Goal: Task Accomplishment & Management: Complete application form

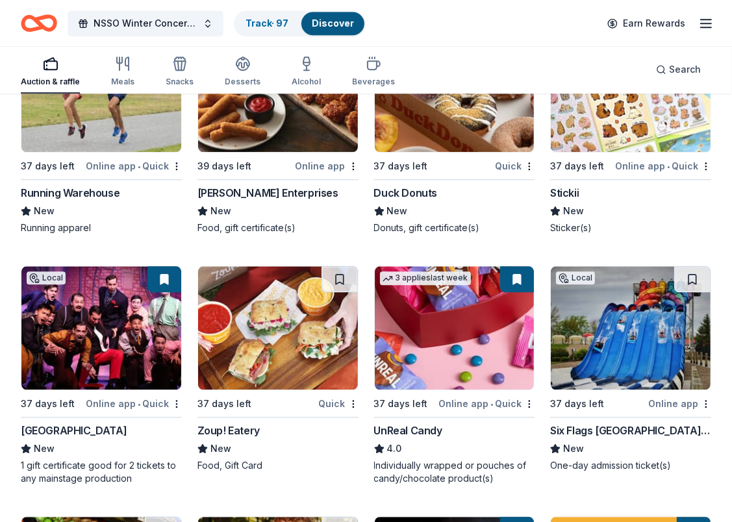
scroll to position [5936, 0]
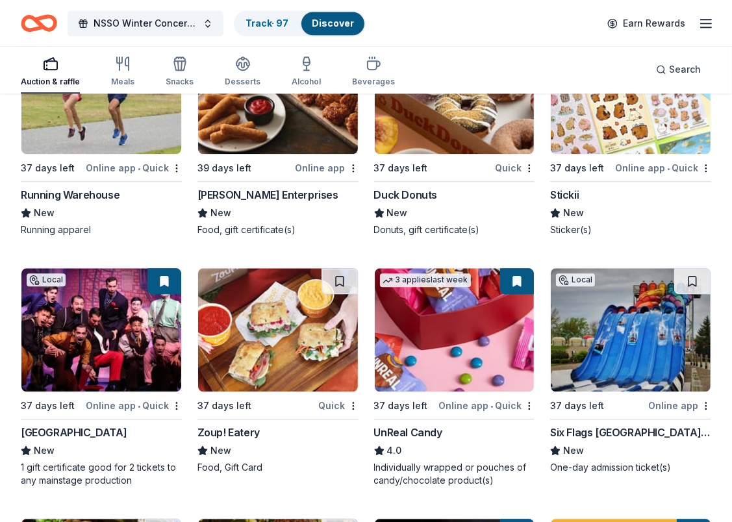
click at [84, 322] on img at bounding box center [101, 329] width 160 height 123
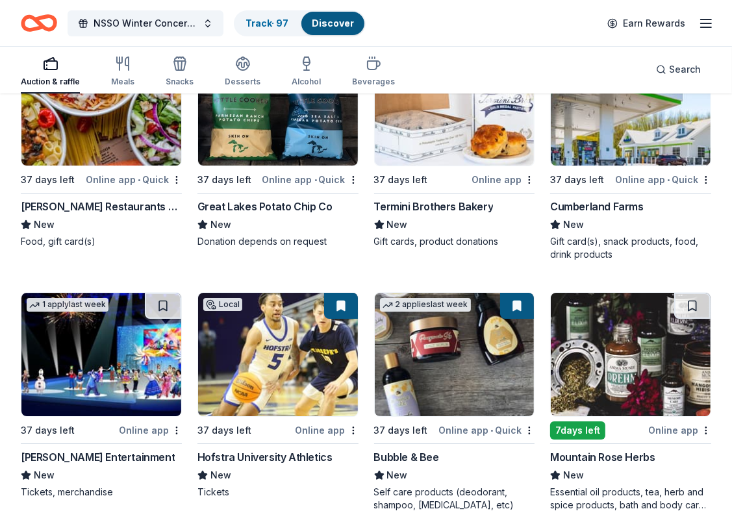
scroll to position [7171, 0]
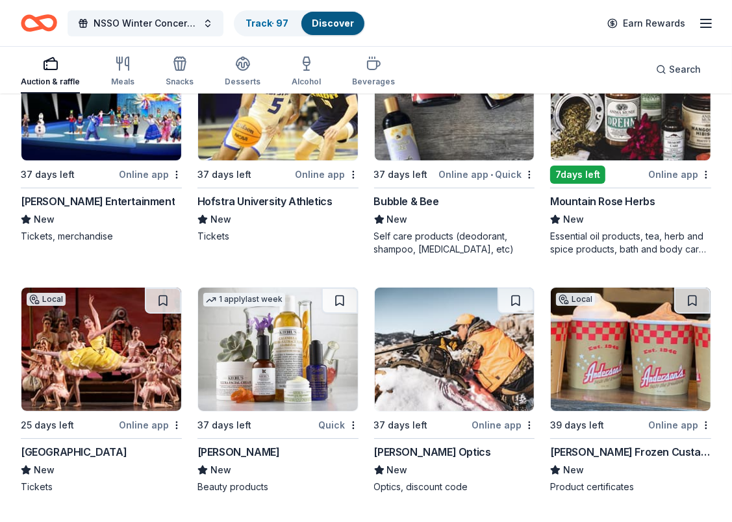
click at [164, 289] on button at bounding box center [163, 301] width 36 height 26
click at [151, 348] on img at bounding box center [101, 349] width 160 height 123
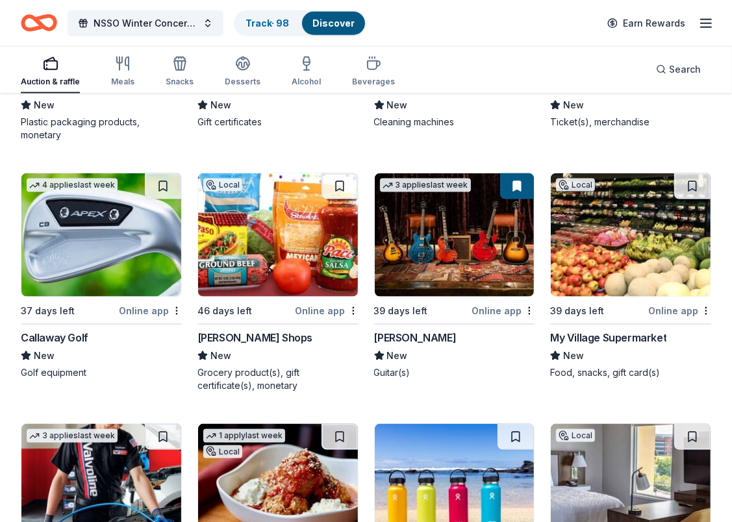
scroll to position [8621, 0]
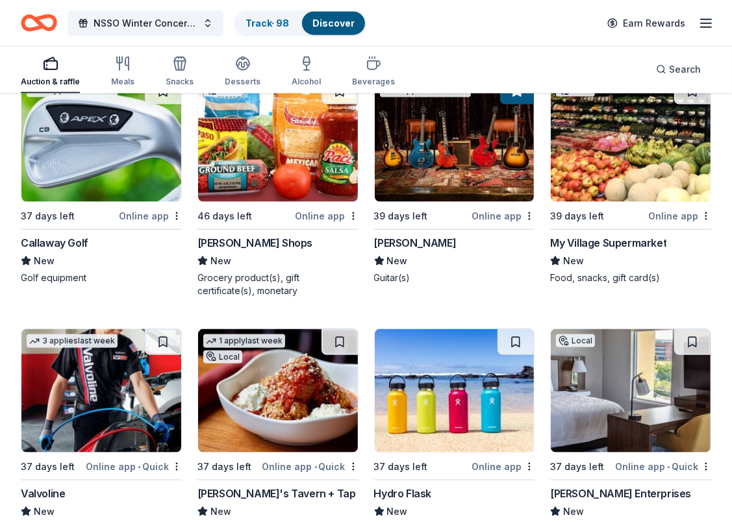
click at [455, 360] on img at bounding box center [455, 390] width 160 height 123
click at [473, 355] on img at bounding box center [455, 390] width 160 height 123
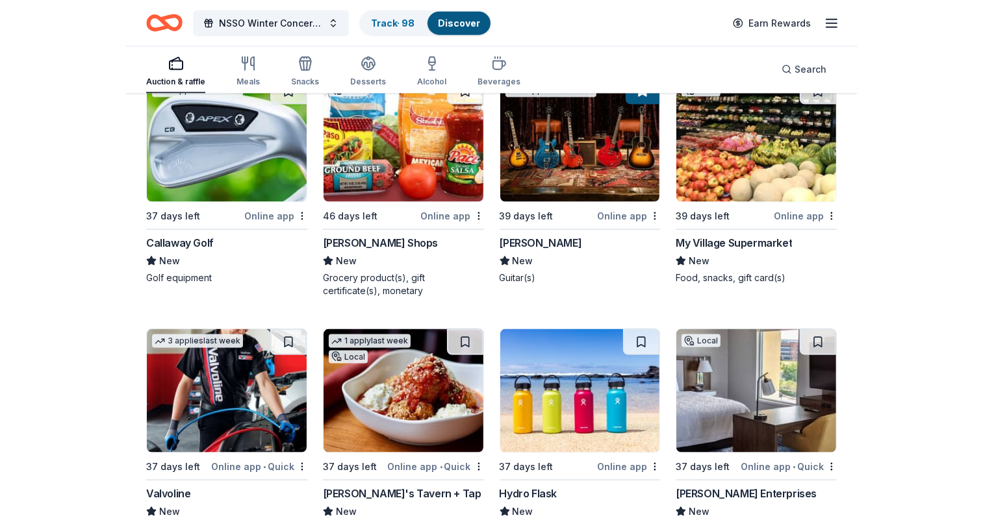
scroll to position [7232, 0]
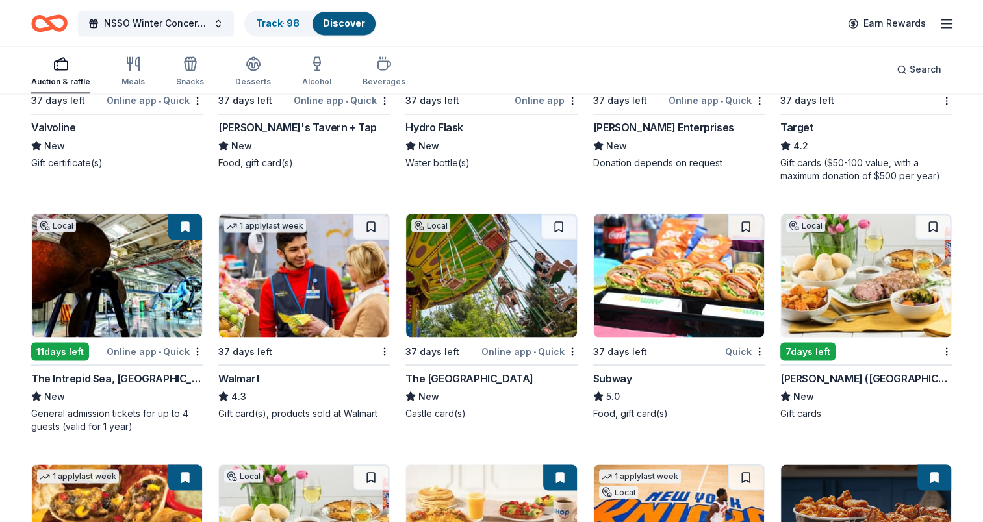
click at [732, 244] on img at bounding box center [866, 275] width 170 height 123
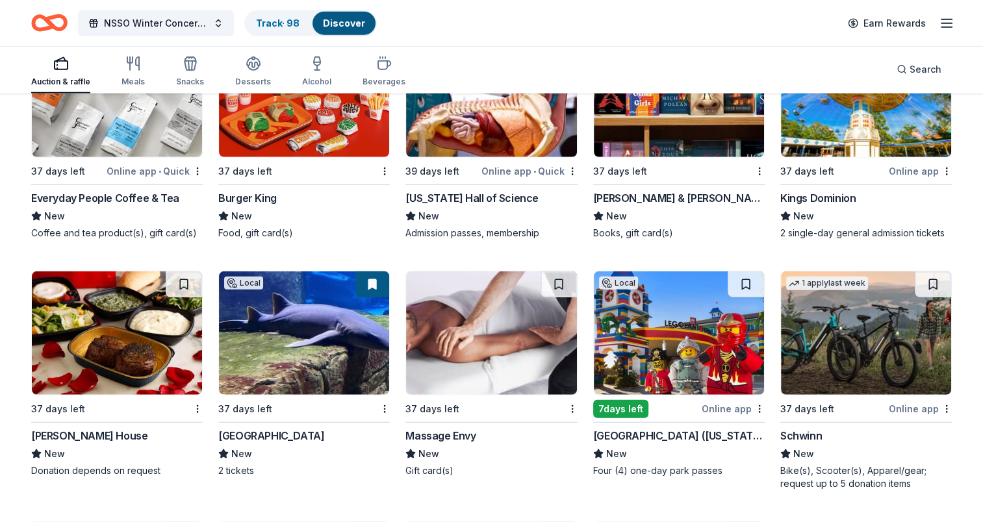
scroll to position [8391, 0]
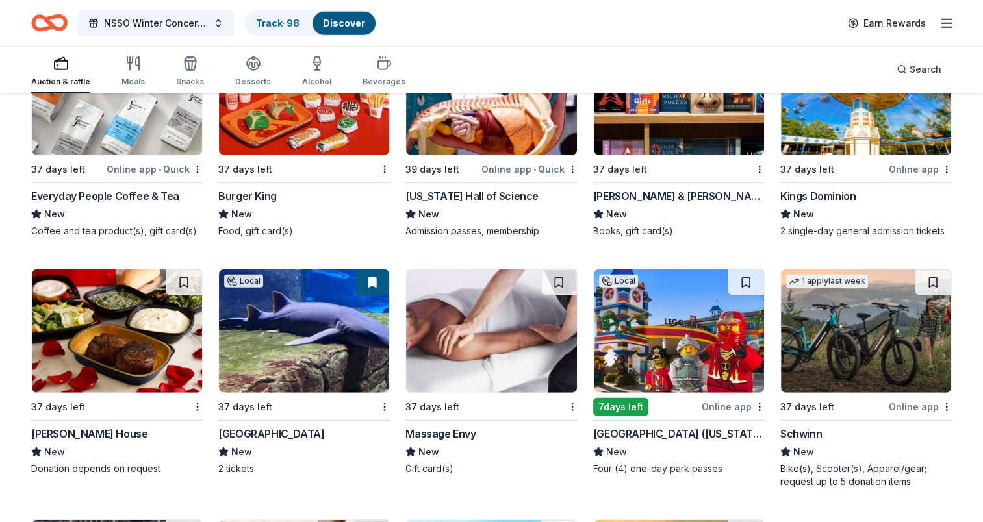
click at [466, 305] on img at bounding box center [491, 331] width 170 height 123
click at [662, 310] on img at bounding box center [679, 331] width 170 height 123
click at [74, 315] on img at bounding box center [117, 331] width 170 height 123
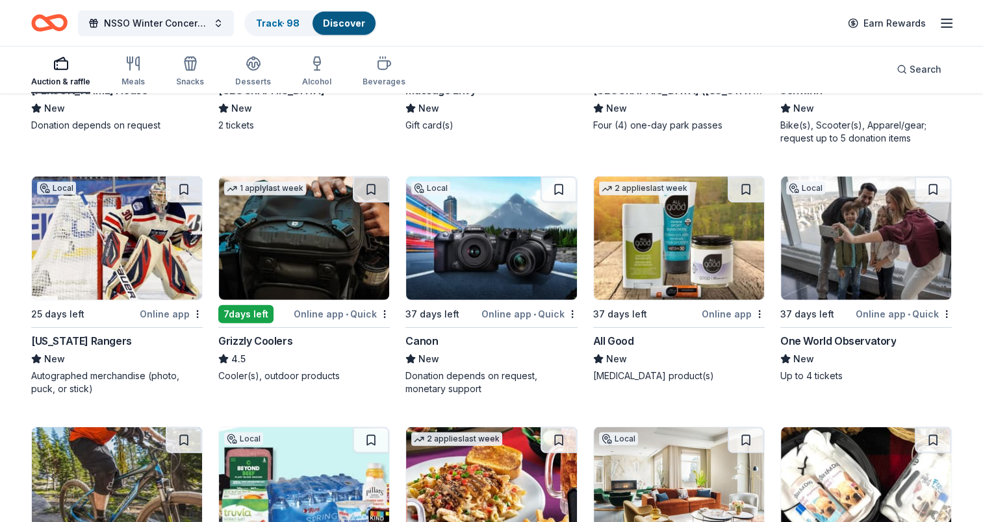
scroll to position [8716, 0]
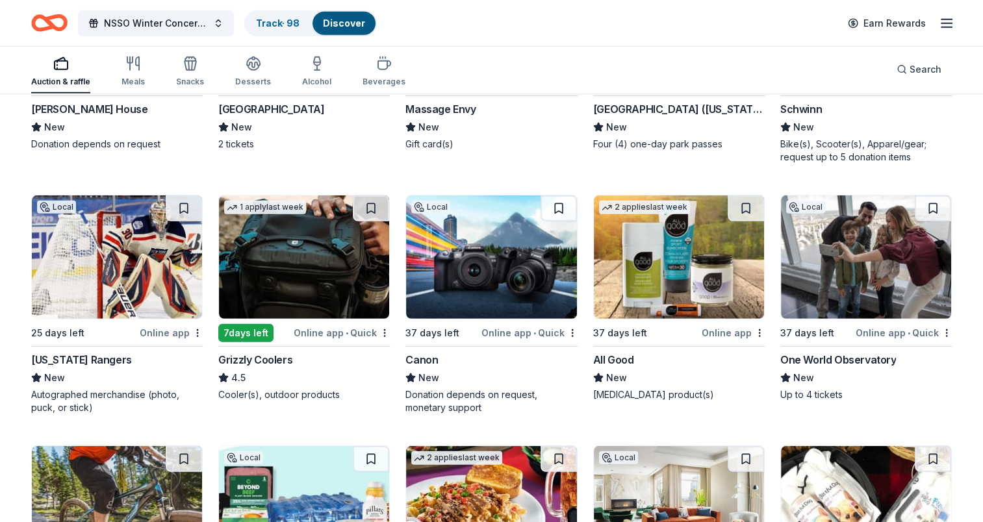
click at [732, 237] on img at bounding box center [866, 257] width 170 height 123
click at [474, 237] on img at bounding box center [491, 257] width 170 height 123
click at [305, 240] on img at bounding box center [304, 257] width 170 height 123
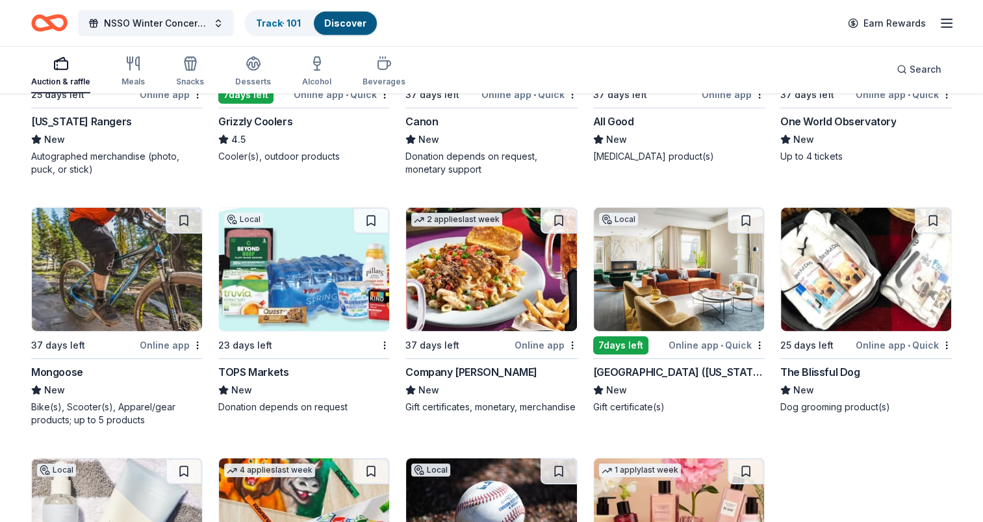
scroll to position [9041, 0]
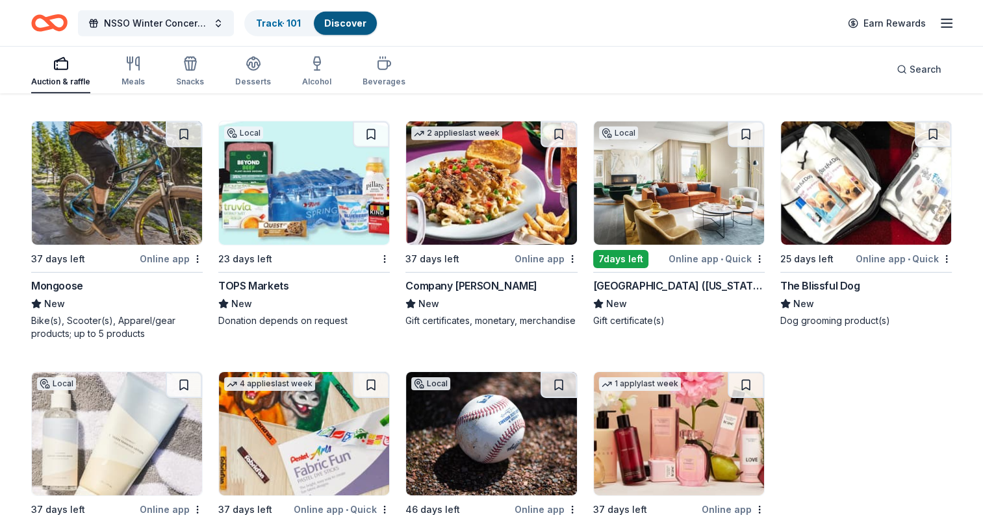
click at [87, 168] on img at bounding box center [117, 183] width 170 height 123
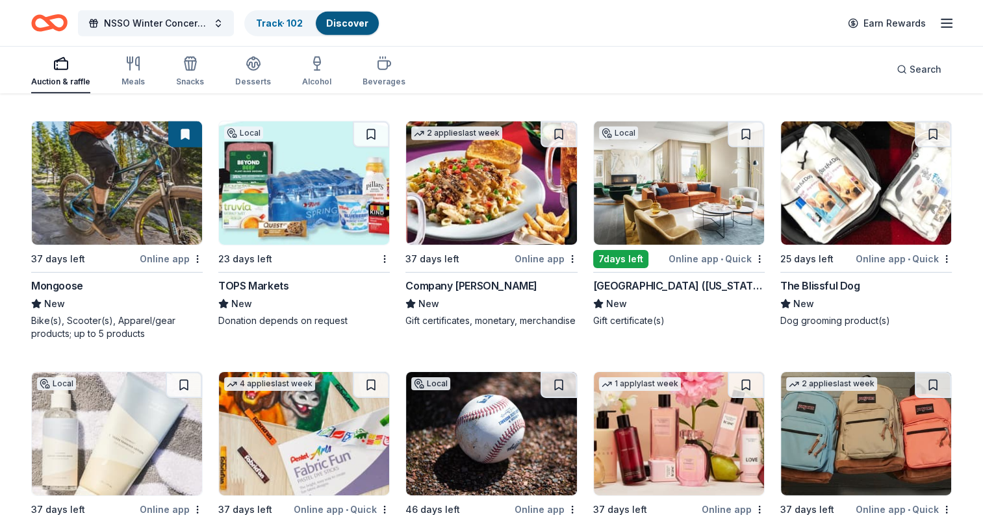
click at [650, 164] on img at bounding box center [679, 183] width 170 height 123
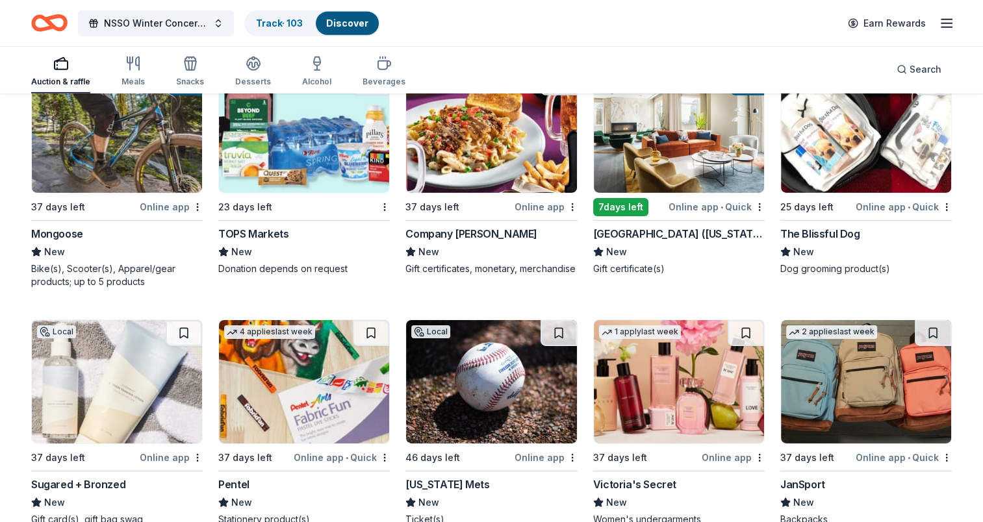
scroll to position [9171, 0]
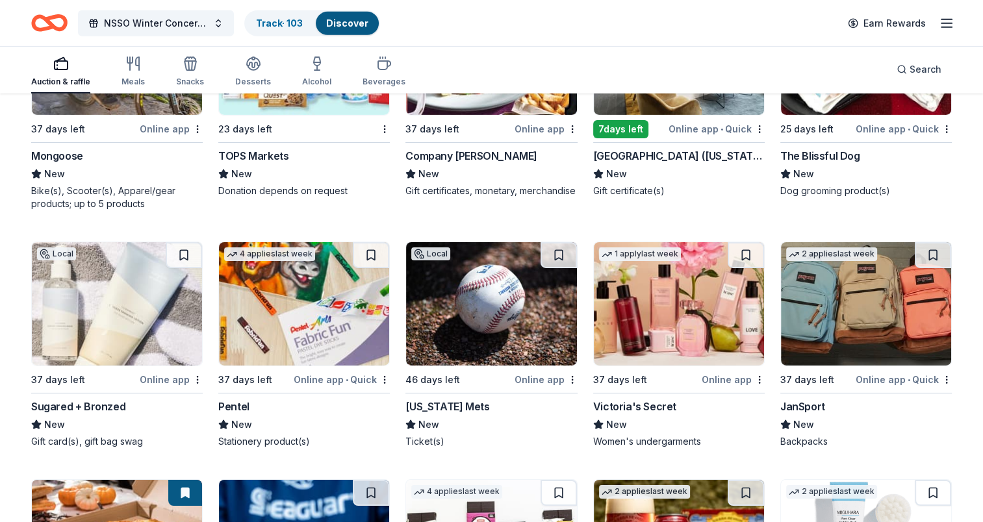
click at [274, 281] on img at bounding box center [304, 303] width 170 height 123
click at [732, 267] on img at bounding box center [866, 303] width 170 height 123
click at [732, 294] on img at bounding box center [866, 303] width 170 height 123
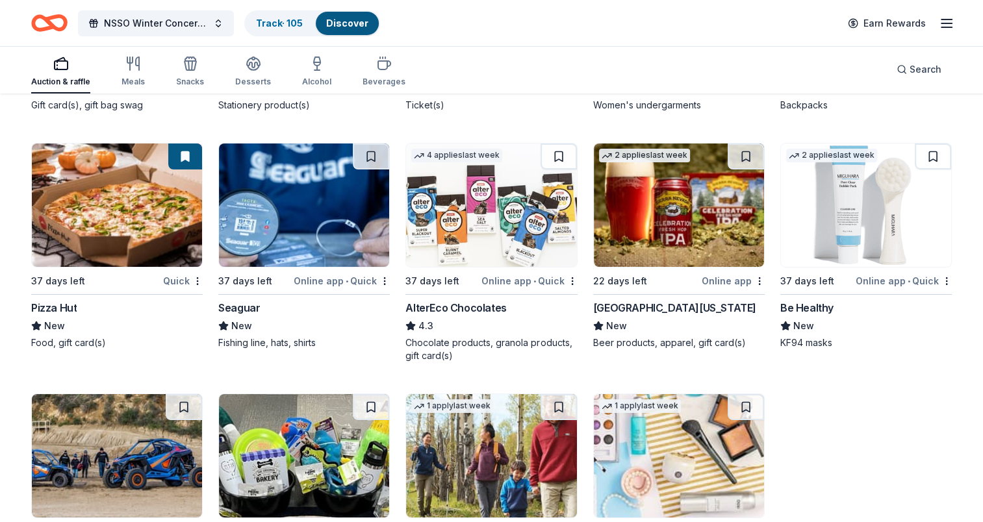
scroll to position [9626, 0]
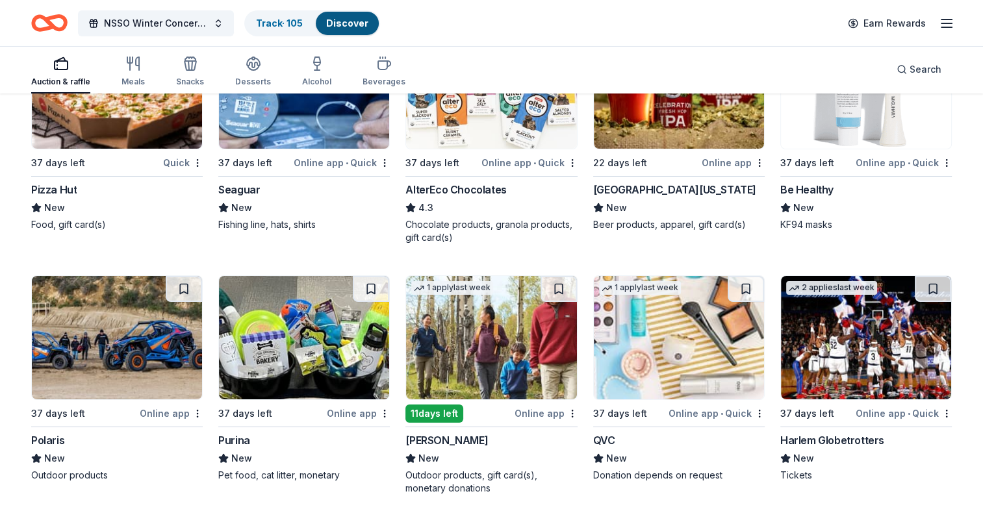
click at [515, 331] on img at bounding box center [491, 337] width 170 height 123
click at [660, 309] on img at bounding box center [679, 337] width 170 height 123
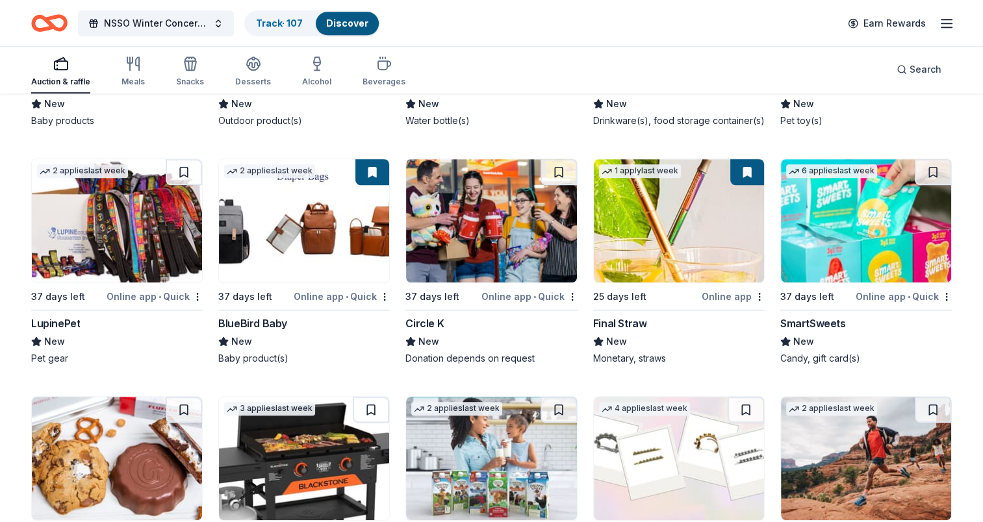
scroll to position [10859, 0]
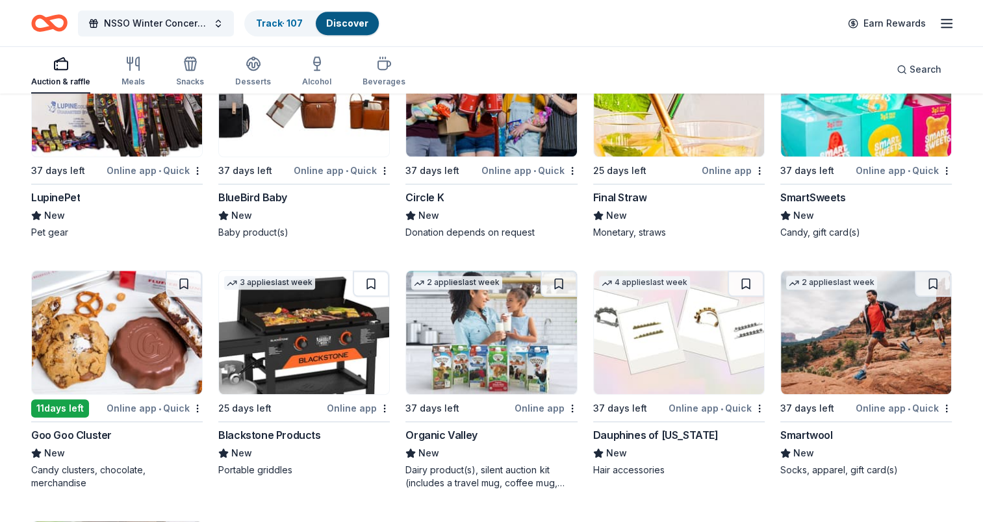
click at [281, 310] on img at bounding box center [304, 332] width 170 height 123
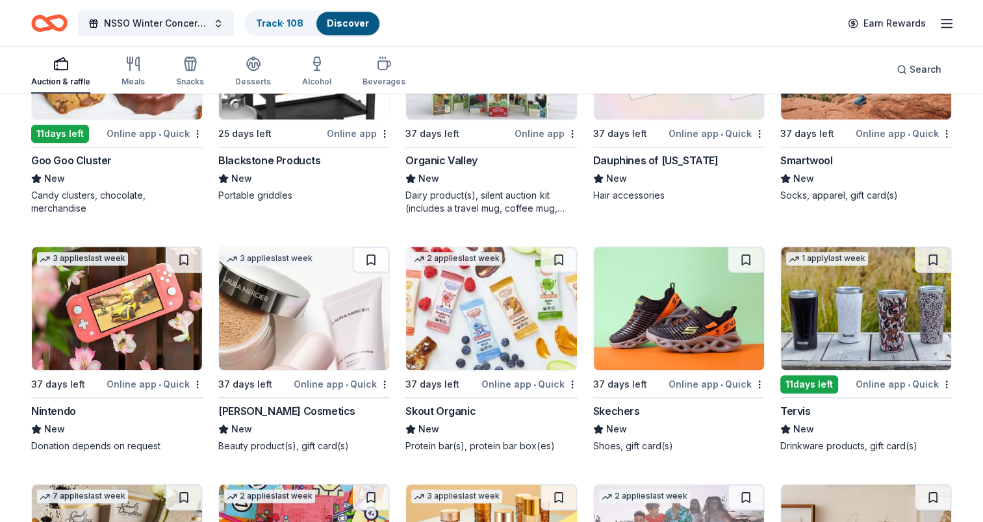
scroll to position [11119, 0]
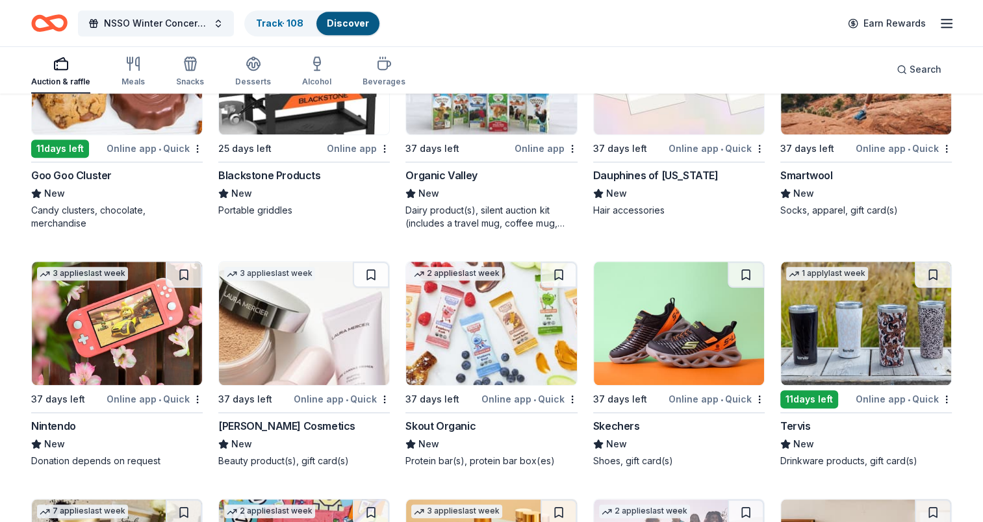
click at [127, 302] on img at bounding box center [117, 323] width 170 height 123
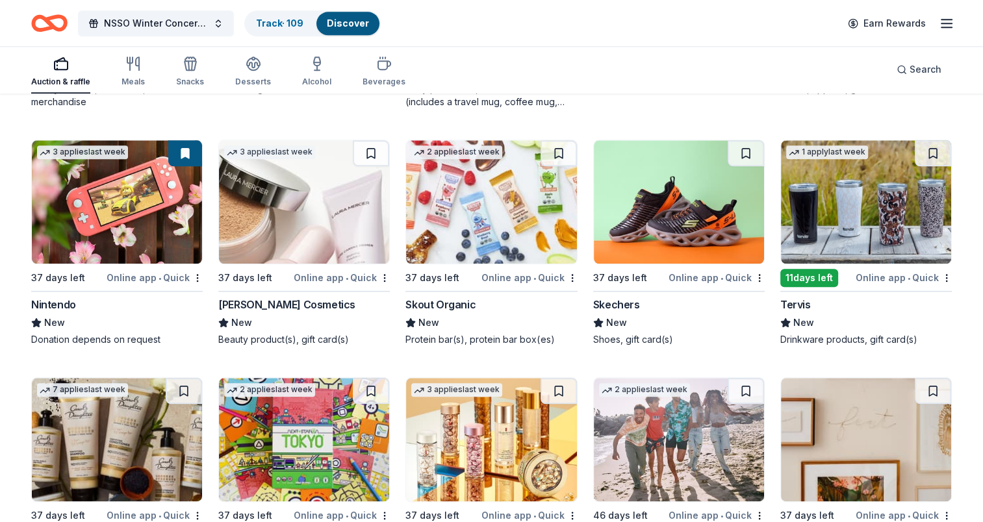
scroll to position [11314, 0]
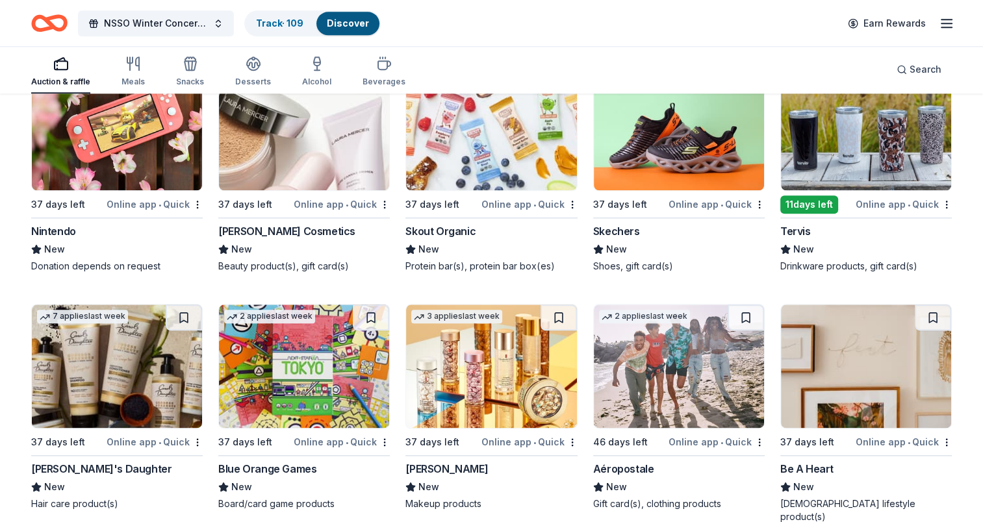
click at [467, 322] on img at bounding box center [491, 366] width 170 height 123
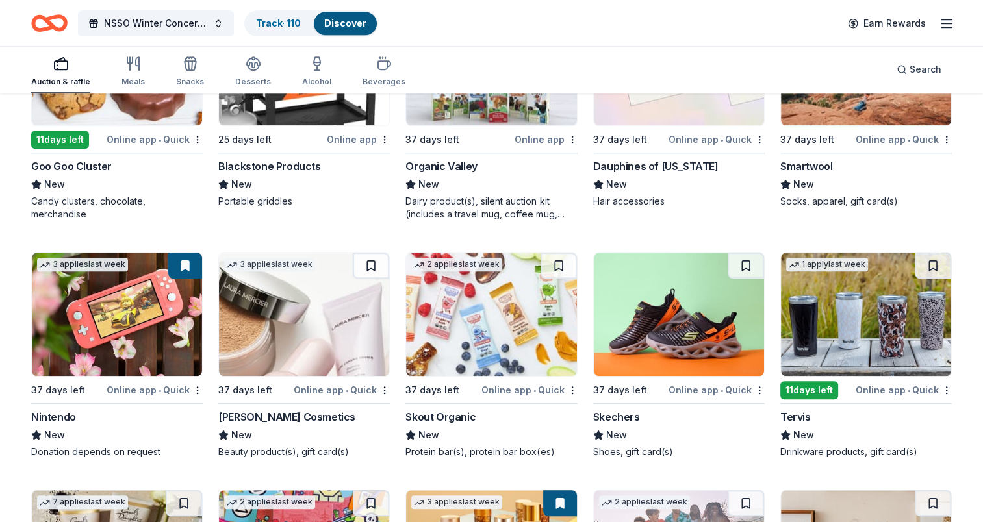
scroll to position [11119, 0]
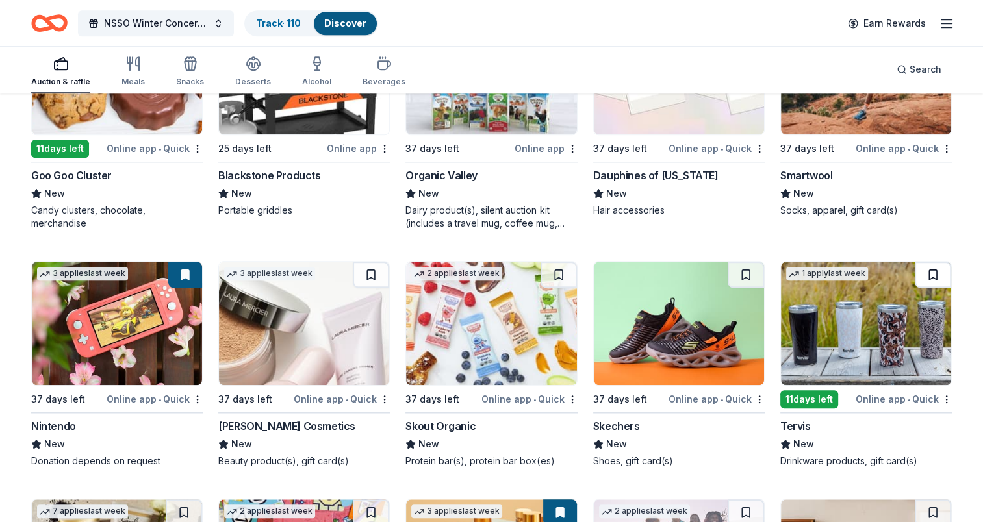
click at [732, 262] on button at bounding box center [933, 275] width 36 height 26
click at [732, 300] on img at bounding box center [866, 323] width 170 height 123
click at [299, 320] on img at bounding box center [304, 323] width 170 height 123
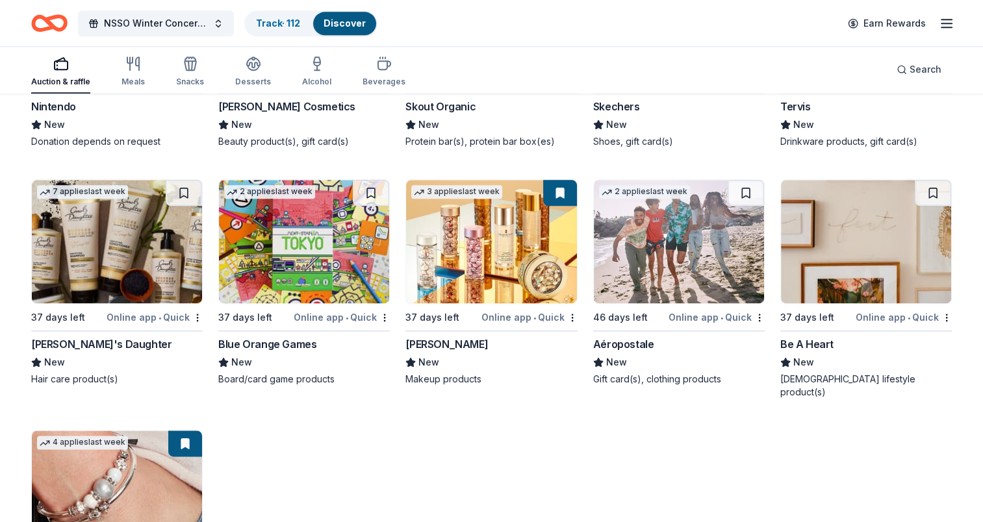
scroll to position [11574, 0]
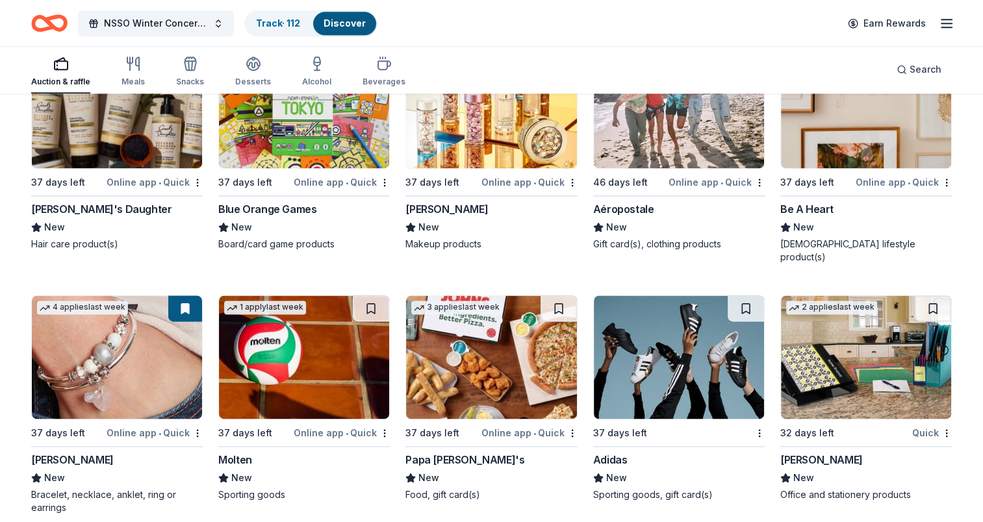
click at [103, 325] on img at bounding box center [117, 357] width 170 height 123
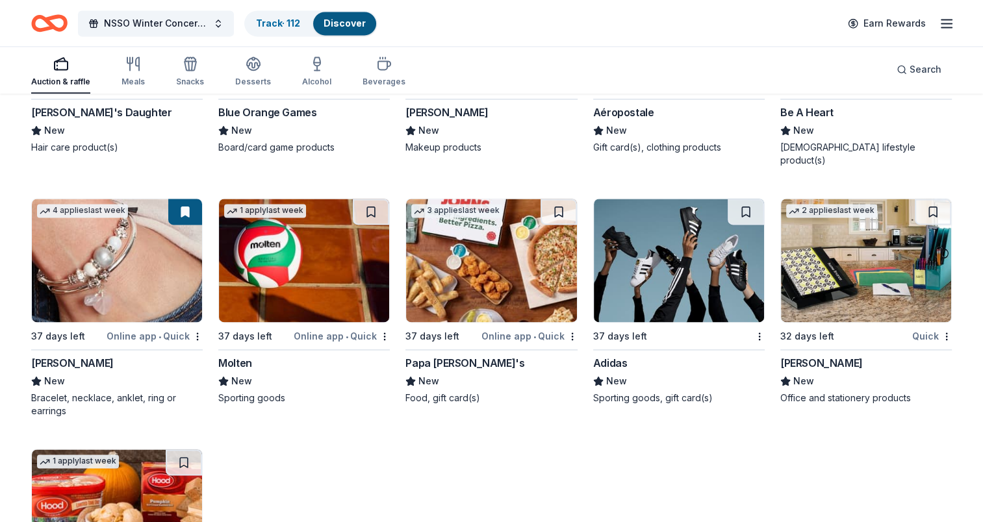
scroll to position [11541, 0]
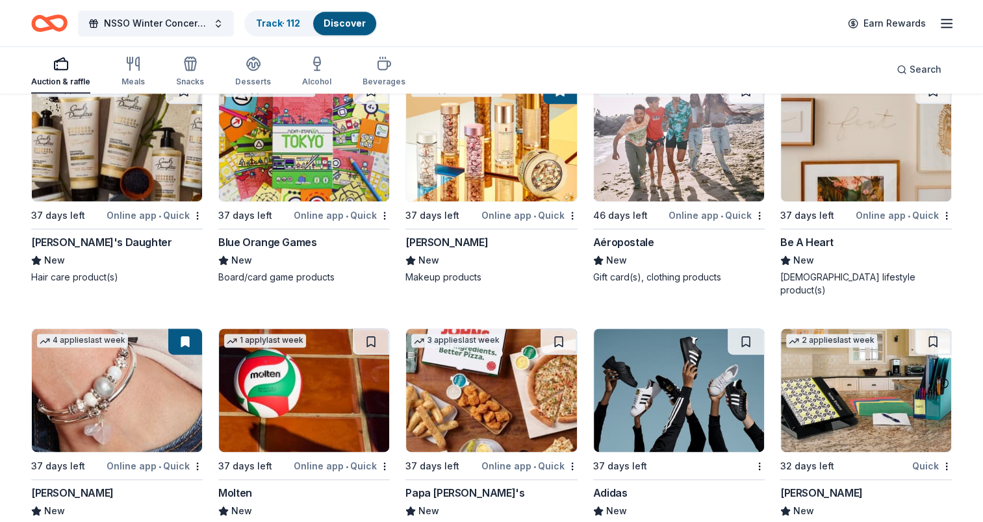
click at [732, 354] on img at bounding box center [866, 390] width 170 height 123
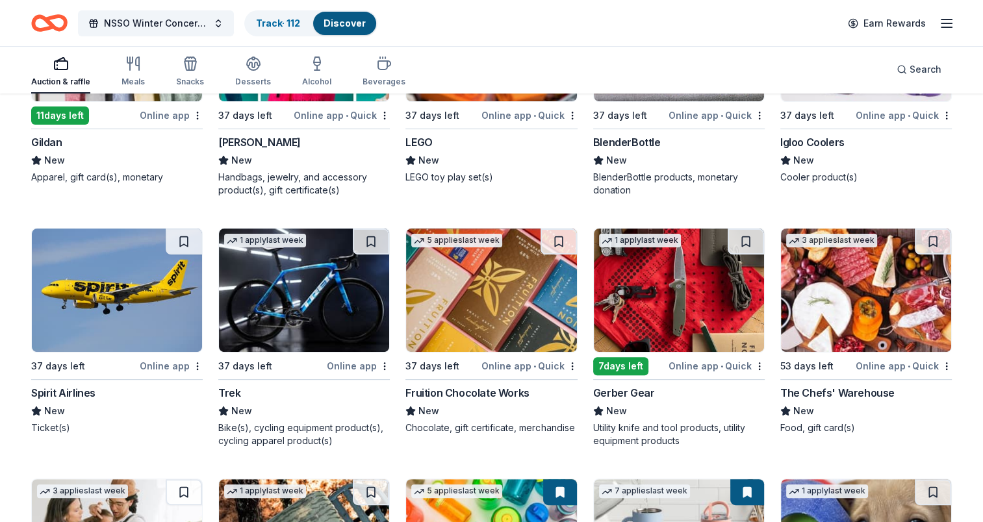
scroll to position [9786, 0]
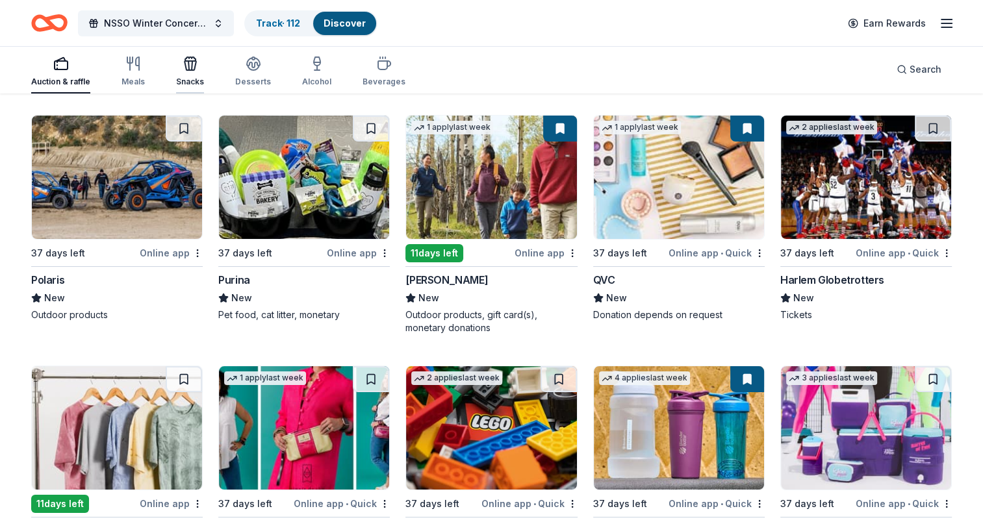
click at [189, 66] on icon "button" at bounding box center [191, 64] width 16 height 16
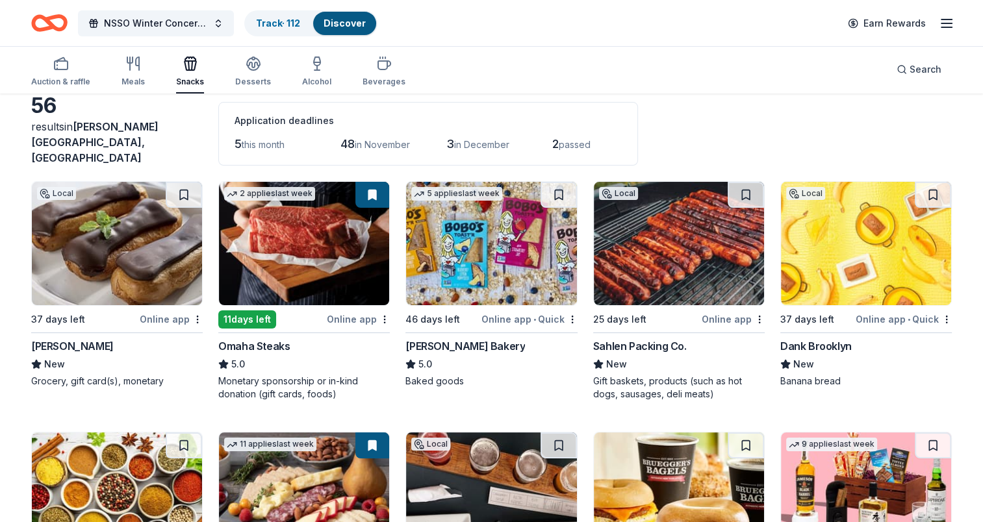
scroll to position [65, 0]
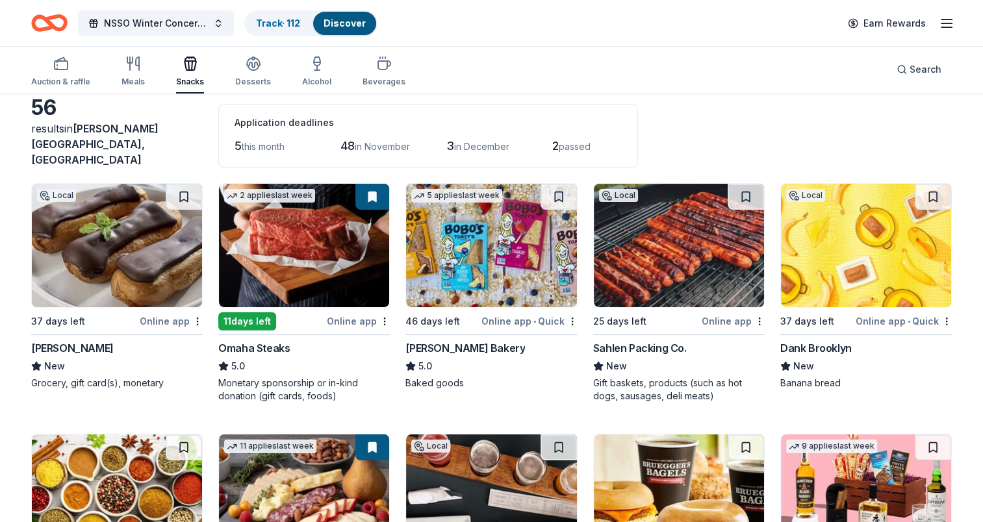
click at [277, 223] on img at bounding box center [304, 245] width 170 height 123
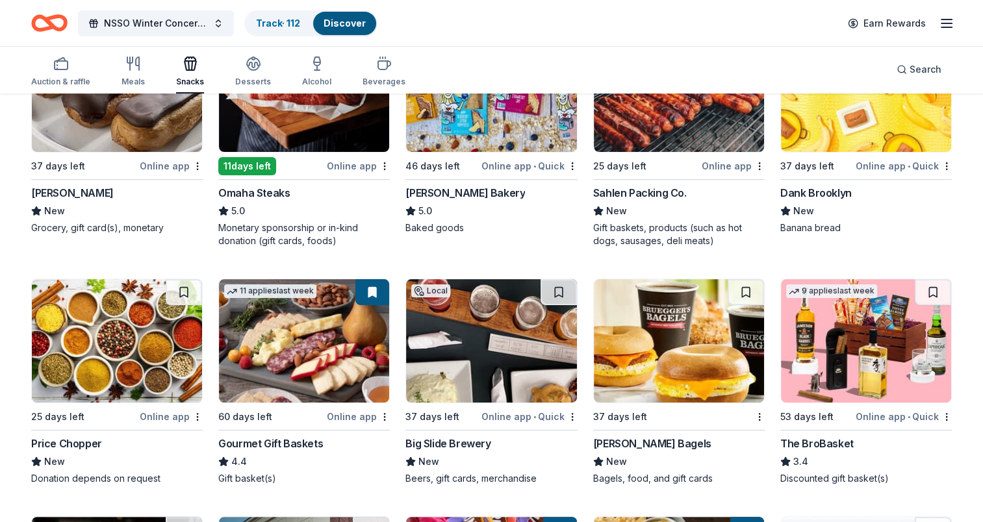
scroll to position [260, 0]
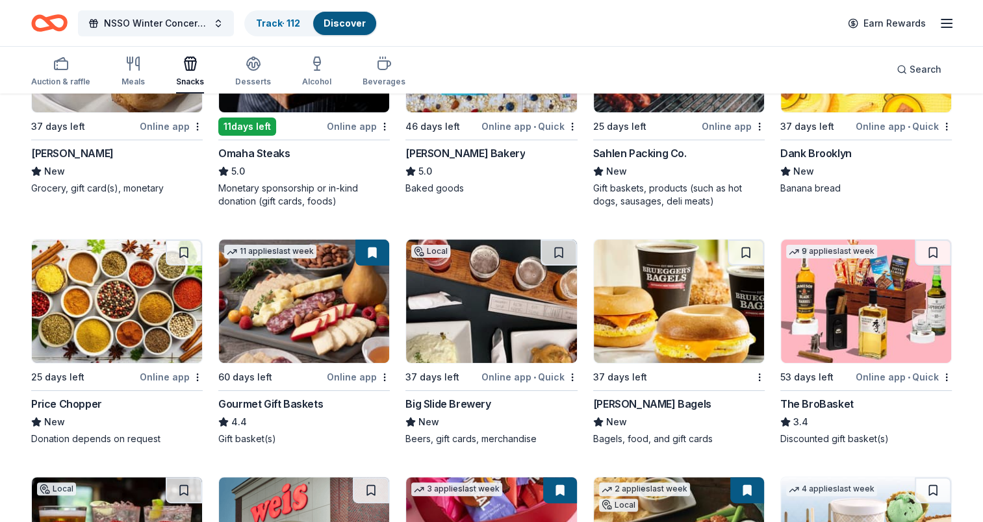
click at [732, 279] on img at bounding box center [866, 301] width 170 height 123
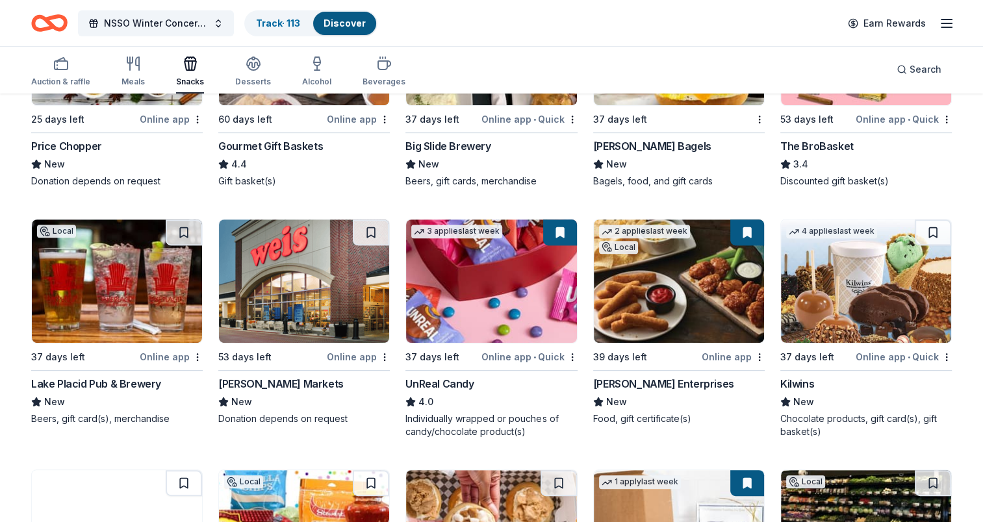
scroll to position [520, 0]
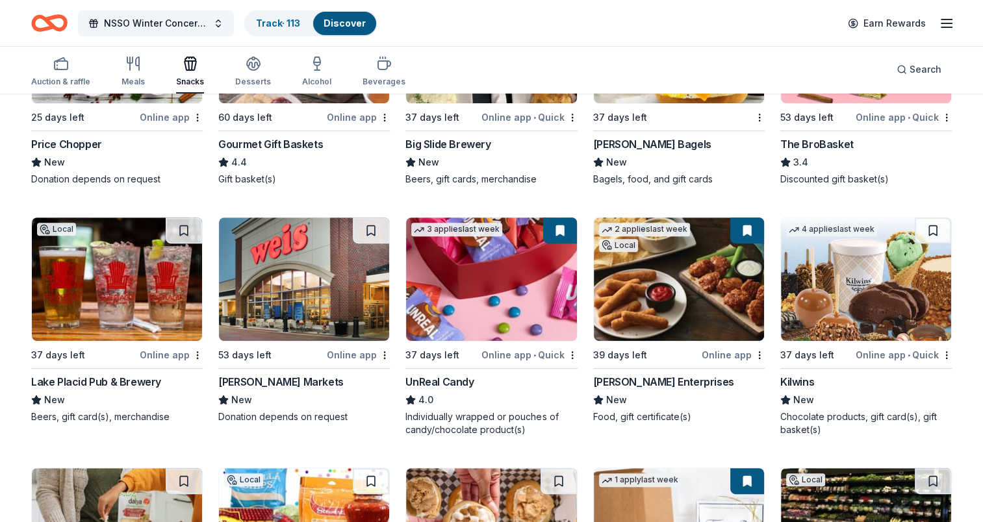
click at [493, 250] on img at bounding box center [491, 279] width 170 height 123
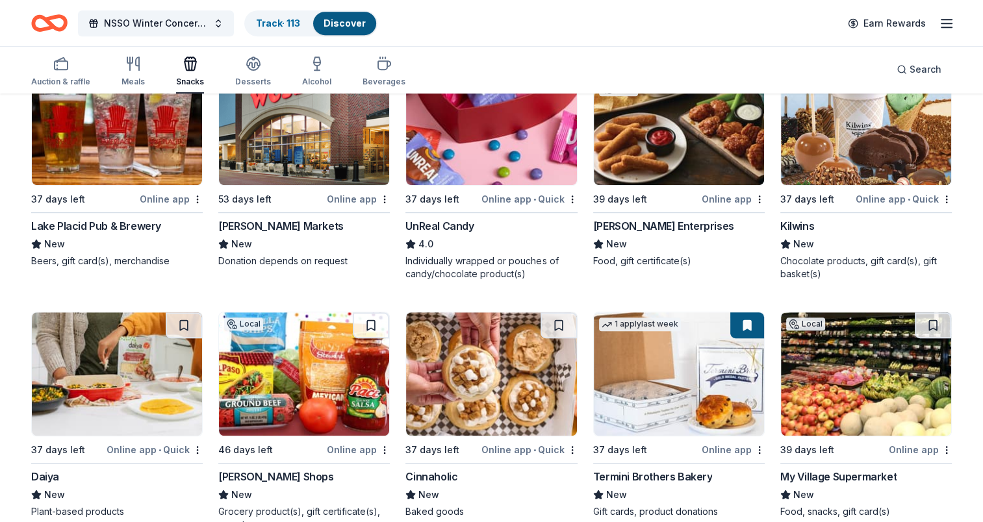
scroll to position [715, 0]
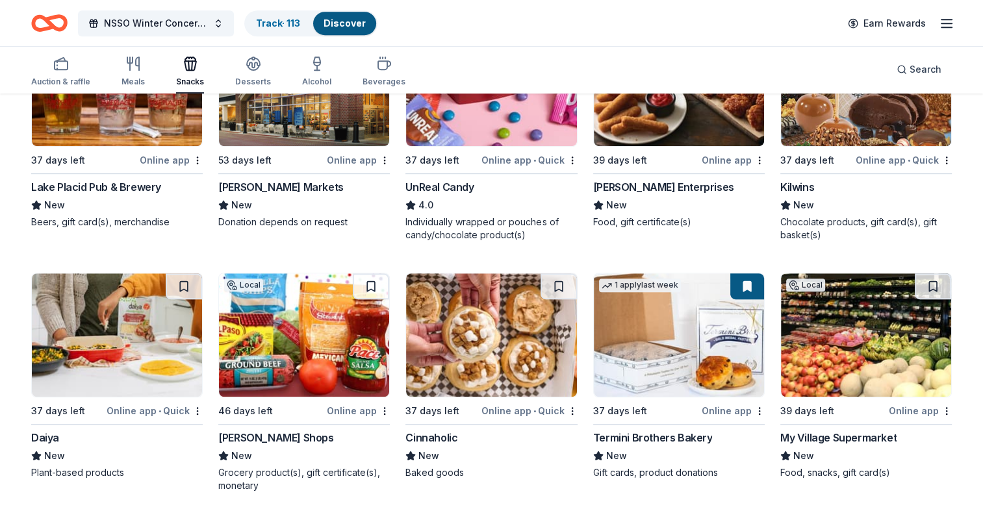
click at [467, 325] on img at bounding box center [491, 335] width 170 height 123
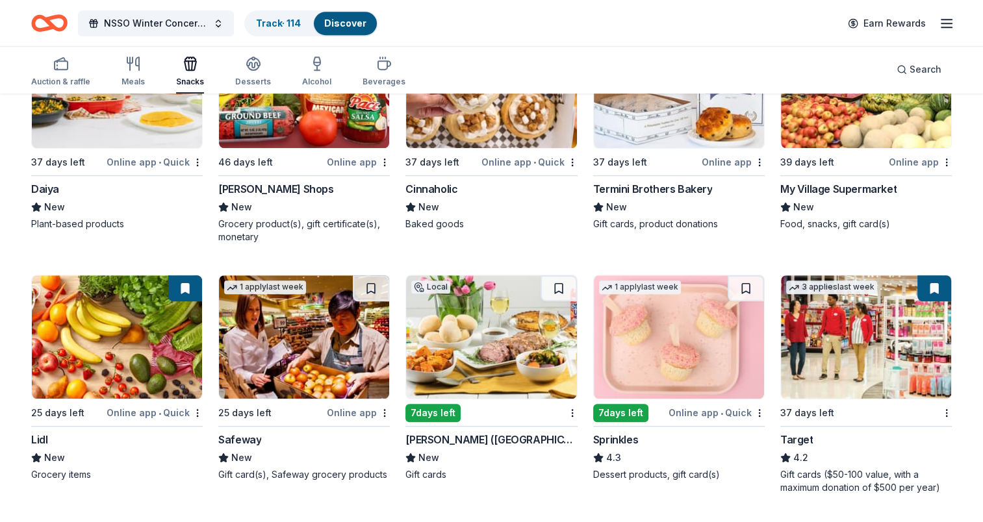
scroll to position [975, 0]
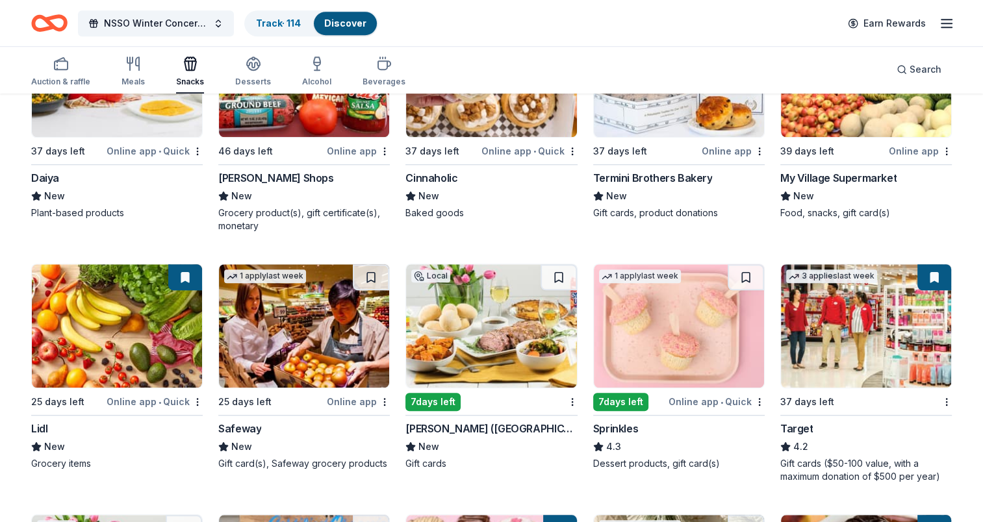
click at [496, 302] on img at bounding box center [491, 325] width 170 height 123
click at [682, 305] on img at bounding box center [679, 325] width 170 height 123
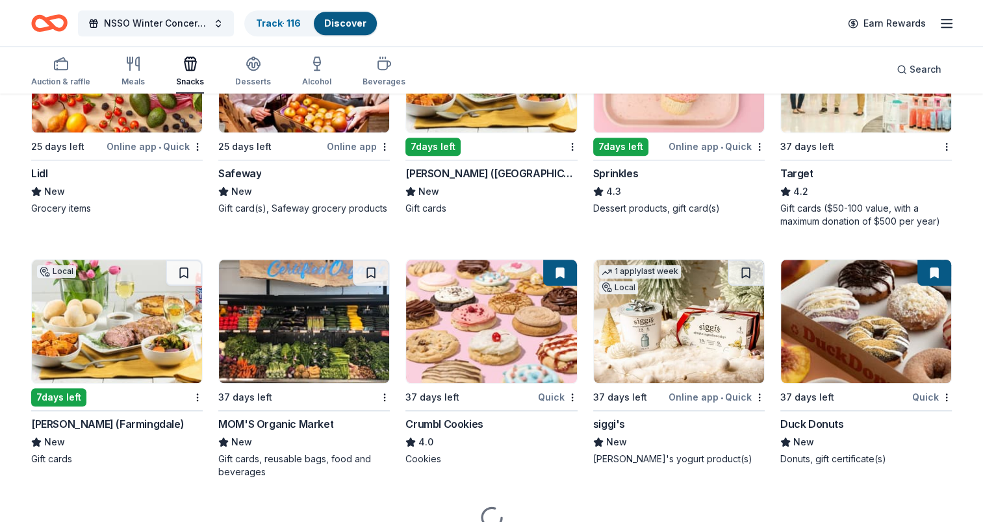
scroll to position [1235, 0]
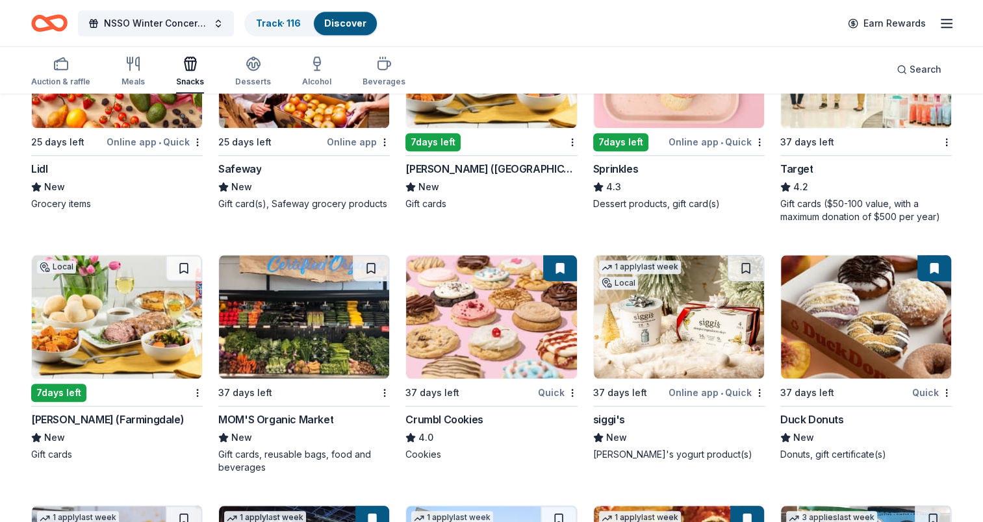
click at [664, 289] on img at bounding box center [679, 316] width 170 height 123
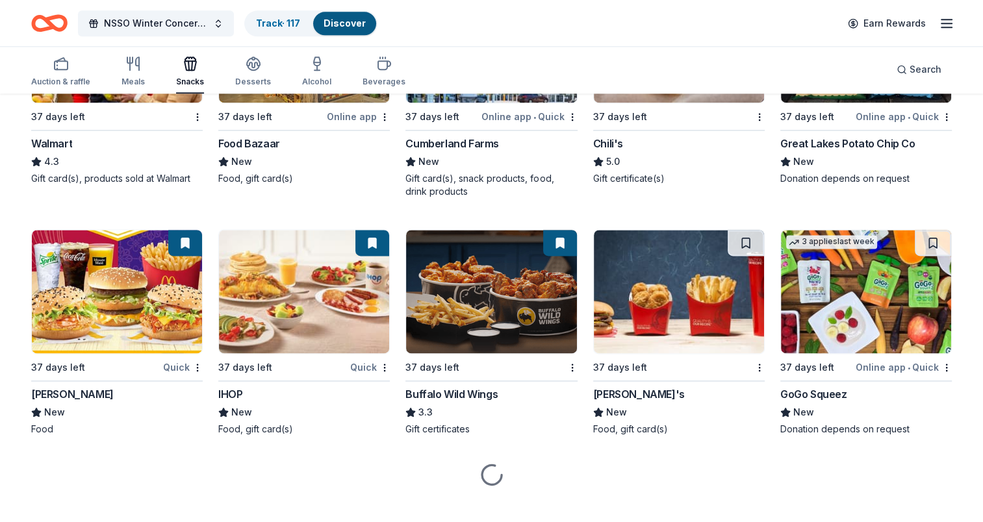
scroll to position [1768, 0]
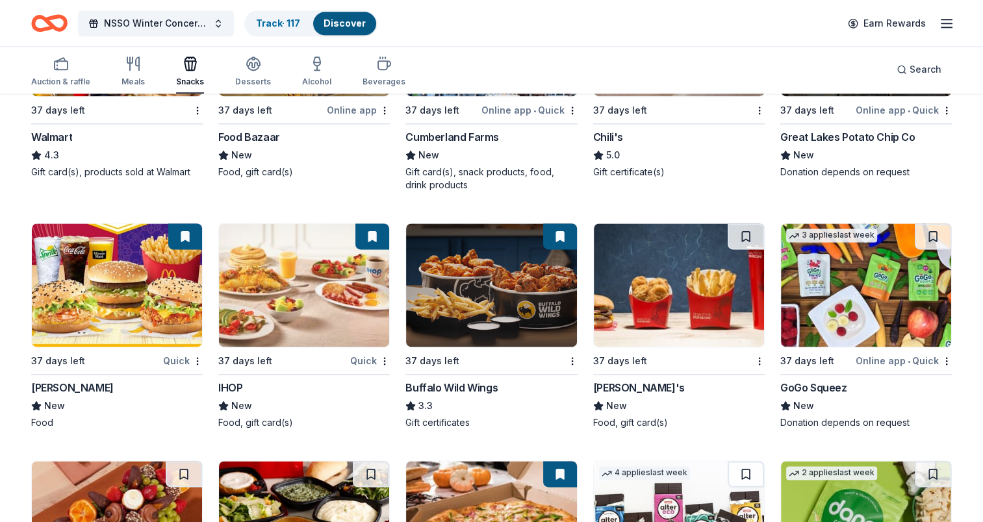
click at [297, 257] on img at bounding box center [304, 285] width 170 height 123
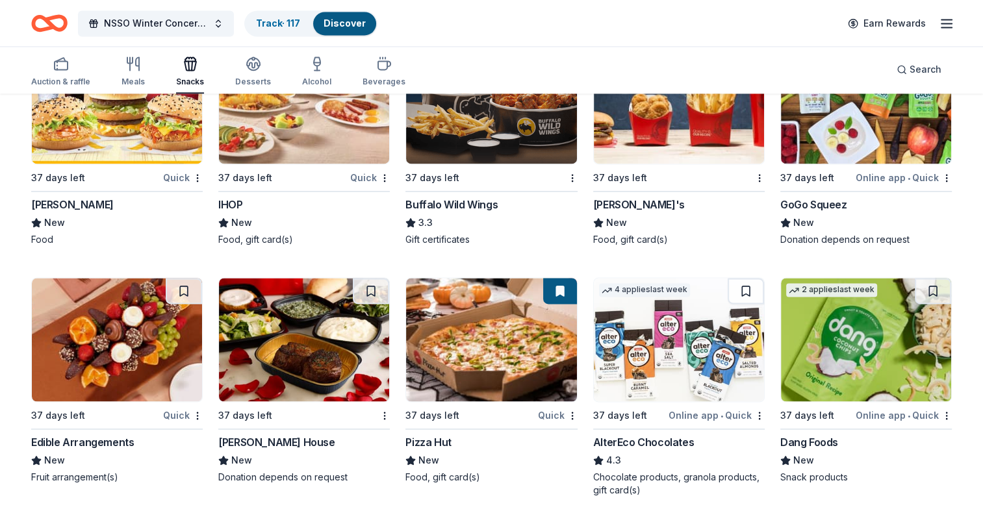
scroll to position [2028, 0]
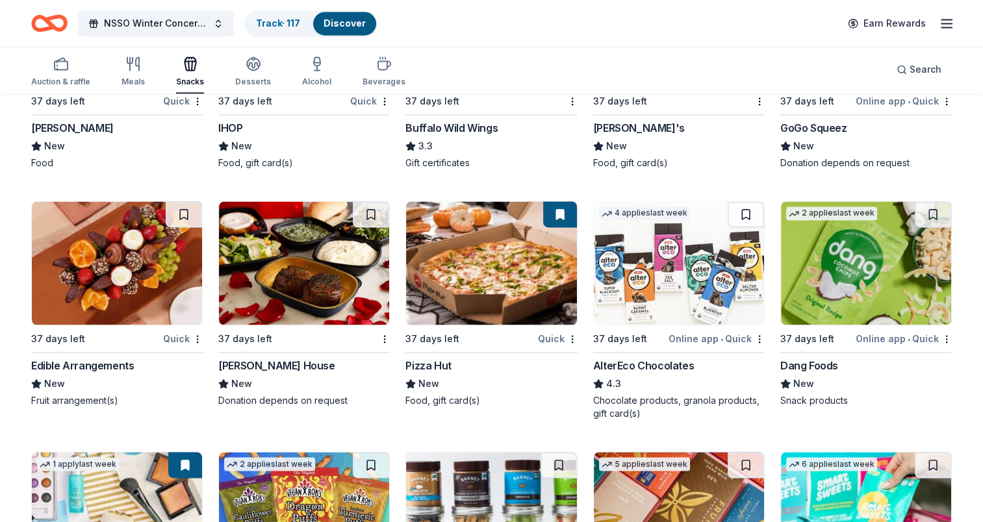
click at [101, 246] on img at bounding box center [117, 262] width 170 height 123
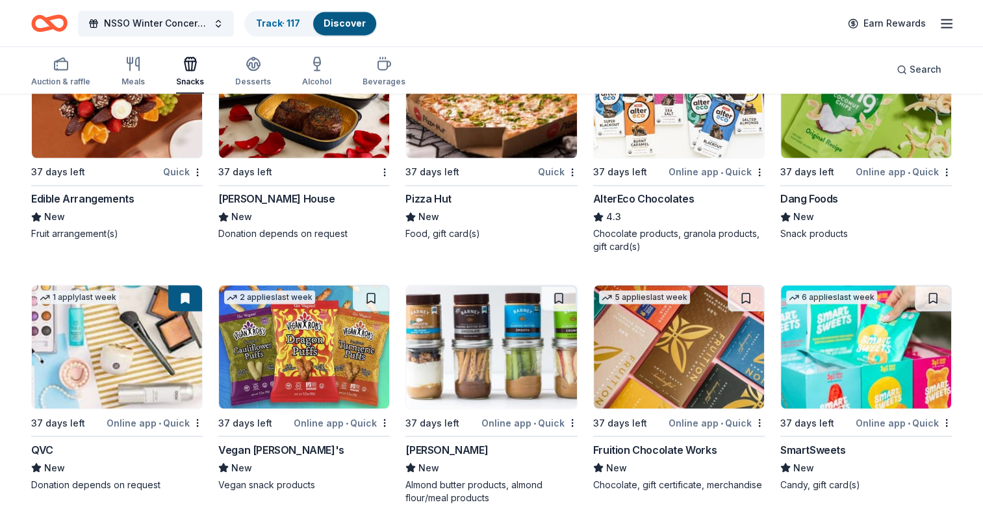
scroll to position [2223, 0]
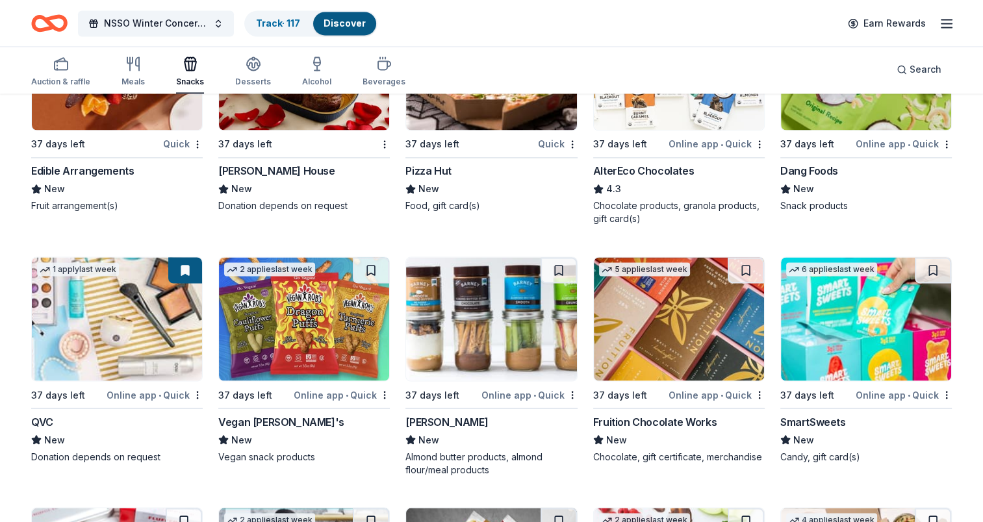
click at [732, 307] on img at bounding box center [866, 318] width 170 height 123
click at [688, 309] on img at bounding box center [679, 318] width 170 height 123
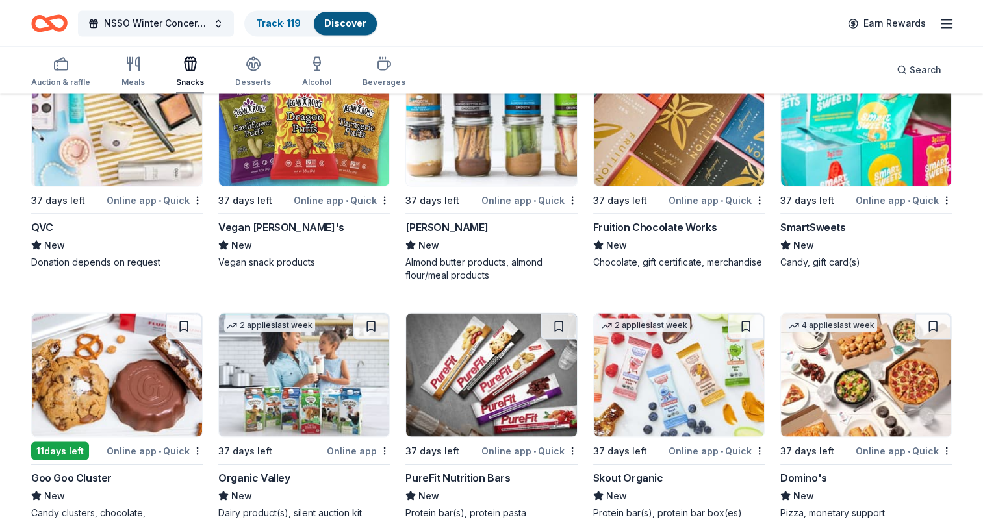
scroll to position [2548, 0]
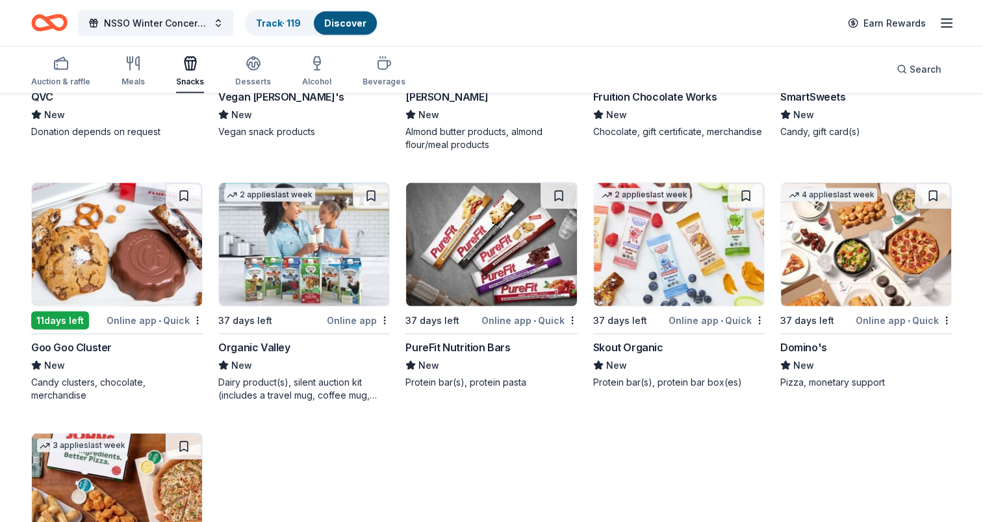
click at [278, 243] on img at bounding box center [304, 244] width 170 height 123
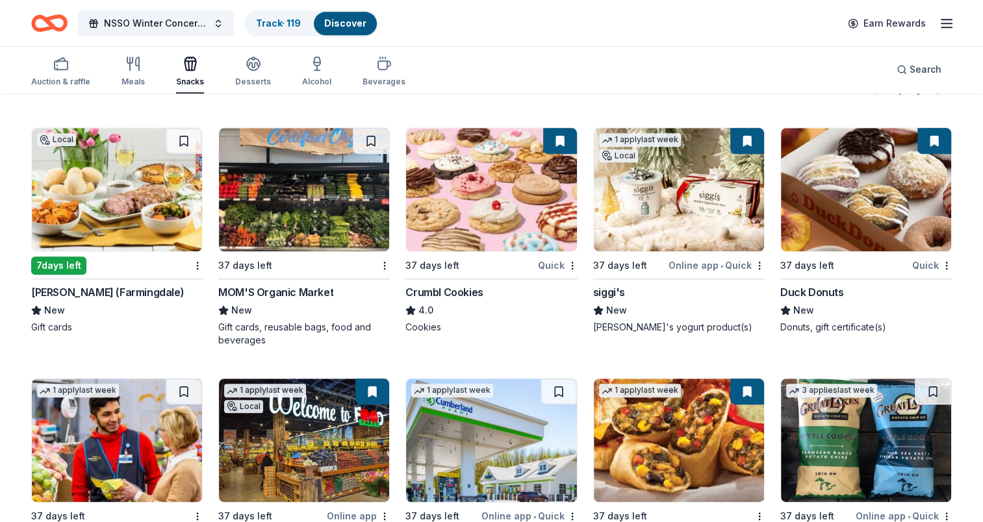
scroll to position [1185, 0]
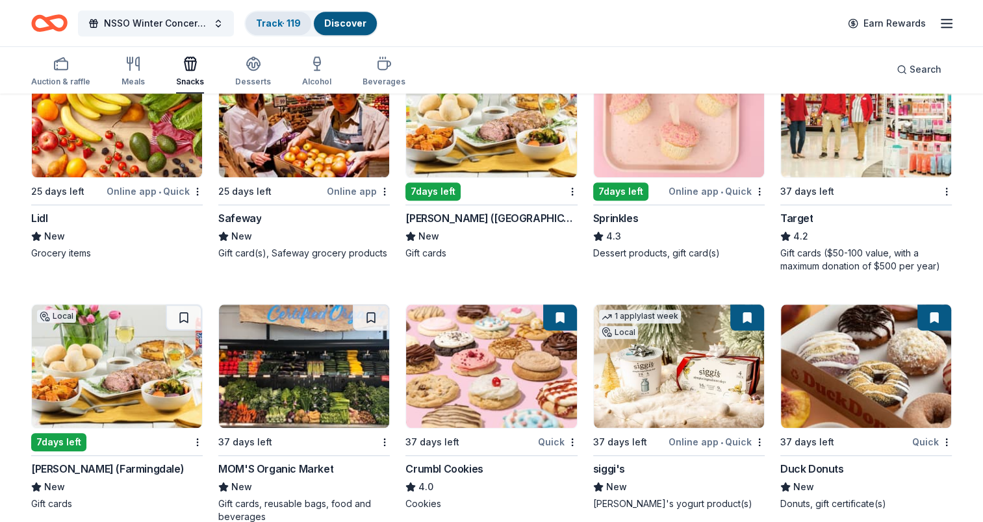
click at [283, 21] on link "Track · 119" at bounding box center [278, 23] width 45 height 11
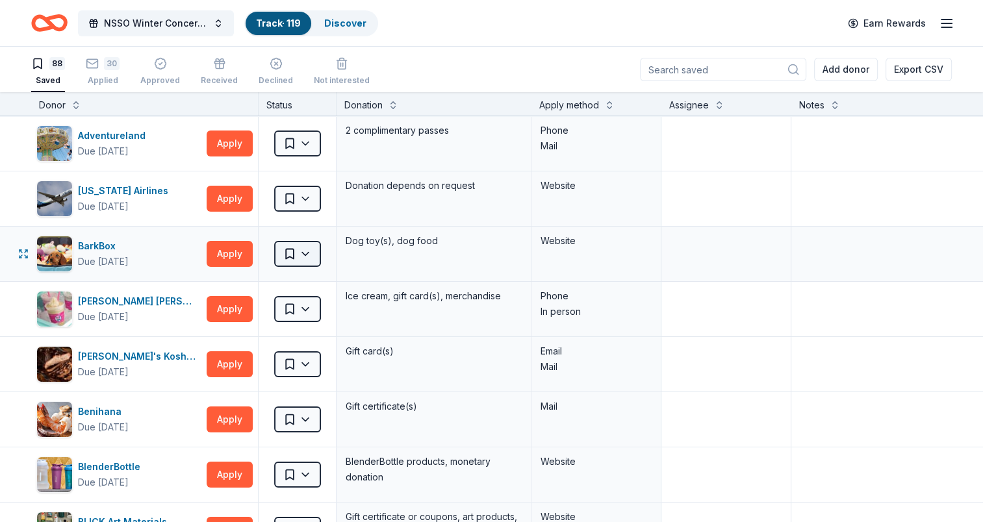
click at [289, 248] on html "NSSO Winter Concert and Raffle Track · 119 Discover Earn Rewards 88 Saved 30 Ap…" at bounding box center [491, 261] width 983 height 522
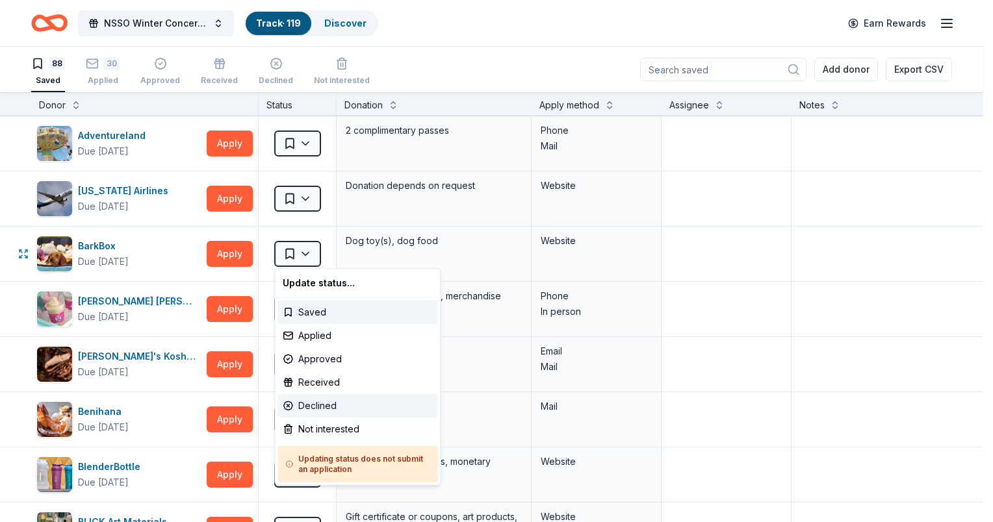
click at [320, 406] on div "Declined" at bounding box center [357, 405] width 160 height 23
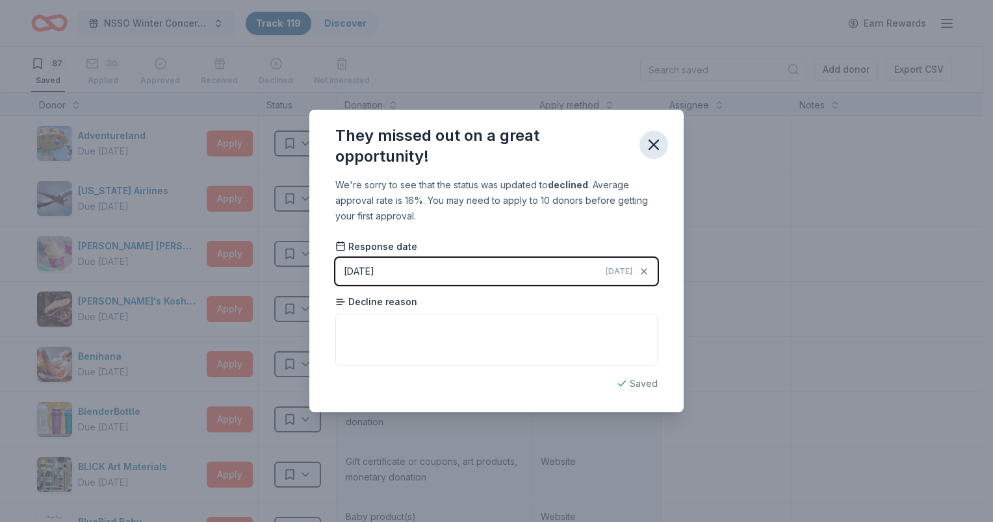
click at [655, 142] on icon "button" at bounding box center [654, 145] width 18 height 18
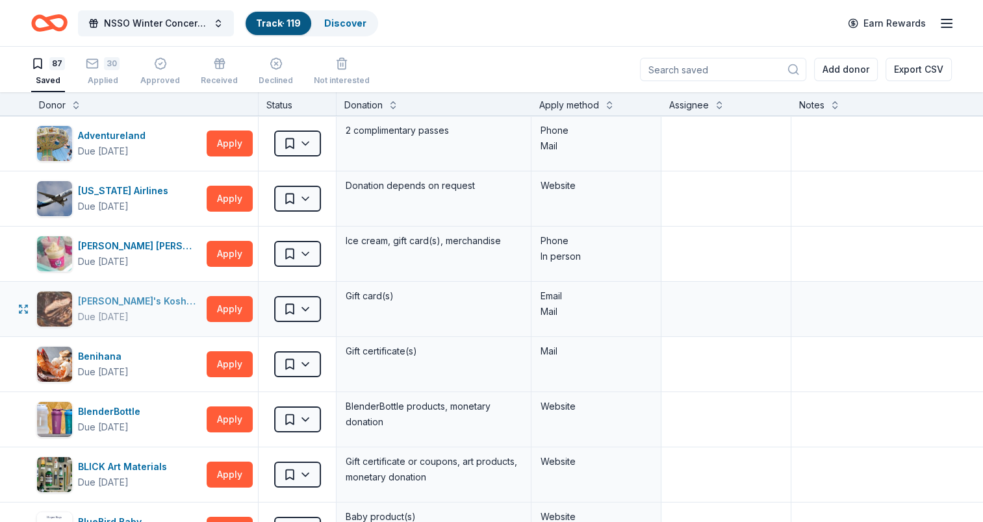
click at [117, 300] on div "Ben's Kosher Deli" at bounding box center [139, 302] width 123 height 16
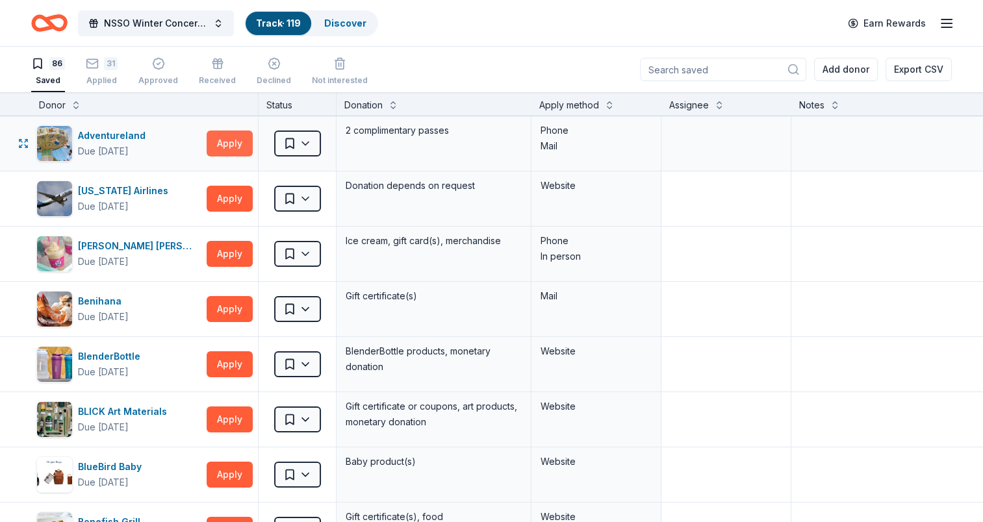
click at [231, 139] on button "Apply" at bounding box center [230, 144] width 46 height 26
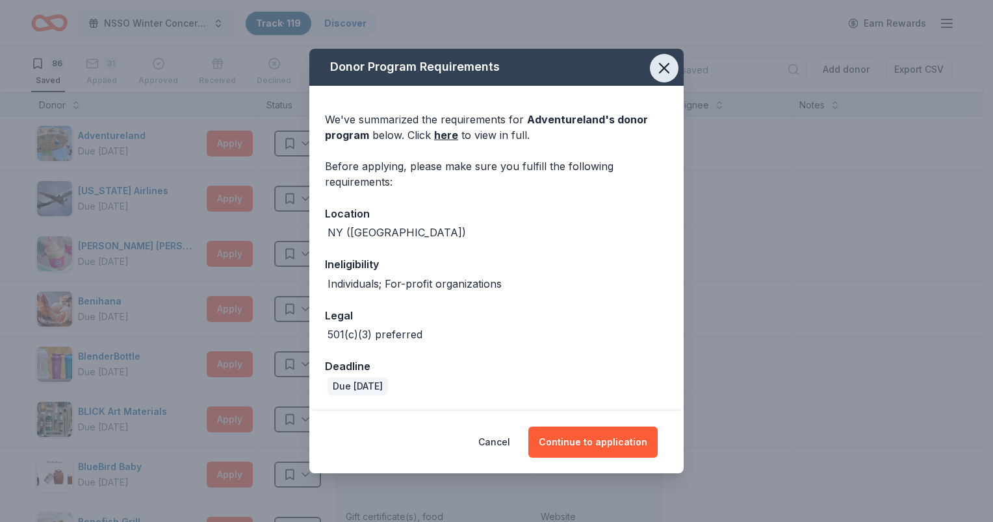
click at [667, 68] on icon "button" at bounding box center [664, 68] width 18 height 18
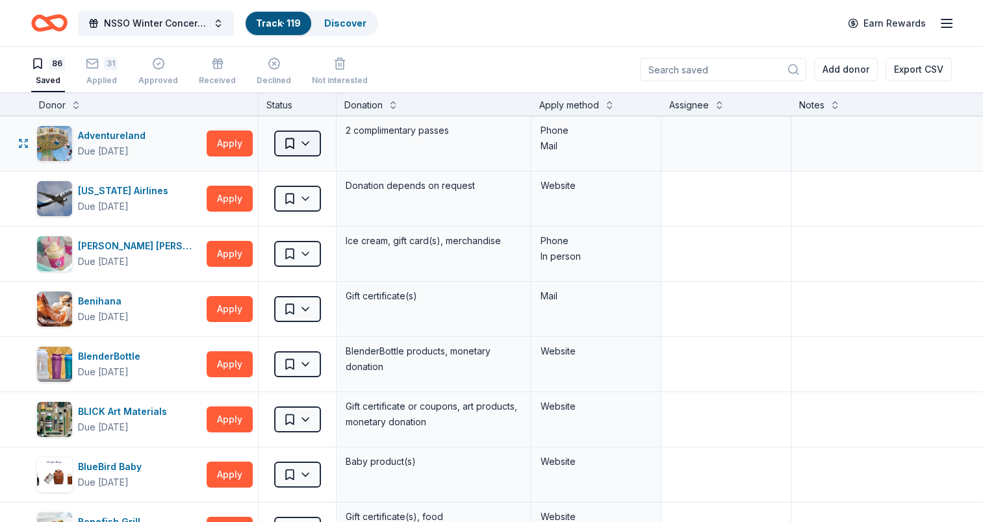
click at [304, 144] on html "NSSO Winter Concert and Raffle Track · 119 Discover Earn Rewards 86 Saved 31 Ap…" at bounding box center [491, 261] width 983 height 522
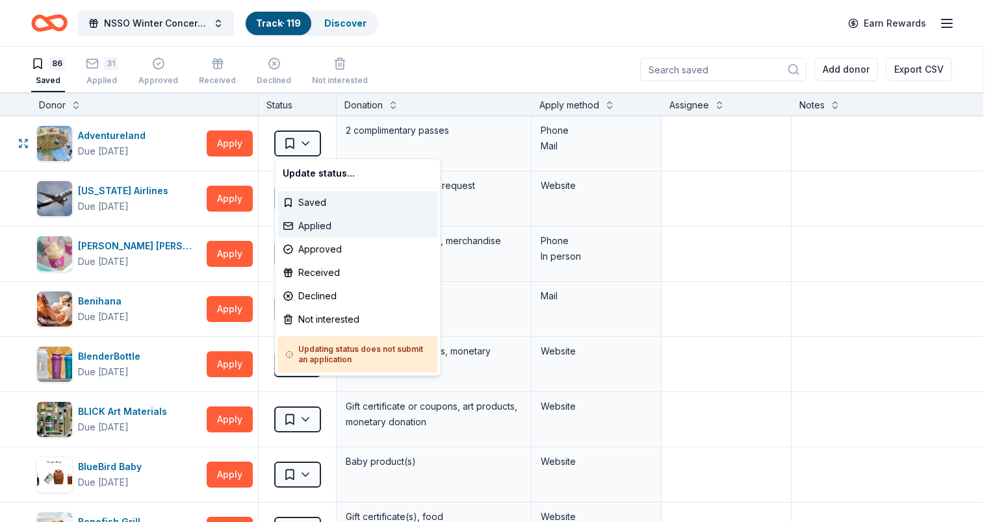
click at [304, 229] on div "Applied" at bounding box center [357, 225] width 160 height 23
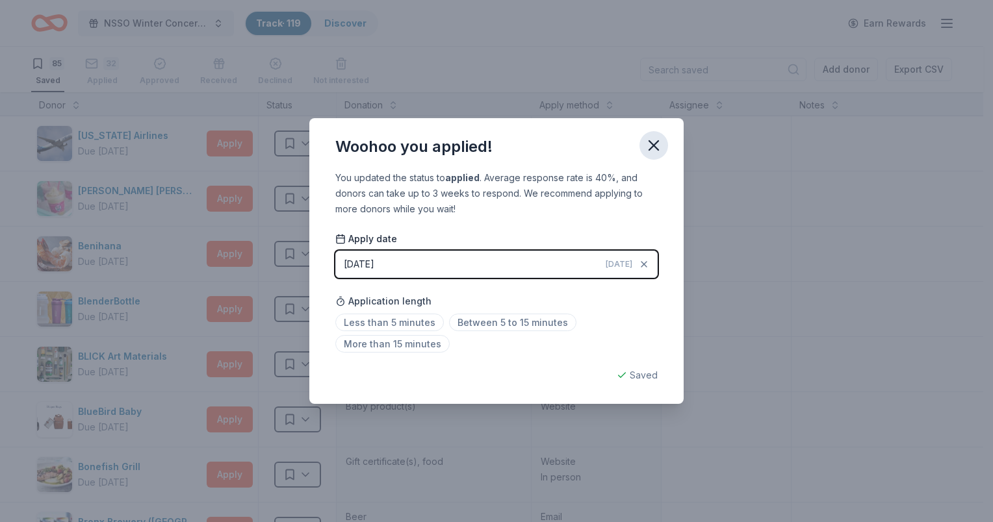
click at [653, 144] on icon "button" at bounding box center [654, 145] width 18 height 18
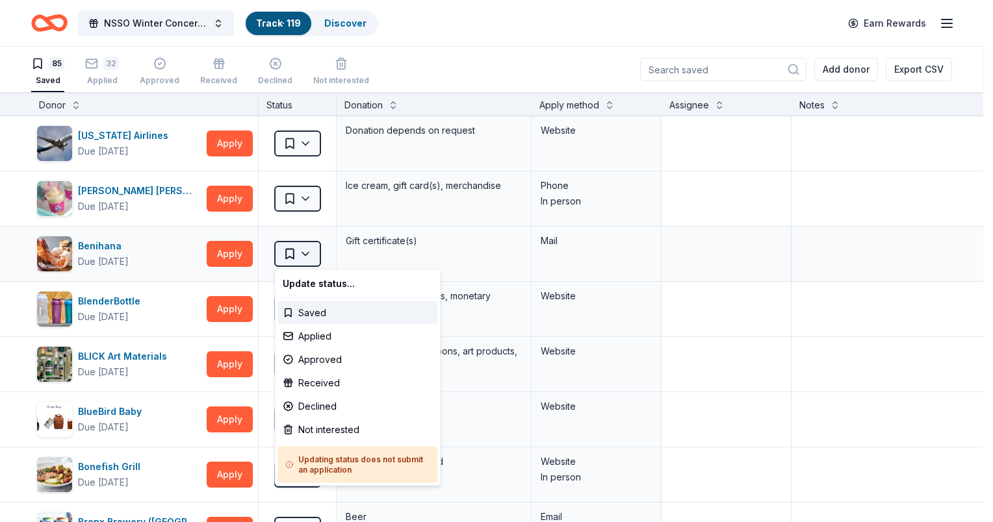
click at [290, 257] on html "NSSO Winter Concert and Raffle Track · 119 Discover Earn Rewards 85 Saved 32 Ap…" at bounding box center [496, 261] width 993 height 522
click at [298, 336] on div "Applied" at bounding box center [357, 336] width 160 height 23
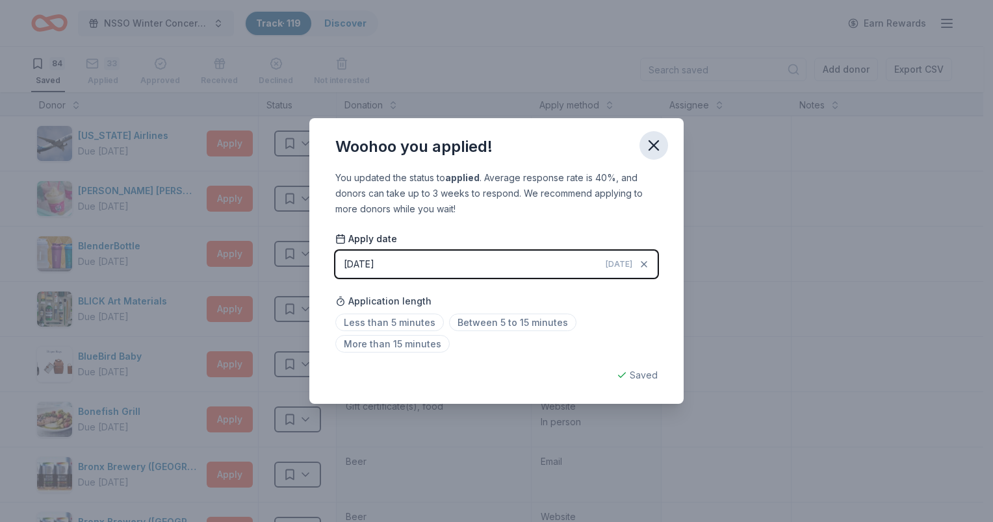
click at [650, 144] on icon "button" at bounding box center [654, 145] width 18 height 18
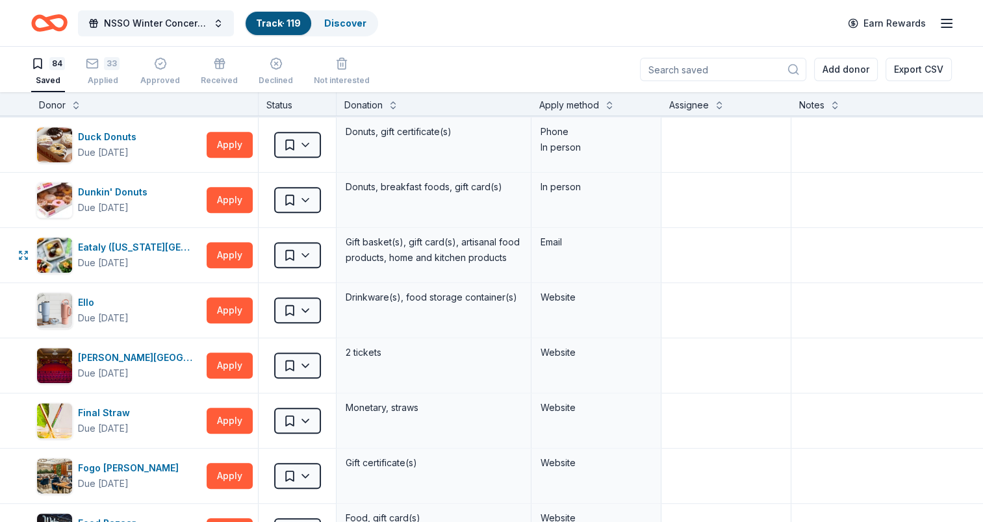
scroll to position [1235, 0]
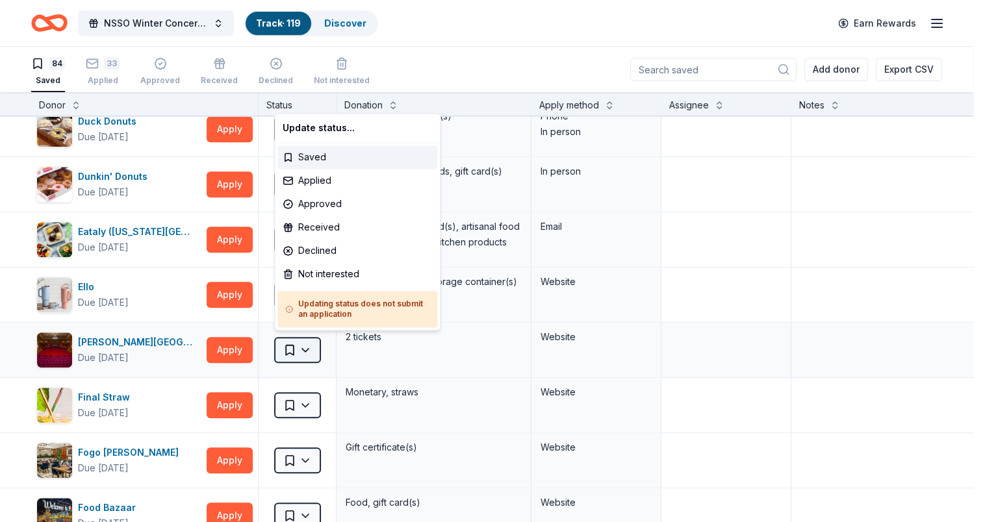
click at [301, 348] on html "NSSO Winter Concert and Raffle Track · 119 Discover Earn Rewards 84 Saved 33 Ap…" at bounding box center [491, 261] width 983 height 522
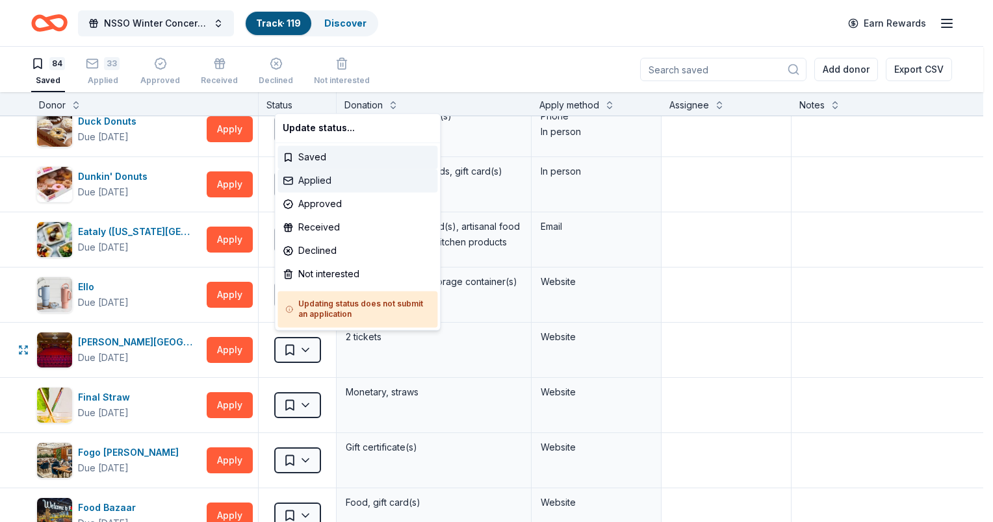
click at [320, 177] on div "Applied" at bounding box center [357, 180] width 160 height 23
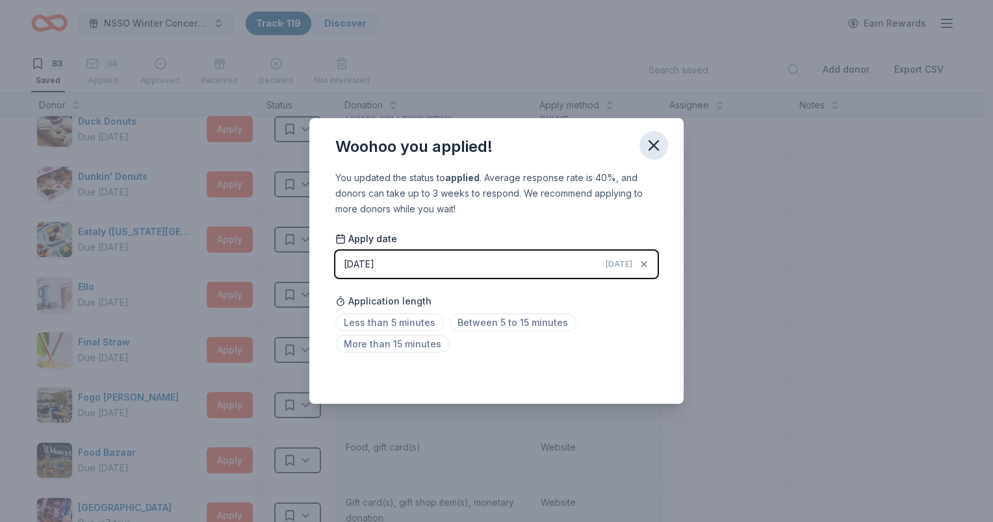
click at [654, 146] on icon "button" at bounding box center [653, 145] width 9 height 9
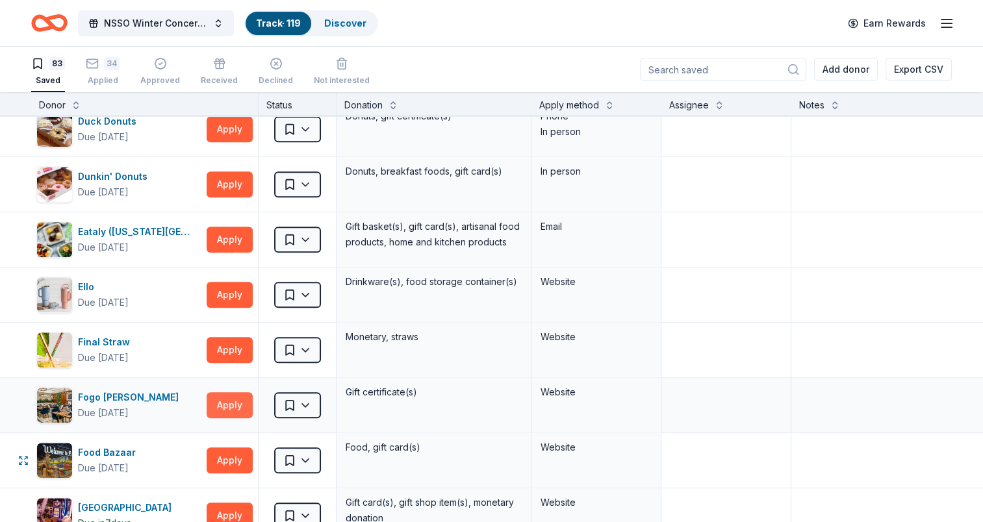
scroll to position [1365, 0]
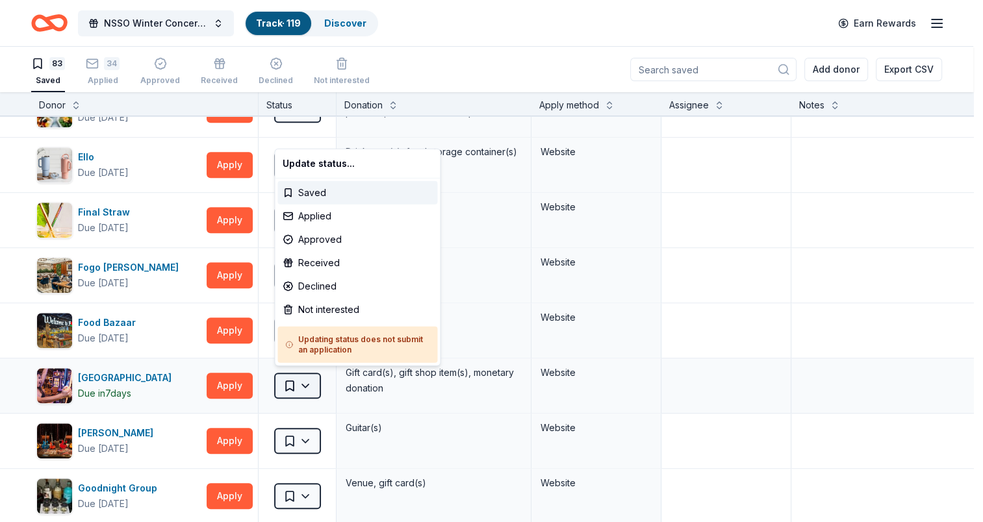
click at [297, 374] on html "NSSO Winter Concert and Raffle Track · 119 Discover Earn Rewards 83 Saved 34 Ap…" at bounding box center [491, 261] width 983 height 522
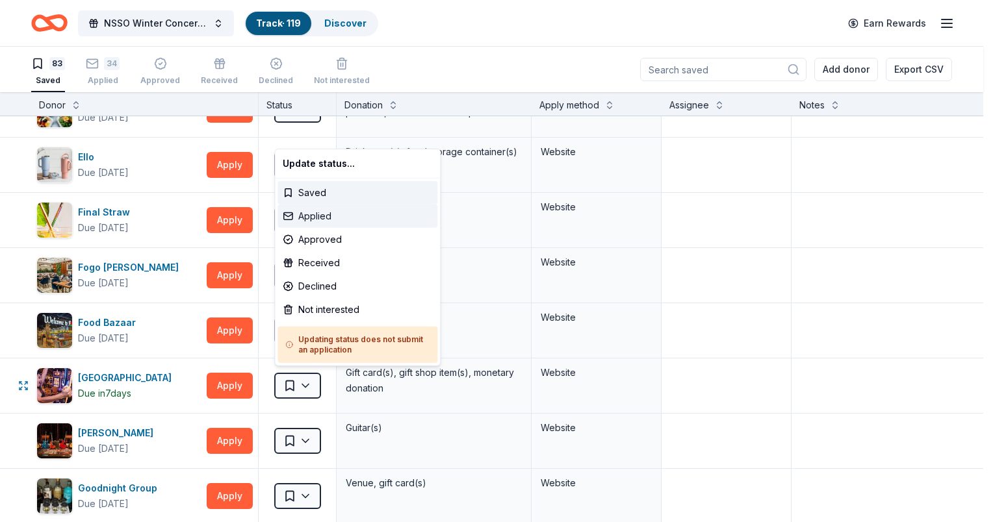
click at [309, 211] on div "Applied" at bounding box center [357, 216] width 160 height 23
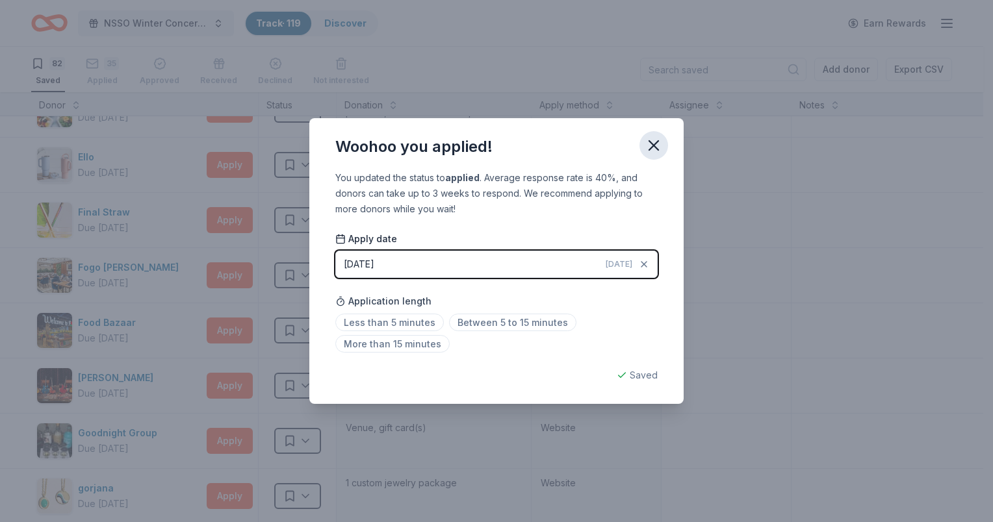
click at [656, 143] on icon "button" at bounding box center [653, 145] width 9 height 9
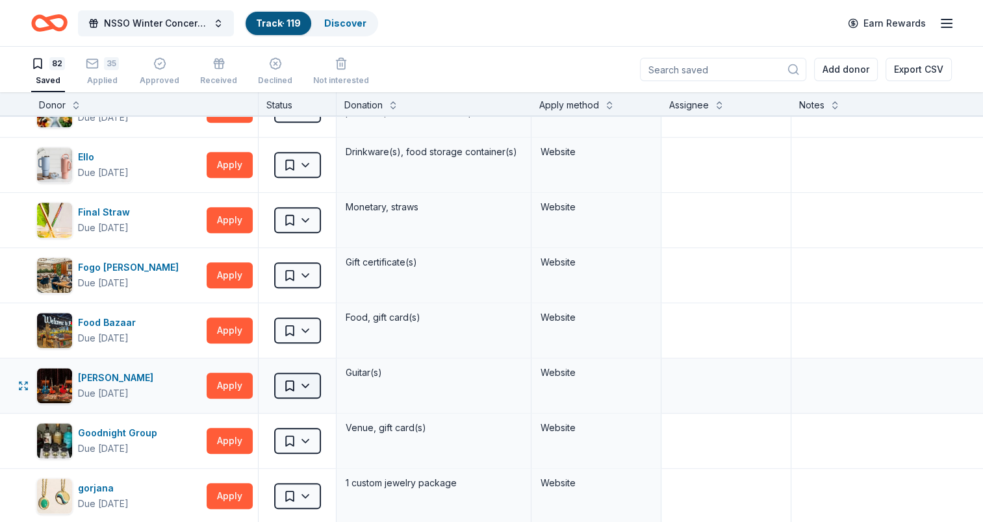
click at [308, 380] on html "NSSO Winter Concert and Raffle Track · 119 Discover Earn Rewards 82 Saved 35 Ap…" at bounding box center [491, 261] width 983 height 522
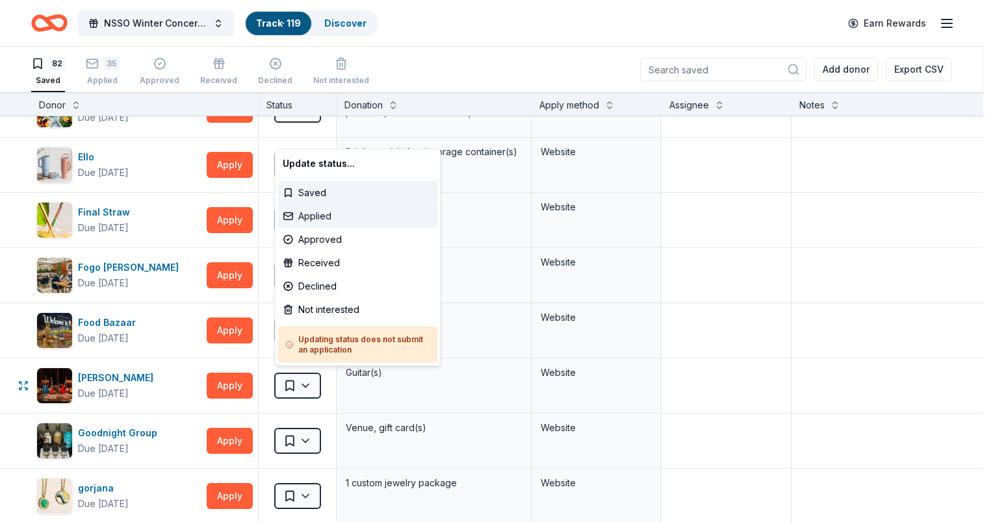
click at [326, 217] on div "Applied" at bounding box center [357, 216] width 160 height 23
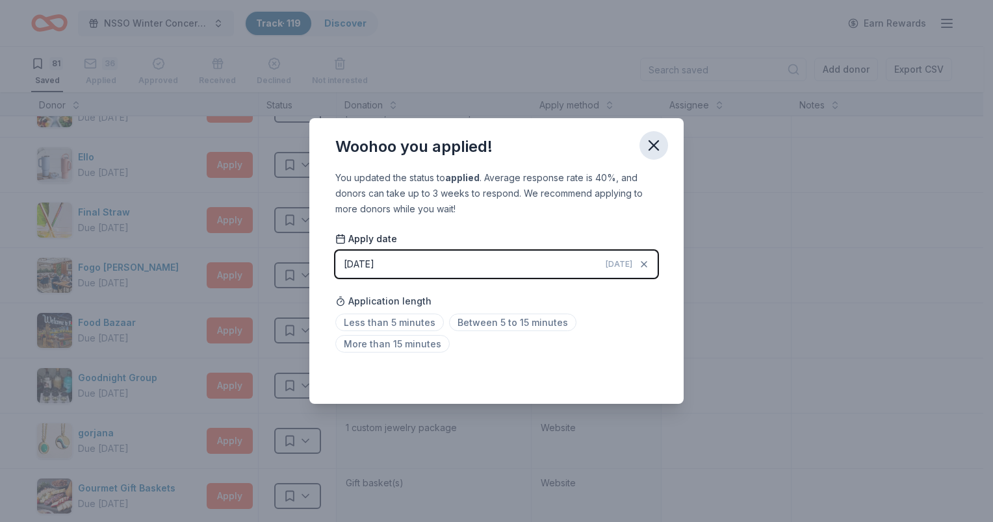
click at [656, 144] on icon "button" at bounding box center [653, 145] width 9 height 9
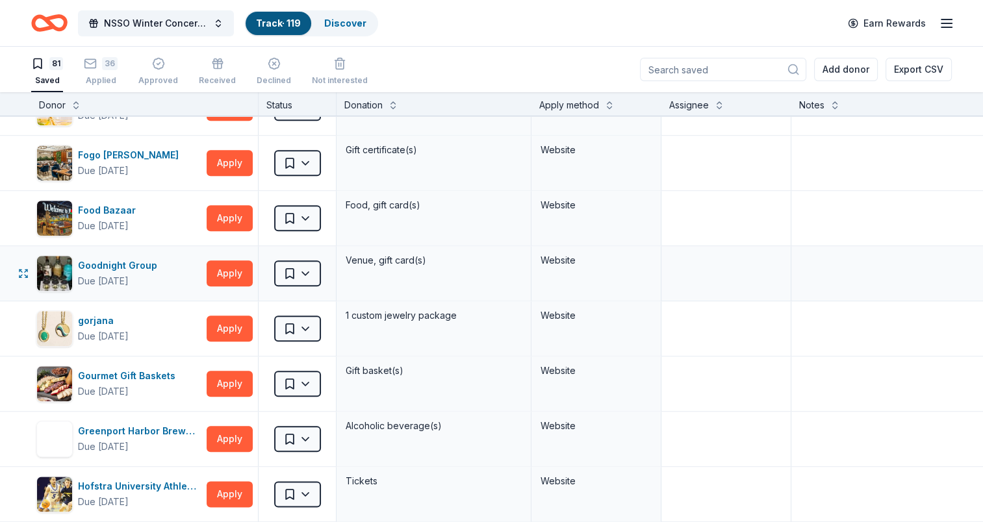
scroll to position [1495, 0]
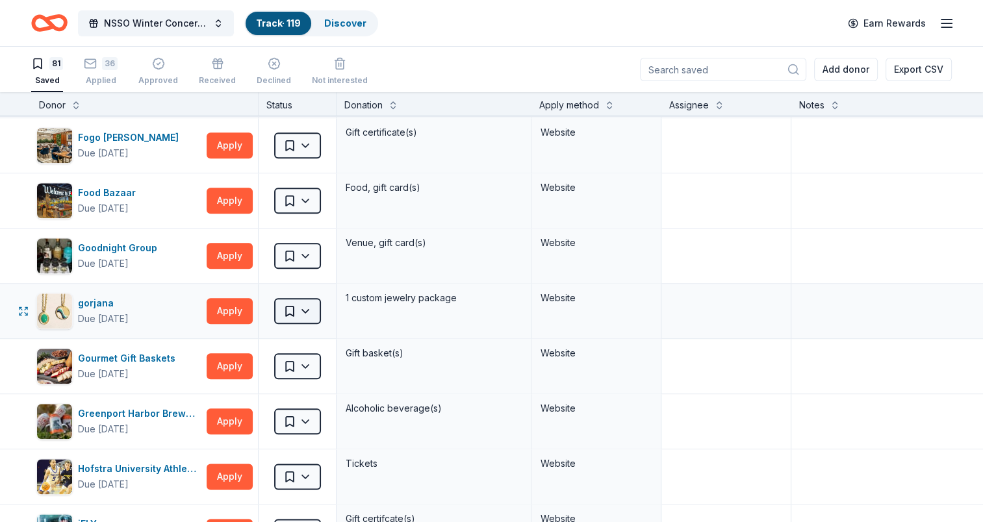
click at [292, 309] on html "NSSO Winter Concert and Raffle Track · 119 Discover Earn Rewards 81 Saved 36 Ap…" at bounding box center [491, 261] width 983 height 522
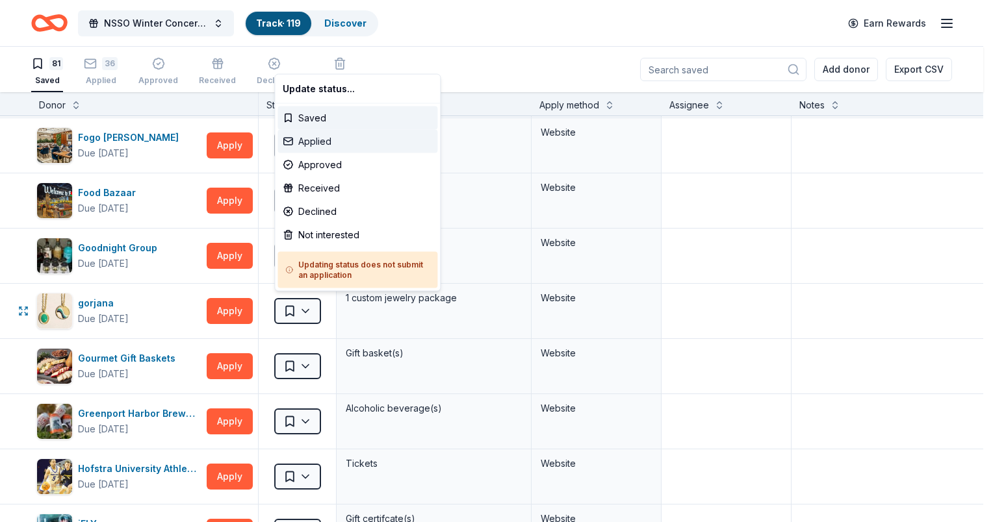
click at [318, 143] on div "Applied" at bounding box center [357, 141] width 160 height 23
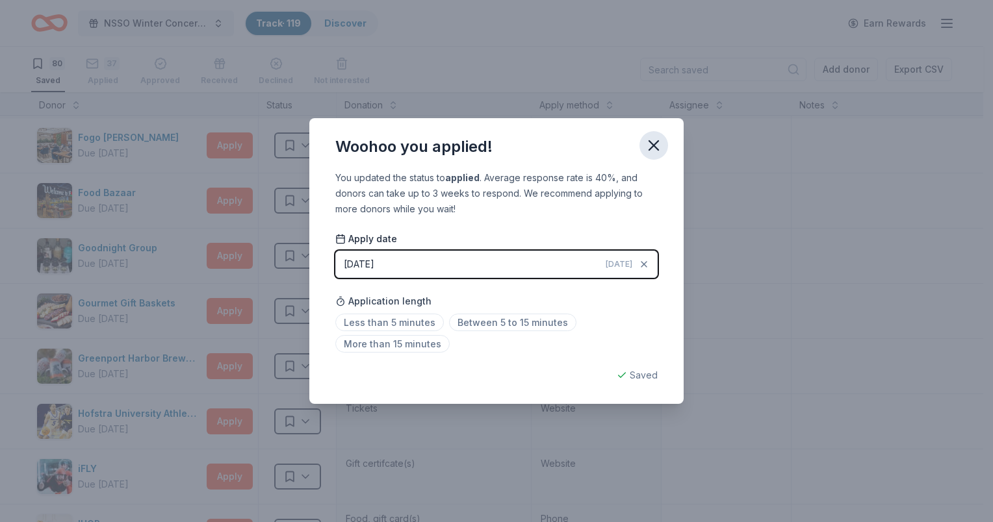
click at [658, 146] on icon "button" at bounding box center [654, 145] width 18 height 18
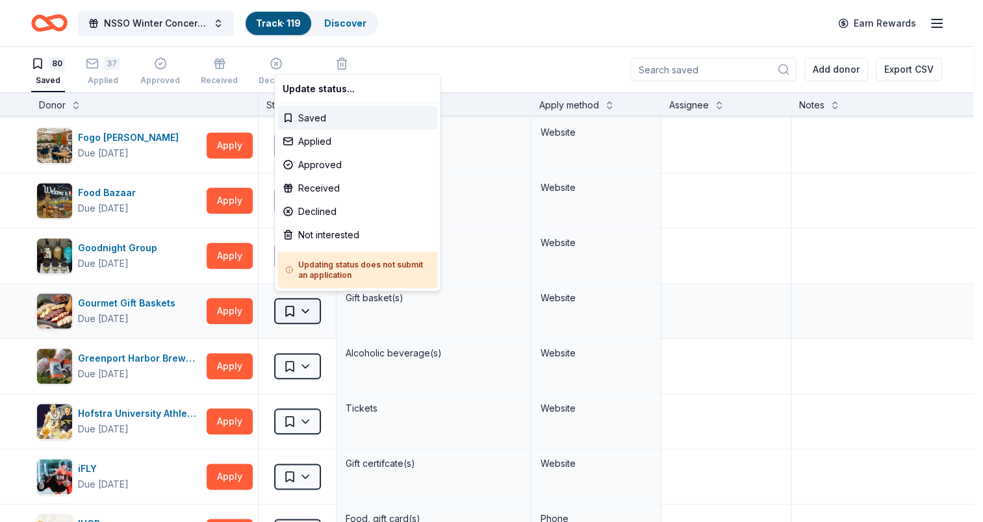
click at [295, 310] on html "NSSO Winter Concert and Raffle Track · 119 Discover Earn Rewards 80 Saved 37 Ap…" at bounding box center [491, 261] width 983 height 522
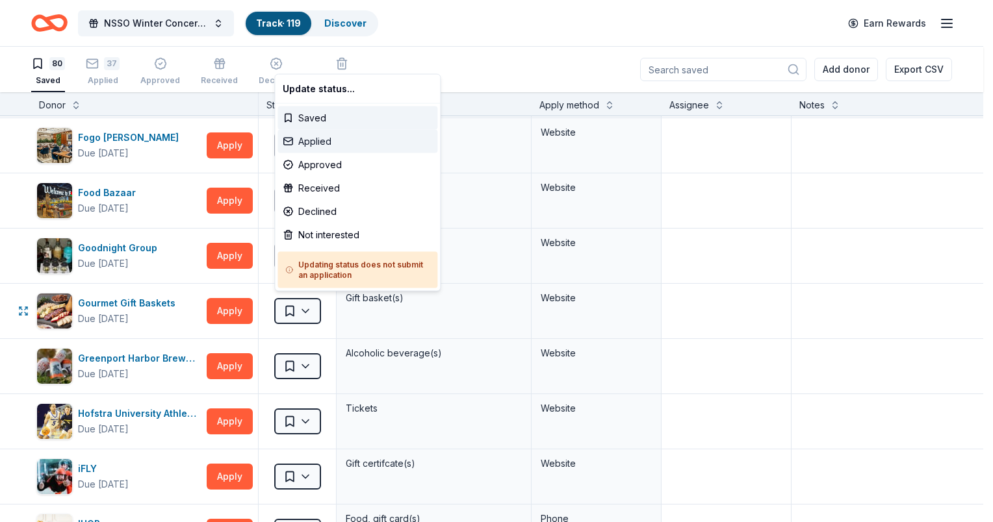
click at [328, 139] on div "Applied" at bounding box center [357, 141] width 160 height 23
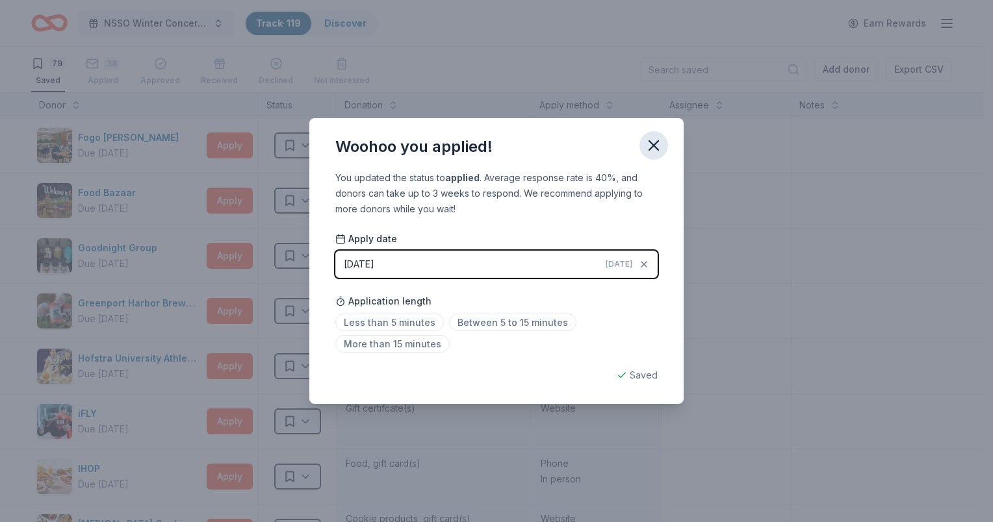
click at [658, 142] on icon "button" at bounding box center [653, 145] width 9 height 9
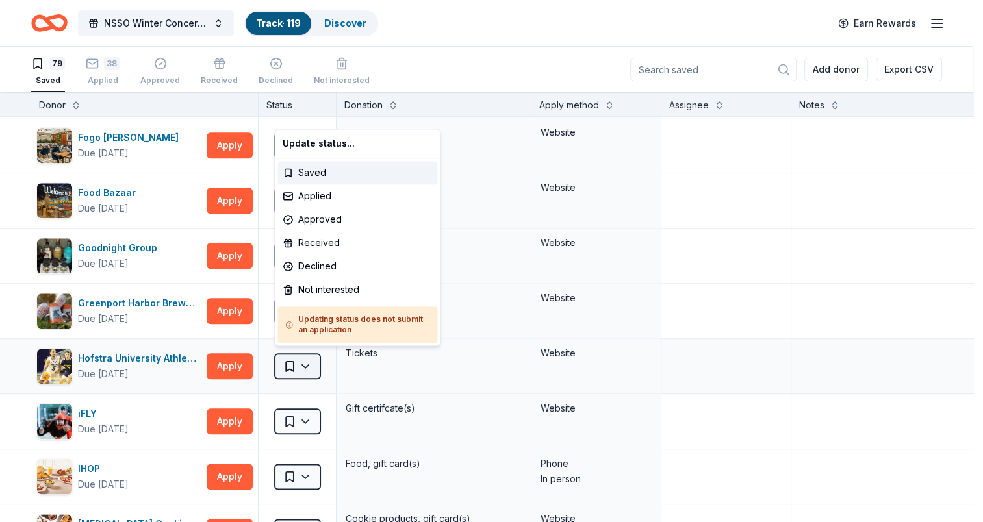
click at [290, 358] on html "NSSO Winter Concert and Raffle Track · 119 Discover Earn Rewards 79 Saved 38 Ap…" at bounding box center [491, 261] width 983 height 522
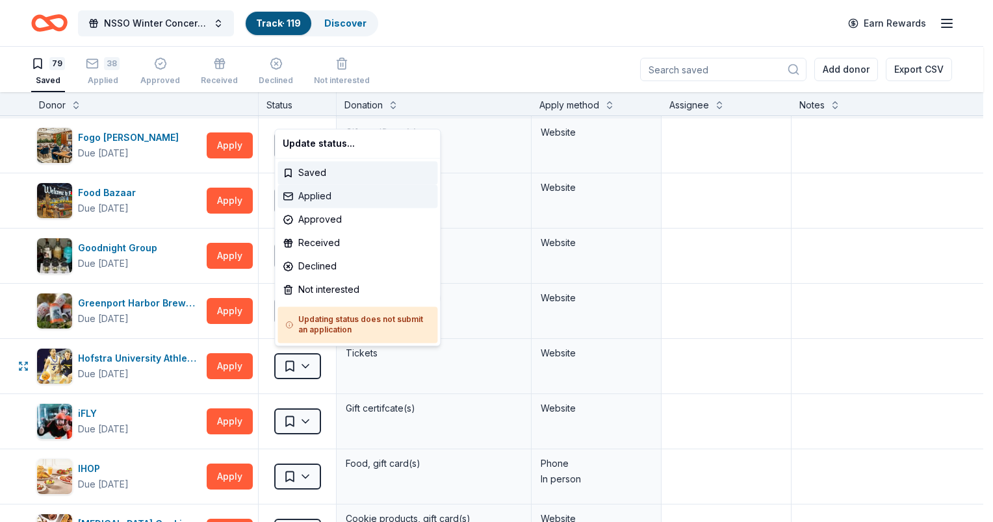
click at [320, 194] on div "Applied" at bounding box center [357, 196] width 160 height 23
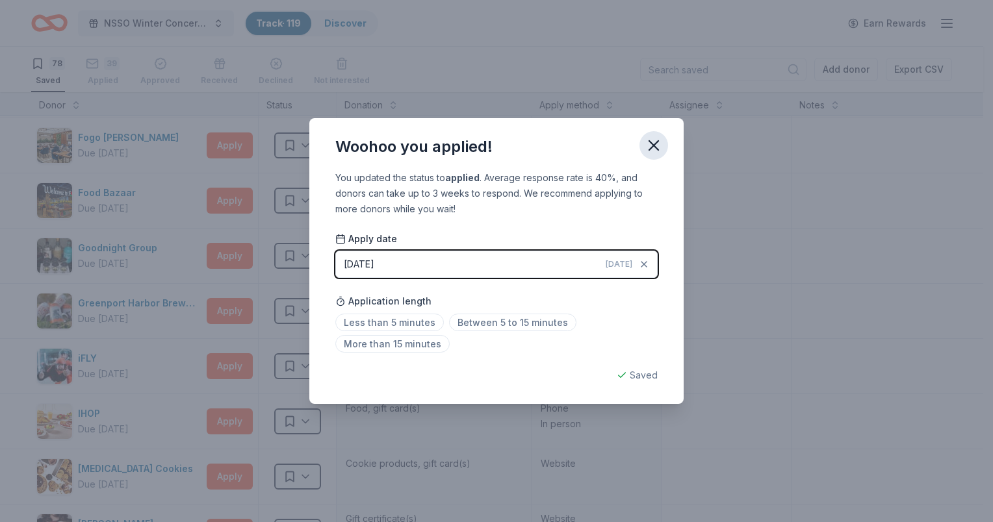
click at [652, 144] on icon "button" at bounding box center [653, 145] width 9 height 9
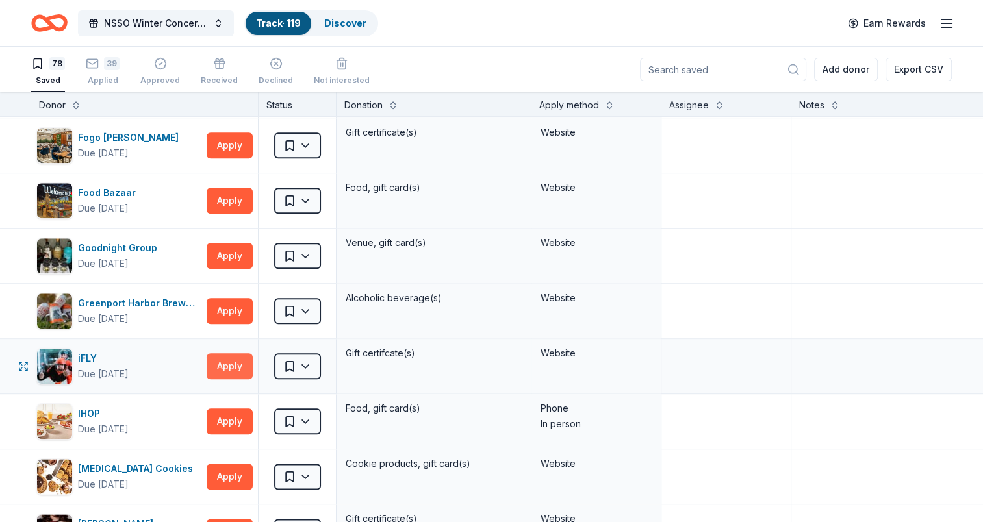
click at [230, 360] on button "Apply" at bounding box center [230, 367] width 46 height 26
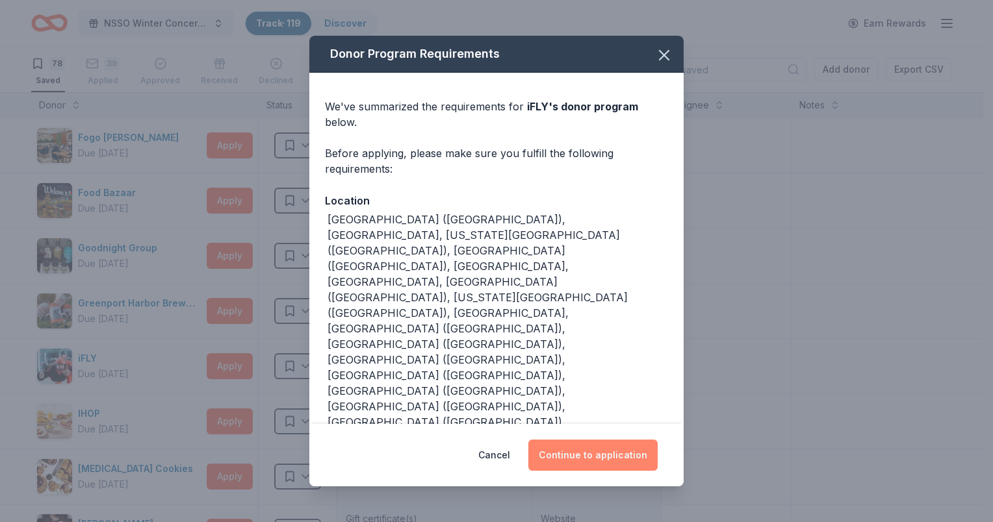
click at [564, 440] on button "Continue to application" at bounding box center [592, 455] width 129 height 31
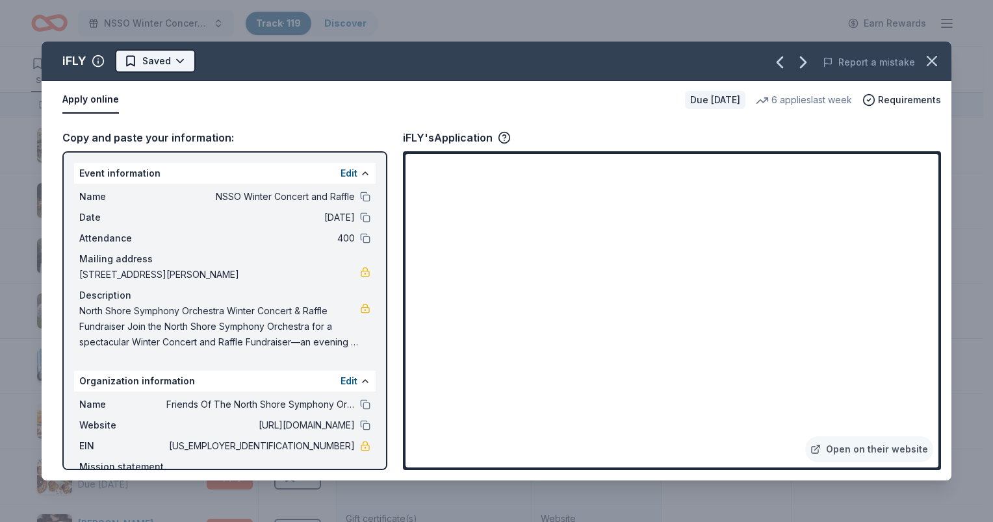
click at [155, 60] on html "NSSO Winter Concert and Raffle Track · 119 Discover Earn Rewards 78 Saved 39 Ap…" at bounding box center [496, 261] width 993 height 522
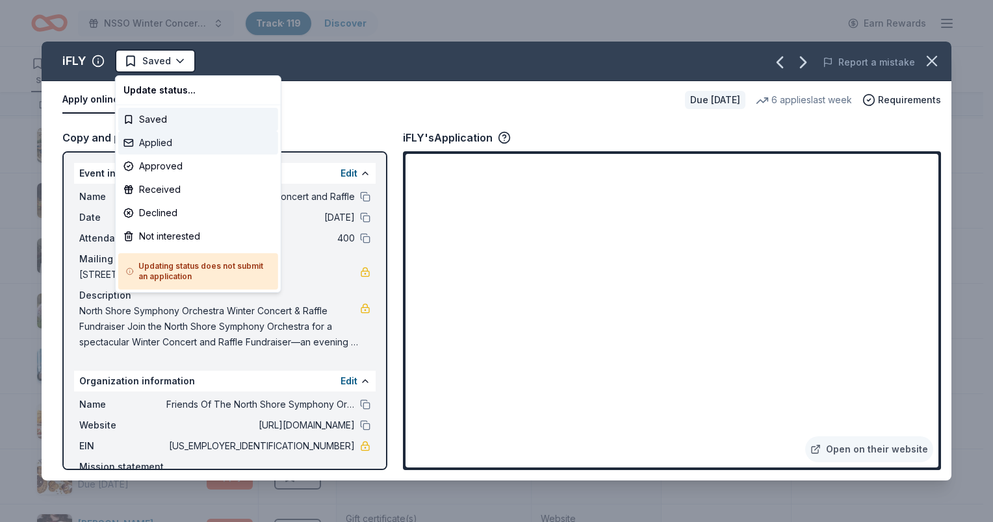
click at [151, 145] on div "Applied" at bounding box center [198, 142] width 160 height 23
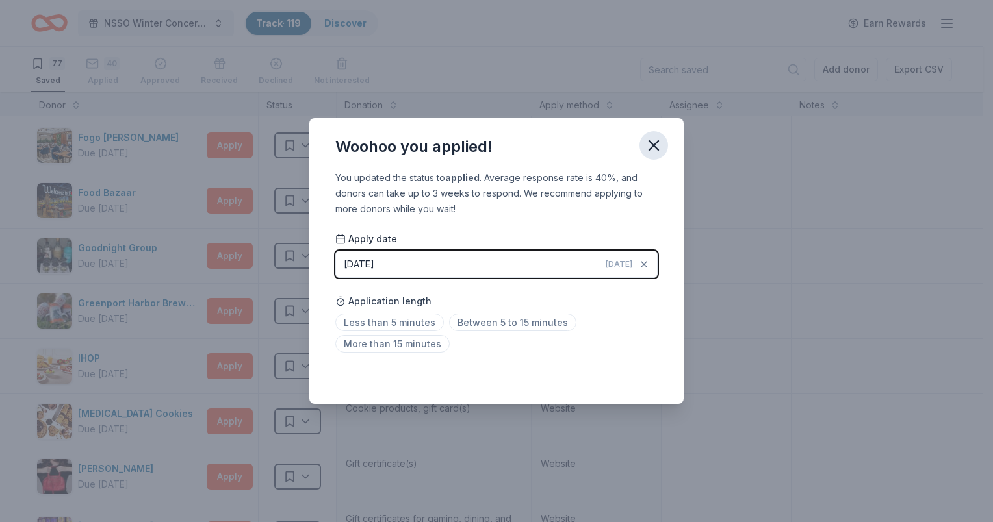
click at [653, 138] on icon "button" at bounding box center [654, 145] width 18 height 18
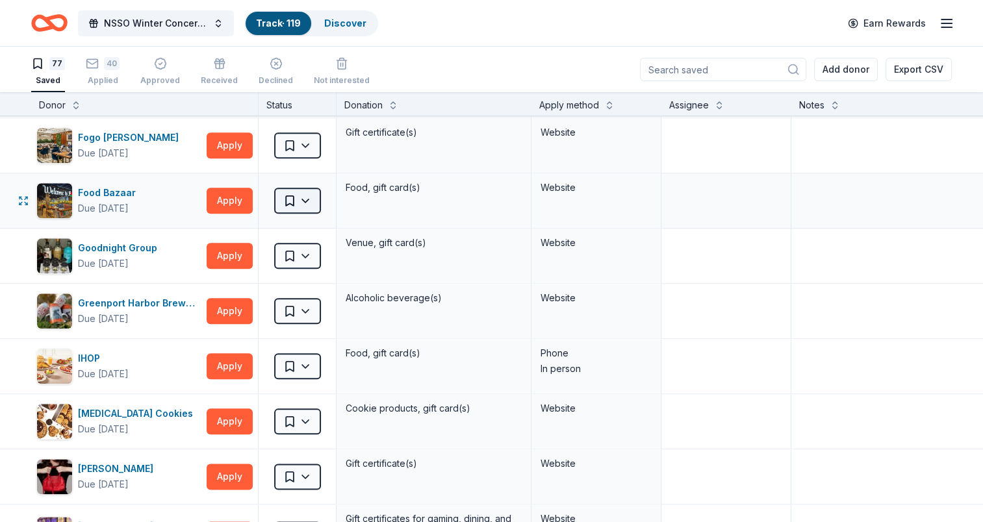
click at [296, 198] on html "NSSO Winter Concert and Raffle Track · 119 Discover Earn Rewards 77 Saved 40 Ap…" at bounding box center [491, 261] width 983 height 522
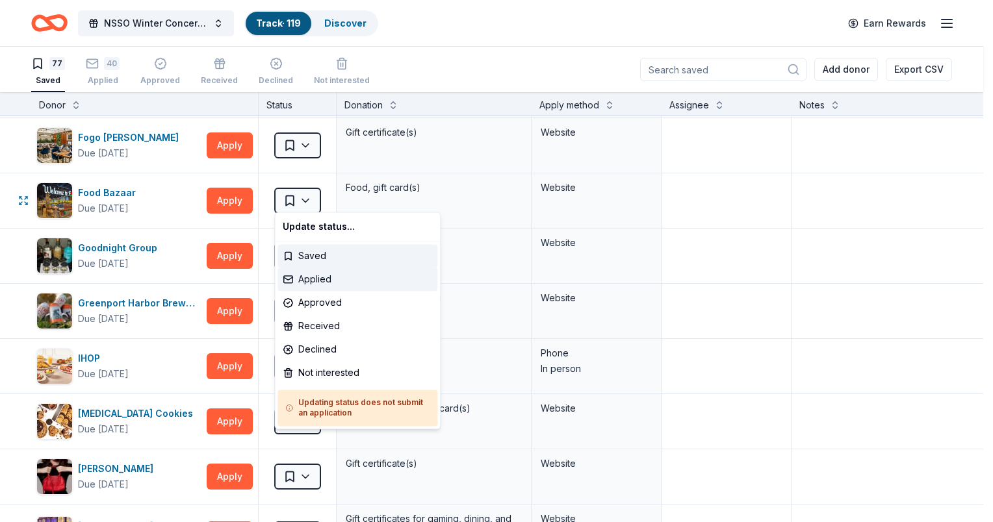
click at [298, 279] on div "Applied" at bounding box center [357, 279] width 160 height 23
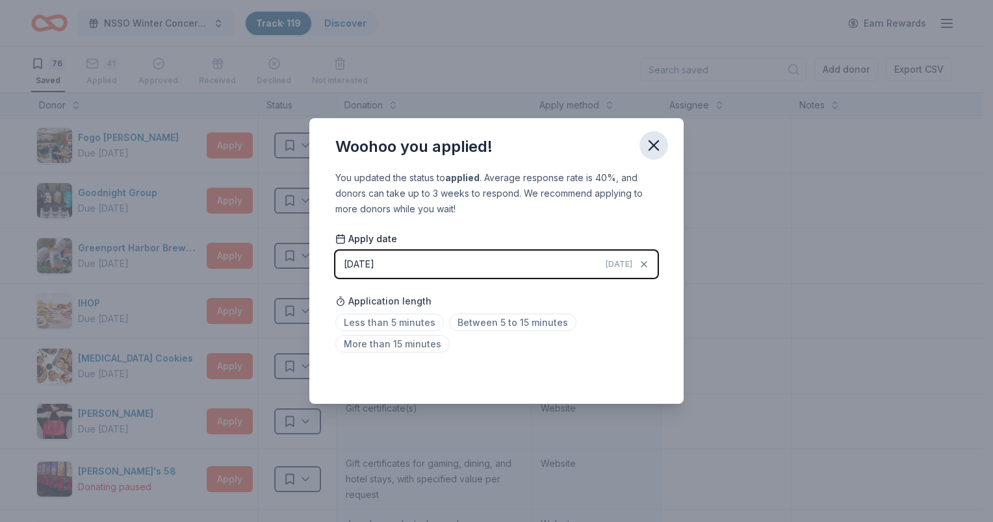
click at [656, 142] on icon "button" at bounding box center [654, 145] width 18 height 18
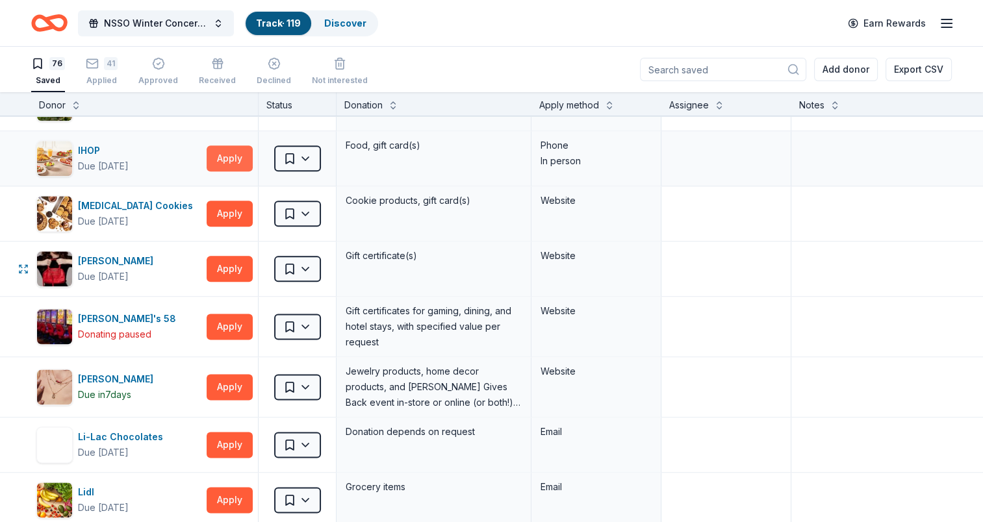
scroll to position [1690, 0]
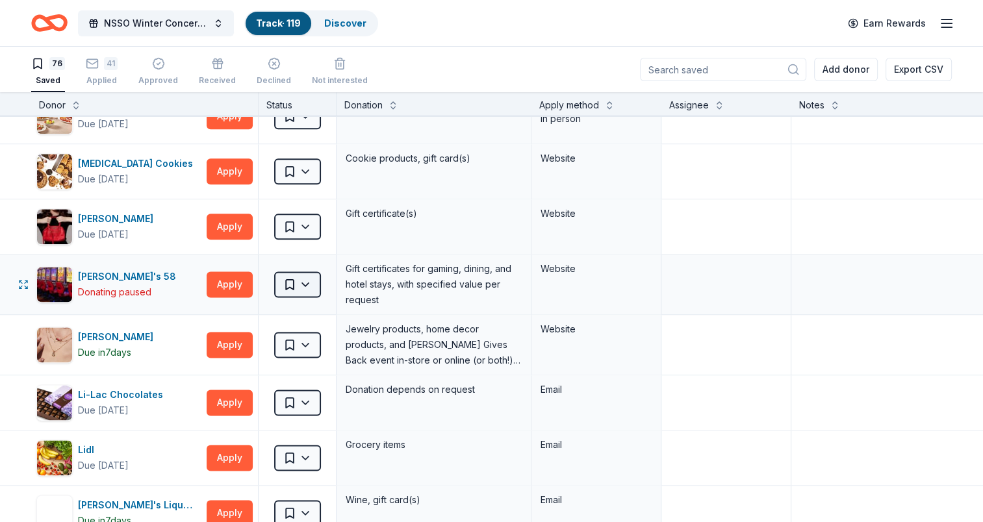
click at [304, 276] on html "NSSO Winter Concert and Raffle Track · 119 Discover Earn Rewards 76 Saved 41 Ap…" at bounding box center [491, 261] width 983 height 522
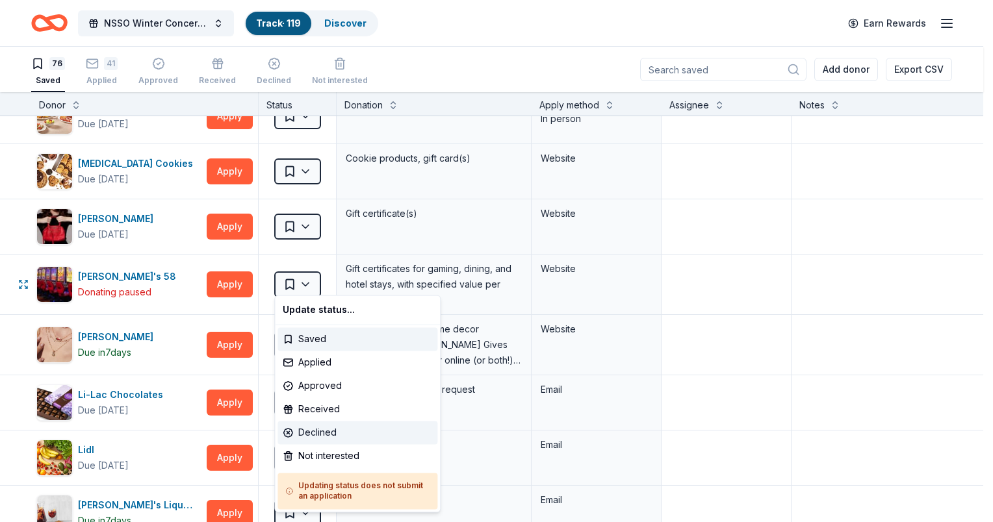
click at [302, 432] on div "Declined" at bounding box center [357, 432] width 160 height 23
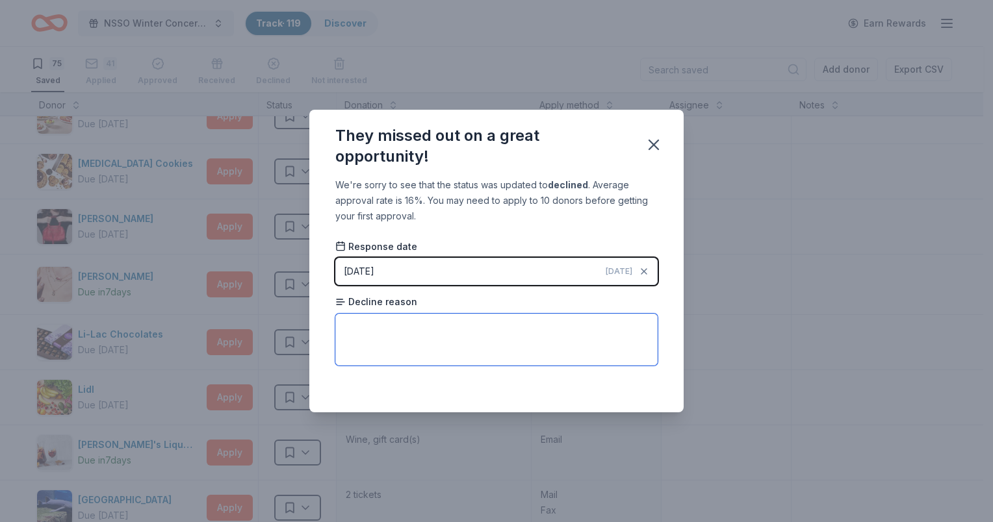
click at [433, 328] on textarea at bounding box center [496, 340] width 322 height 52
type textarea "donations paused during hotel renovation"
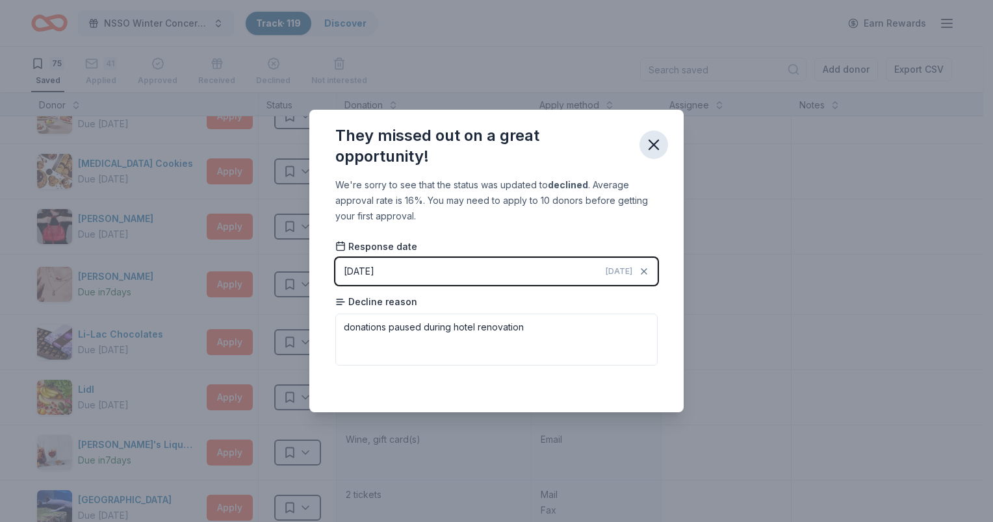
click at [653, 139] on icon "button" at bounding box center [654, 145] width 18 height 18
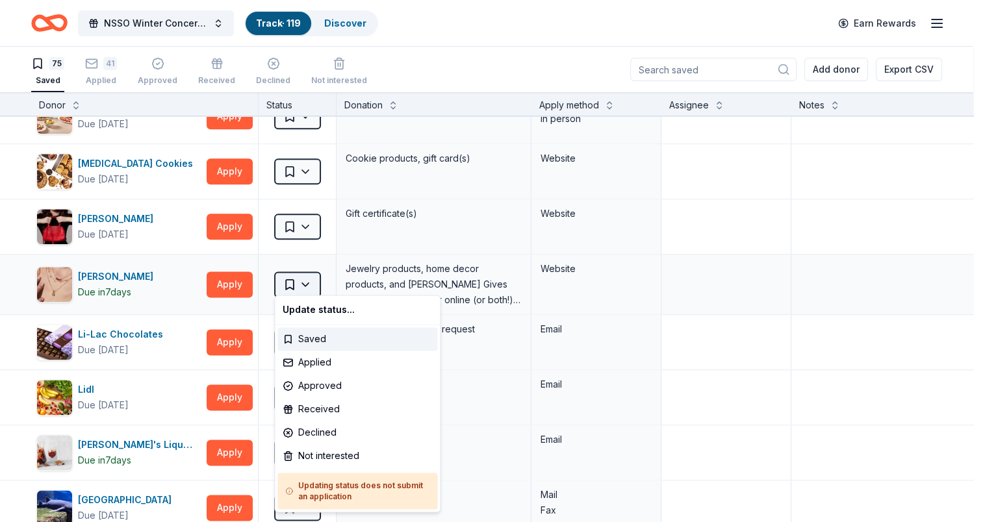
click at [291, 279] on html "NSSO Winter Concert and Raffle Track · 119 Discover Earn Rewards 75 Saved 41 Ap…" at bounding box center [491, 261] width 983 height 522
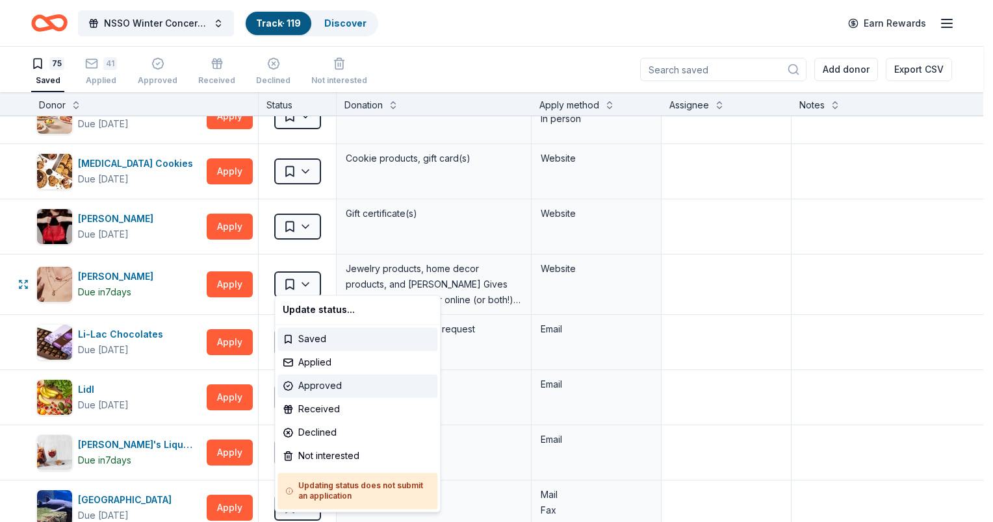
click at [298, 384] on div "Approved" at bounding box center [357, 385] width 160 height 23
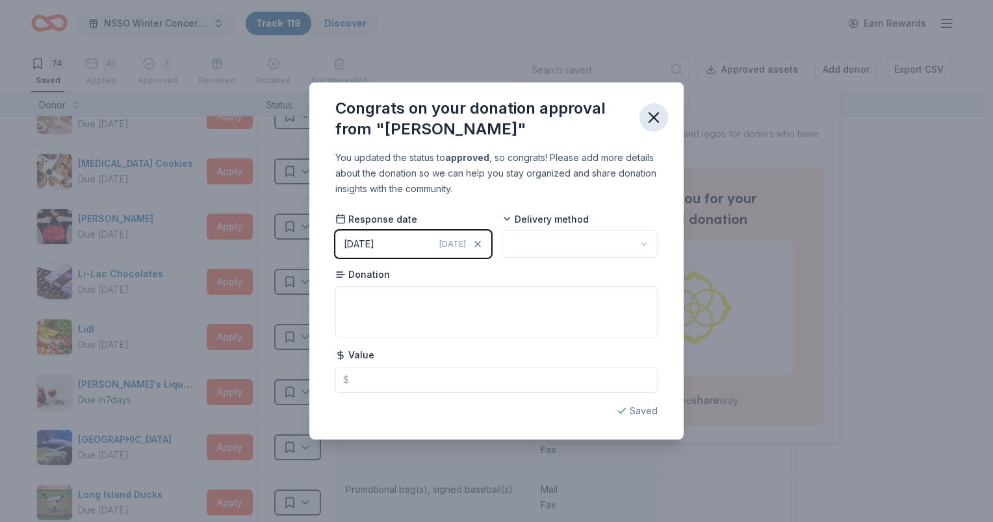
click at [658, 117] on icon "button" at bounding box center [654, 118] width 18 height 18
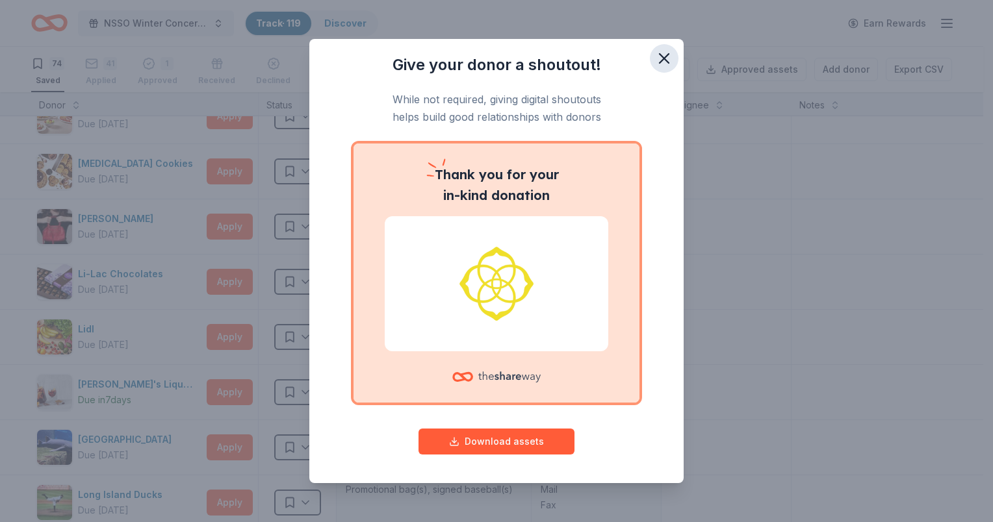
click at [662, 59] on icon "button" at bounding box center [664, 58] width 18 height 18
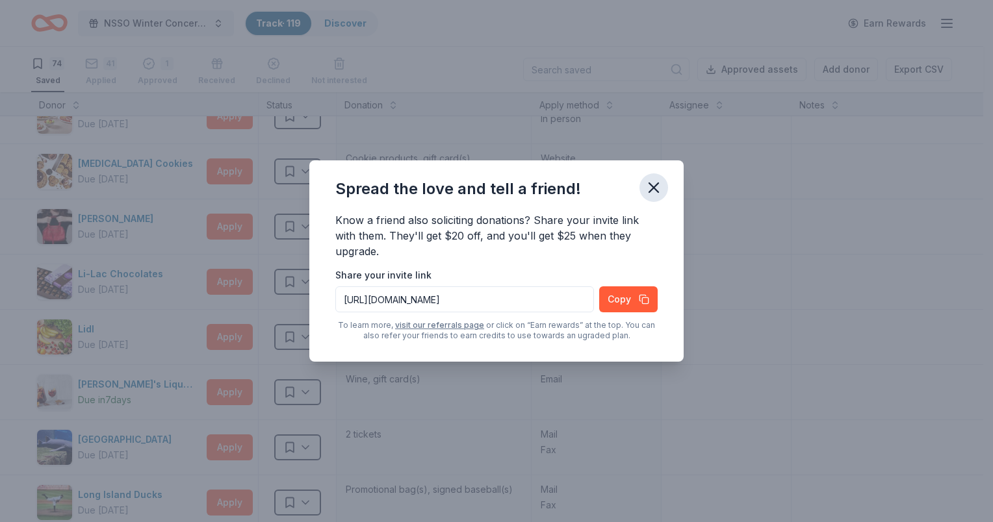
click at [656, 185] on icon "button" at bounding box center [653, 187] width 9 height 9
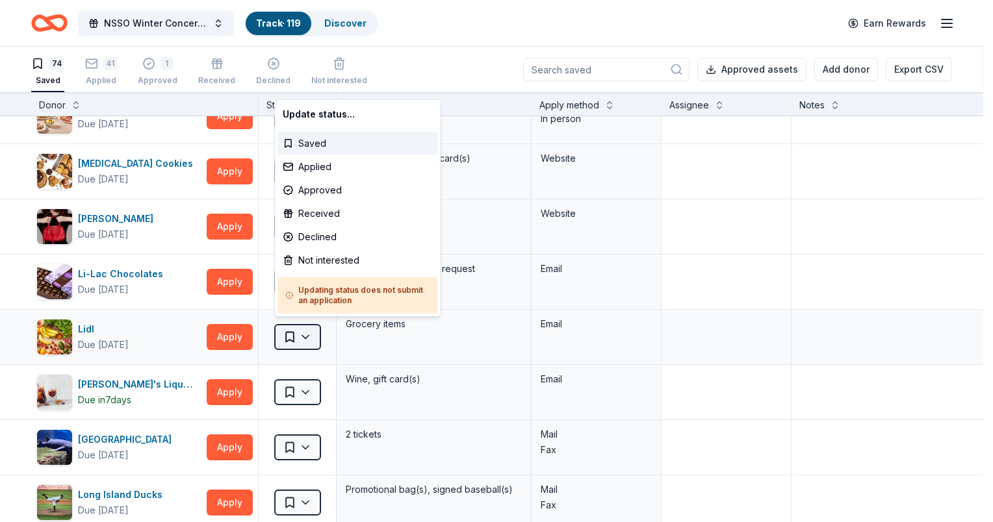
click at [287, 330] on html "NSSO Winter Concert and Raffle Track · 119 Discover Earn Rewards 74 Saved 41 Ap…" at bounding box center [496, 261] width 993 height 522
click at [315, 166] on div "Applied" at bounding box center [357, 166] width 160 height 23
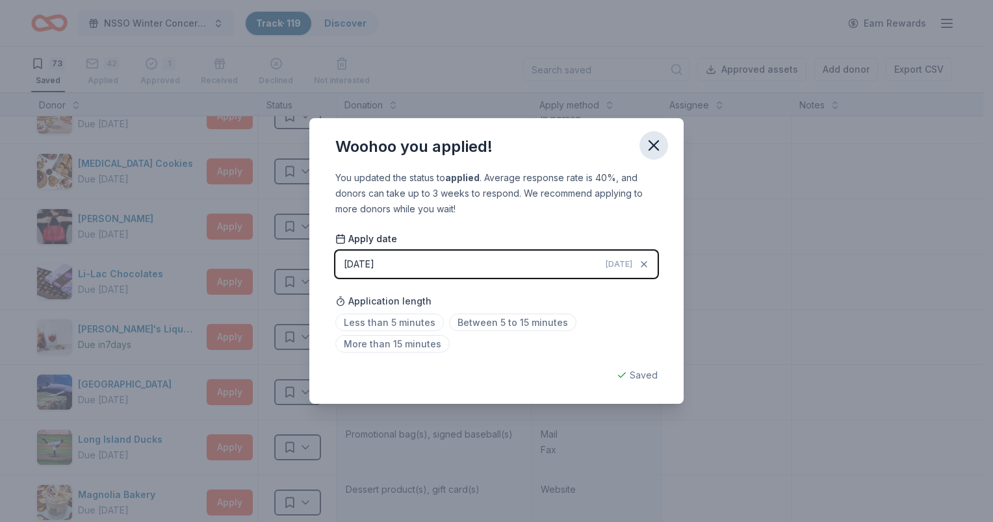
click at [652, 146] on icon "button" at bounding box center [654, 145] width 18 height 18
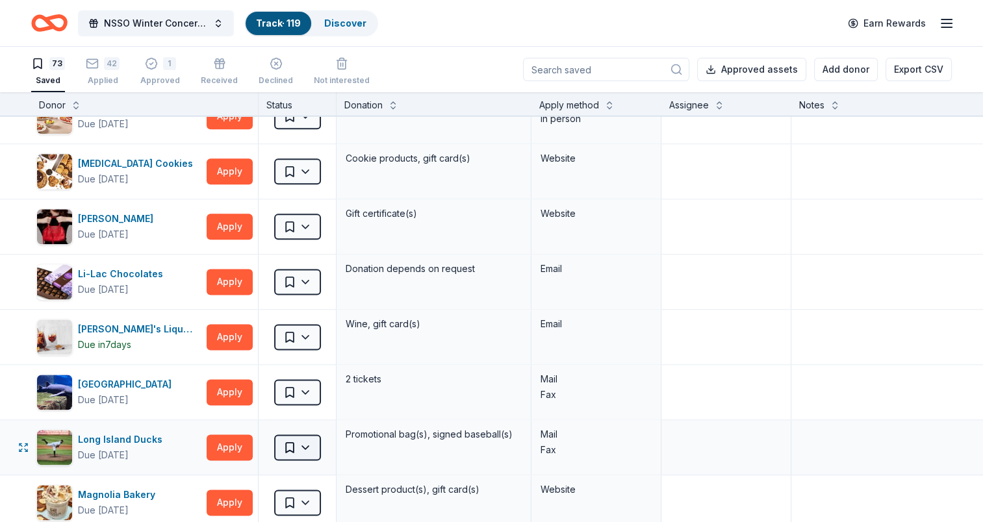
click at [296, 442] on html "NSSO Winter Concert and Raffle Track · 119 Discover Earn Rewards 73 Saved 42 Ap…" at bounding box center [491, 261] width 983 height 522
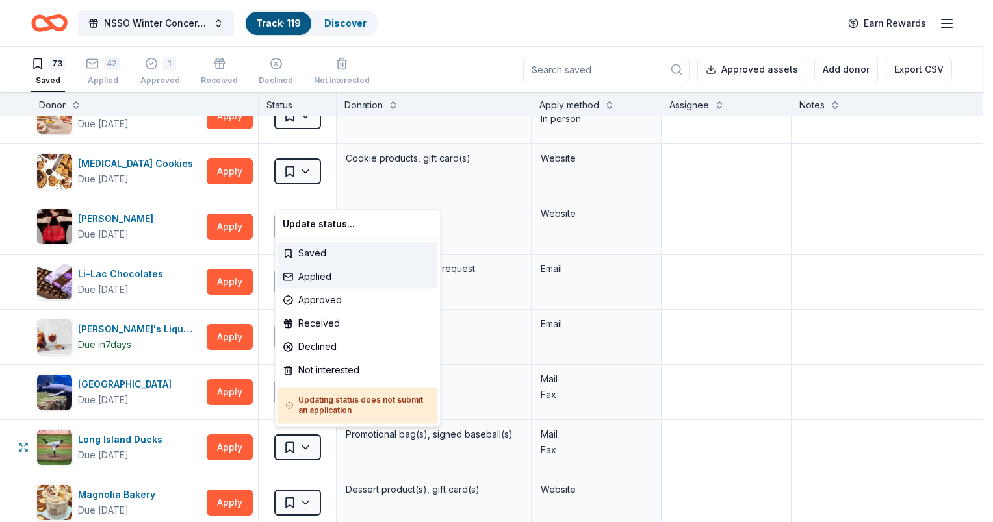
click at [319, 270] on div "Applied" at bounding box center [357, 276] width 160 height 23
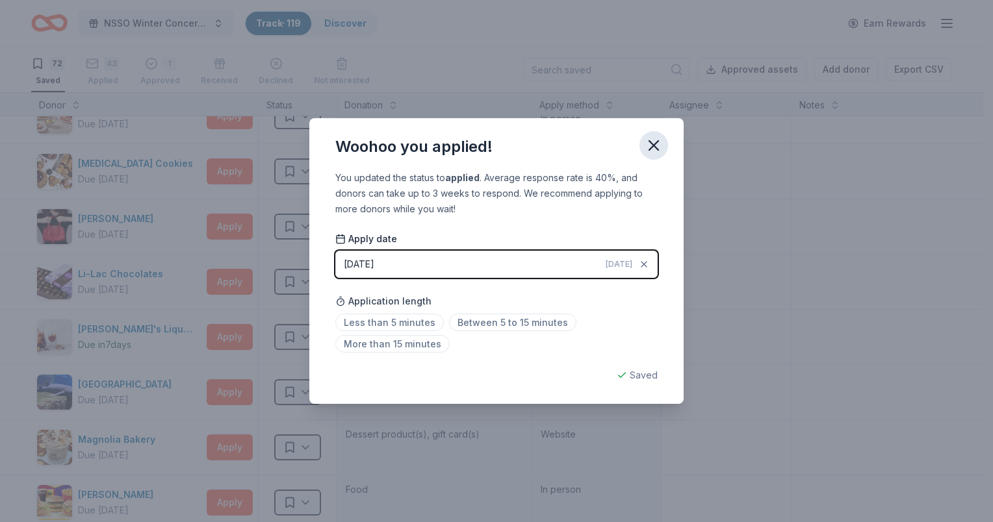
click at [654, 144] on icon "button" at bounding box center [653, 145] width 9 height 9
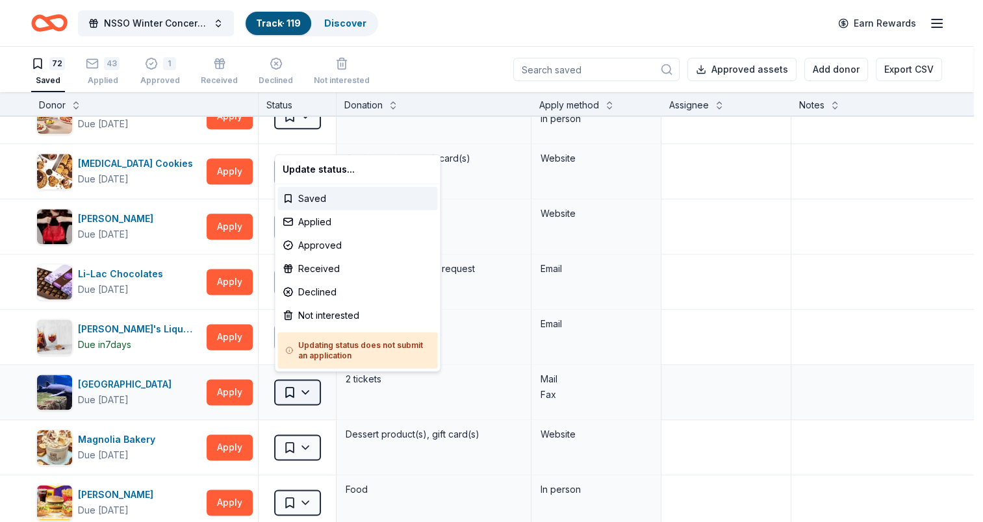
click at [291, 381] on html "NSSO Winter Concert and Raffle Track · 119 Discover Earn Rewards 72 Saved 43 Ap…" at bounding box center [491, 261] width 983 height 522
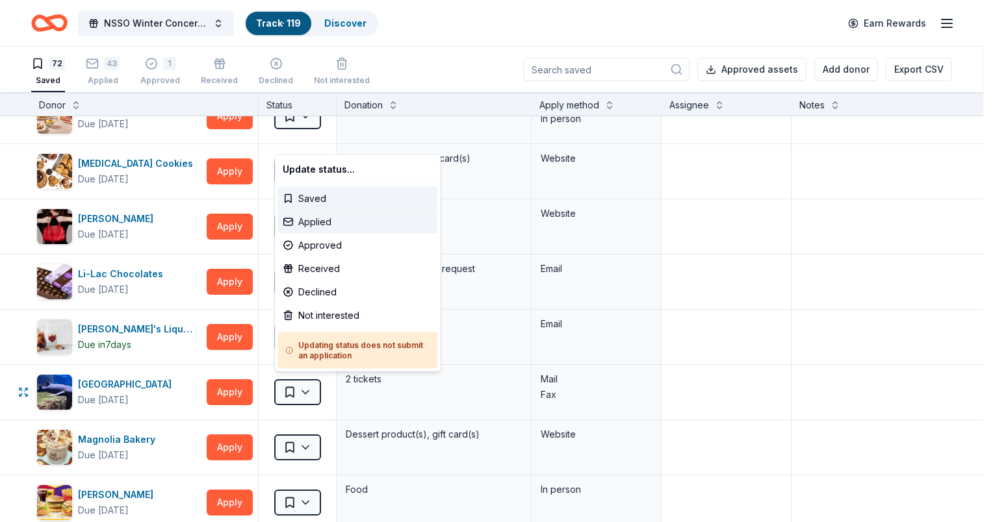
click at [316, 218] on div "Applied" at bounding box center [357, 222] width 160 height 23
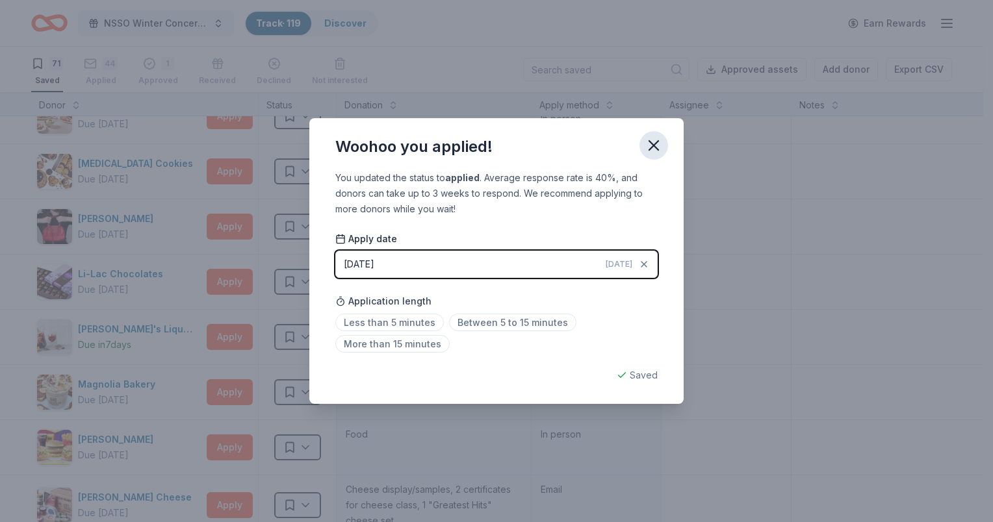
click at [653, 146] on icon "button" at bounding box center [653, 145] width 9 height 9
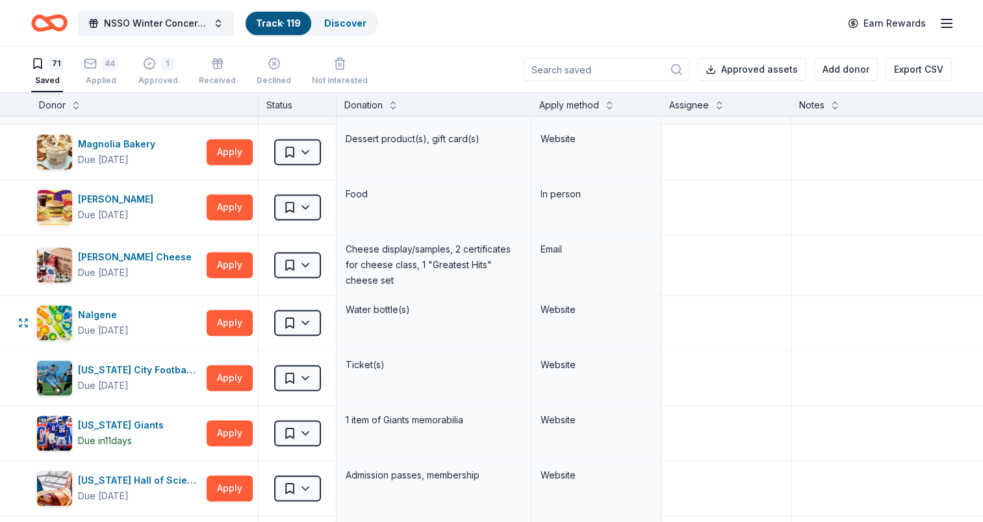
scroll to position [1950, 0]
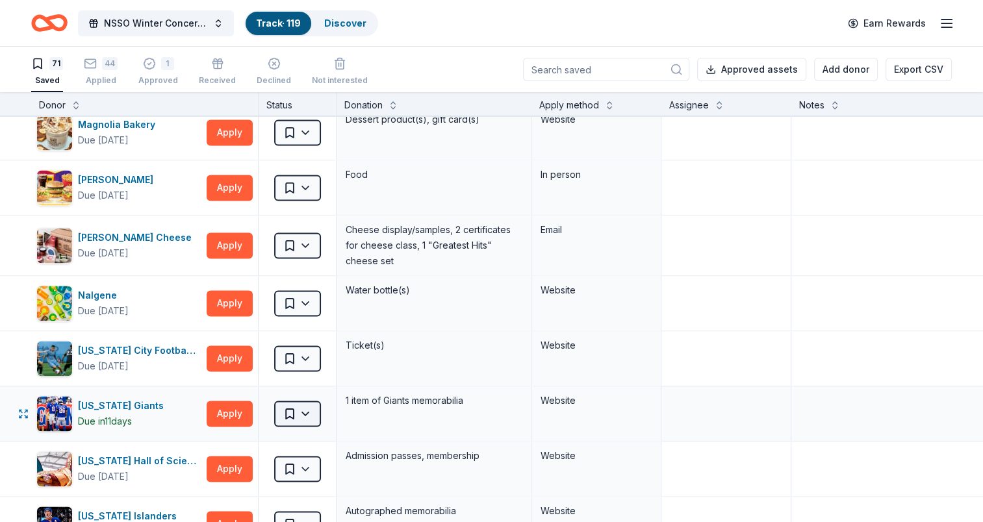
click at [292, 406] on html "NSSO Winter Concert and Raffle Track · 119 Discover Earn Rewards 71 Saved 44 Ap…" at bounding box center [491, 261] width 983 height 522
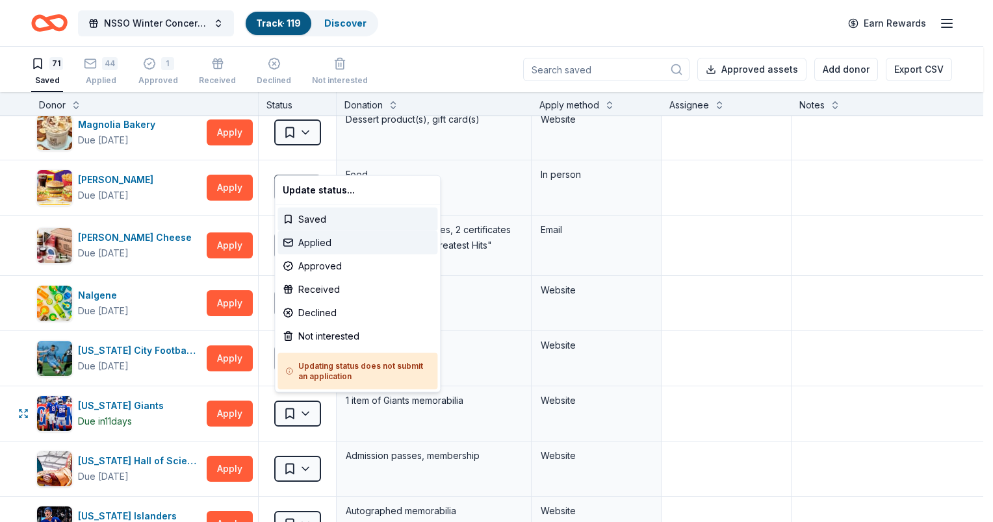
click at [318, 241] on div "Applied" at bounding box center [357, 242] width 160 height 23
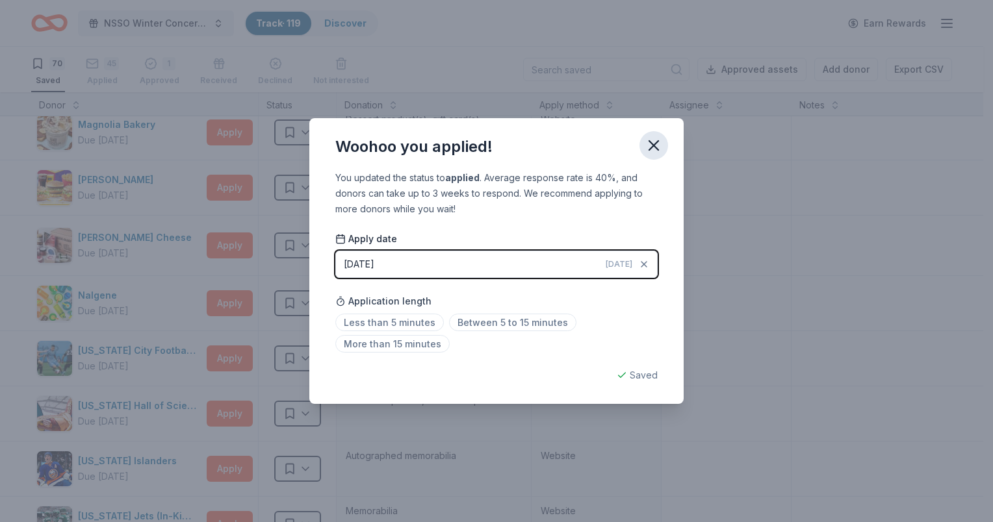
click at [653, 146] on icon "button" at bounding box center [653, 145] width 9 height 9
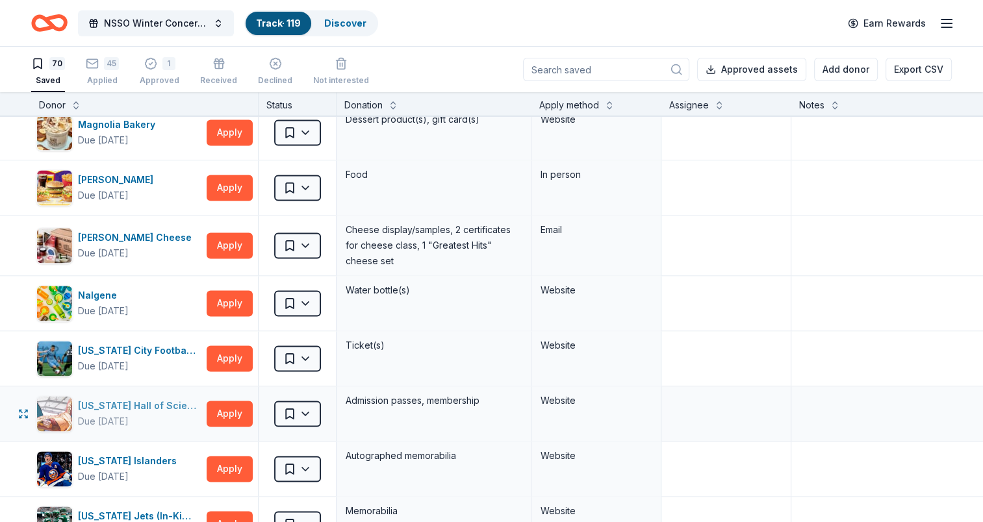
click at [135, 398] on div "New York Hall of Science" at bounding box center [139, 406] width 123 height 16
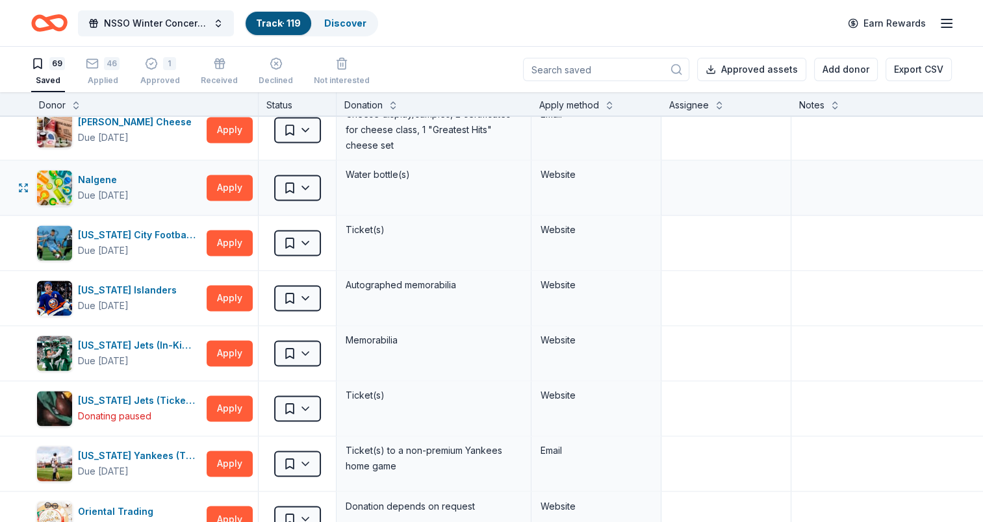
scroll to position [2145, 0]
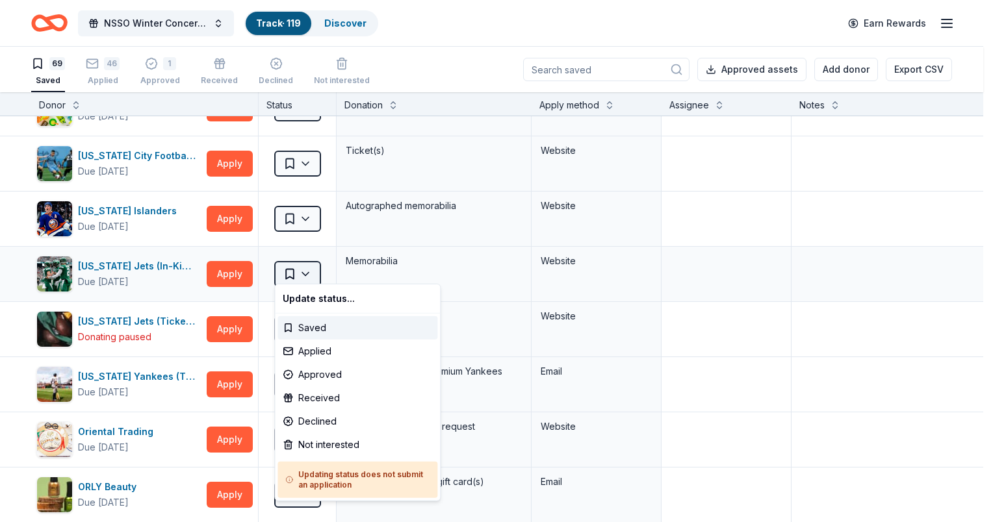
click at [296, 270] on html "NSSO Winter Concert and Raffle Track · 119 Discover Earn Rewards 69 Saved 46 Ap…" at bounding box center [496, 261] width 993 height 522
click at [301, 352] on div "Applied" at bounding box center [357, 351] width 160 height 23
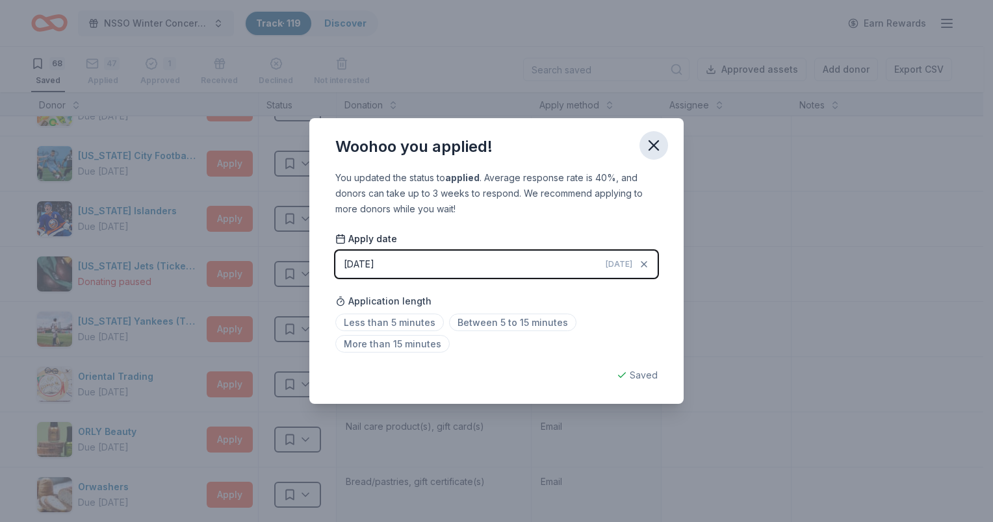
click at [652, 146] on icon "button" at bounding box center [653, 145] width 9 height 9
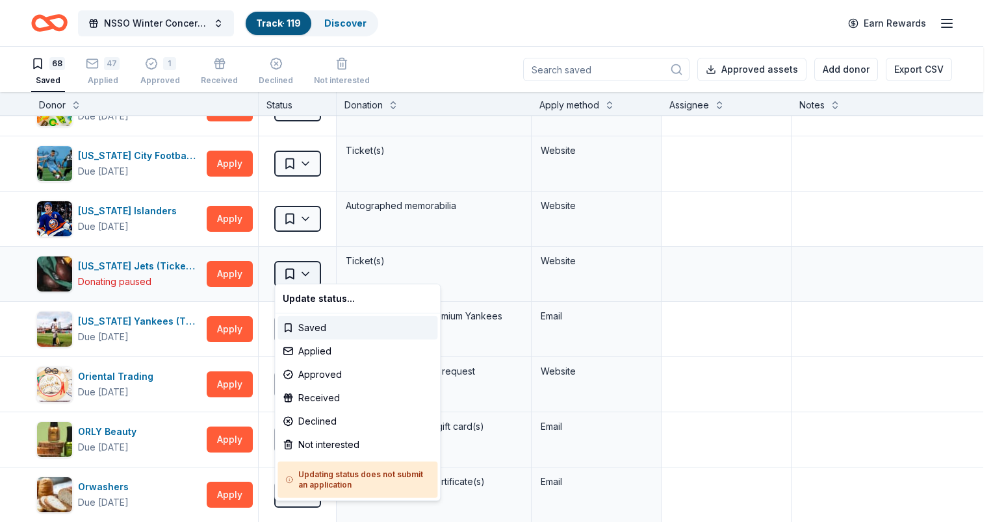
click at [286, 255] on html "NSSO Winter Concert and Raffle Track · 119 Discover Earn Rewards 68 Saved 47 Ap…" at bounding box center [496, 261] width 993 height 522
click at [289, 266] on html "NSSO Winter Concert and Raffle Track · 119 Discover Earn Rewards 68 Saved 47 Ap…" at bounding box center [496, 261] width 993 height 522
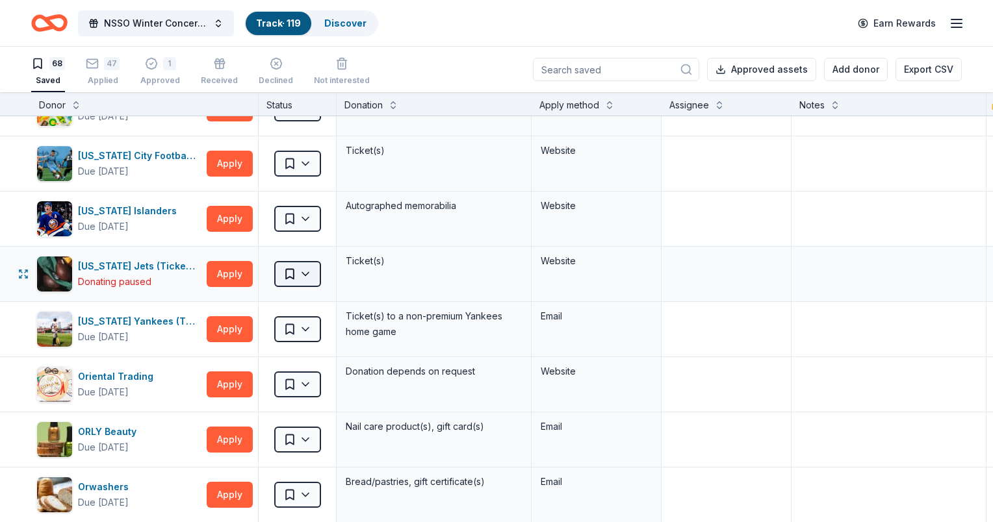
click at [301, 269] on html "NSSO Winter Concert and Raffle Track · 119 Discover Earn Rewards 68 Saved 47 Ap…" at bounding box center [496, 261] width 993 height 522
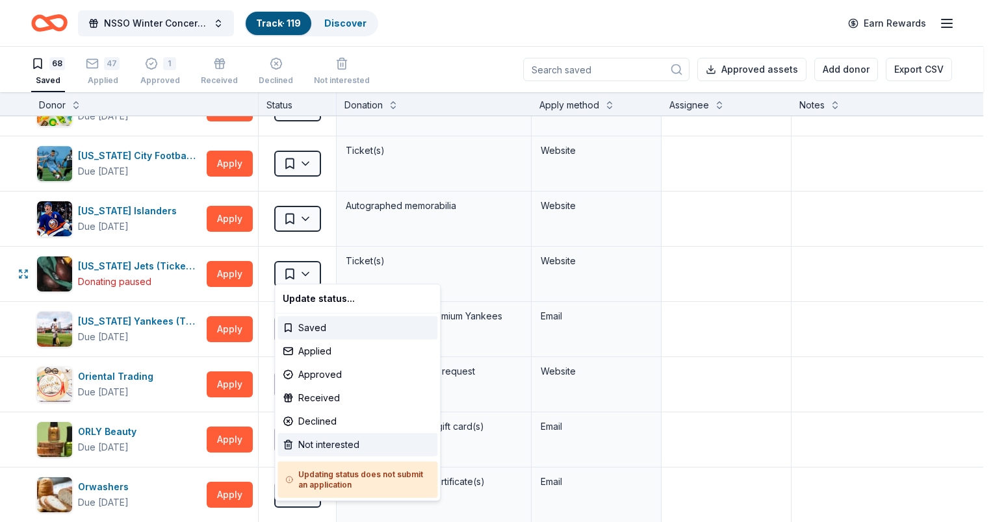
click at [318, 445] on div "Not interested" at bounding box center [357, 444] width 160 height 23
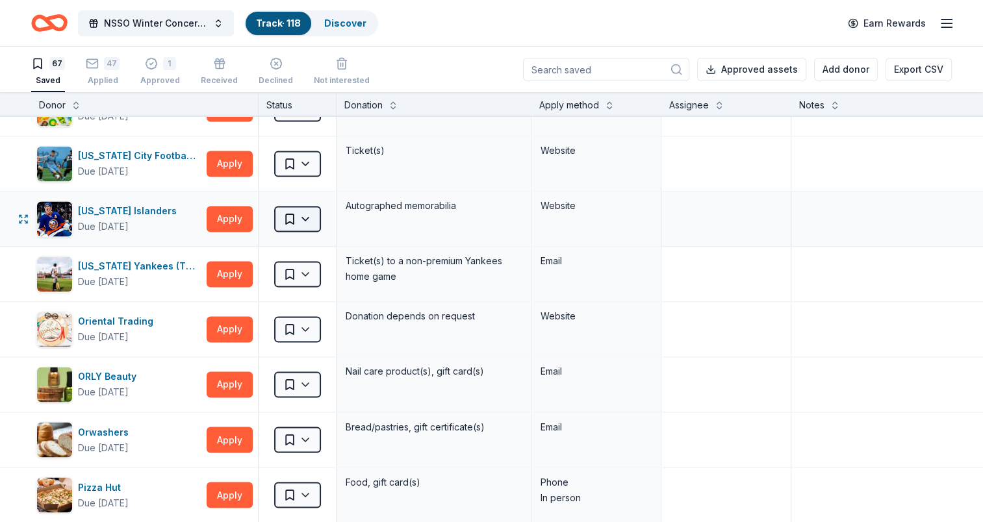
click at [300, 215] on html "NSSO Winter Concert and Raffle Track · 118 Discover Earn Rewards 67 Saved 47 Ap…" at bounding box center [491, 261] width 983 height 522
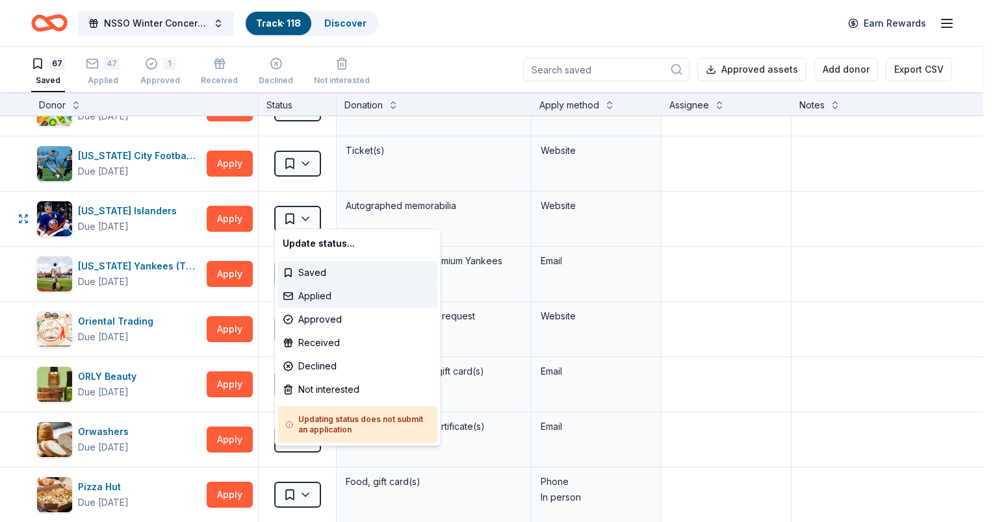
click at [307, 300] on div "Applied" at bounding box center [357, 296] width 160 height 23
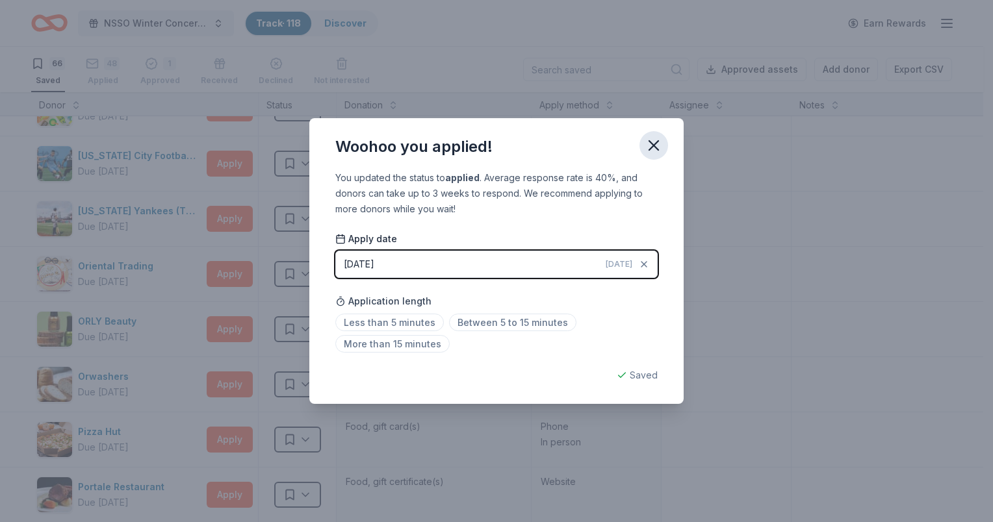
click at [656, 143] on icon "button" at bounding box center [653, 145] width 9 height 9
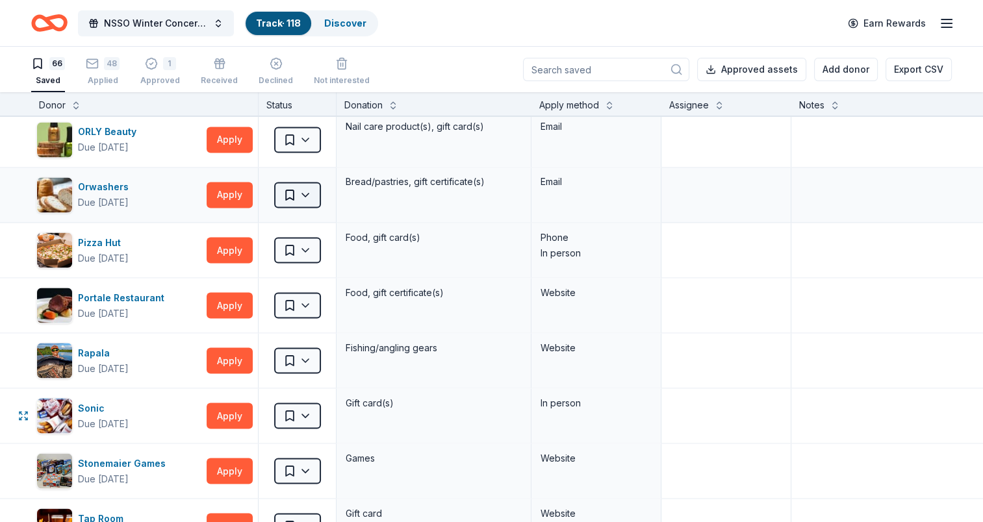
scroll to position [2339, 0]
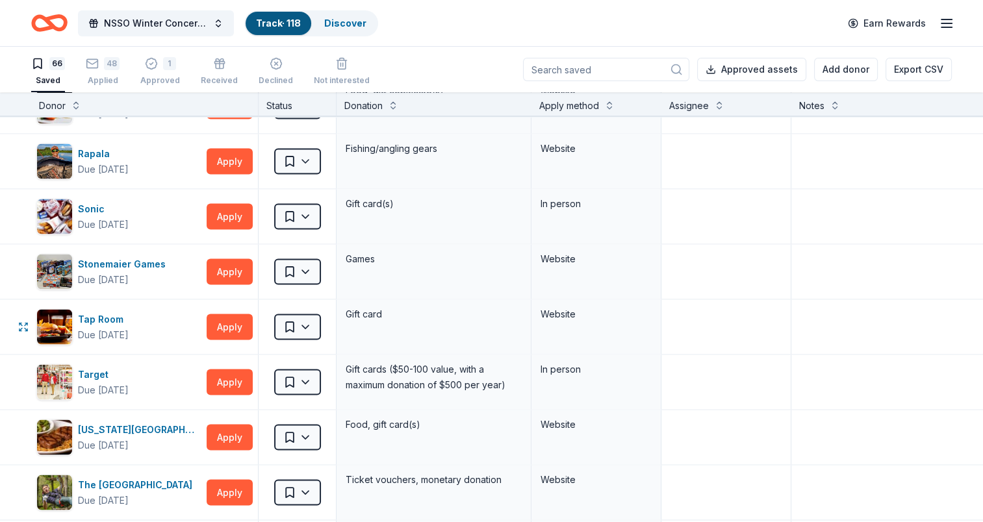
scroll to position [2534, 0]
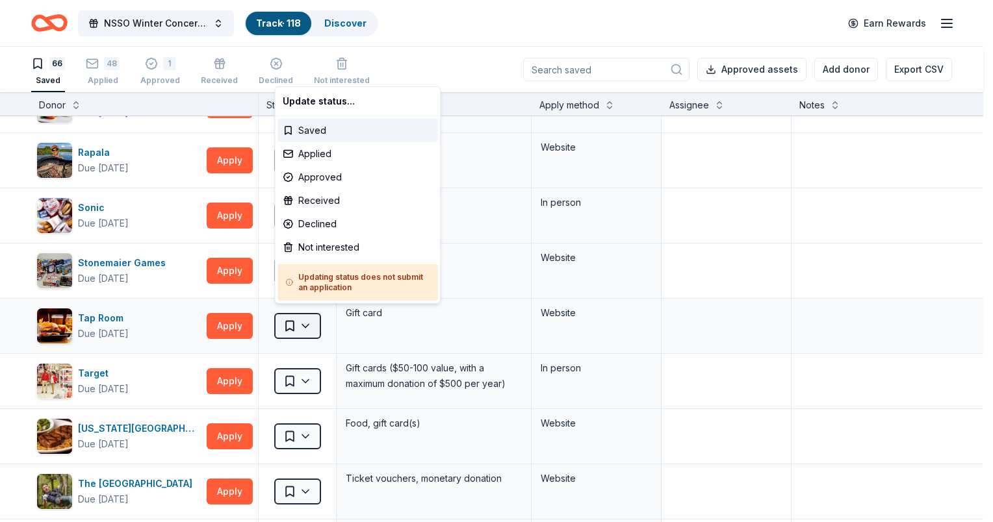
click at [294, 316] on html "NSSO Winter Concert and Raffle Track · 118 Discover Earn Rewards 66 Saved 48 Ap…" at bounding box center [496, 261] width 993 height 522
click at [317, 179] on div "Approved" at bounding box center [357, 177] width 160 height 23
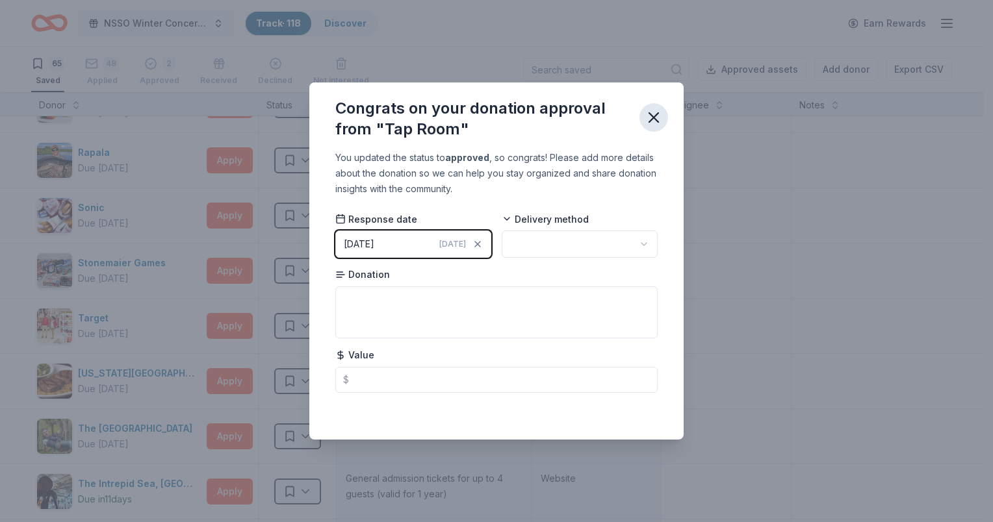
click at [656, 118] on icon "button" at bounding box center [654, 118] width 18 height 18
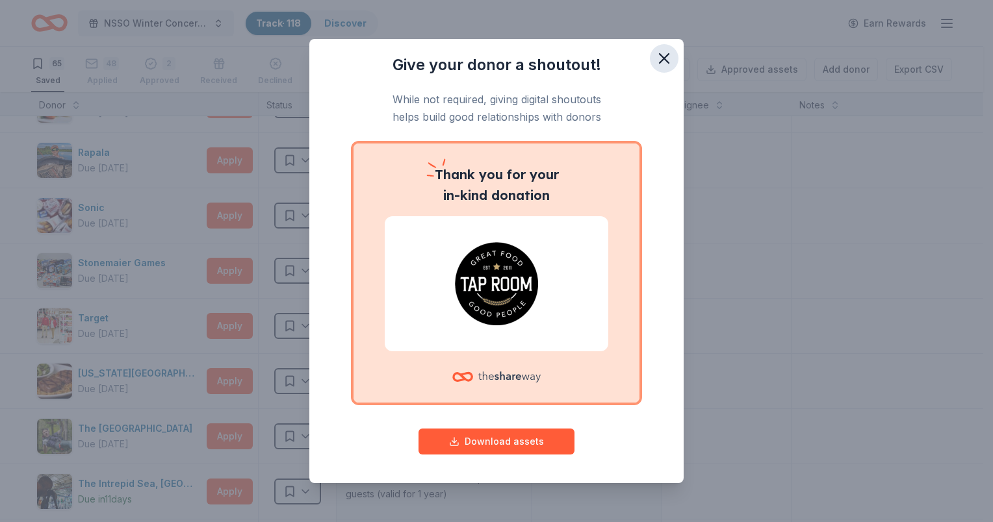
click at [661, 55] on icon "button" at bounding box center [664, 58] width 9 height 9
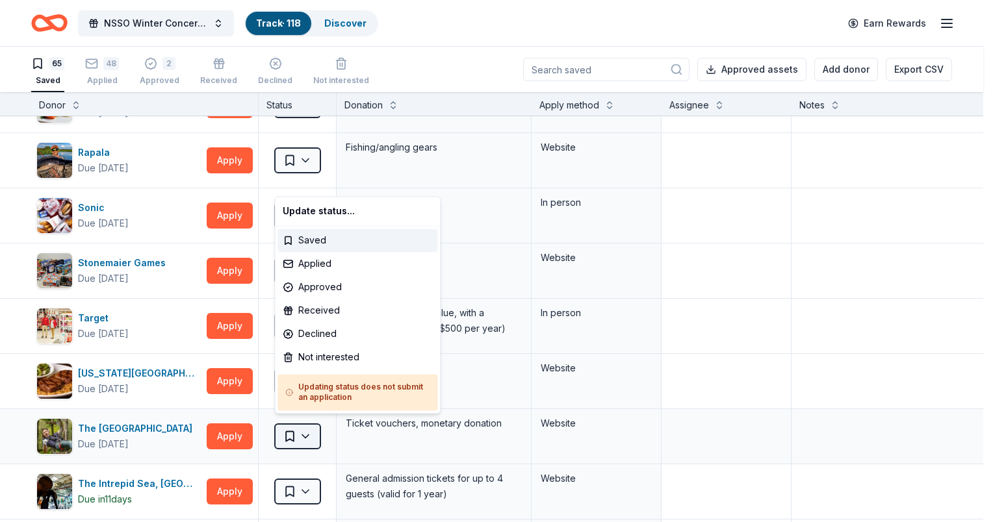
click at [293, 429] on html "NSSO Winter Concert and Raffle Track · 118 Discover Earn Rewards 65 Saved 48 Ap…" at bounding box center [496, 261] width 993 height 522
click at [314, 265] on div "Applied" at bounding box center [357, 263] width 160 height 23
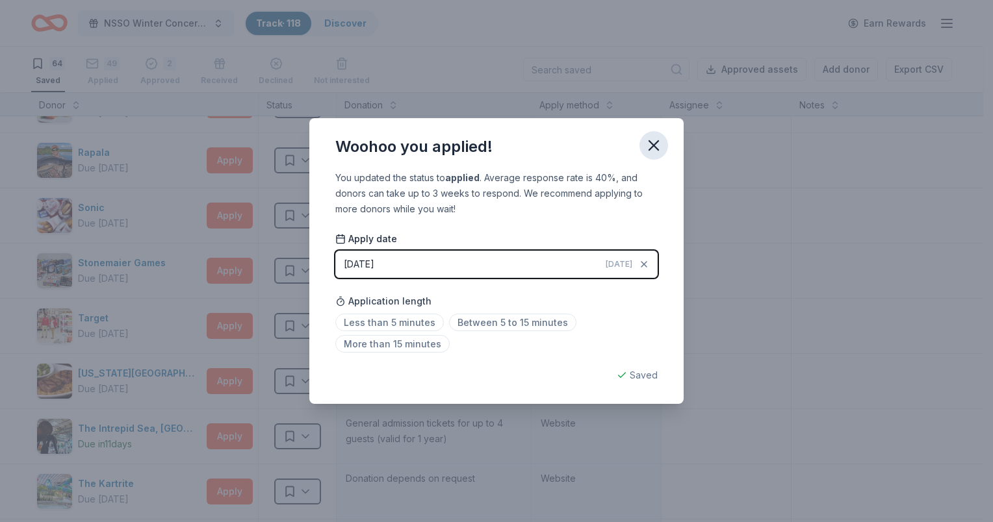
click at [654, 140] on icon "button" at bounding box center [654, 145] width 18 height 18
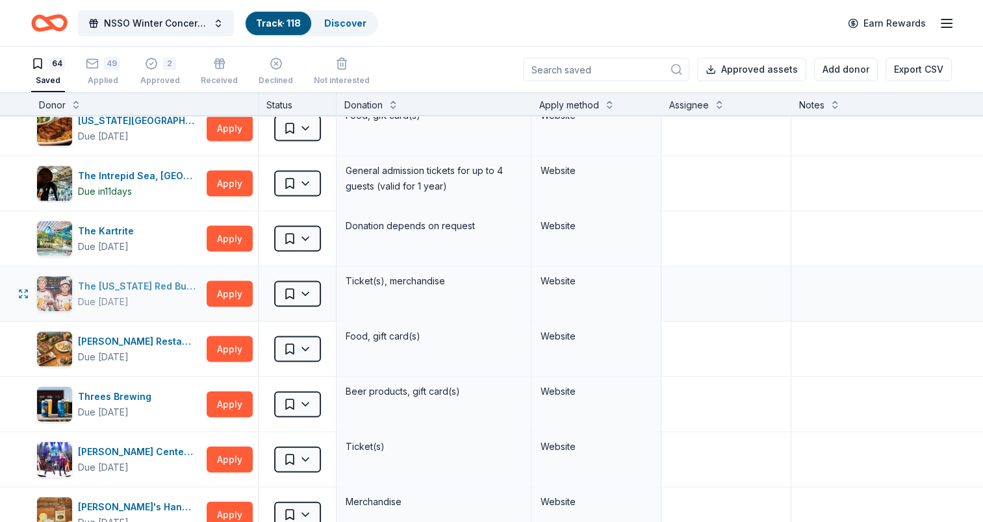
scroll to position [2794, 0]
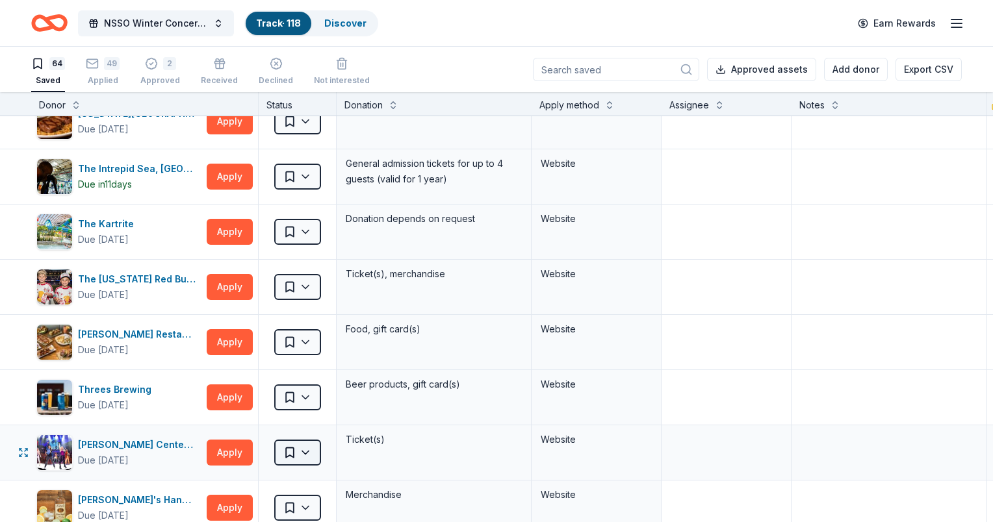
click at [298, 444] on html "NSSO Winter Concert and Raffle Track · 118 Discover Earn Rewards 64 Saved 49 Ap…" at bounding box center [496, 261] width 993 height 522
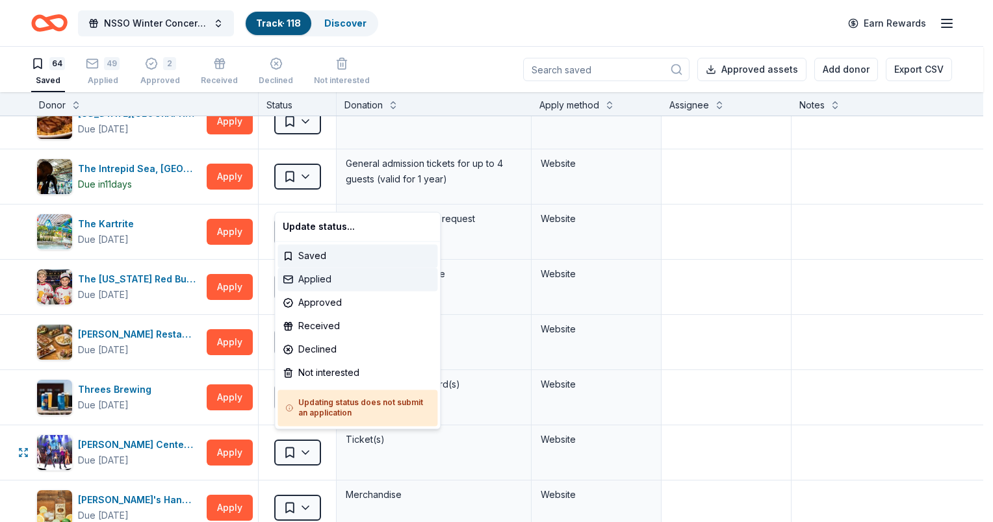
click at [309, 278] on div "Applied" at bounding box center [357, 279] width 160 height 23
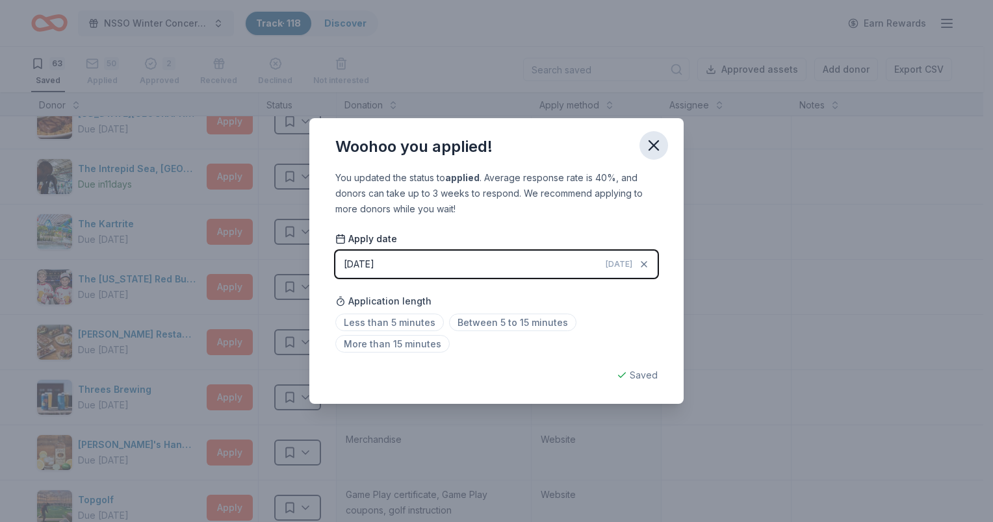
click at [658, 144] on icon "button" at bounding box center [654, 145] width 18 height 18
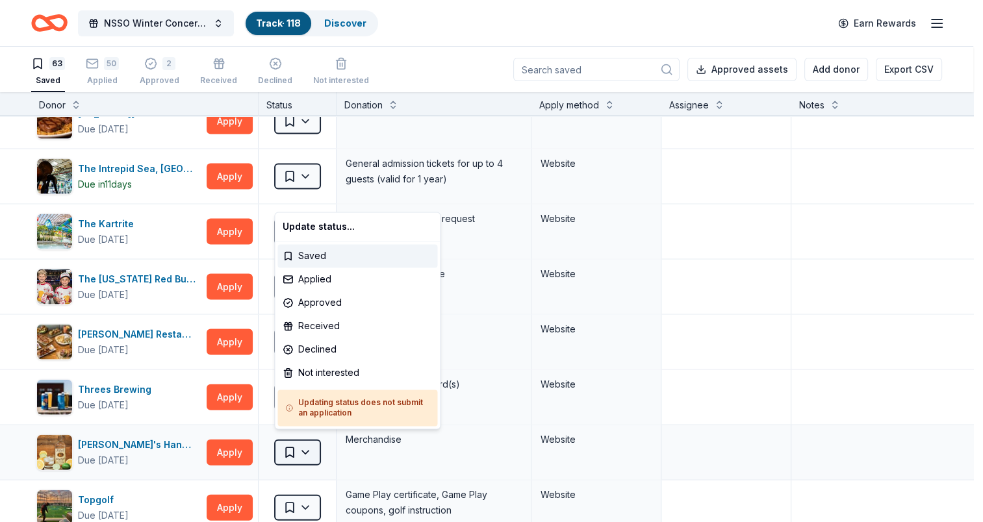
click at [298, 443] on html "NSSO Winter Concert and Raffle Track · 118 Discover Earn Rewards 63 Saved 50 Ap…" at bounding box center [491, 261] width 983 height 522
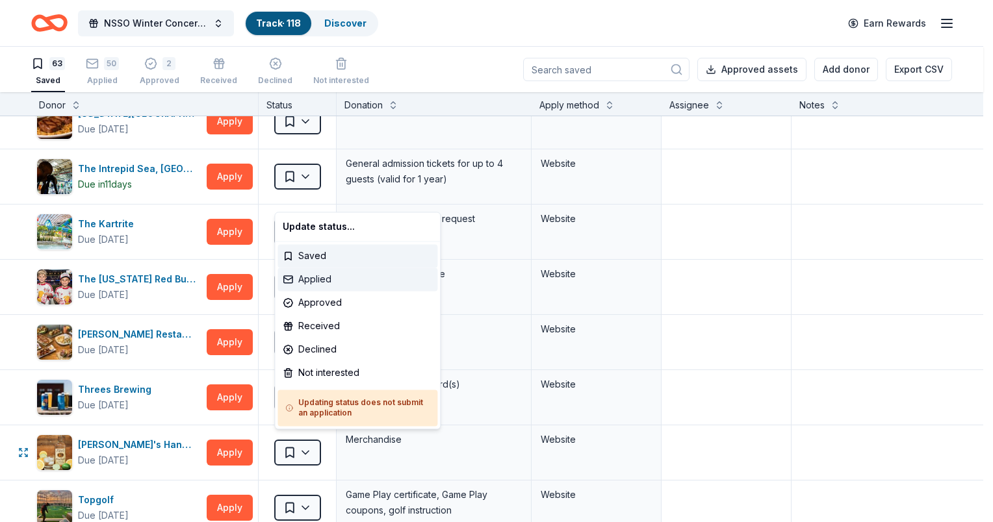
click at [315, 272] on div "Applied" at bounding box center [357, 279] width 160 height 23
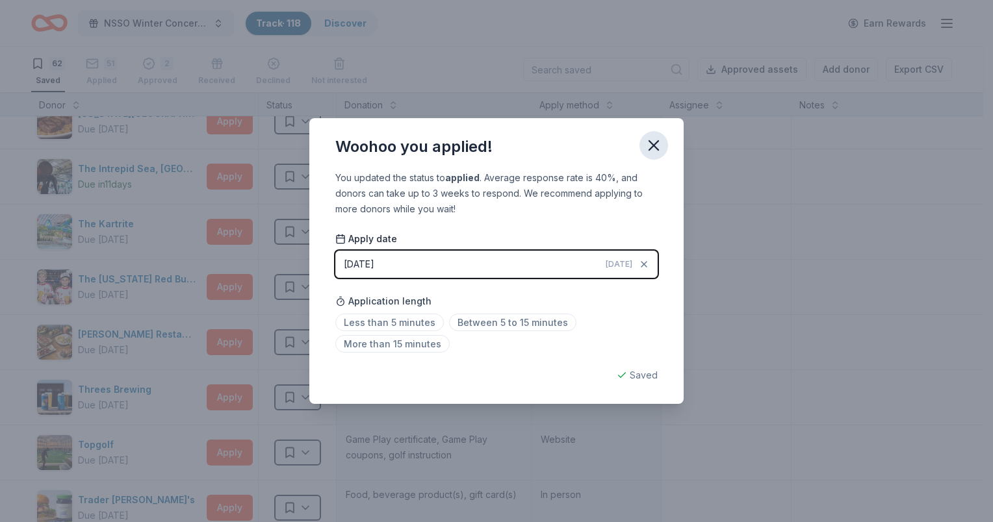
click at [652, 146] on icon "button" at bounding box center [654, 145] width 18 height 18
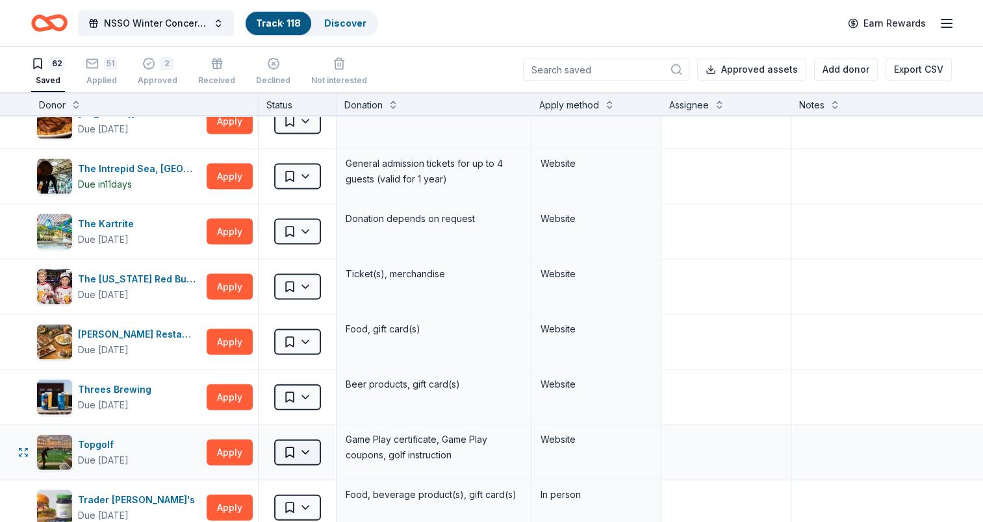
click at [290, 441] on html "NSSO Winter Concert and Raffle Track · 118 Discover Earn Rewards 62 Saved 51 Ap…" at bounding box center [491, 261] width 983 height 522
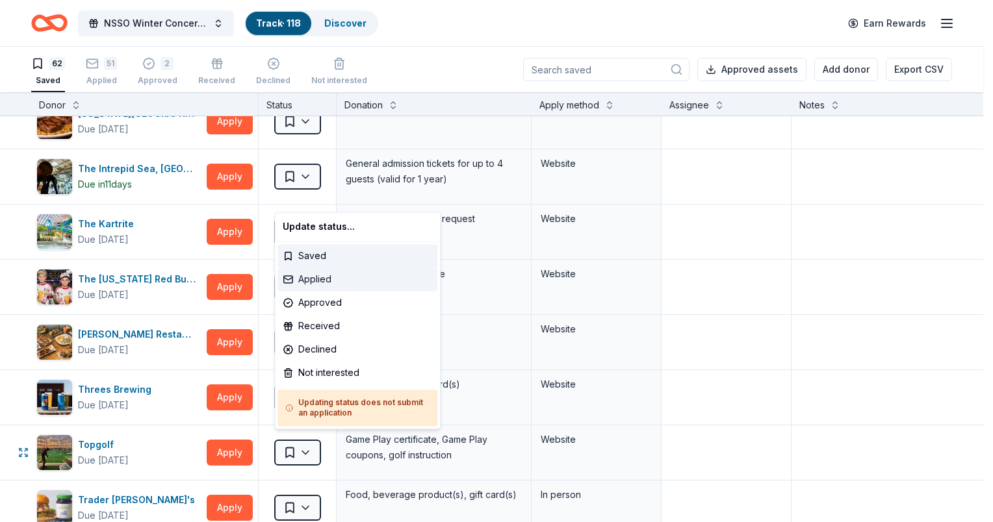
click at [312, 279] on div "Applied" at bounding box center [357, 279] width 160 height 23
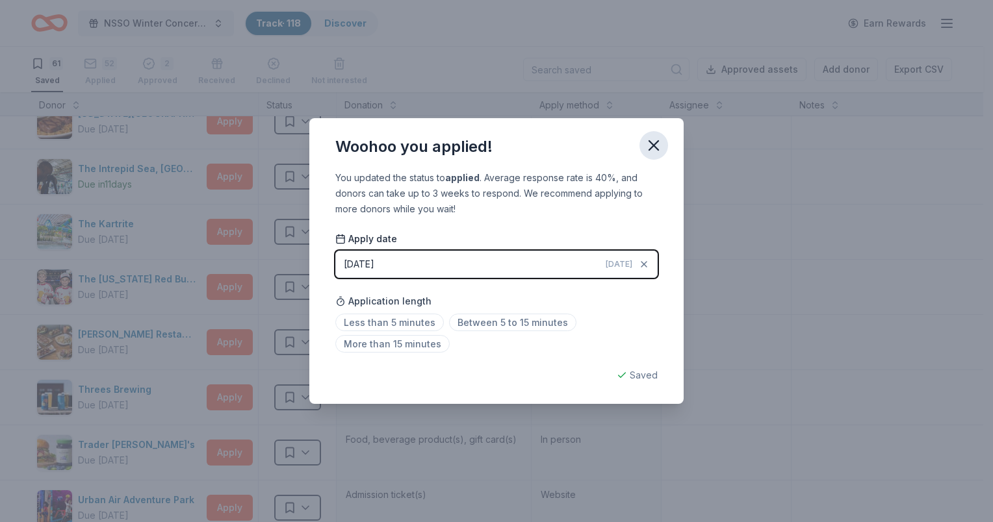
click at [652, 142] on icon "button" at bounding box center [654, 145] width 18 height 18
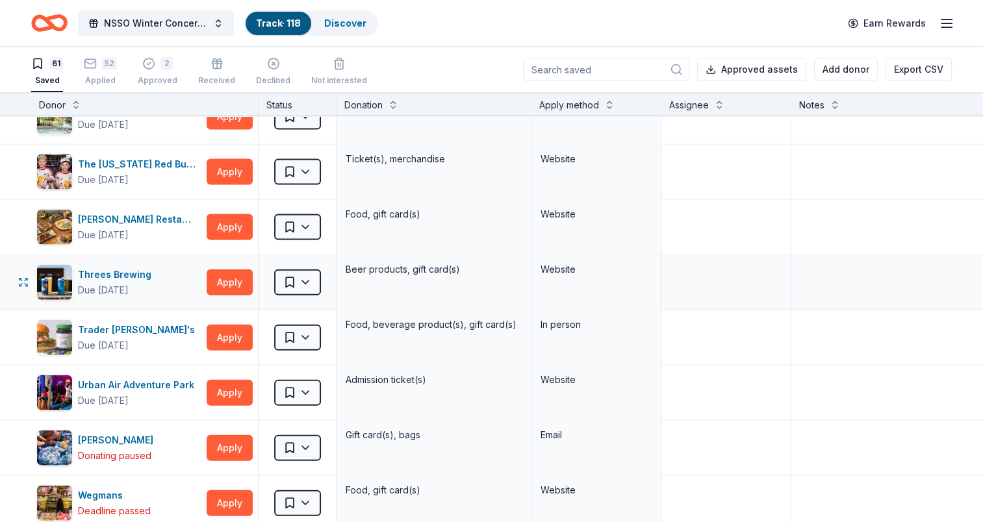
scroll to position [2924, 0]
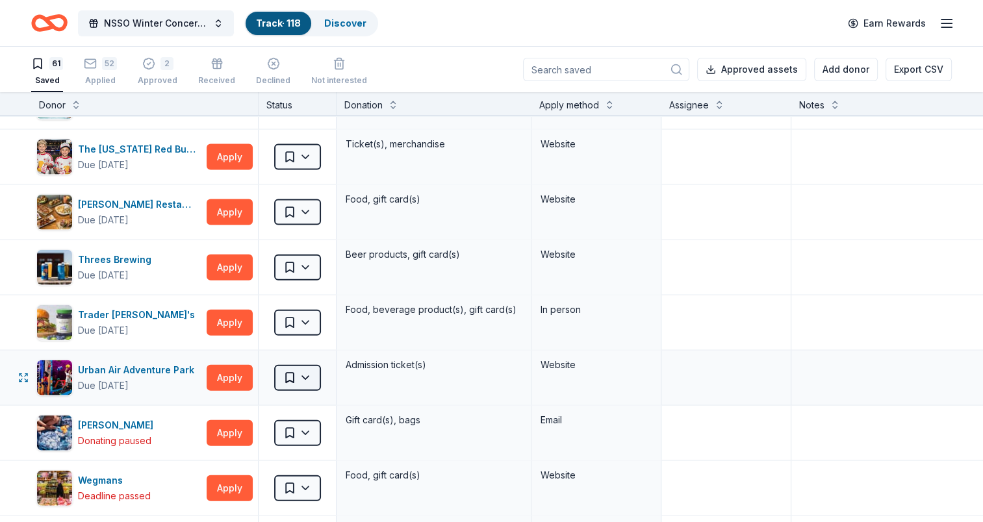
click at [300, 370] on html "NSSO Winter Concert and Raffle Track · 118 Discover Earn Rewards 61 Saved 52 Ap…" at bounding box center [491, 261] width 983 height 522
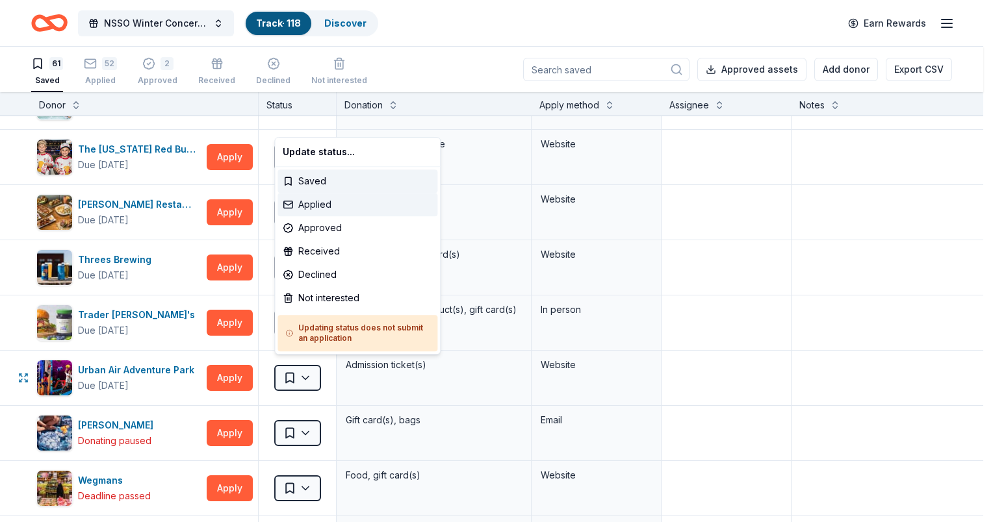
click at [320, 203] on div "Applied" at bounding box center [357, 204] width 160 height 23
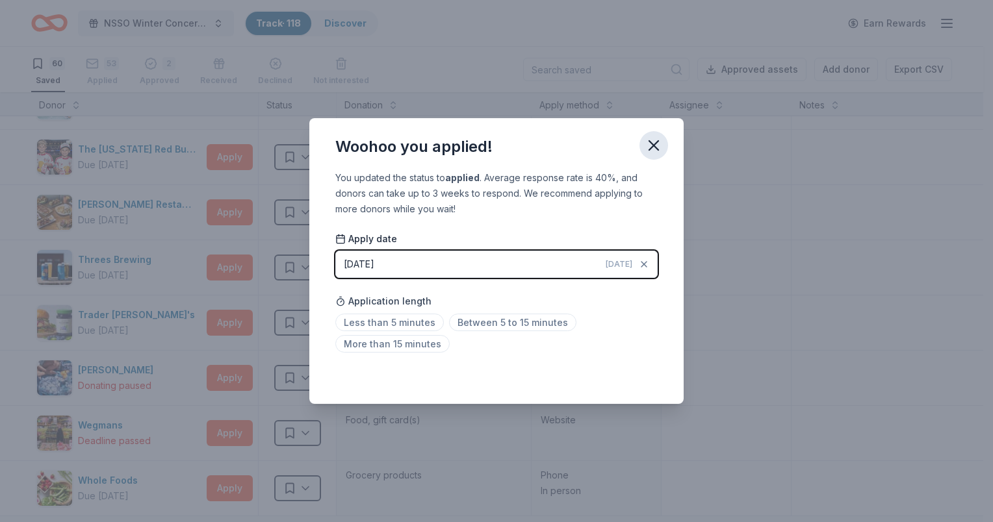
click at [652, 144] on icon "button" at bounding box center [653, 145] width 9 height 9
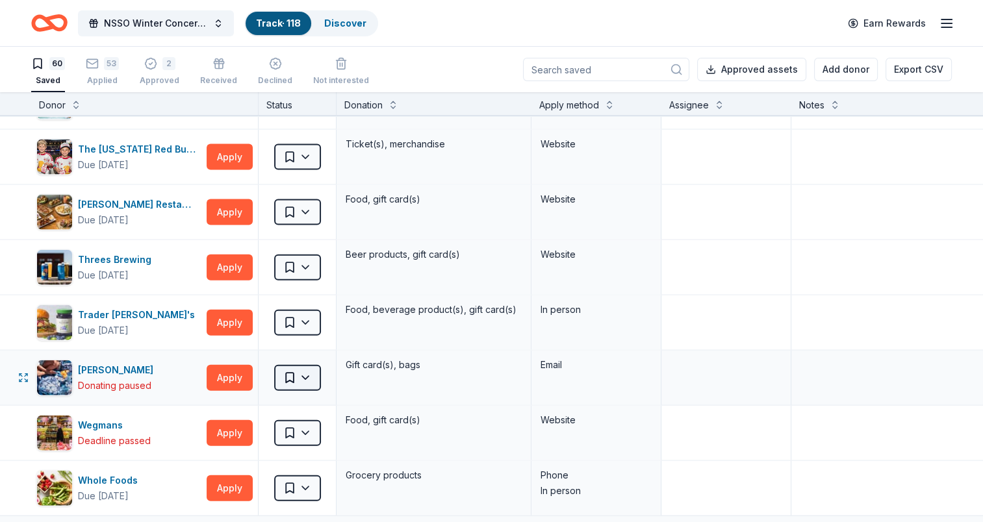
click at [290, 372] on html "NSSO Winter Concert and Raffle Track · 118 Discover Earn Rewards 60 Saved 53 Ap…" at bounding box center [491, 261] width 983 height 522
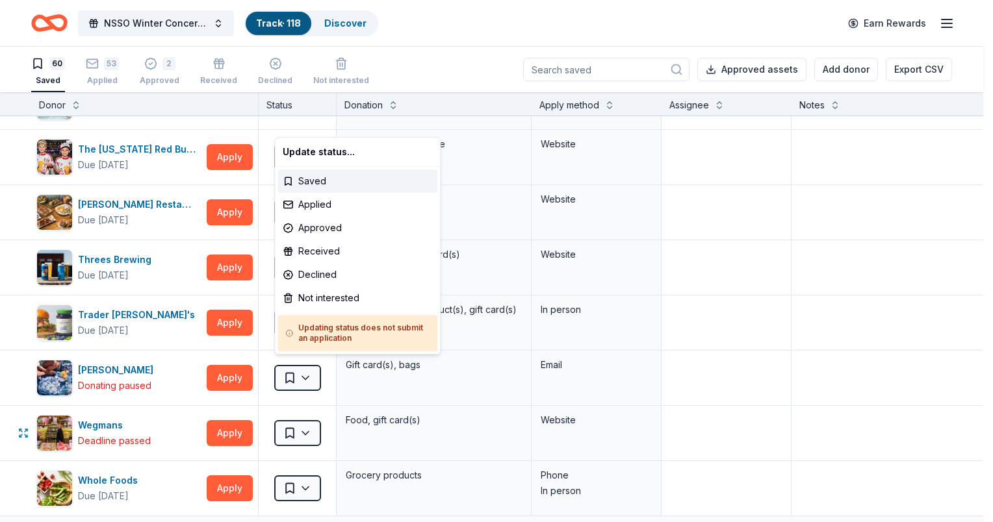
click at [292, 426] on html "NSSO Winter Concert and Raffle Track · 118 Discover Earn Rewards 60 Saved 53 Ap…" at bounding box center [496, 261] width 993 height 522
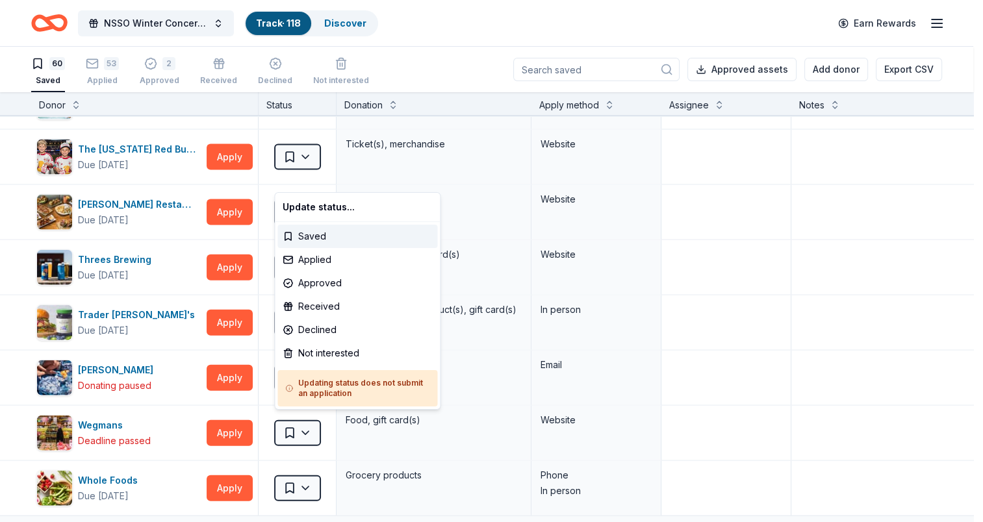
click at [292, 426] on html "NSSO Winter Concert and Raffle Track · 118 Discover Earn Rewards 60 Saved 53 Ap…" at bounding box center [491, 261] width 983 height 522
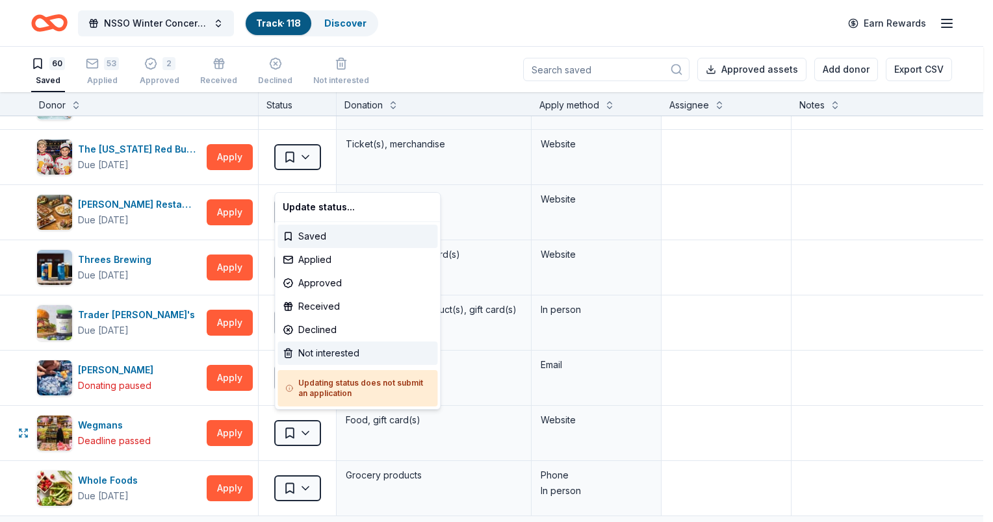
click at [318, 354] on div "Not interested" at bounding box center [357, 353] width 160 height 23
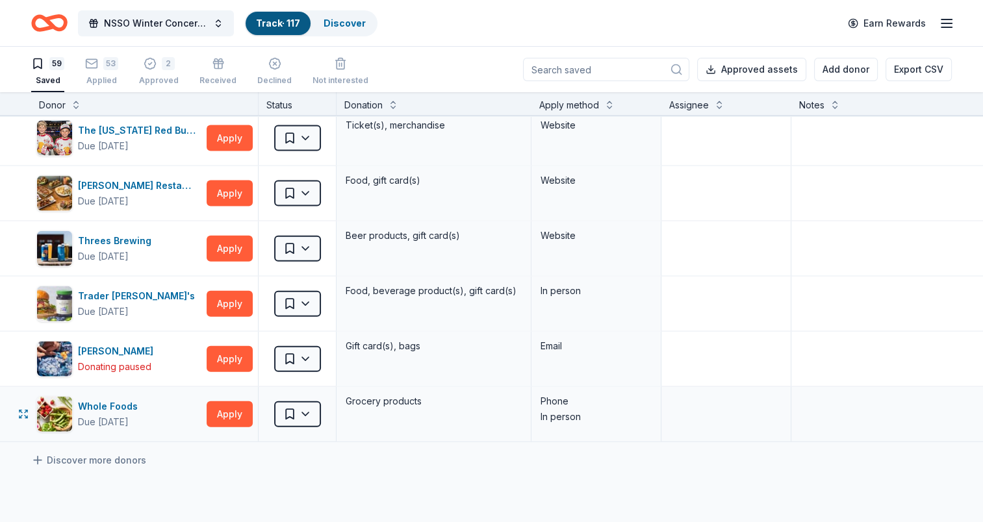
scroll to position [2914, 0]
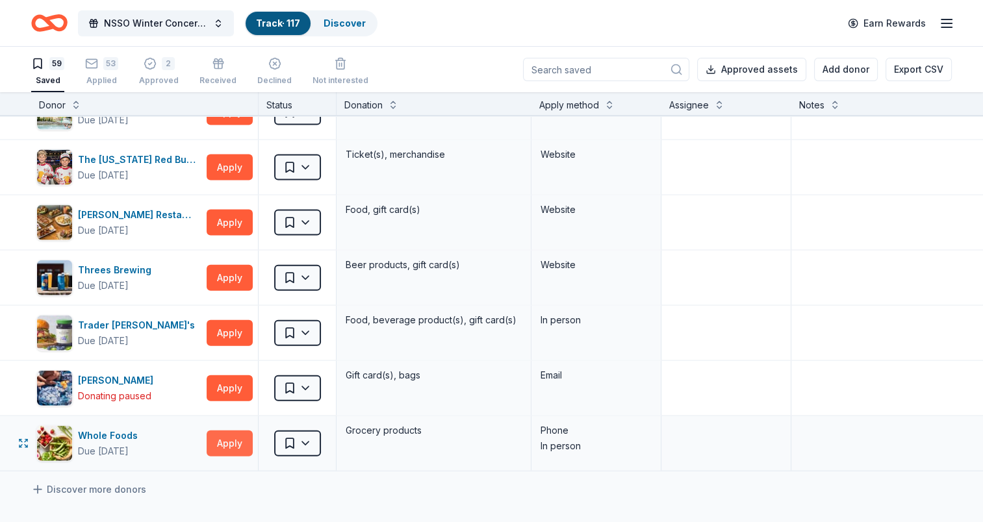
click at [231, 433] on button "Apply" at bounding box center [230, 444] width 46 height 26
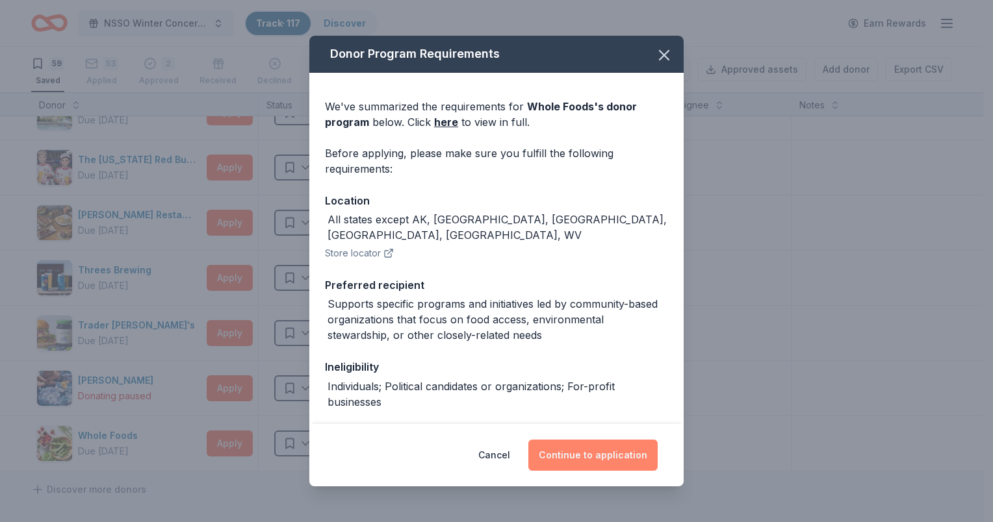
click at [586, 458] on button "Continue to application" at bounding box center [592, 455] width 129 height 31
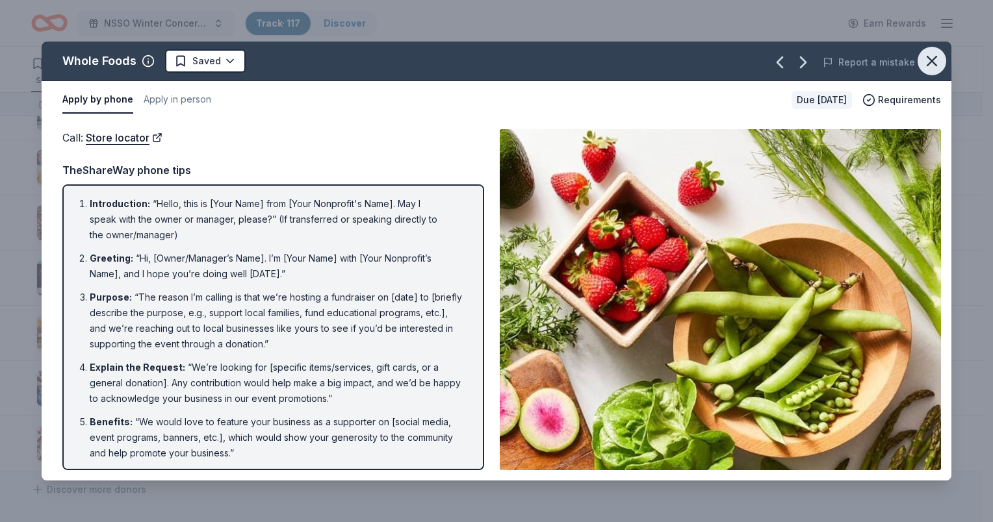
click at [732, 60] on icon "button" at bounding box center [931, 61] width 9 height 9
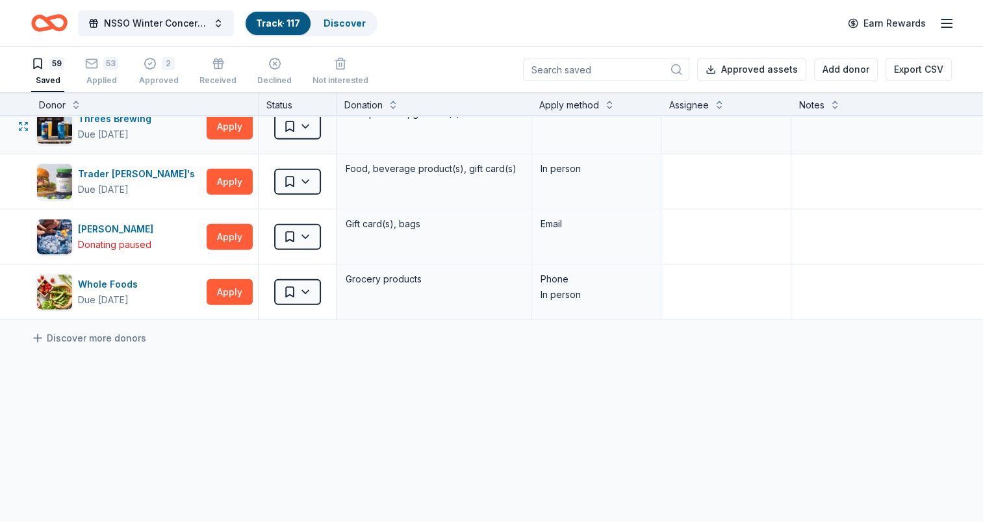
scroll to position [3109, 0]
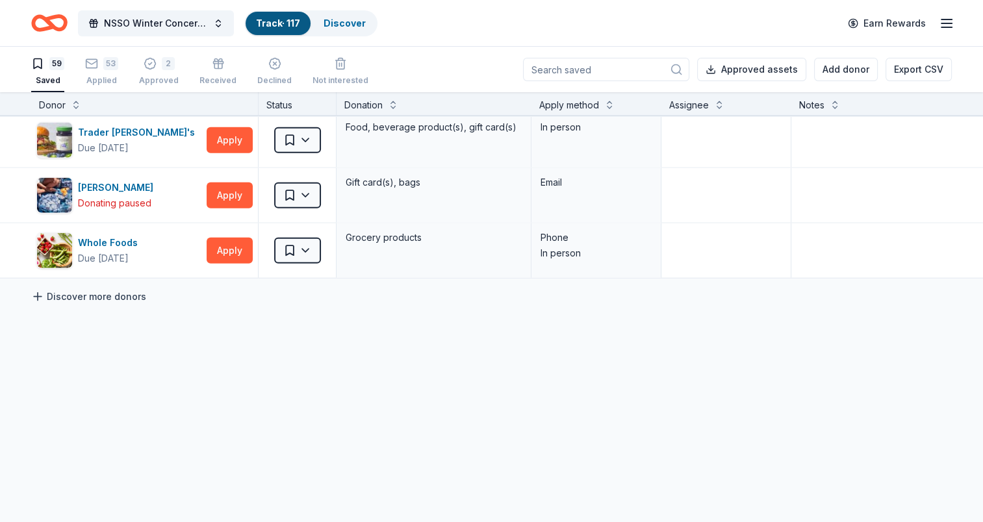
click at [60, 292] on link "Discover more donors" at bounding box center [88, 297] width 115 height 16
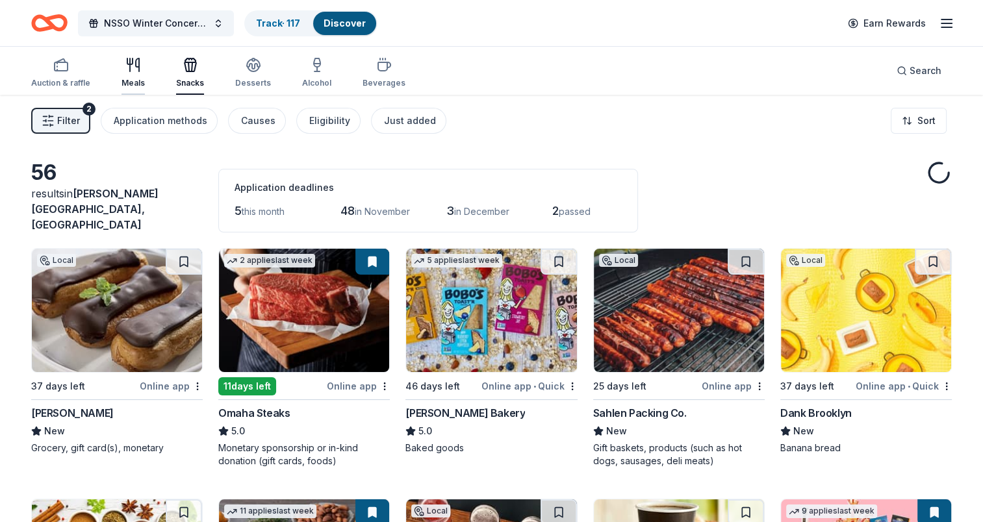
click at [133, 64] on icon "button" at bounding box center [133, 65] width 16 height 16
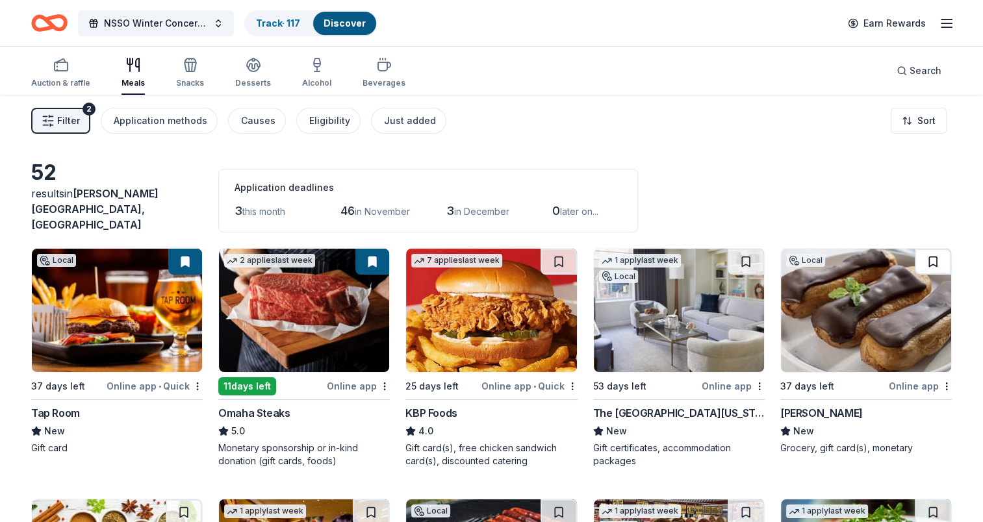
click at [732, 251] on button at bounding box center [933, 262] width 36 height 26
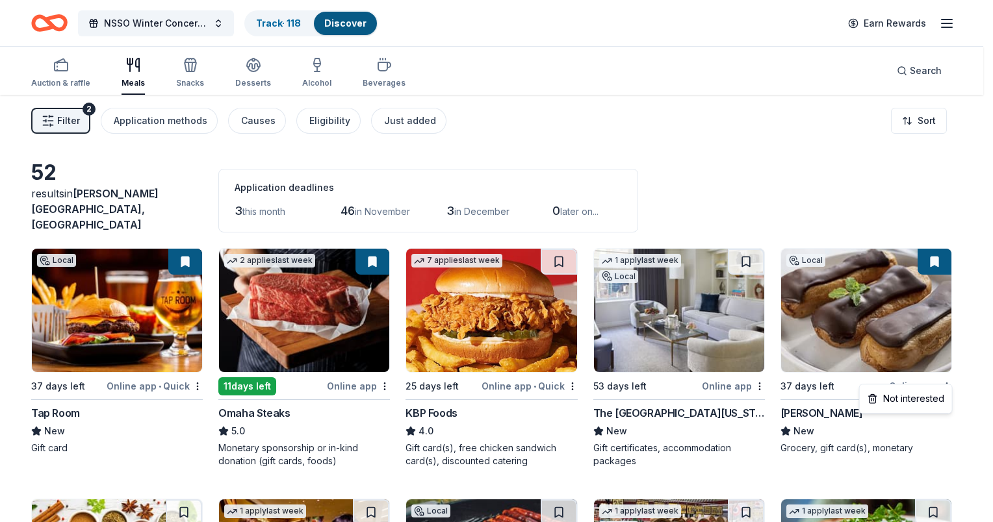
click at [732, 379] on html "NSSO Winter Concert and Raffle Track · 118 Discover Earn Rewards Auction & raff…" at bounding box center [496, 261] width 993 height 522
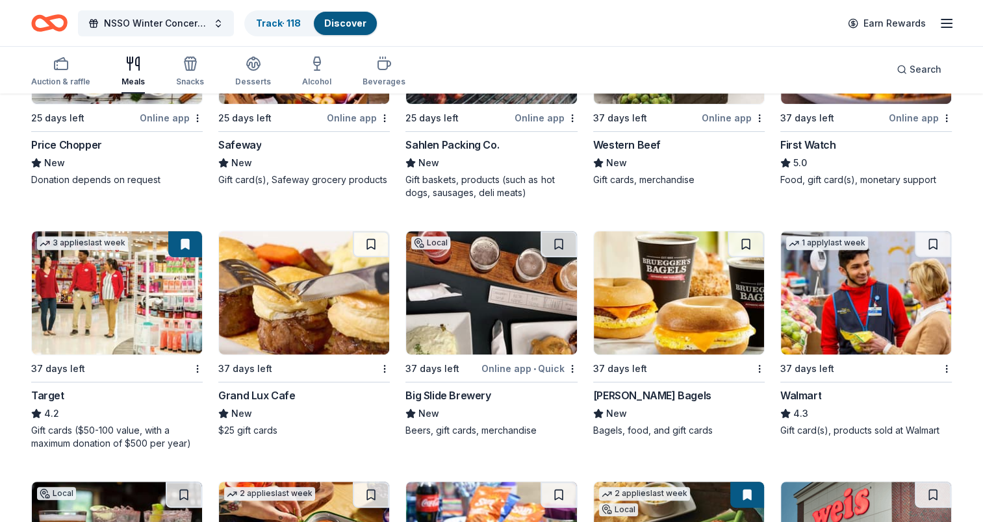
scroll to position [520, 0]
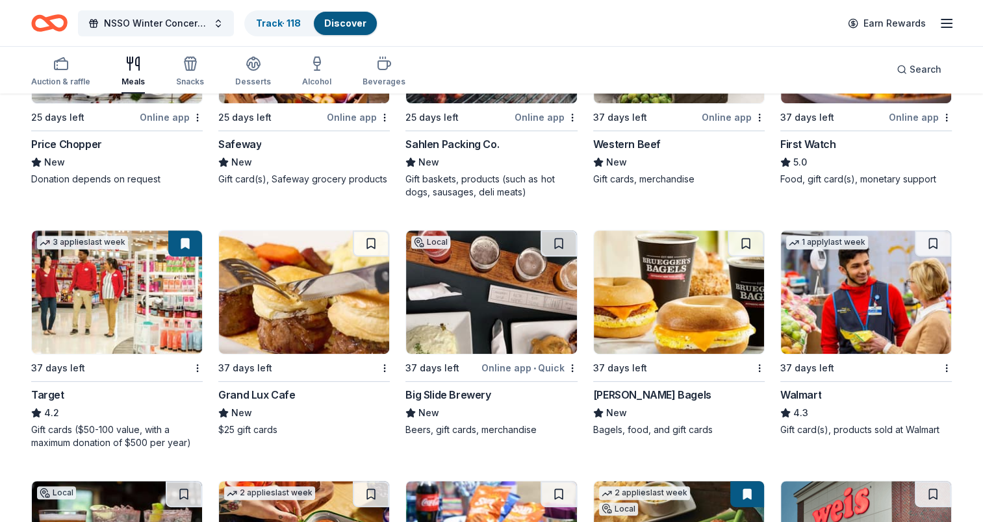
click at [290, 268] on img at bounding box center [304, 292] width 170 height 123
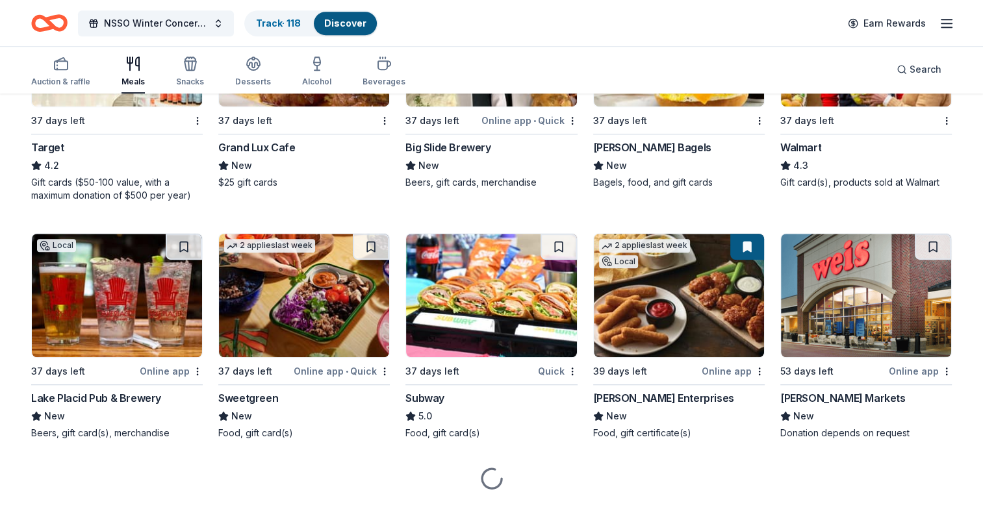
scroll to position [779, 0]
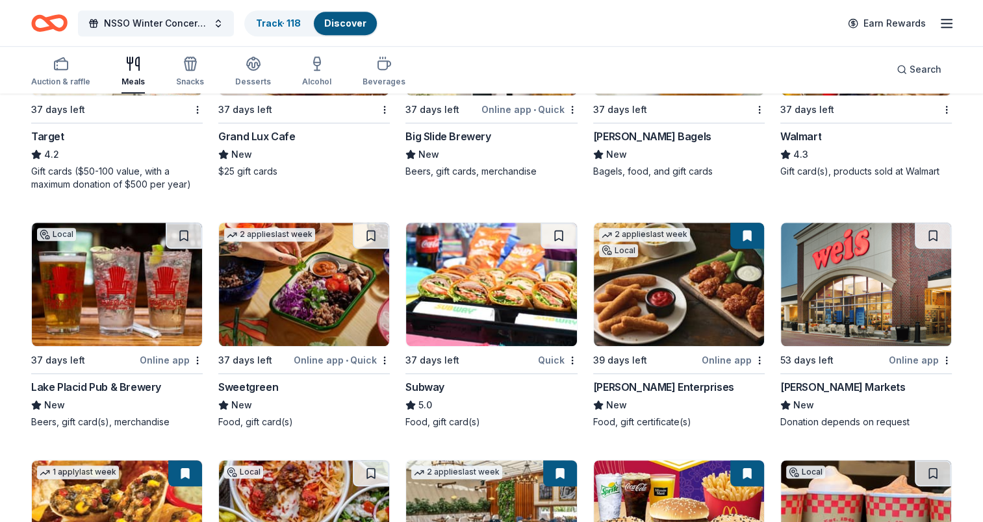
click at [674, 286] on img at bounding box center [679, 284] width 170 height 123
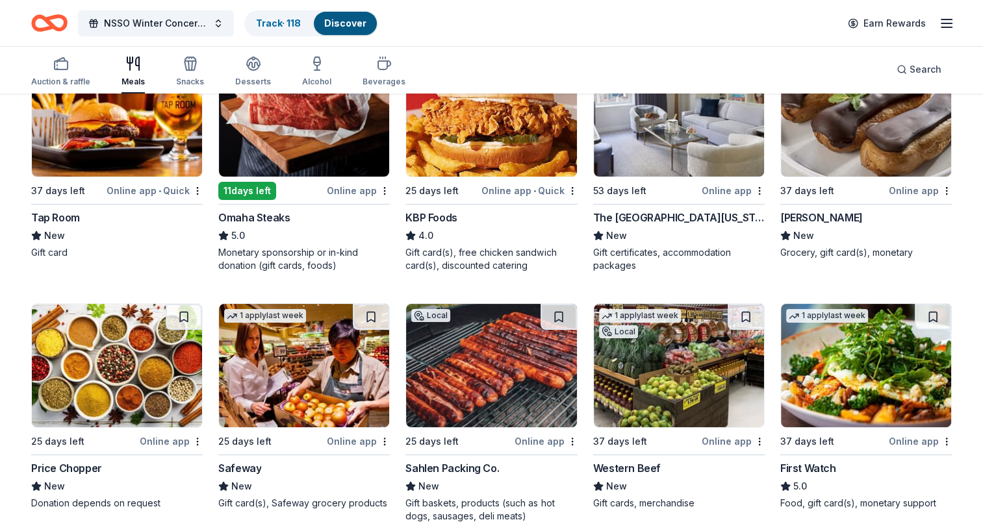
scroll to position [64, 0]
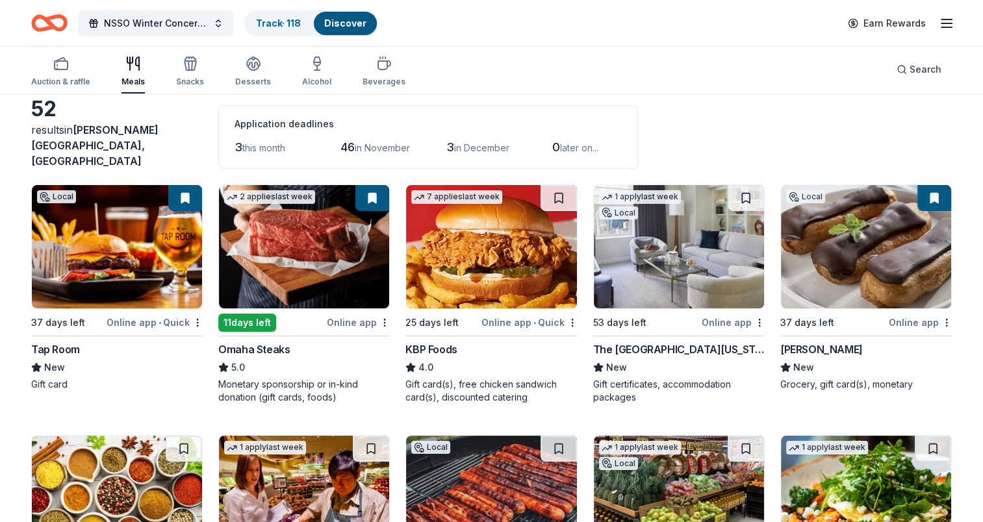
click at [732, 14] on div "Earn Rewards" at bounding box center [897, 23] width 114 height 31
click at [732, 21] on icon "button" at bounding box center [947, 24] width 16 height 16
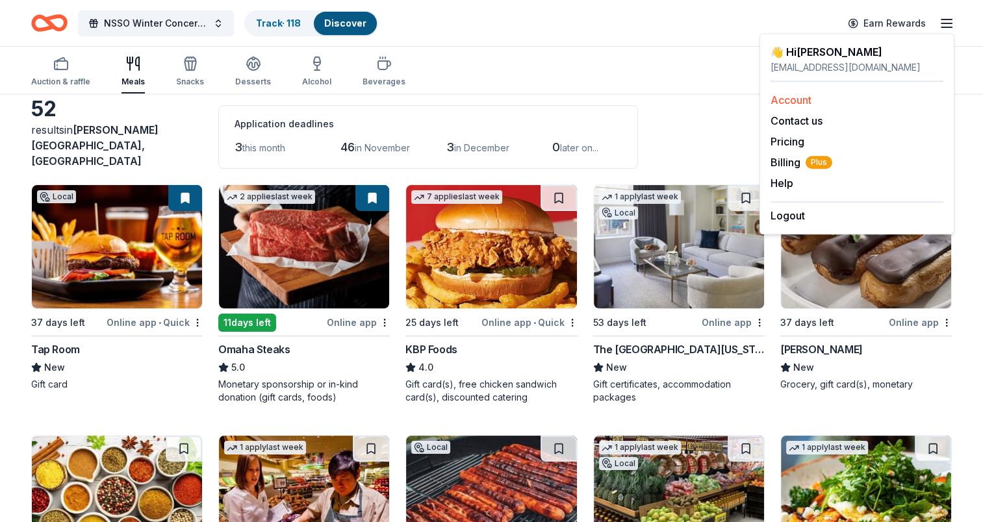
click at [732, 98] on link "Account" at bounding box center [791, 100] width 41 height 13
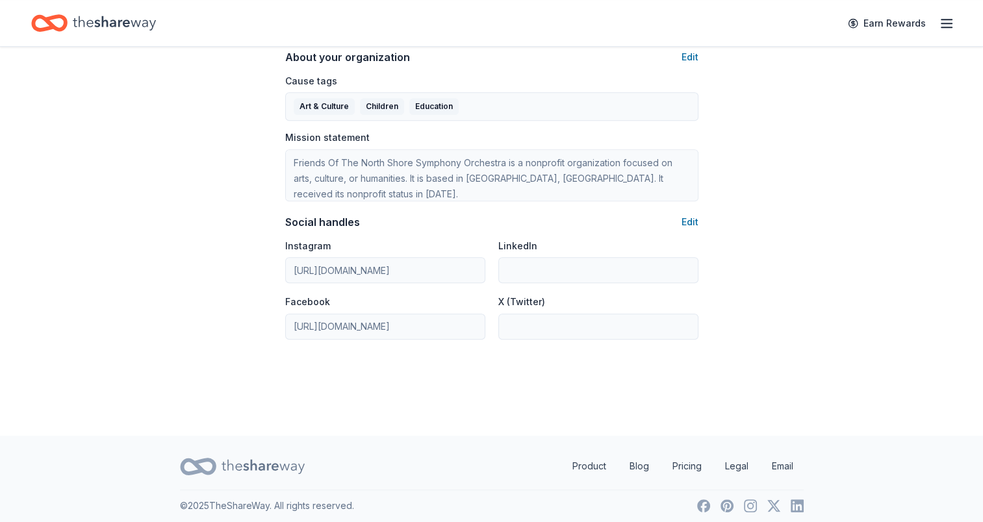
scroll to position [780, 0]
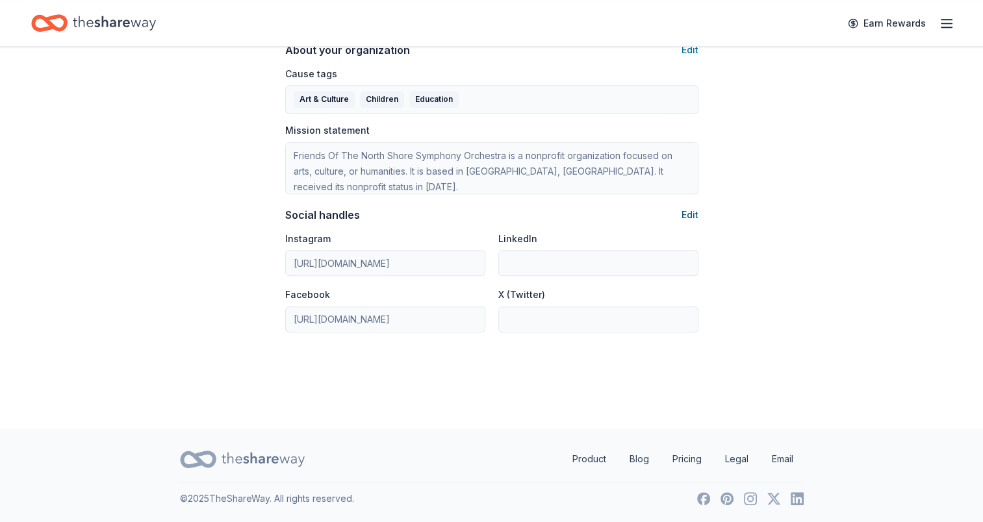
click at [688, 211] on button "Edit" at bounding box center [690, 215] width 17 height 16
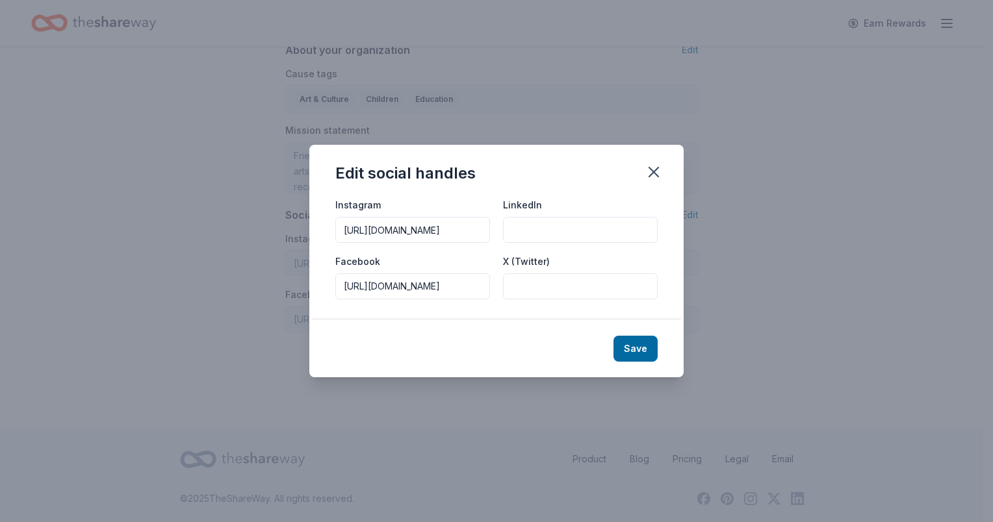
click at [452, 229] on input "https://www.instagram.com/northshoresymphonyorchestra/" at bounding box center [412, 230] width 155 height 26
click at [386, 290] on input "https://www.facebook.com/TheNorthShoreSymphonyOrchestra" at bounding box center [412, 287] width 155 height 26
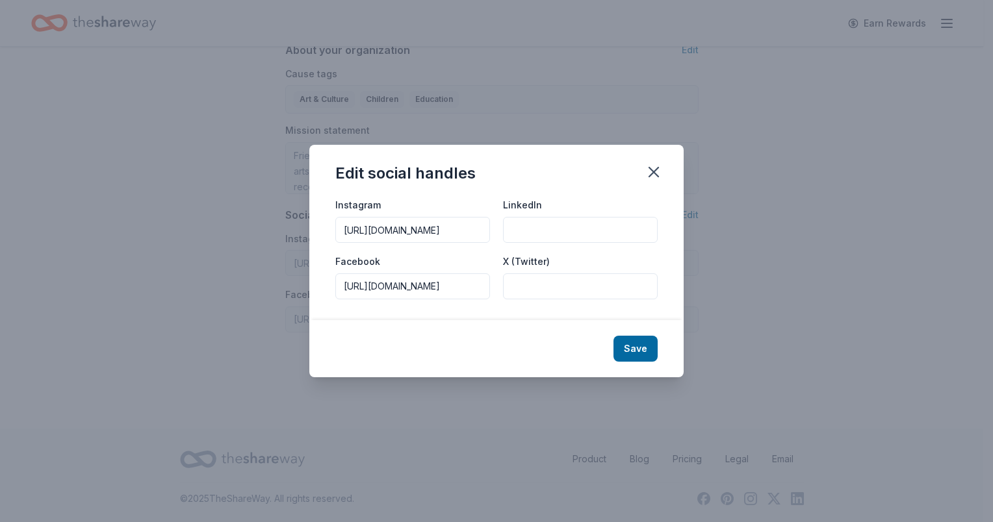
click at [386, 290] on input "https://www.facebook.com/TheNorthShoreSymphonyOrchestra" at bounding box center [412, 287] width 155 height 26
click at [649, 172] on icon "button" at bounding box center [654, 172] width 18 height 18
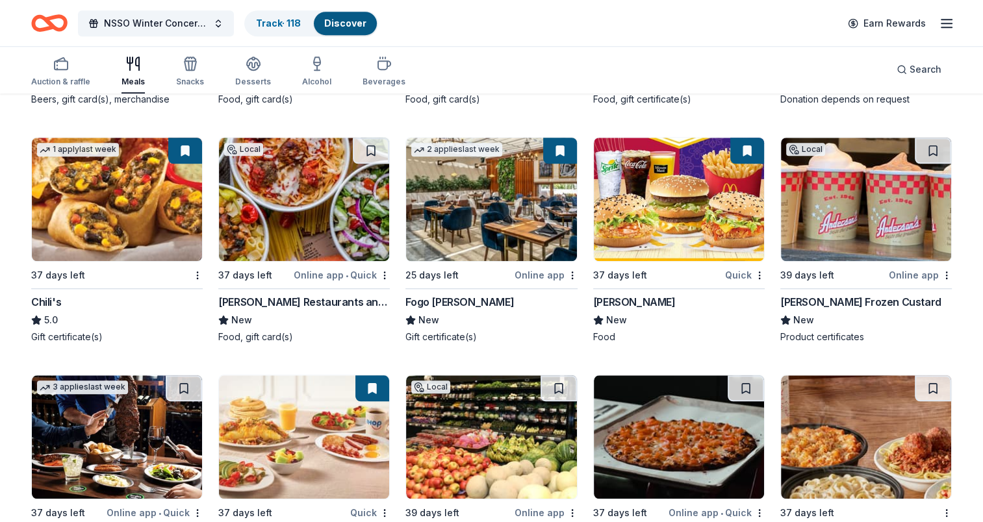
scroll to position [1103, 0]
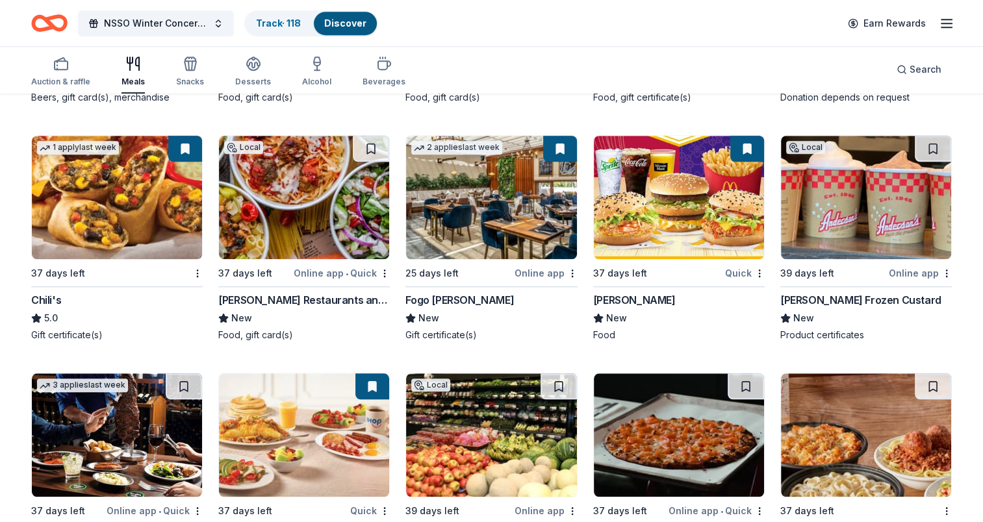
click at [469, 197] on img at bounding box center [491, 197] width 170 height 123
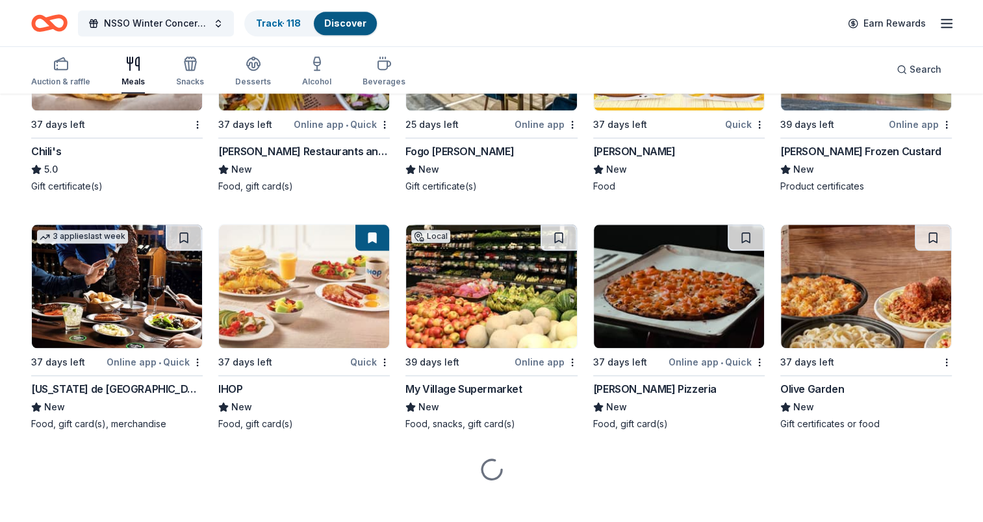
scroll to position [1254, 0]
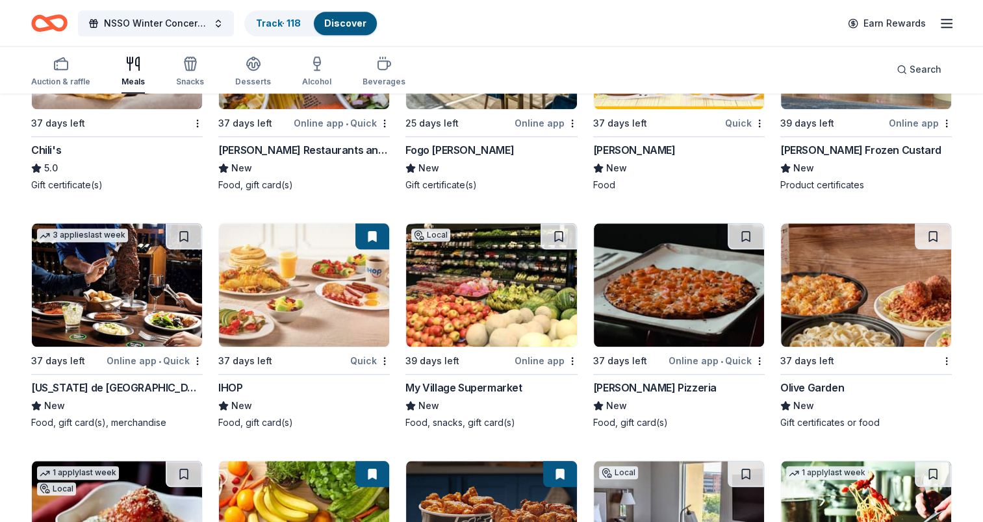
click at [351, 277] on img at bounding box center [304, 285] width 170 height 123
click at [732, 283] on img at bounding box center [866, 285] width 170 height 123
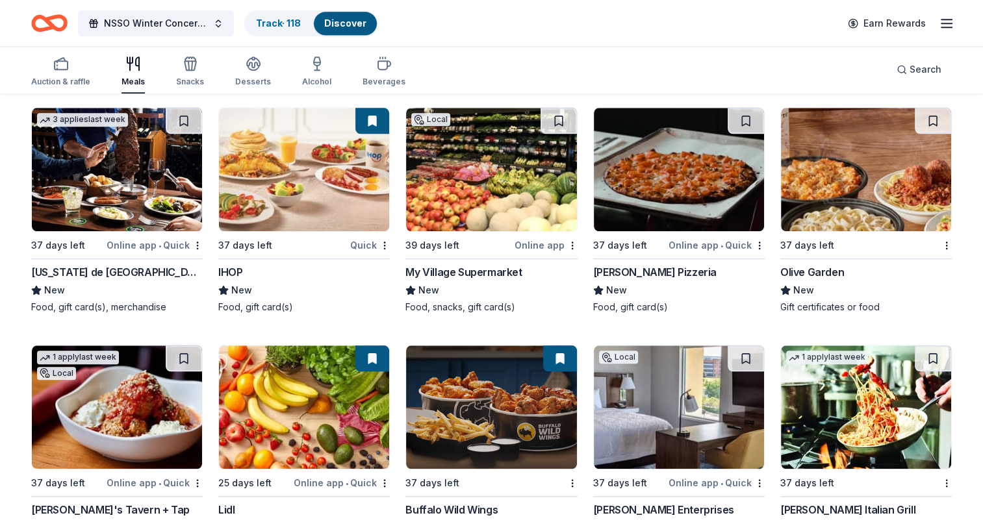
scroll to position [1514, 0]
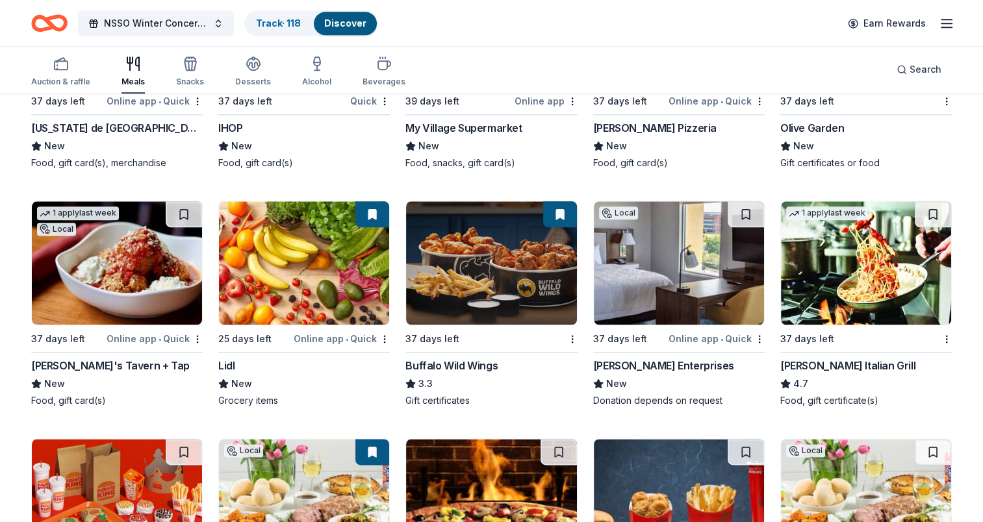
click at [681, 260] on img at bounding box center [679, 262] width 170 height 123
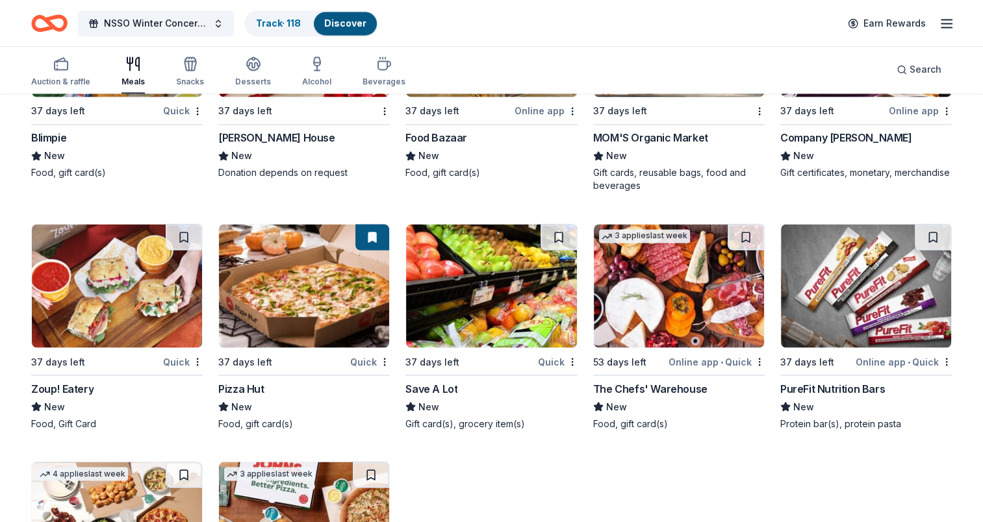
scroll to position [2378, 0]
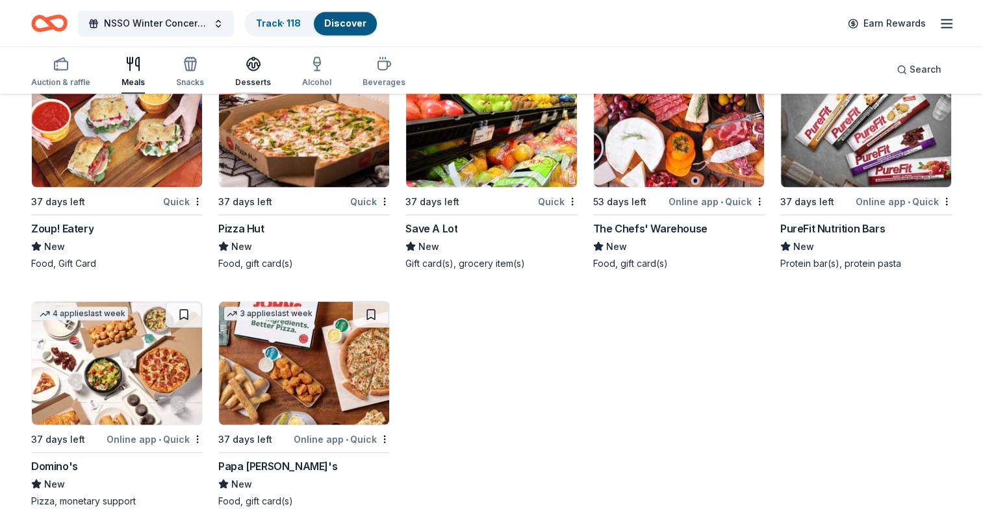
click at [254, 62] on icon "button" at bounding box center [253, 63] width 13 height 10
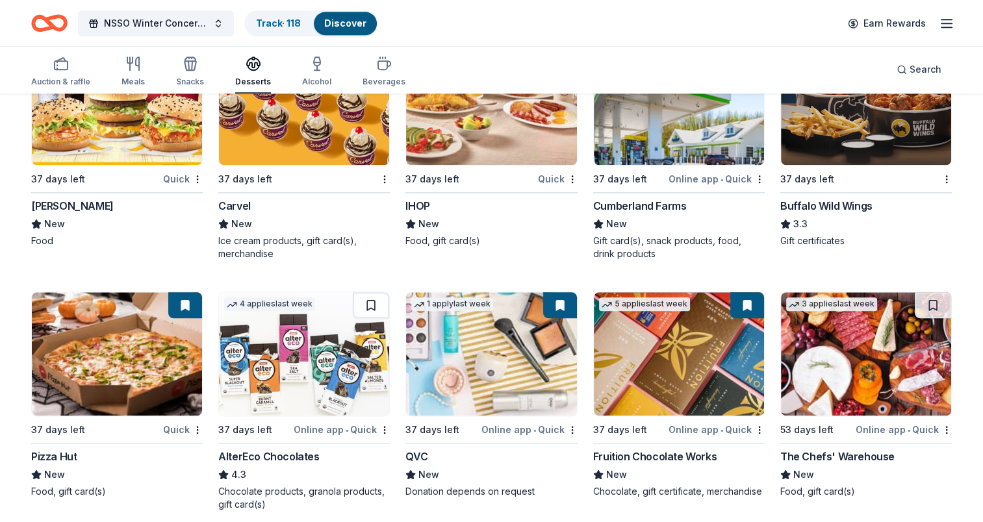
scroll to position [1466, 0]
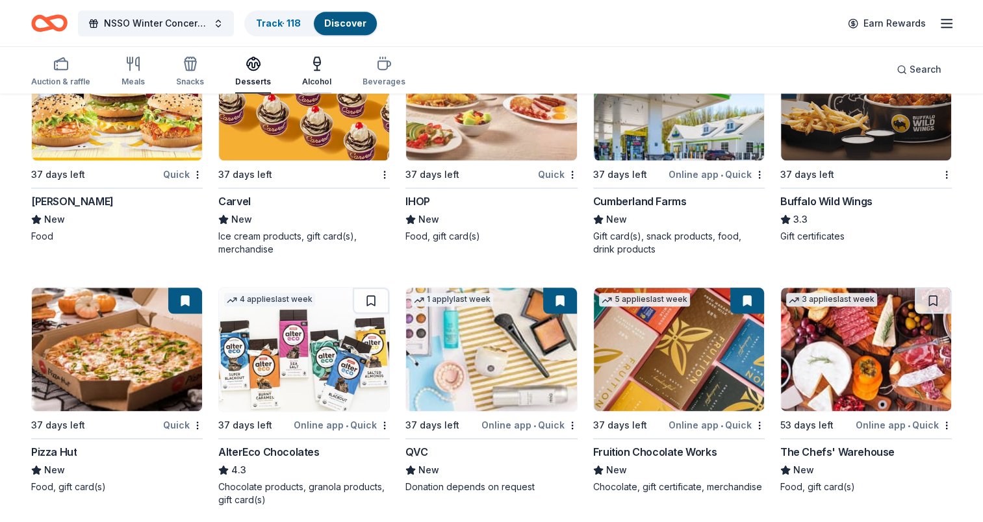
click at [315, 66] on icon "button" at bounding box center [317, 64] width 16 height 16
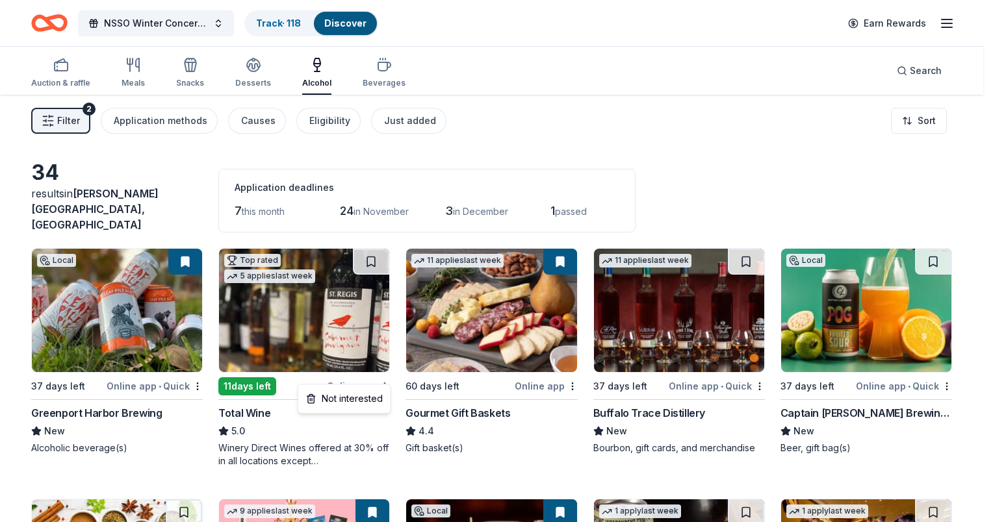
click at [385, 374] on html "NSSO Winter Concert and Raffle Track · 118 Discover Earn Rewards Auction & raff…" at bounding box center [496, 261] width 993 height 522
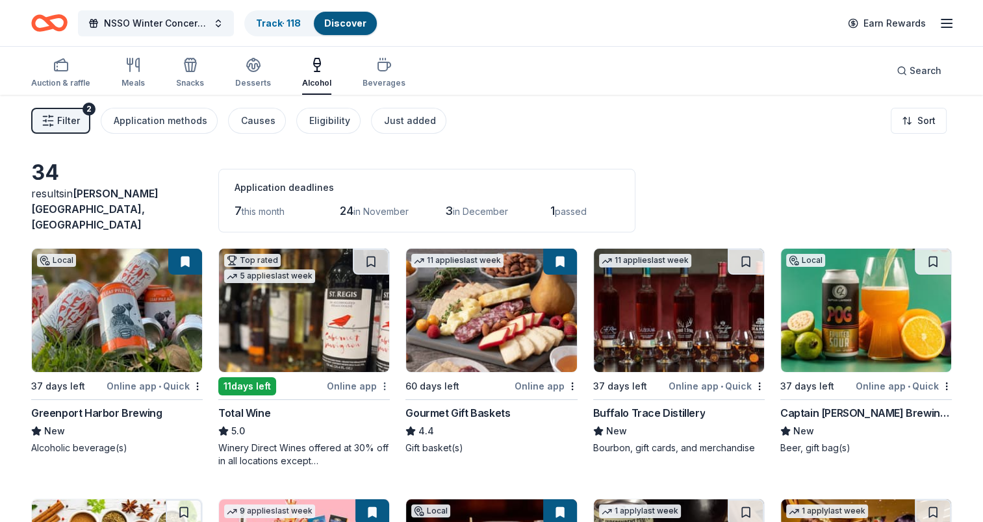
click at [385, 374] on html "NSSO Winter Concert and Raffle Track · 118 Discover Earn Rewards Auction & raff…" at bounding box center [491, 261] width 983 height 522
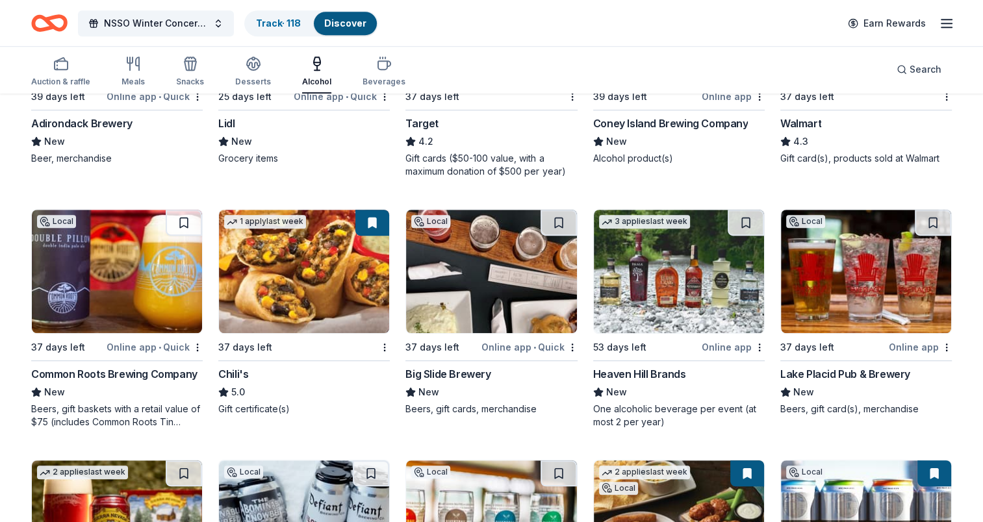
scroll to position [1103, 0]
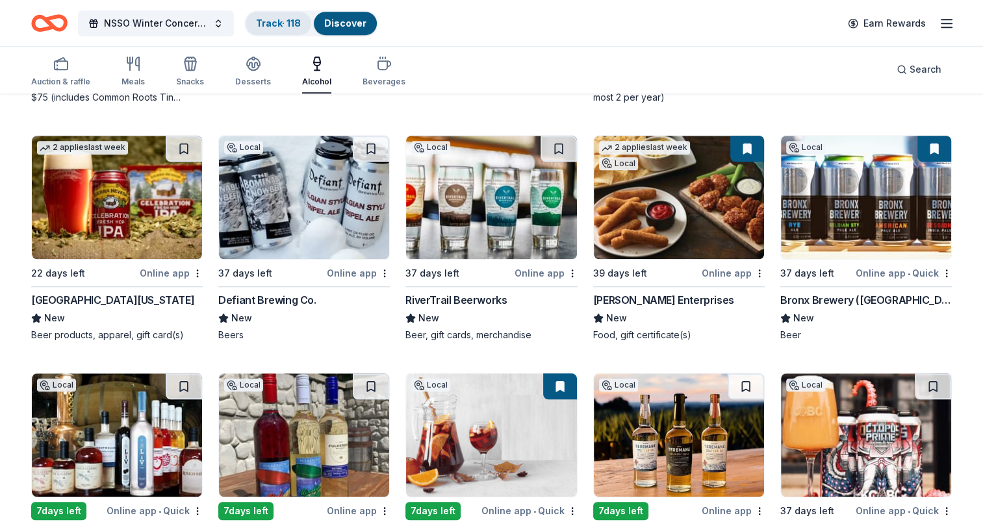
click at [272, 23] on link "Track · 118" at bounding box center [278, 23] width 45 height 11
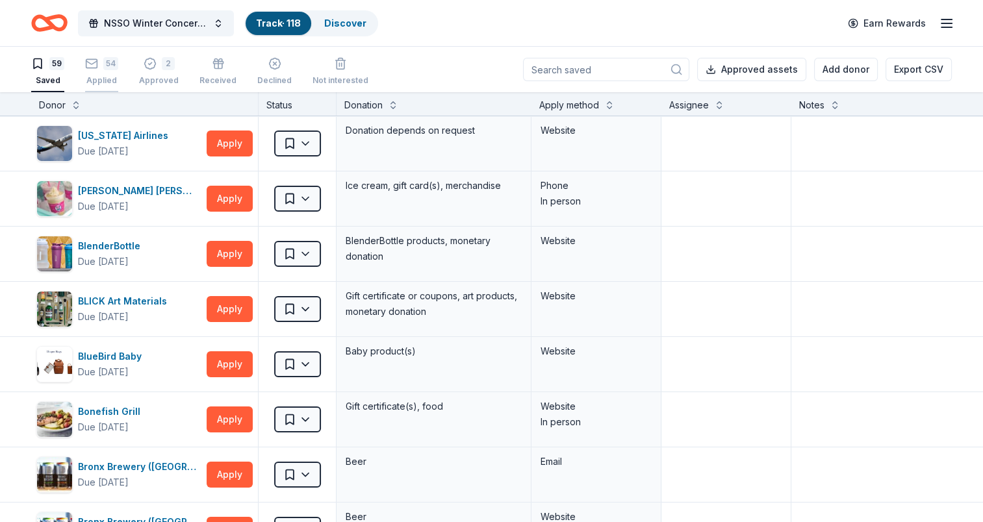
click at [94, 65] on icon "button" at bounding box center [91, 63] width 13 height 13
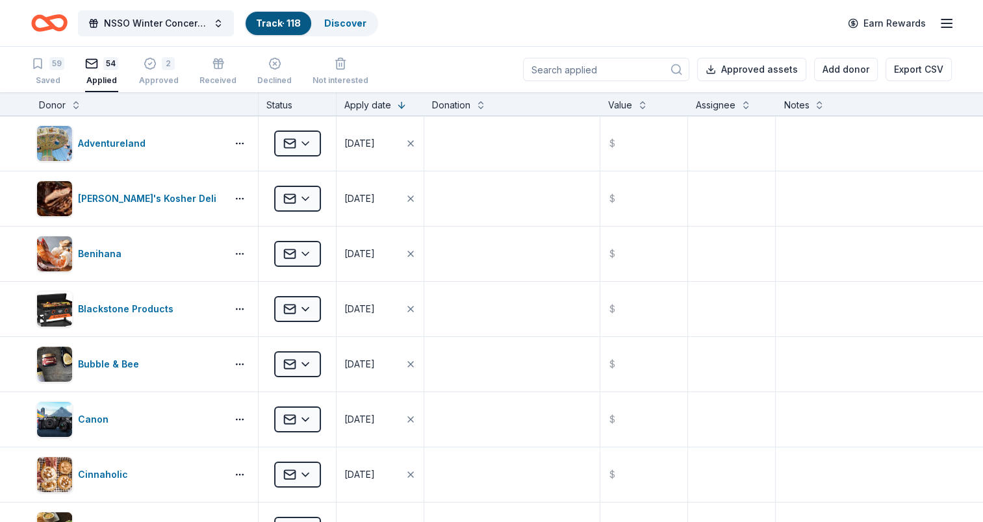
click at [49, 21] on icon "Home" at bounding box center [55, 22] width 20 height 13
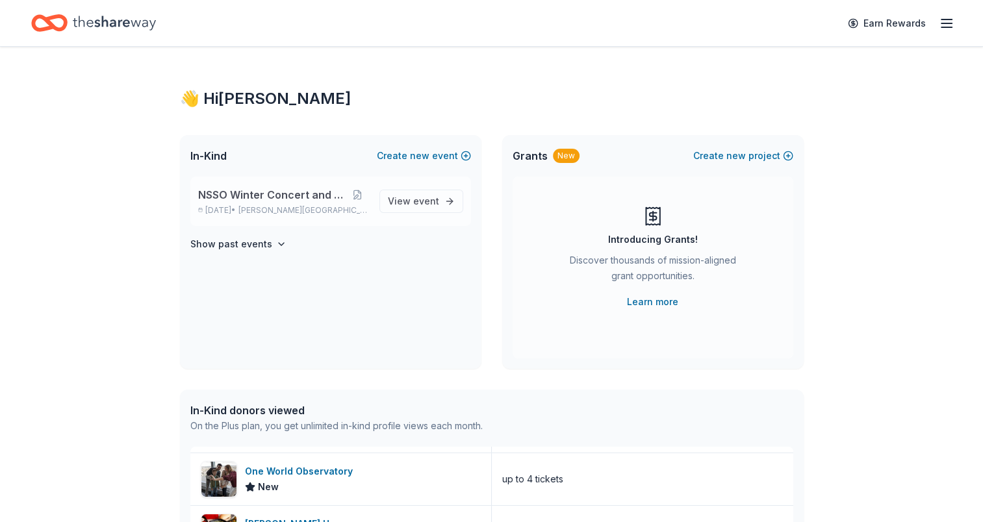
click at [283, 192] on span "NSSO Winter Concert and Raffle" at bounding box center [272, 195] width 148 height 16
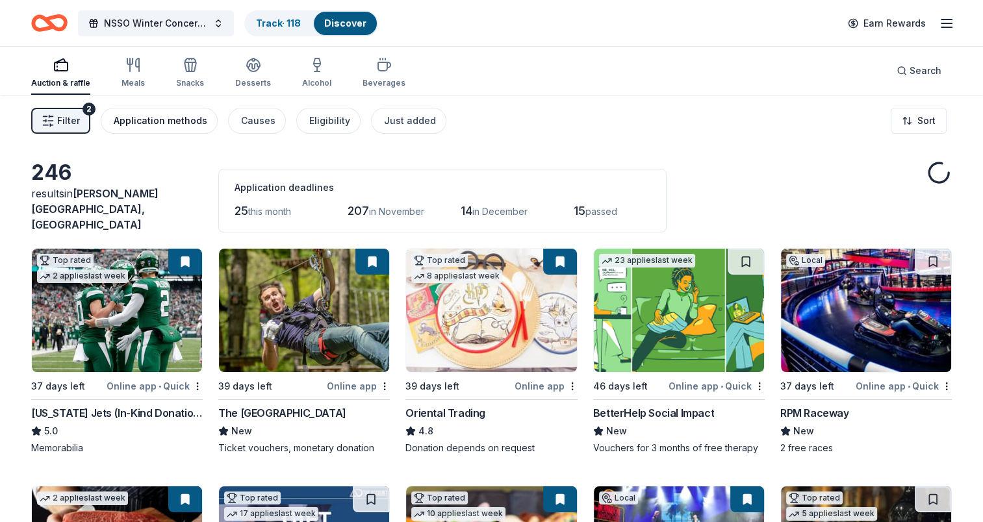
click at [148, 117] on div "Application methods" at bounding box center [161, 121] width 94 height 16
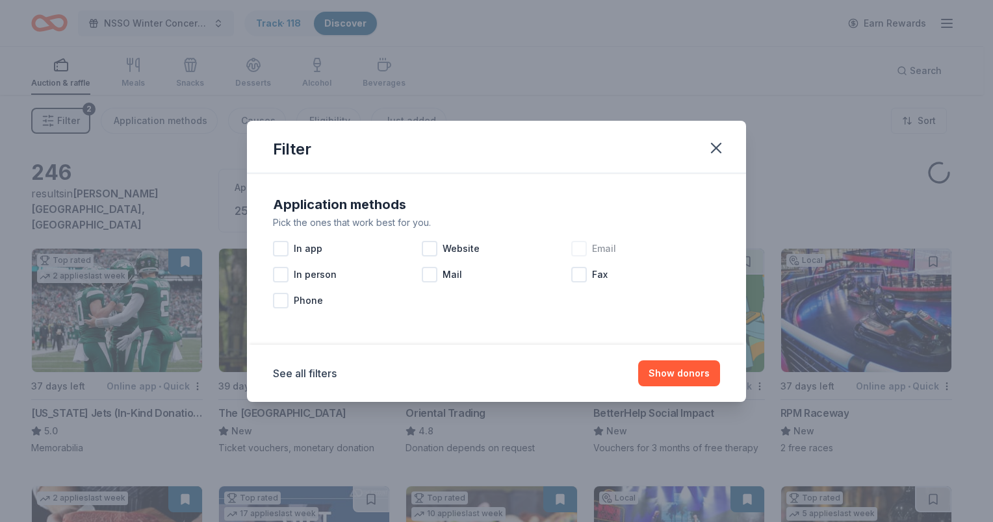
click at [583, 249] on div at bounding box center [579, 249] width 16 height 16
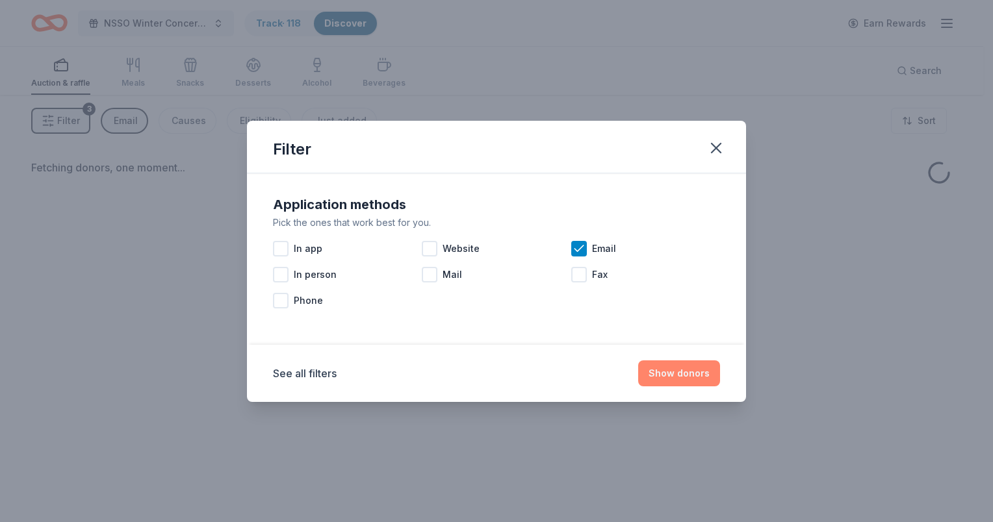
click at [686, 374] on button "Show donors" at bounding box center [679, 374] width 82 height 26
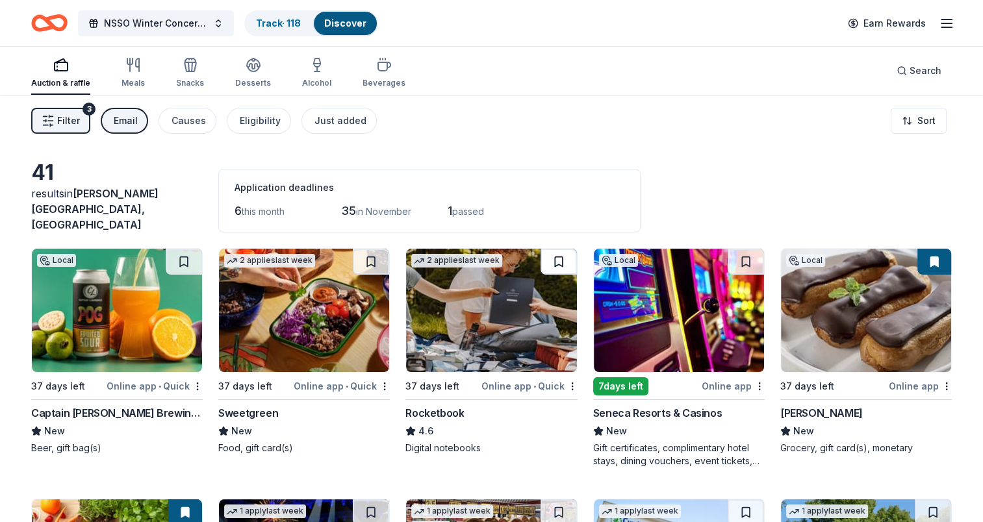
click at [560, 249] on button at bounding box center [559, 262] width 36 height 26
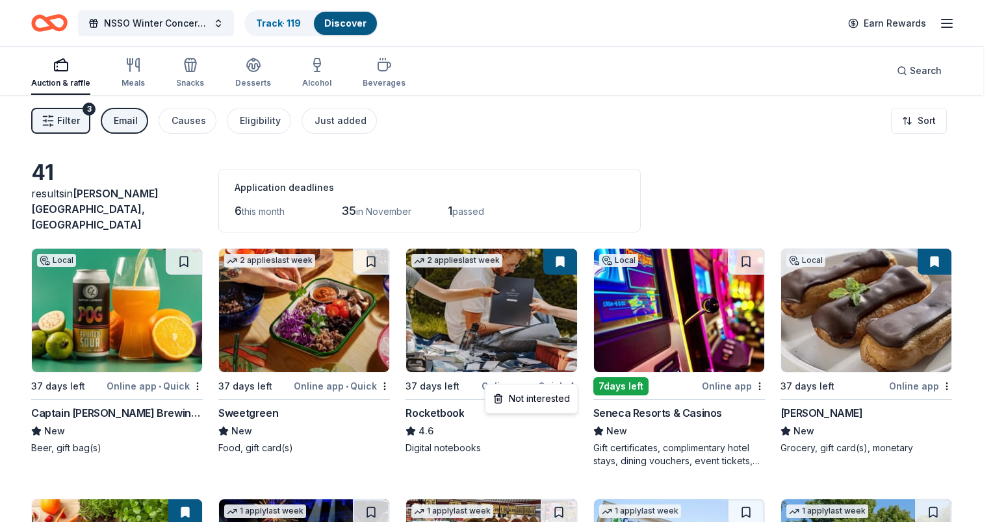
click at [574, 374] on html "NSSO Winter Concert and Raffle Track · 119 Discover Earn Rewards Auction & raff…" at bounding box center [496, 261] width 993 height 522
click at [521, 313] on html "NSSO Winter Concert and Raffle Track · 119 Discover Earn Rewards Auction & raff…" at bounding box center [496, 261] width 993 height 522
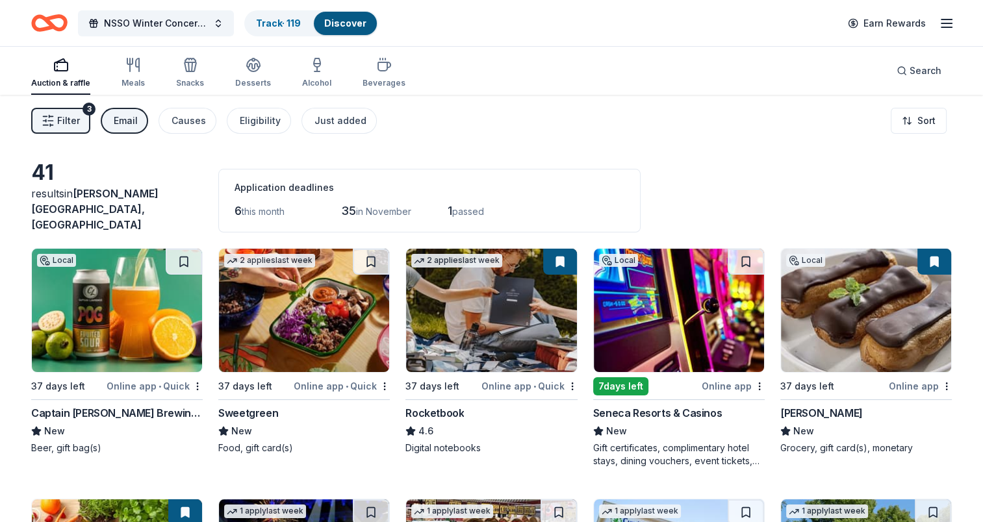
click at [538, 282] on img at bounding box center [491, 310] width 170 height 123
click at [655, 295] on img at bounding box center [679, 310] width 170 height 123
click at [151, 19] on span "NSSO Winter Concert and Raffle" at bounding box center [156, 24] width 104 height 16
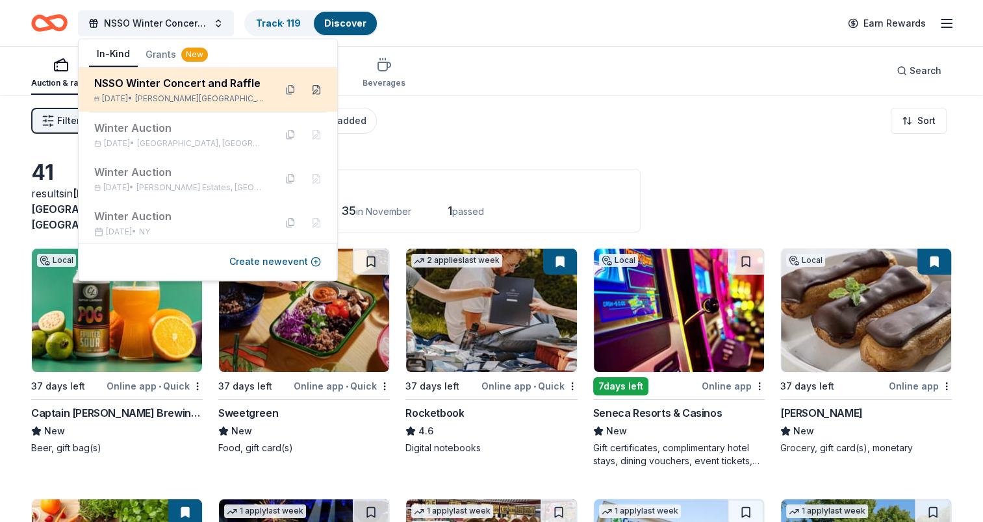
click at [310, 89] on button at bounding box center [316, 89] width 21 height 21
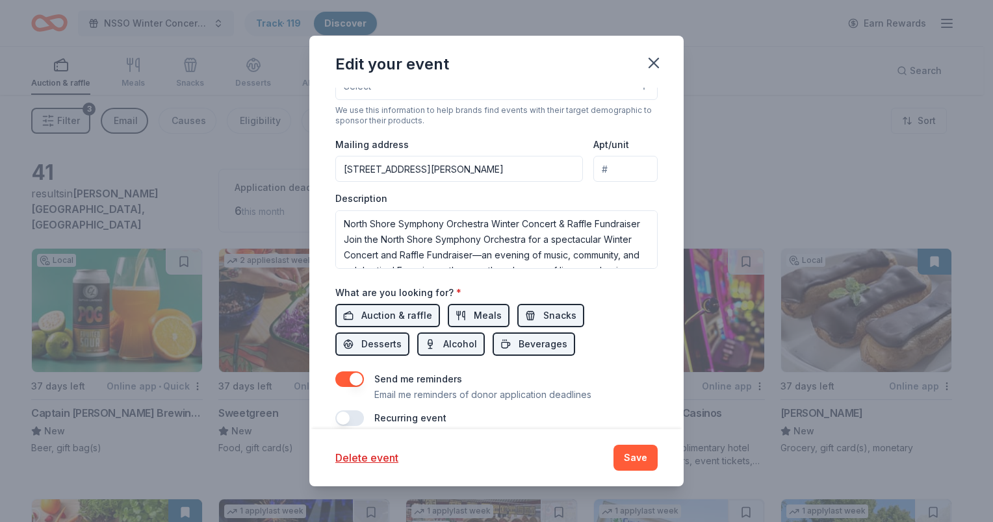
scroll to position [360, 0]
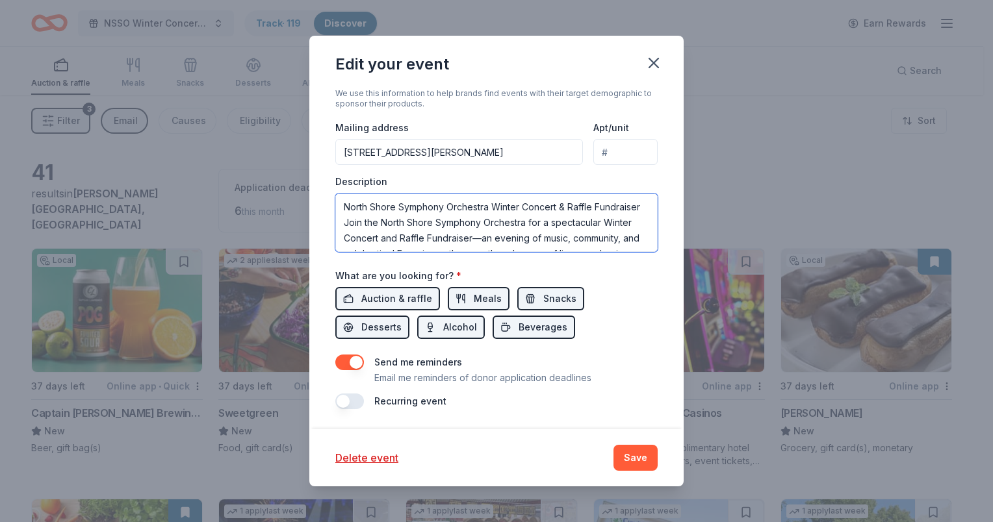
click at [435, 240] on textarea "North Shore Symphony Orchestra Winter Concert & Raffle Fundraiser Join the Nort…" at bounding box center [496, 223] width 322 height 58
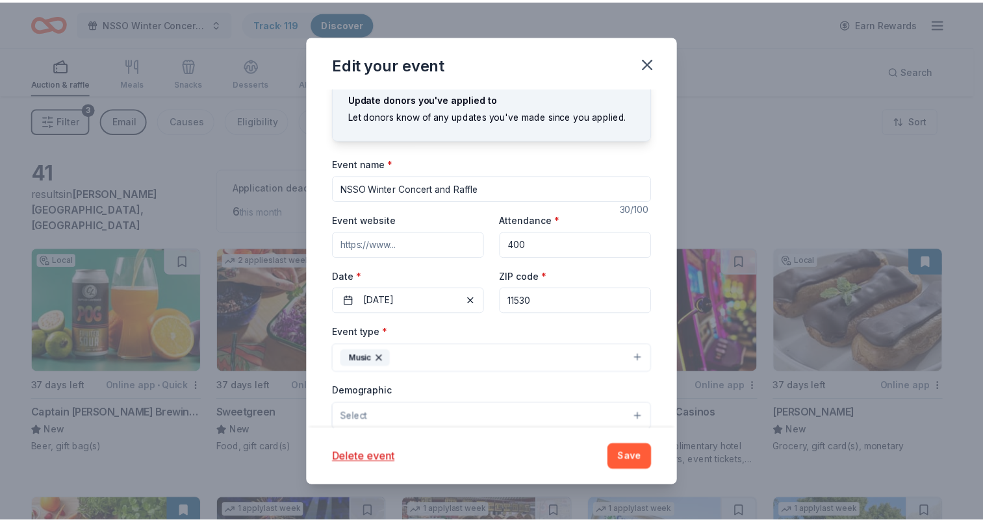
scroll to position [0, 0]
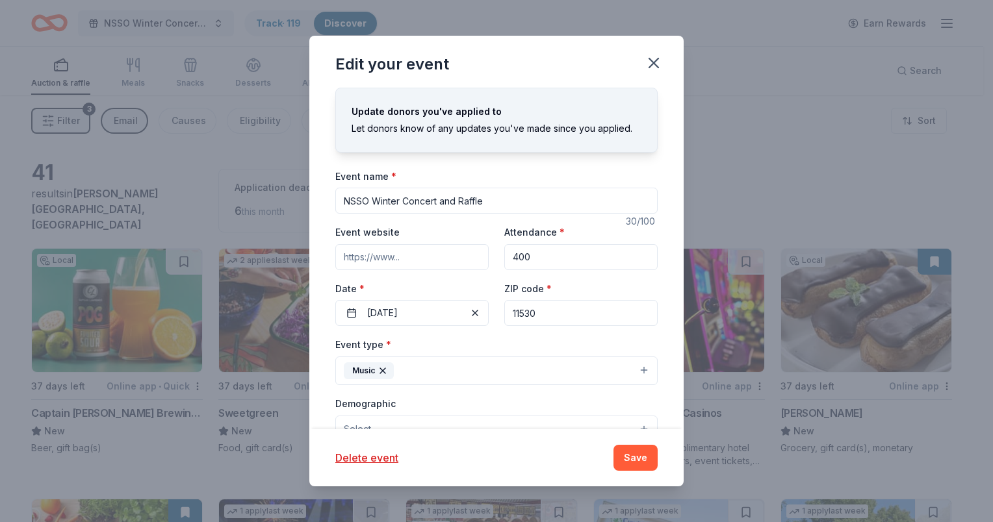
click at [499, 195] on input "NSSO Winter Concert and Raffle" at bounding box center [496, 201] width 322 height 26
click at [657, 62] on icon "button" at bounding box center [654, 63] width 18 height 18
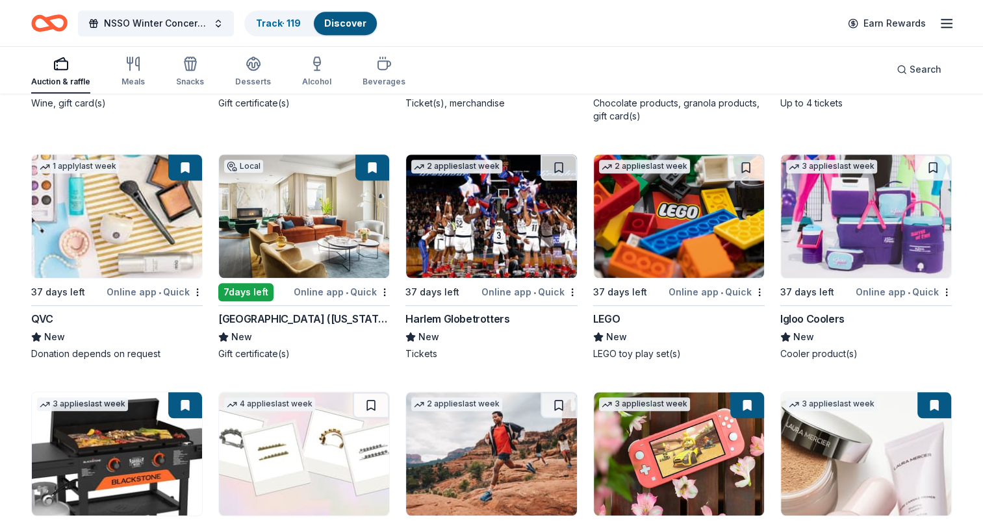
scroll to position [1105, 0]
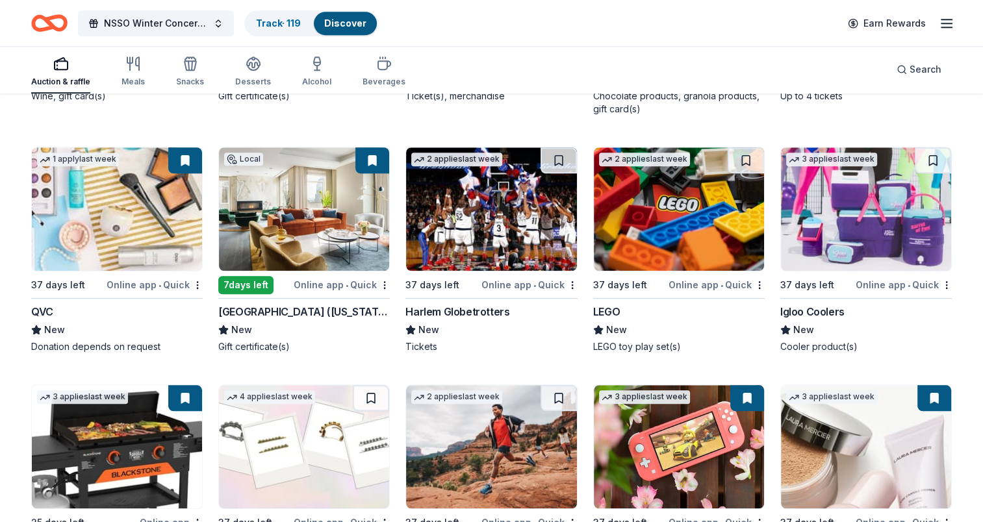
click at [656, 195] on img at bounding box center [679, 209] width 170 height 123
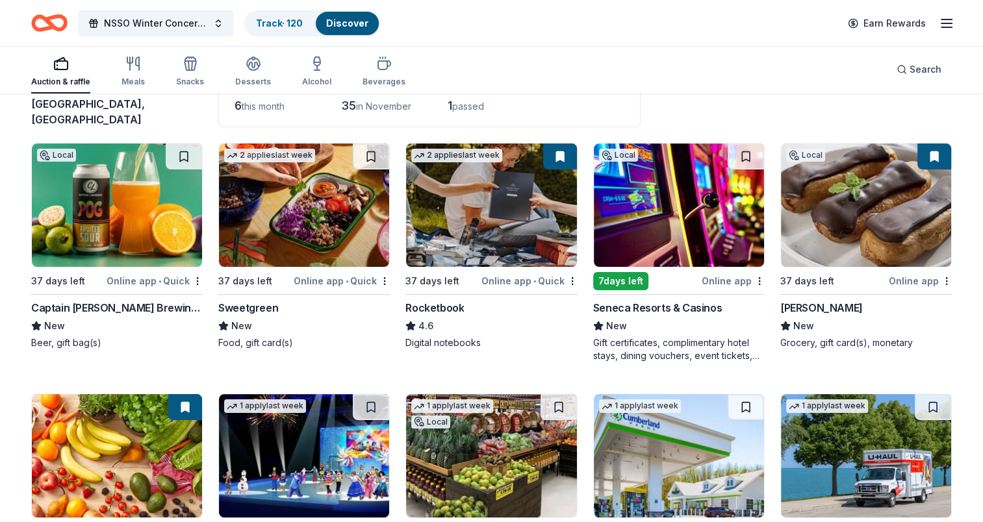
scroll to position [0, 0]
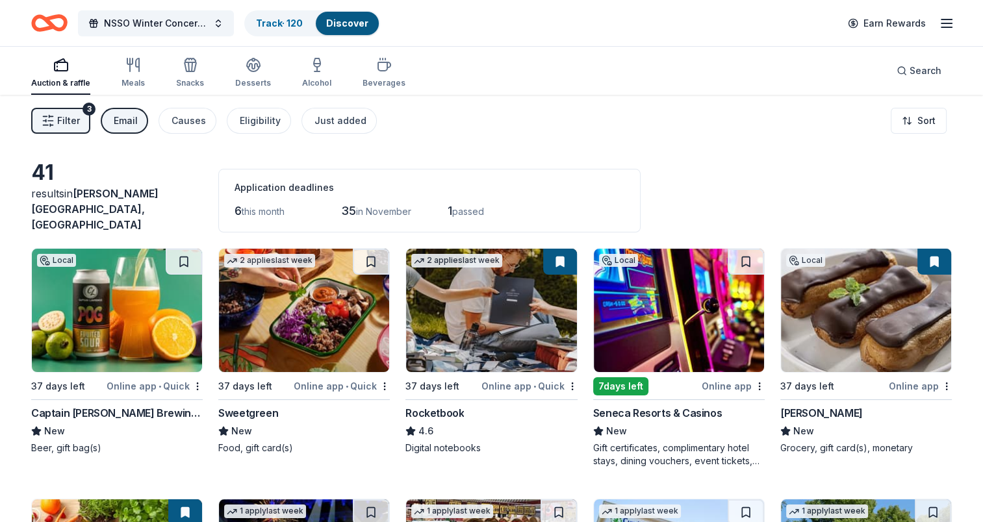
click at [270, 206] on span "this month" at bounding box center [263, 211] width 43 height 11
click at [364, 206] on span "in November" at bounding box center [383, 211] width 55 height 11
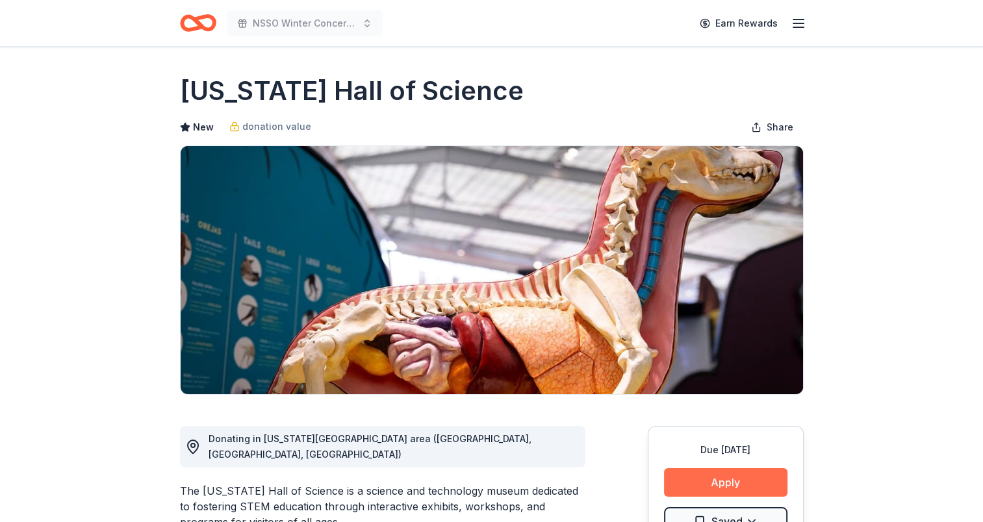
click at [715, 478] on button "Apply" at bounding box center [725, 483] width 123 height 29
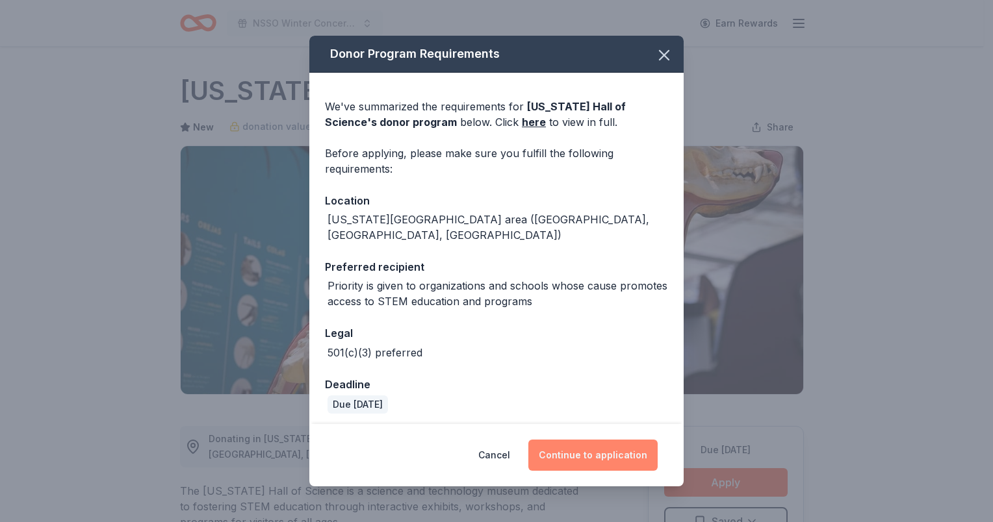
click at [582, 452] on button "Continue to application" at bounding box center [592, 455] width 129 height 31
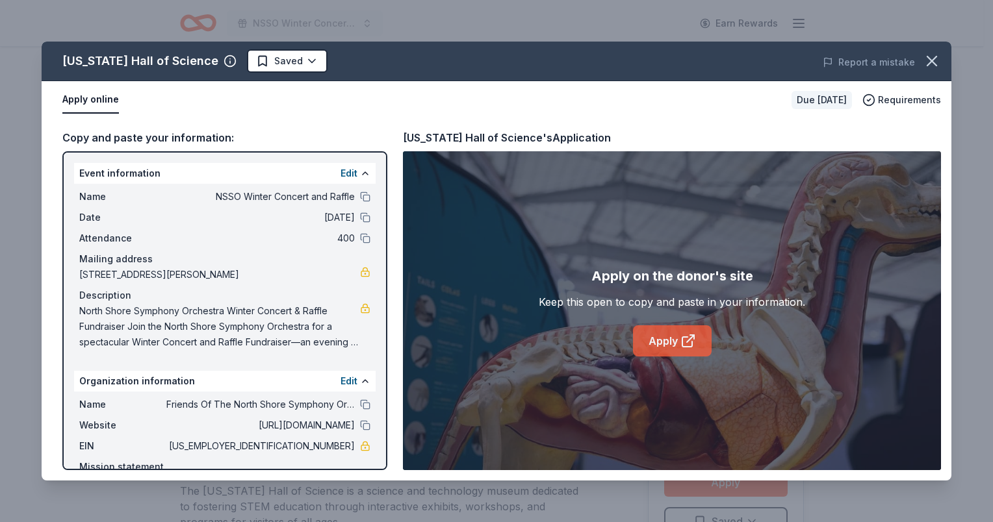
click at [682, 342] on icon at bounding box center [687, 342] width 10 height 10
click at [360, 424] on button at bounding box center [365, 425] width 10 height 10
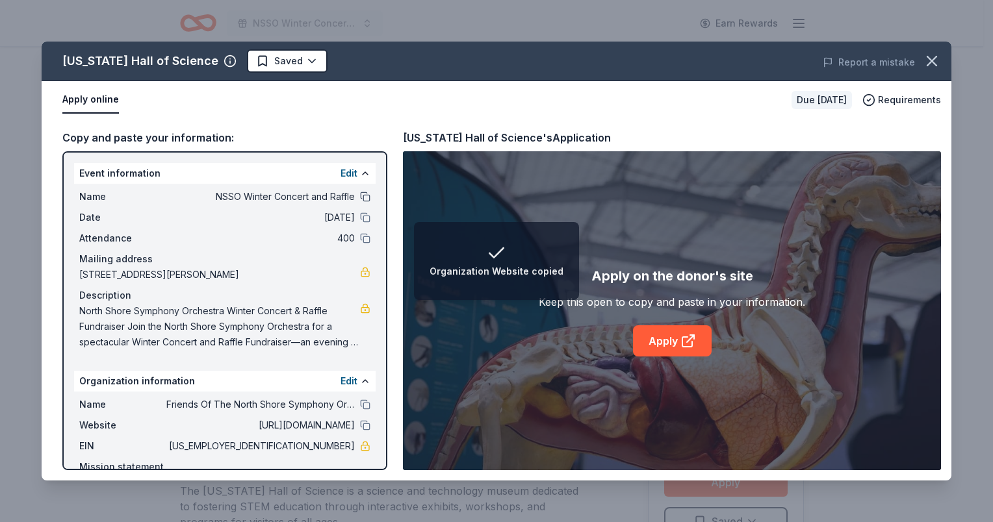
click at [360, 195] on button at bounding box center [365, 197] width 10 height 10
click at [268, 64] on html "Event Name copied NSSO Winter Concert and Raffle Earn Rewards Due in 39 days Sh…" at bounding box center [496, 261] width 993 height 522
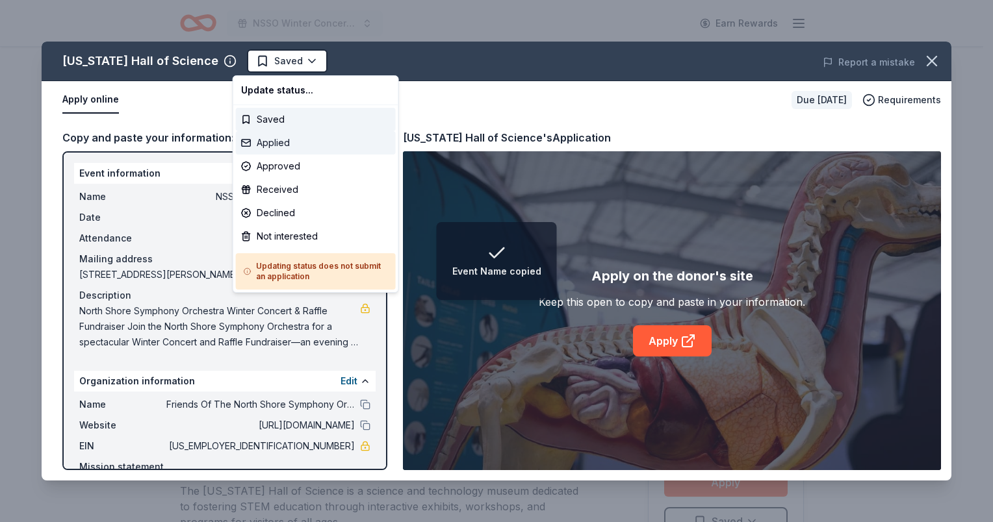
click at [263, 141] on div "Applied" at bounding box center [316, 142] width 160 height 23
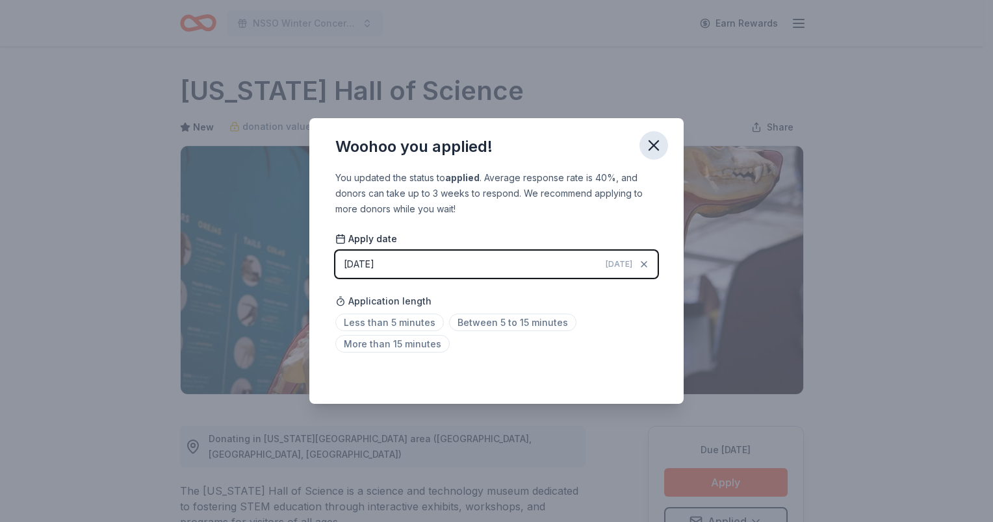
drag, startPoint x: 658, startPoint y: 146, endPoint x: 652, endPoint y: 140, distance: 7.4
click at [658, 146] on icon "button" at bounding box center [654, 145] width 18 height 18
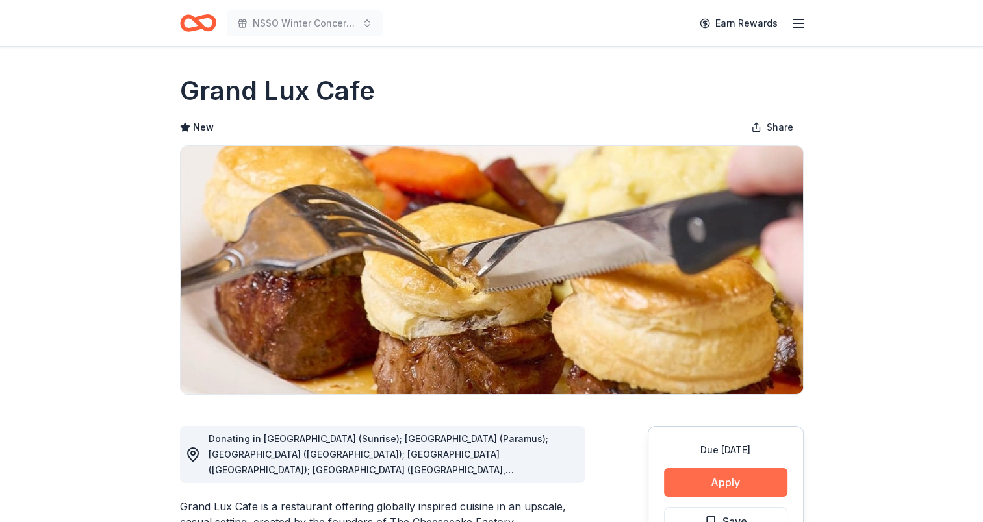
click at [726, 476] on button "Apply" at bounding box center [725, 483] width 123 height 29
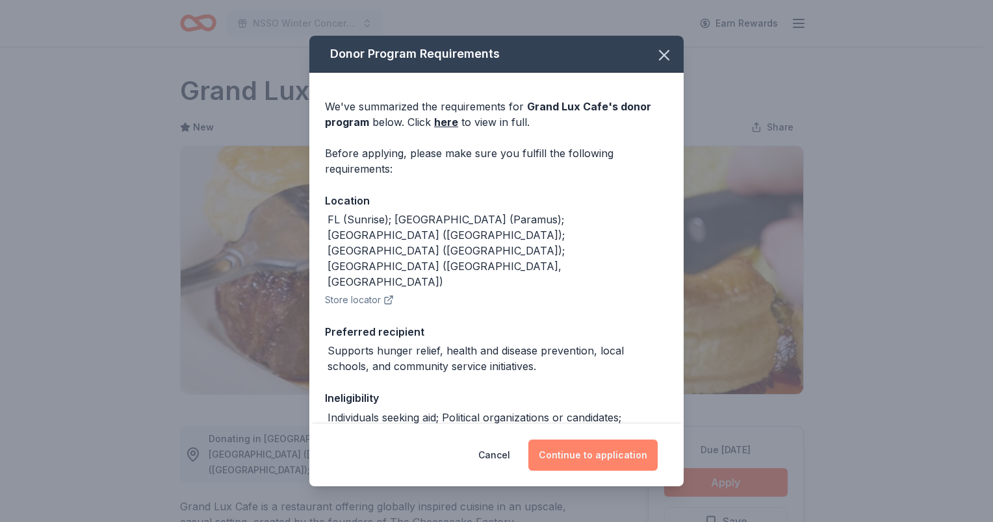
click at [564, 456] on button "Continue to application" at bounding box center [592, 455] width 129 height 31
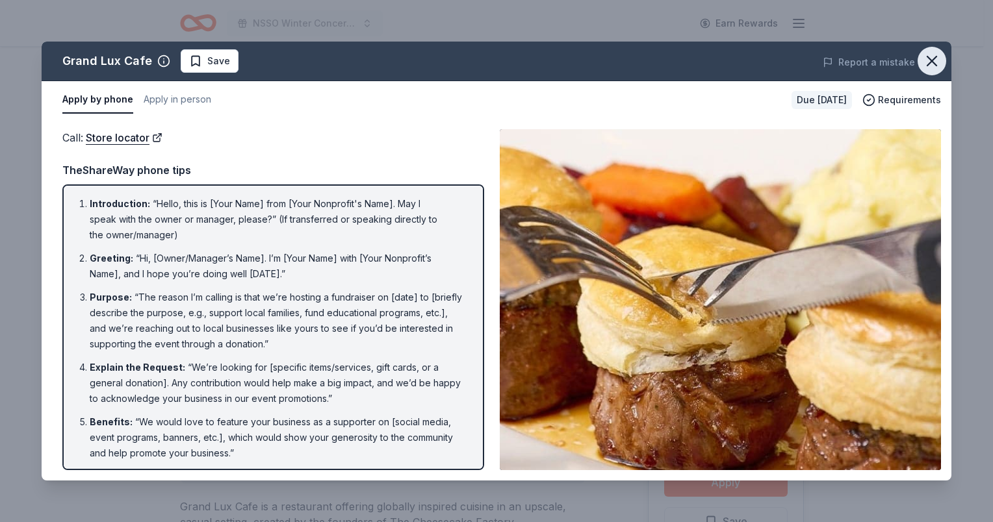
click at [936, 62] on icon "button" at bounding box center [932, 61] width 18 height 18
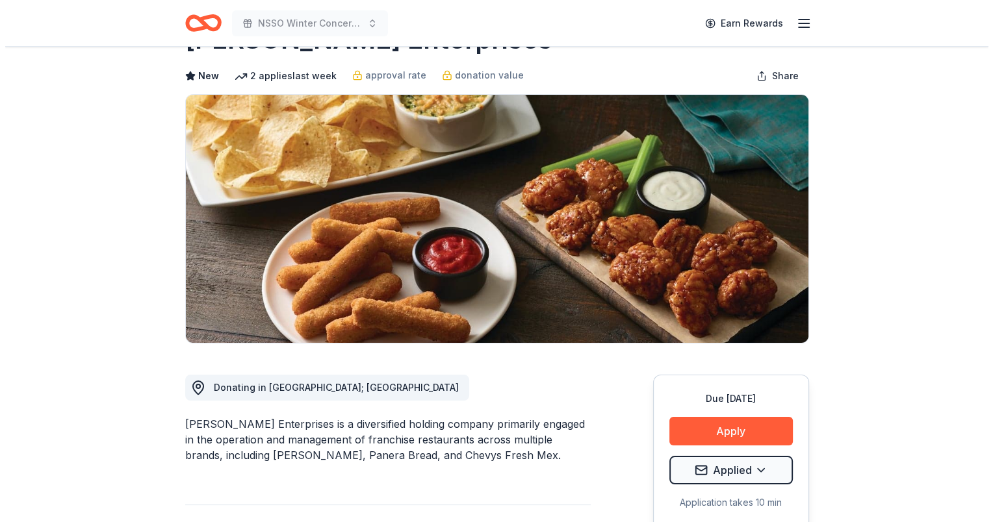
scroll to position [130, 0]
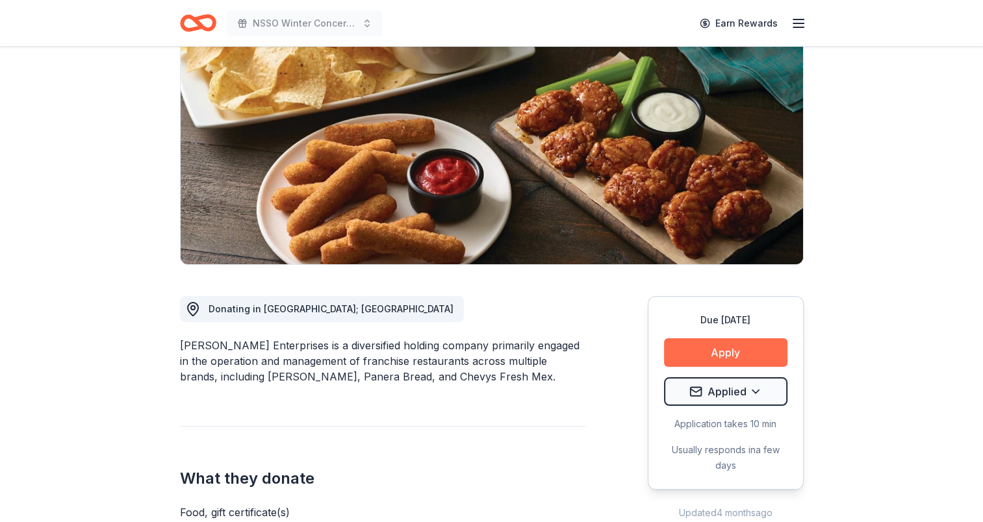
click at [713, 350] on button "Apply" at bounding box center [725, 353] width 123 height 29
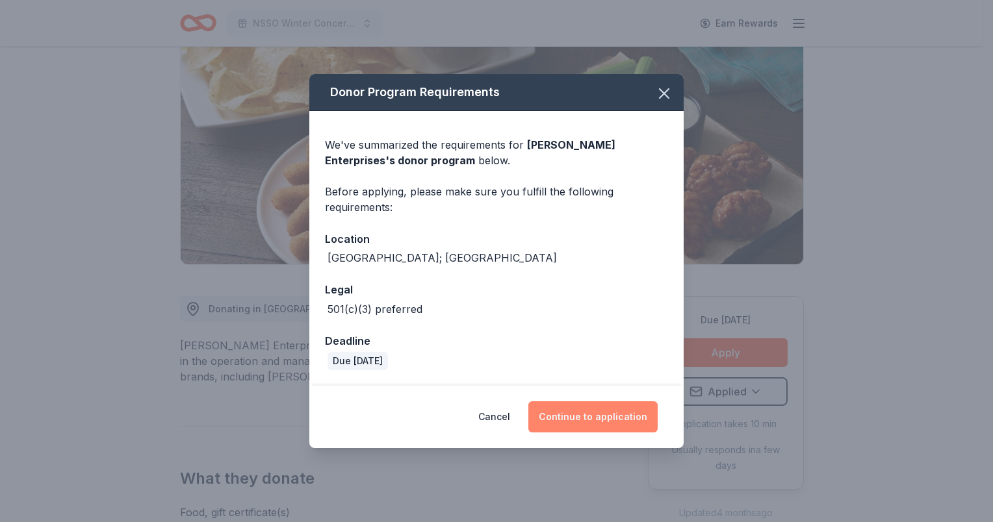
click at [582, 419] on button "Continue to application" at bounding box center [592, 417] width 129 height 31
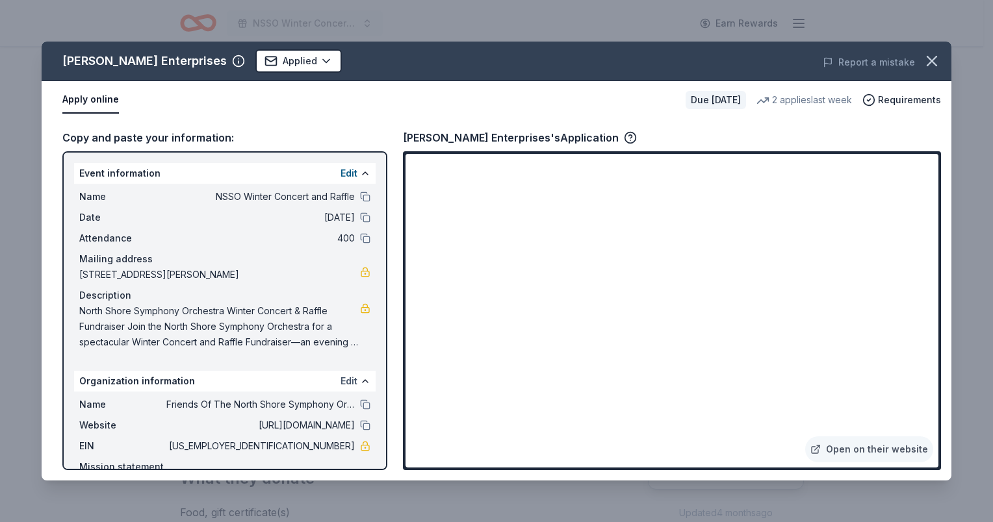
click at [341, 379] on button "Edit" at bounding box center [349, 382] width 17 height 16
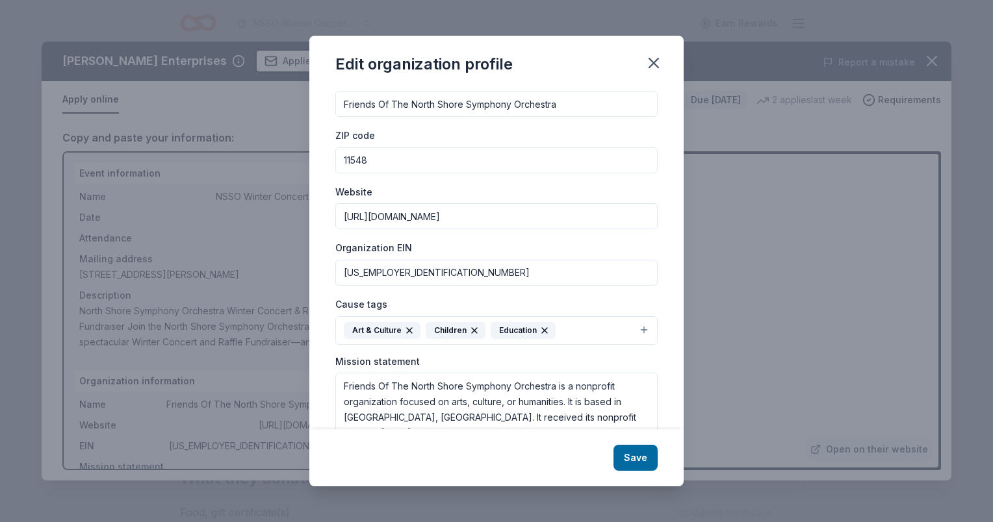
scroll to position [0, 0]
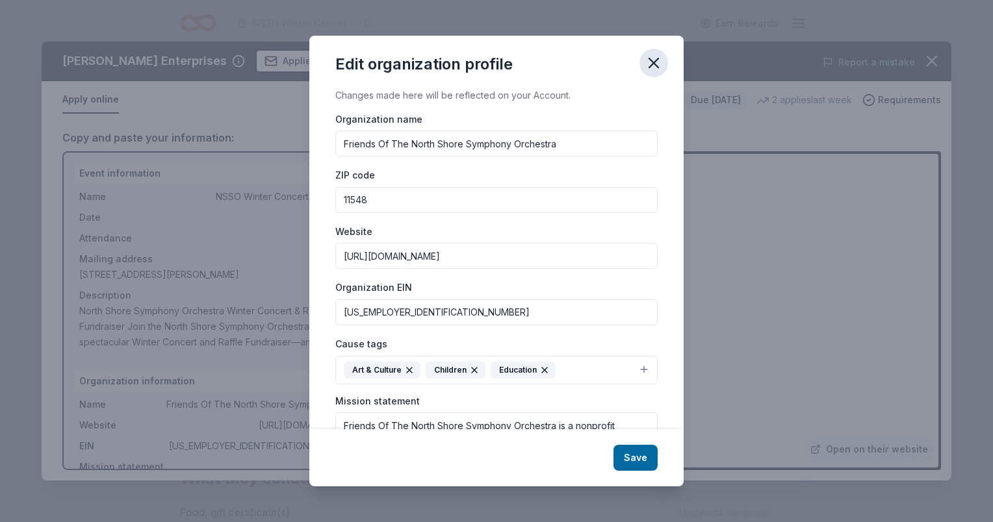
click at [652, 60] on icon "button" at bounding box center [653, 62] width 9 height 9
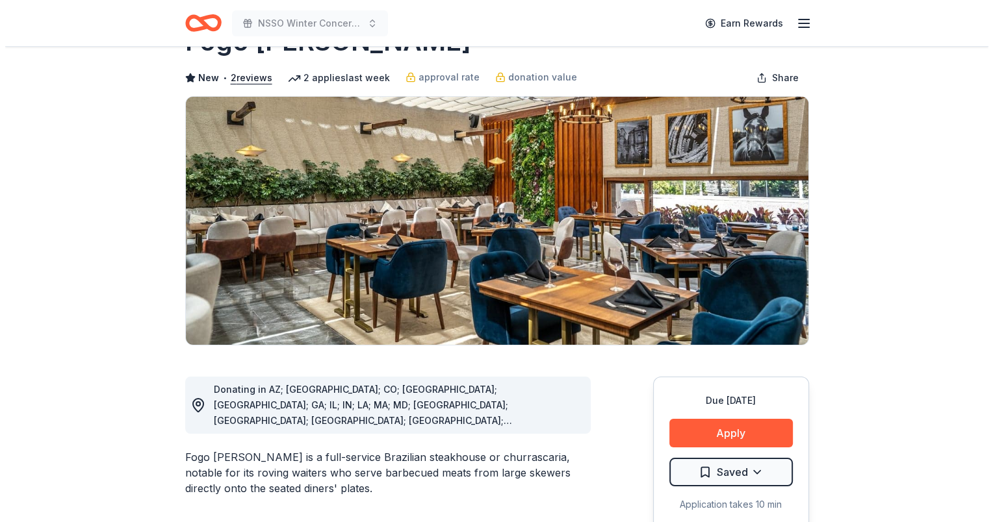
scroll to position [195, 0]
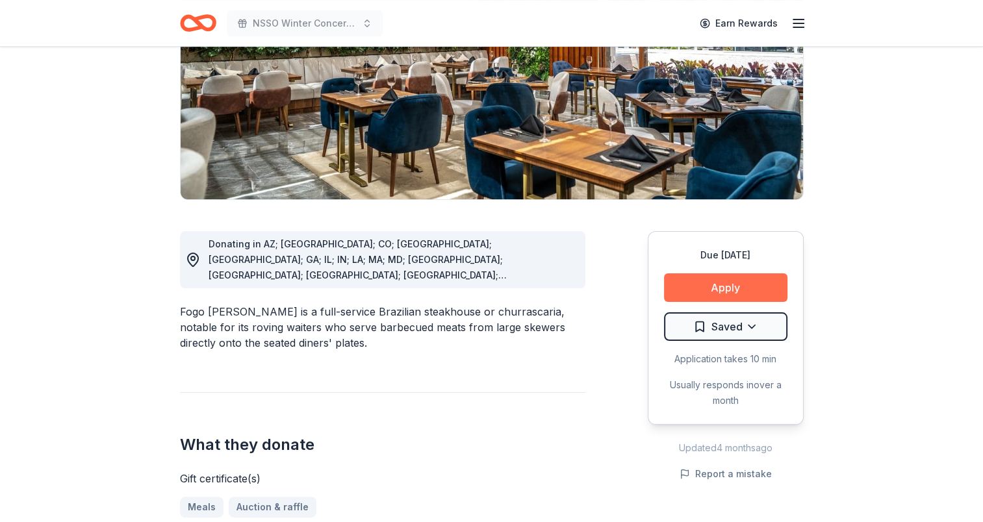
click at [720, 283] on button "Apply" at bounding box center [725, 288] width 123 height 29
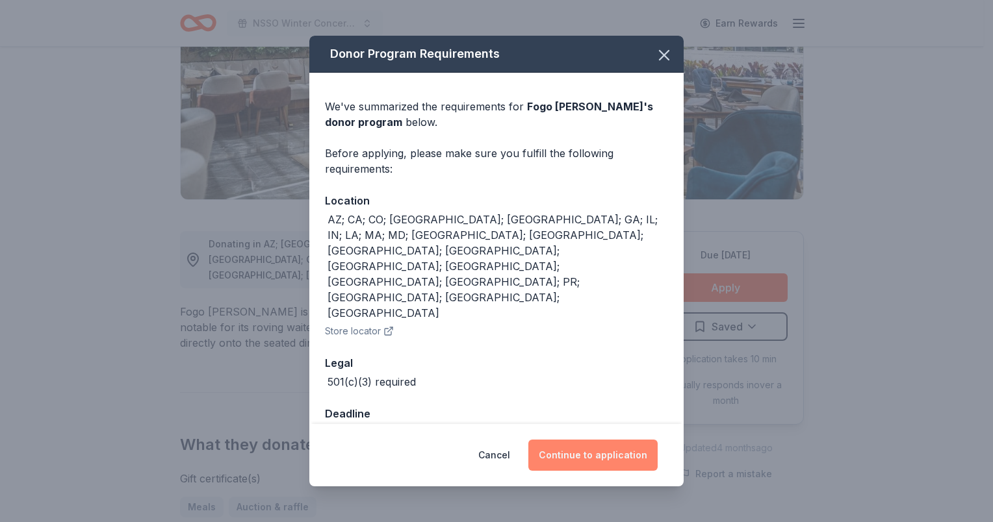
click at [569, 440] on button "Continue to application" at bounding box center [592, 455] width 129 height 31
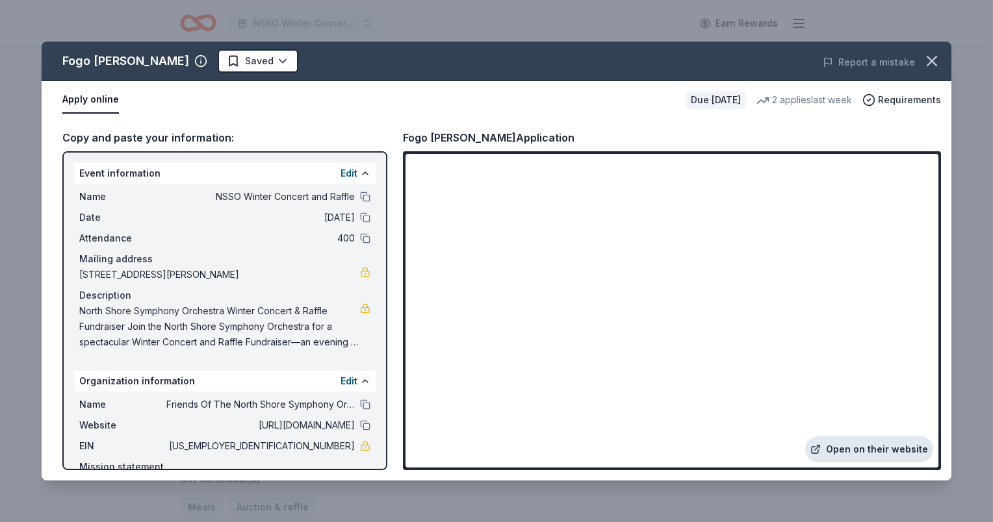
click at [871, 448] on link "Open on their website" at bounding box center [869, 450] width 128 height 26
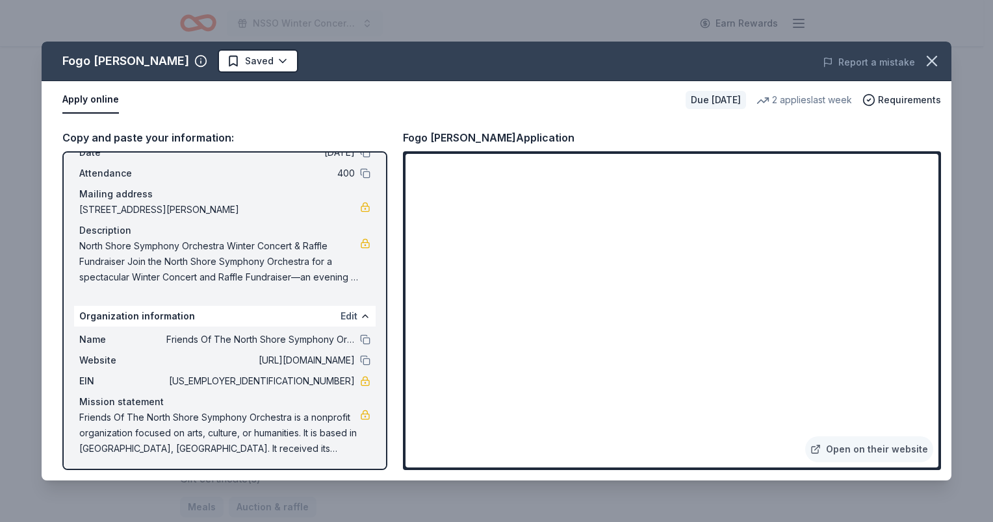
click at [341, 318] on button "Edit" at bounding box center [349, 317] width 17 height 16
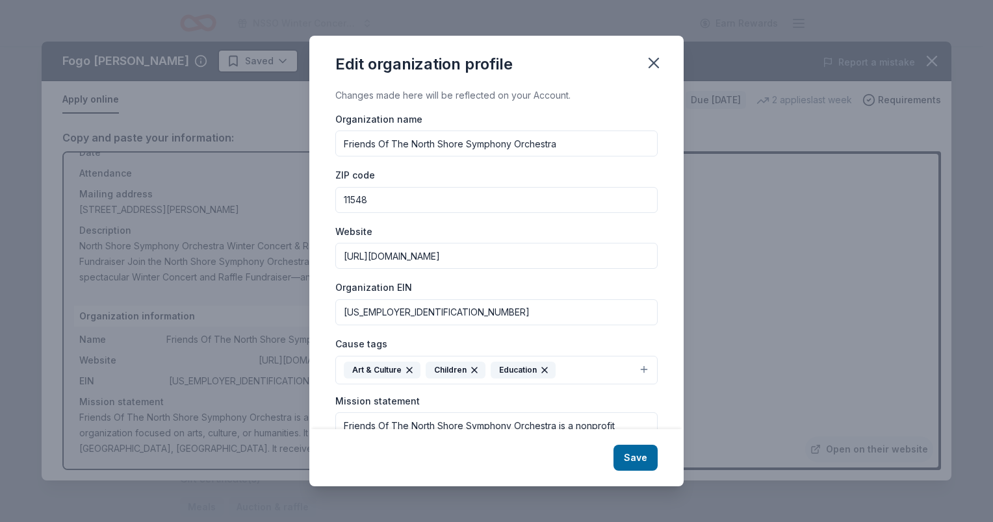
scroll to position [93, 0]
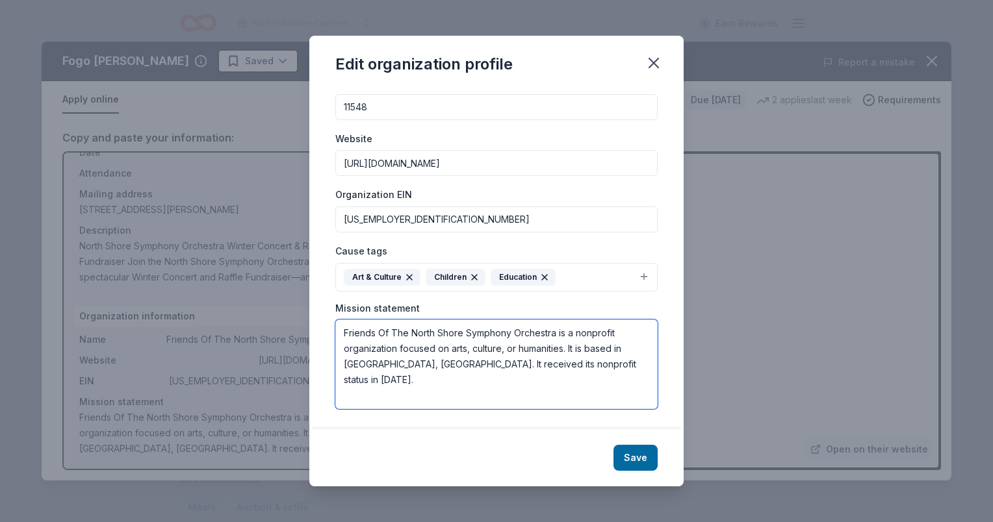
click at [391, 354] on textarea "Friends Of The North Shore Symphony Orchestra is a nonprofit organization focus…" at bounding box center [496, 365] width 322 height 90
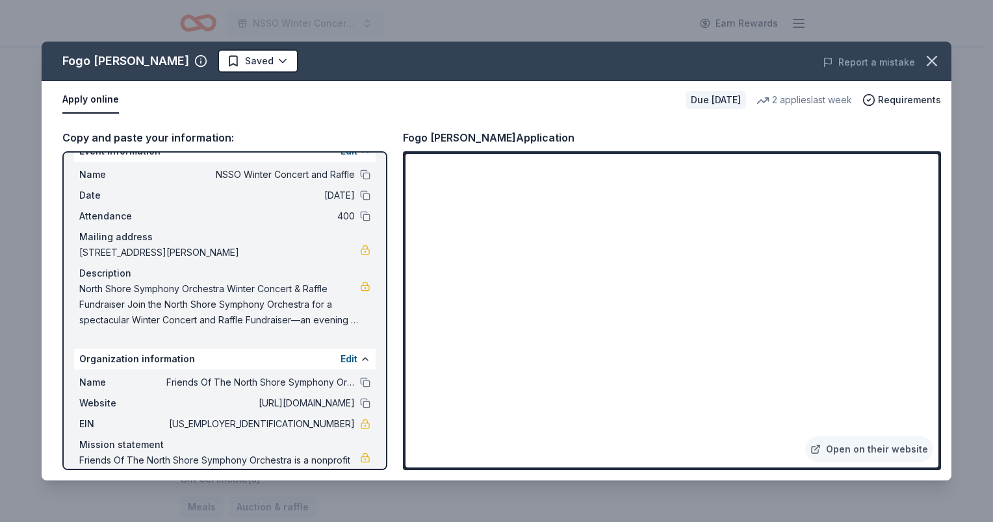
scroll to position [0, 0]
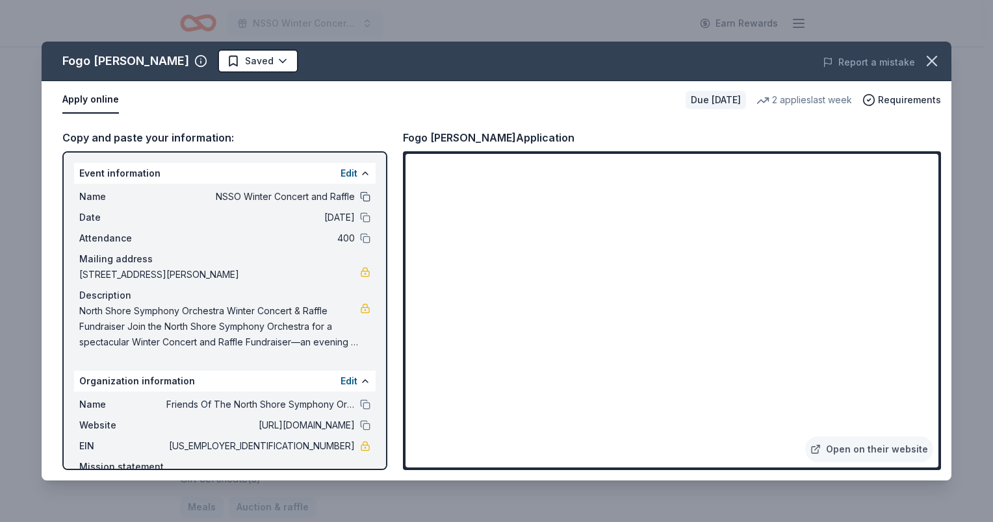
click at [360, 197] on button at bounding box center [365, 197] width 10 height 10
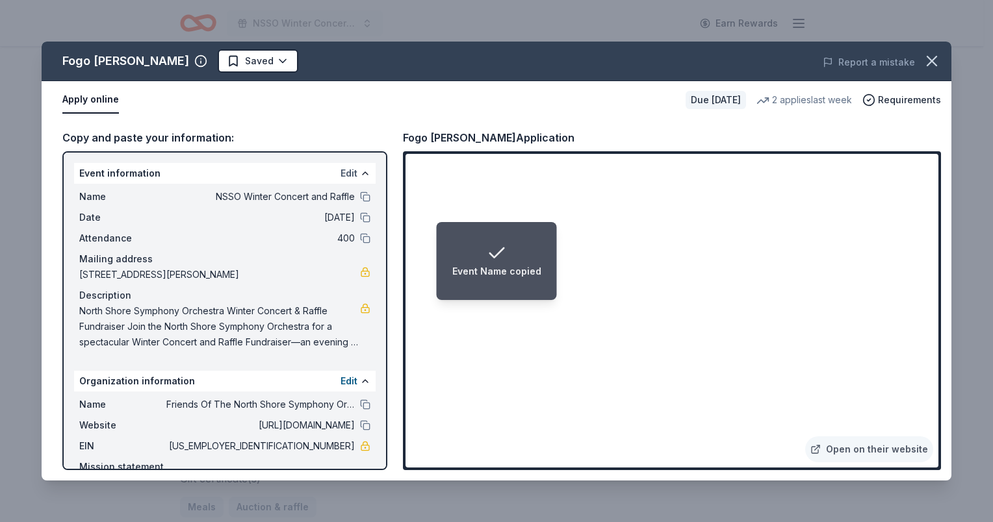
click at [341, 171] on button "Edit" at bounding box center [349, 174] width 17 height 16
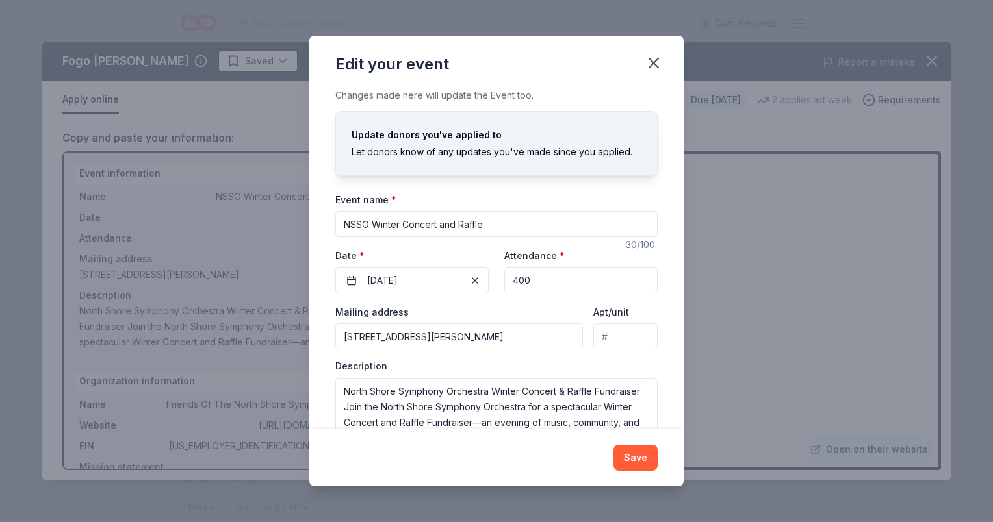
scroll to position [122, 0]
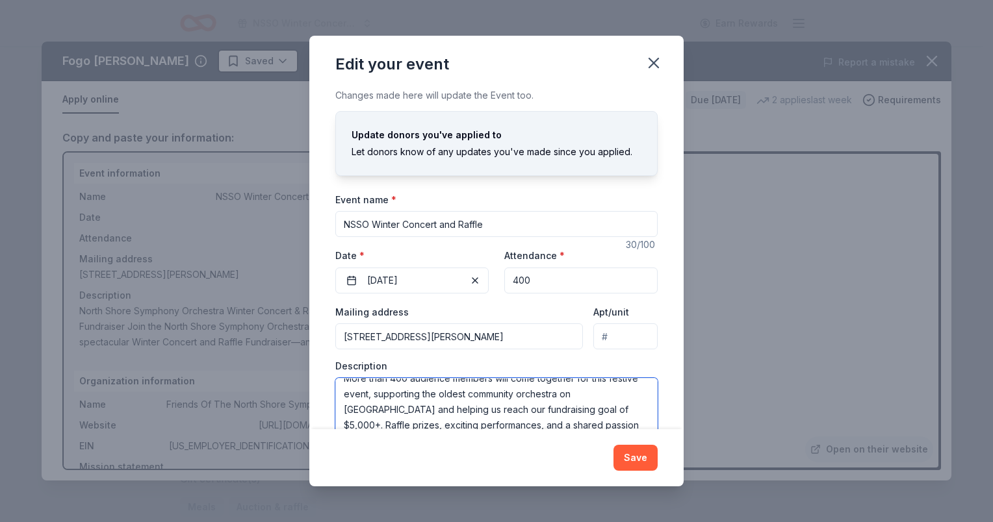
click at [387, 394] on textarea "North Shore Symphony Orchestra Winter Concert & Raffle Fundraiser Join the Nort…" at bounding box center [496, 407] width 322 height 58
click at [653, 59] on icon "button" at bounding box center [654, 63] width 18 height 18
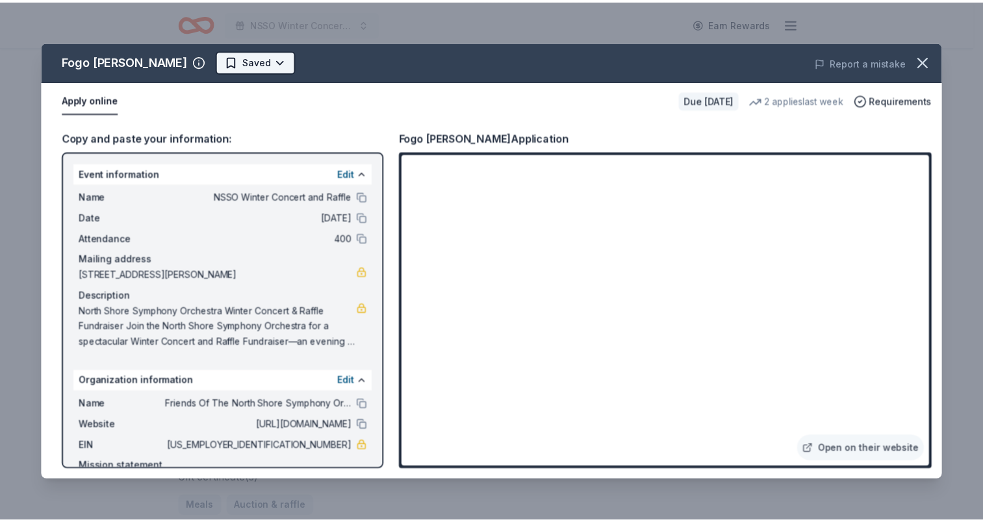
scroll to position [0, 0]
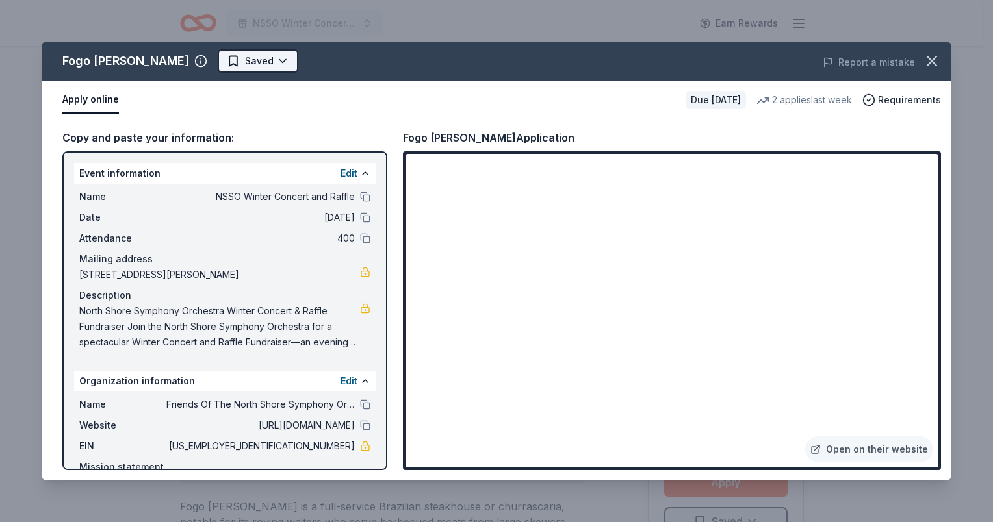
click at [197, 58] on html "NSSO Winter Concert and Raffle Earn Rewards Due in 25 days Share Fogo de Chao N…" at bounding box center [496, 261] width 993 height 522
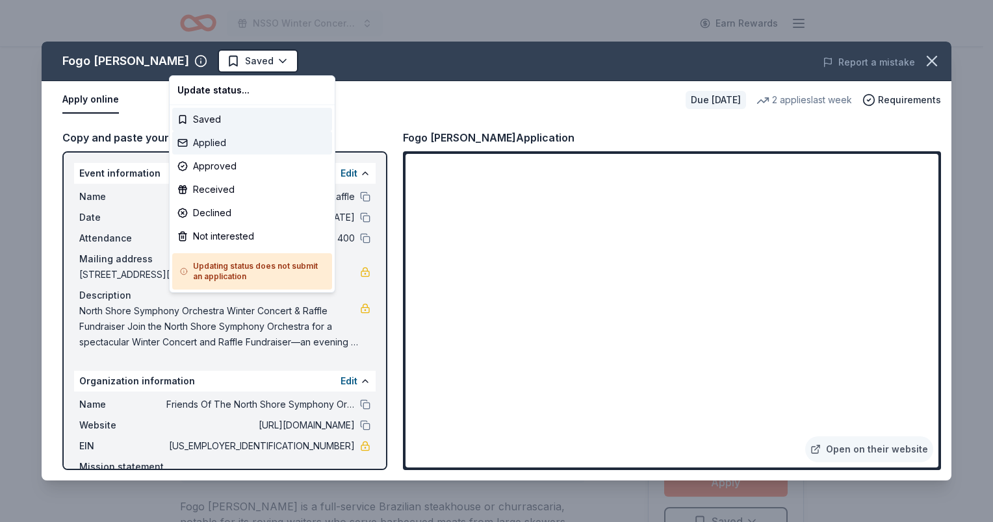
click at [194, 148] on div "Applied" at bounding box center [252, 142] width 160 height 23
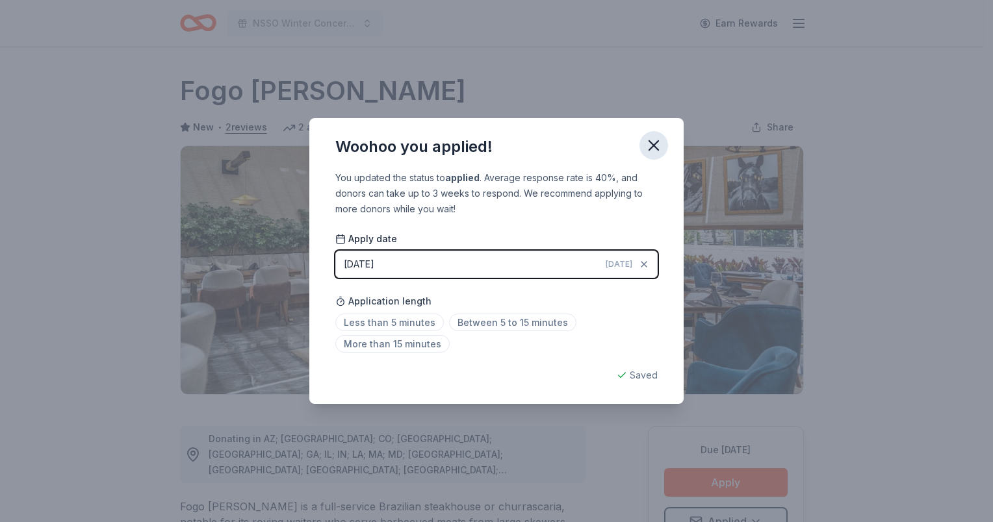
click at [654, 142] on icon "button" at bounding box center [654, 145] width 18 height 18
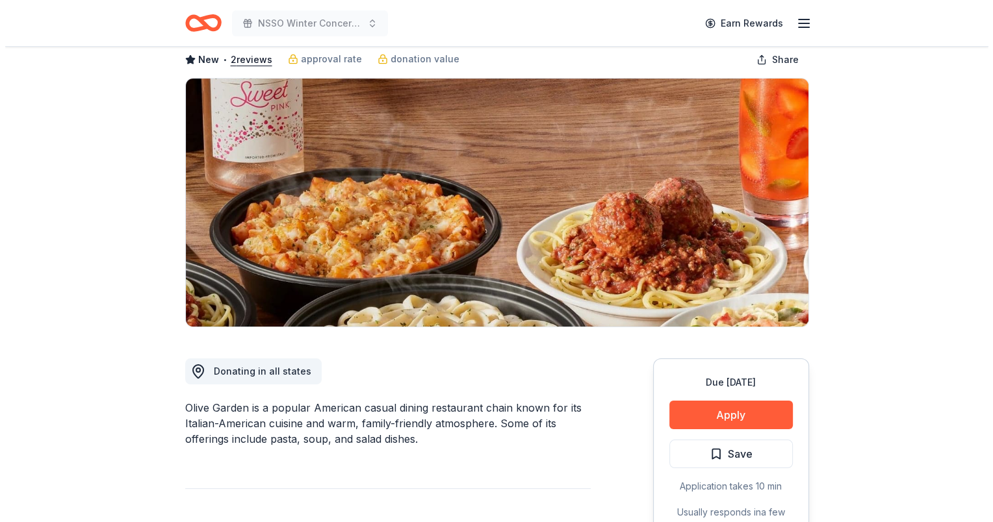
scroll to position [195, 0]
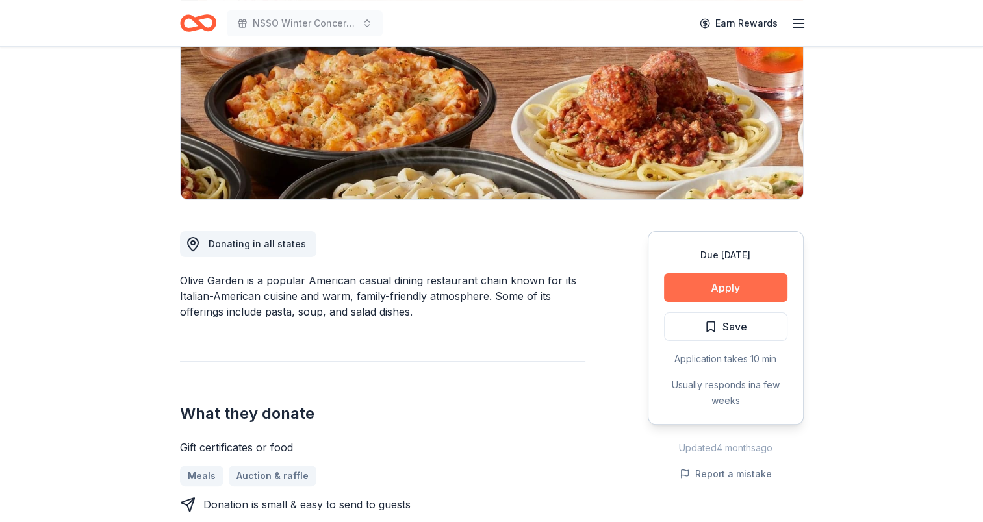
click at [709, 288] on button "Apply" at bounding box center [725, 288] width 123 height 29
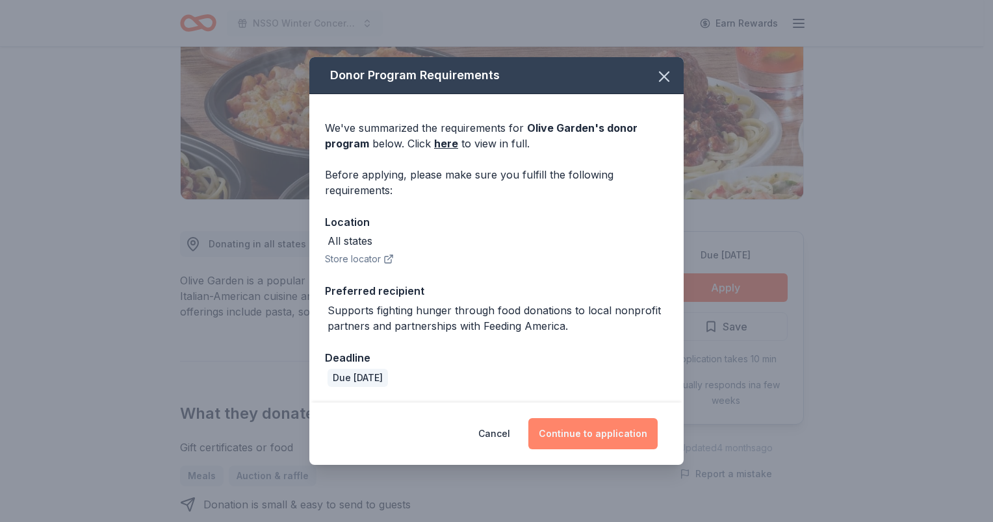
click at [587, 433] on button "Continue to application" at bounding box center [592, 434] width 129 height 31
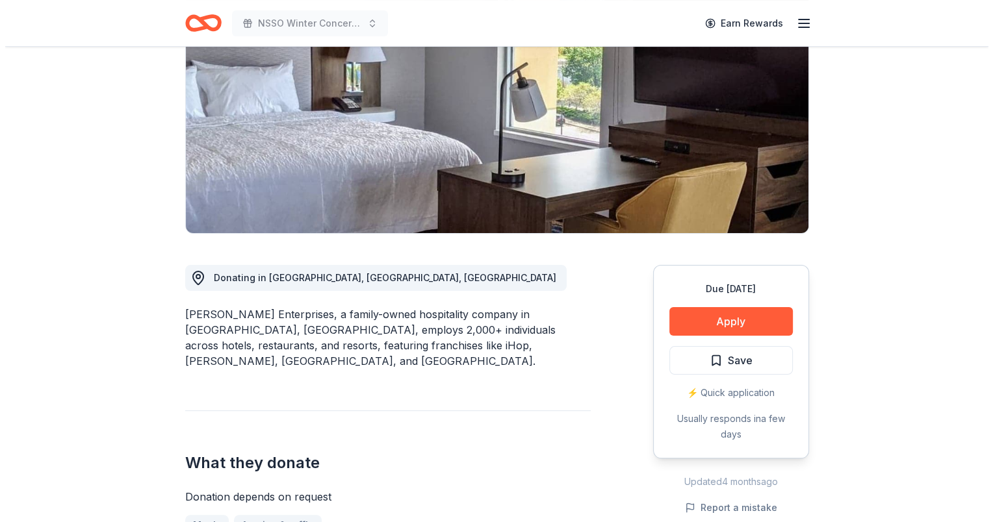
scroll to position [195, 0]
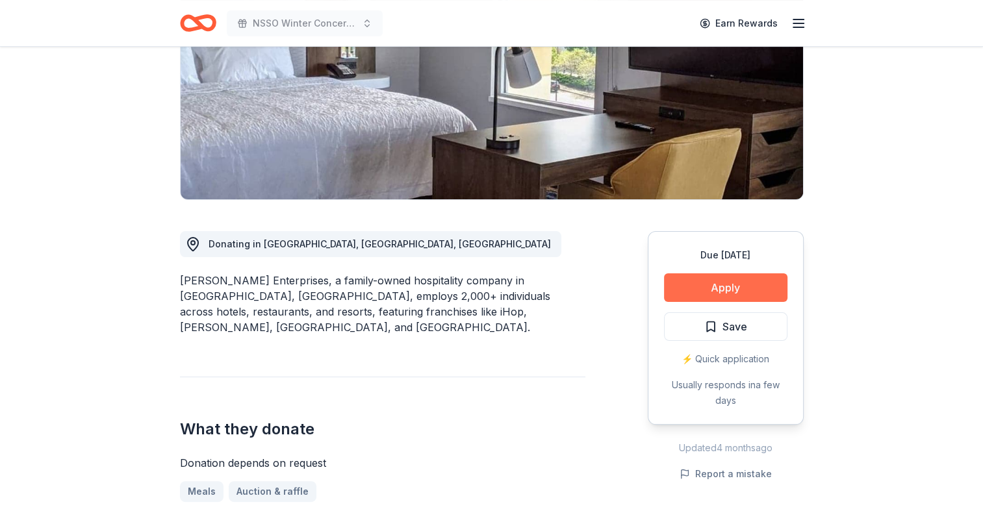
click at [698, 291] on button "Apply" at bounding box center [725, 288] width 123 height 29
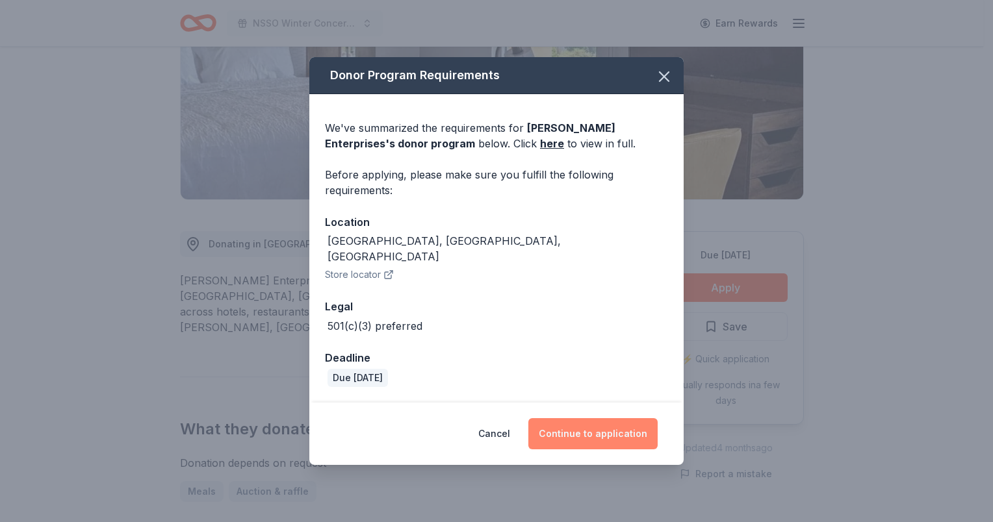
click at [585, 420] on button "Continue to application" at bounding box center [592, 434] width 129 height 31
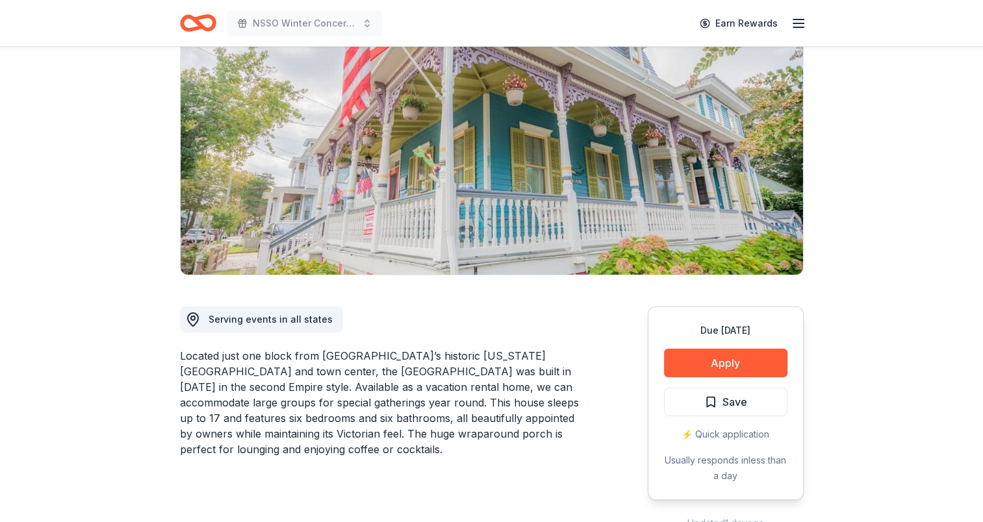
scroll to position [130, 0]
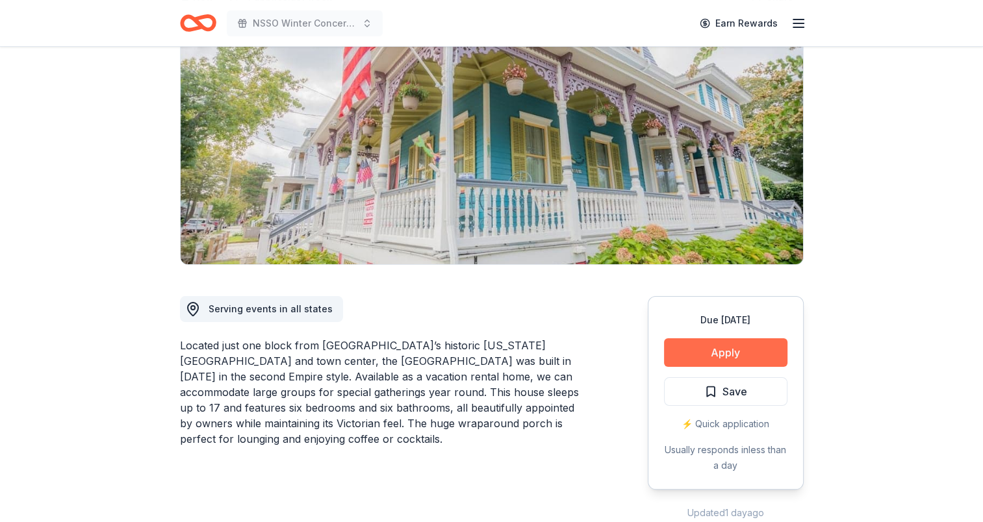
click at [728, 348] on button "Apply" at bounding box center [725, 353] width 123 height 29
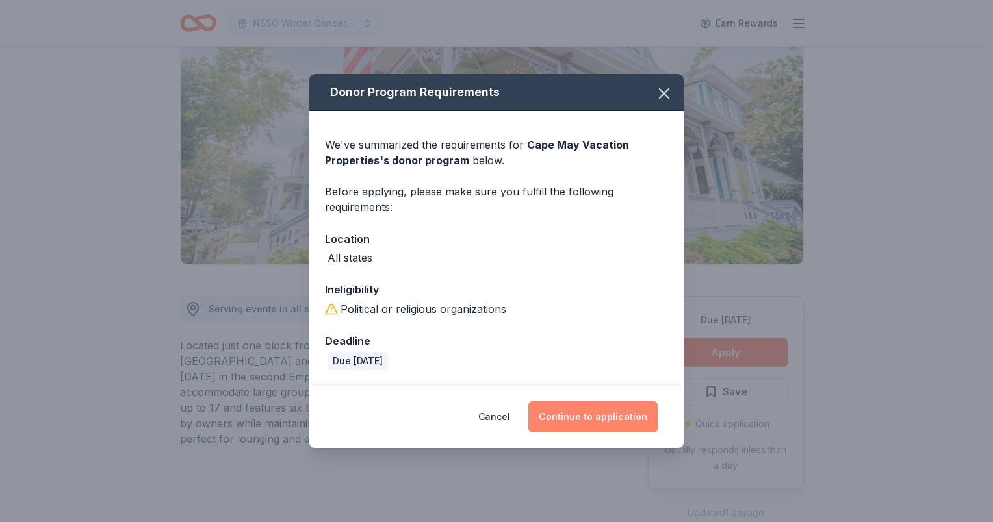
click at [581, 413] on button "Continue to application" at bounding box center [592, 417] width 129 height 31
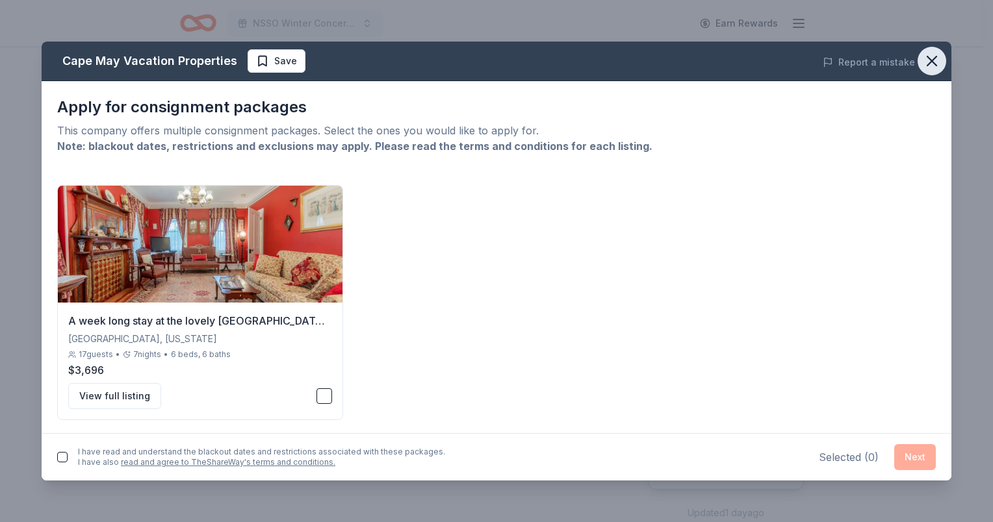
click at [927, 63] on icon "button" at bounding box center [932, 61] width 18 height 18
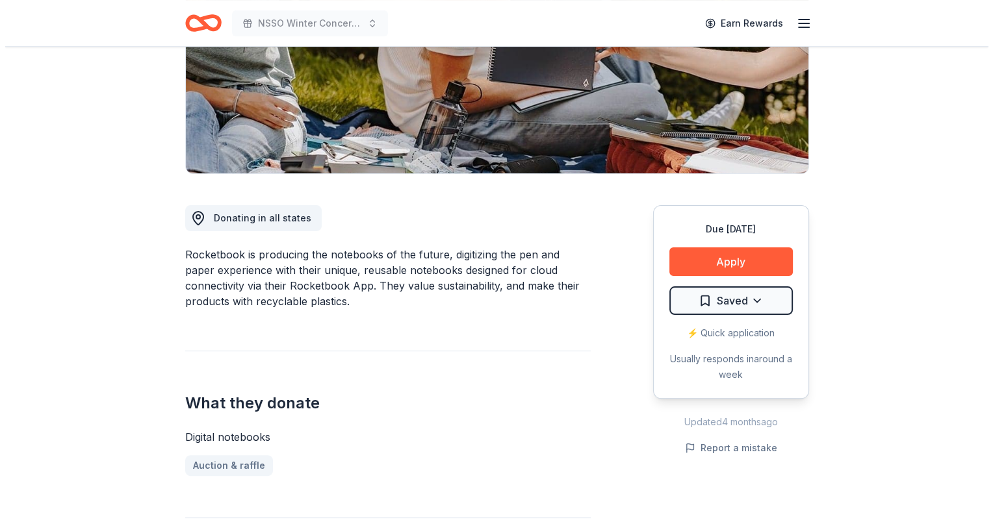
scroll to position [260, 0]
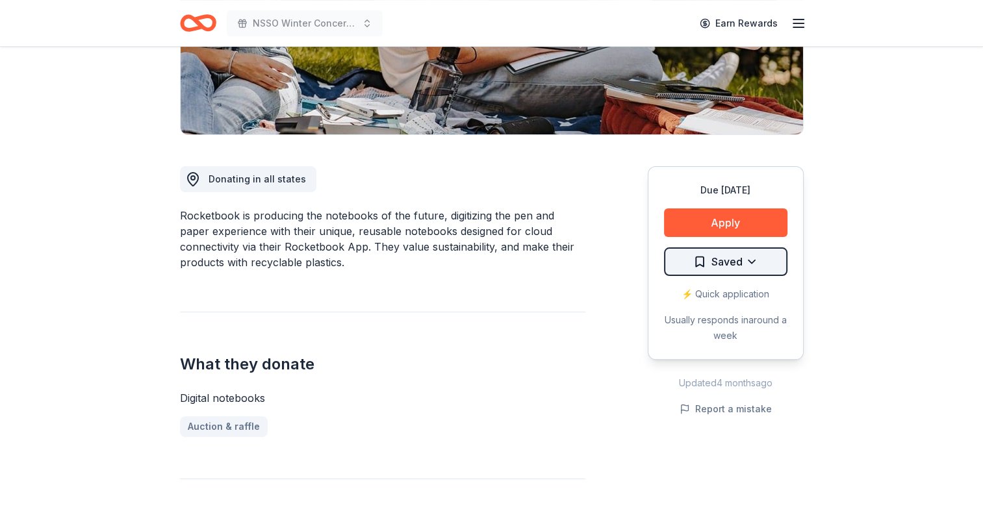
click at [719, 260] on html "NSSO Winter Concert and Raffle Earn Rewards Due in 37 days Share Rocketbook 4.6…" at bounding box center [491, 1] width 983 height 522
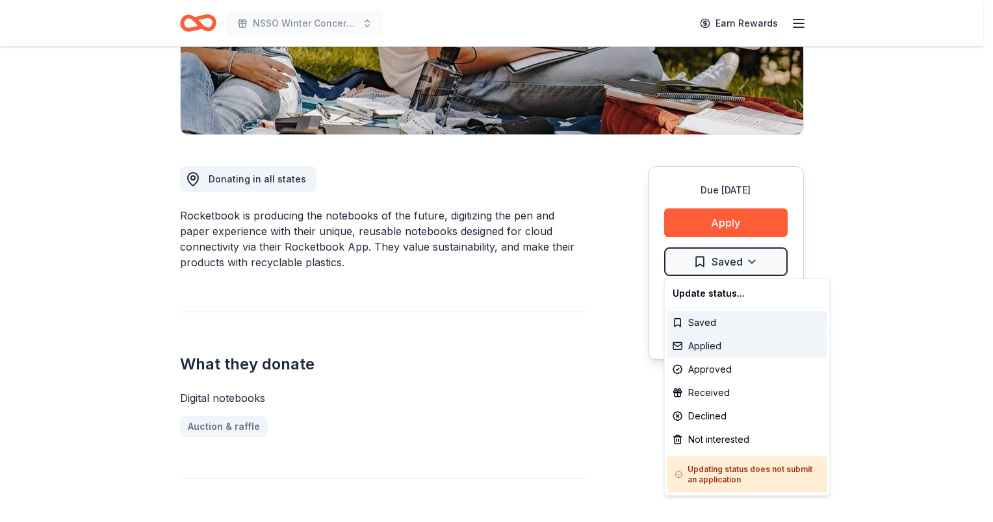
click at [695, 344] on div "Applied" at bounding box center [747, 346] width 160 height 23
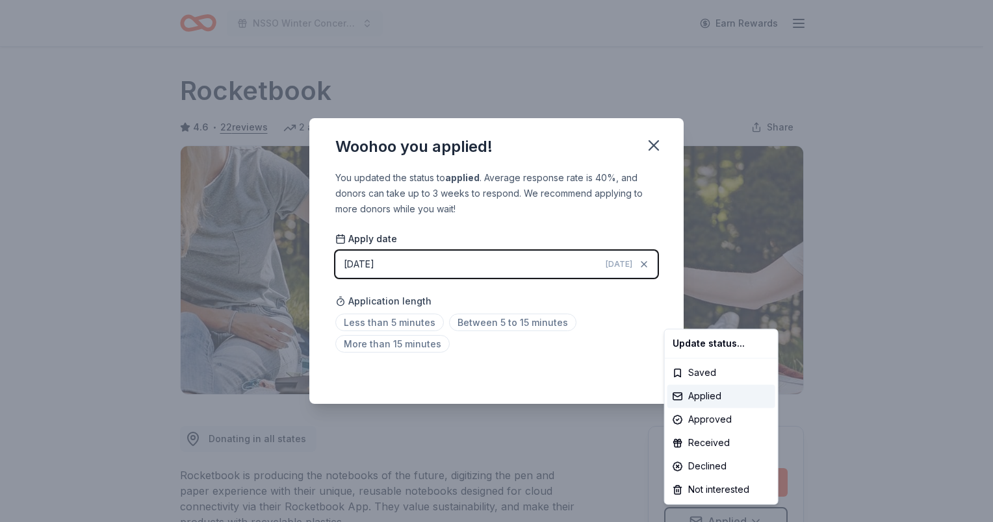
click at [653, 143] on html "NSSO Winter Concert and Raffle Earn Rewards Due in 37 days Share Rocketbook 4.6…" at bounding box center [496, 261] width 993 height 522
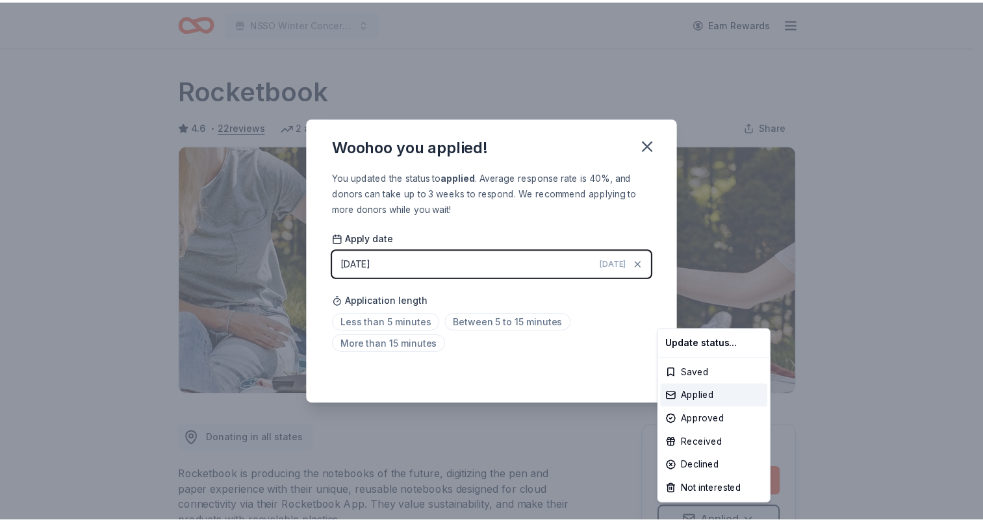
scroll to position [13, 0]
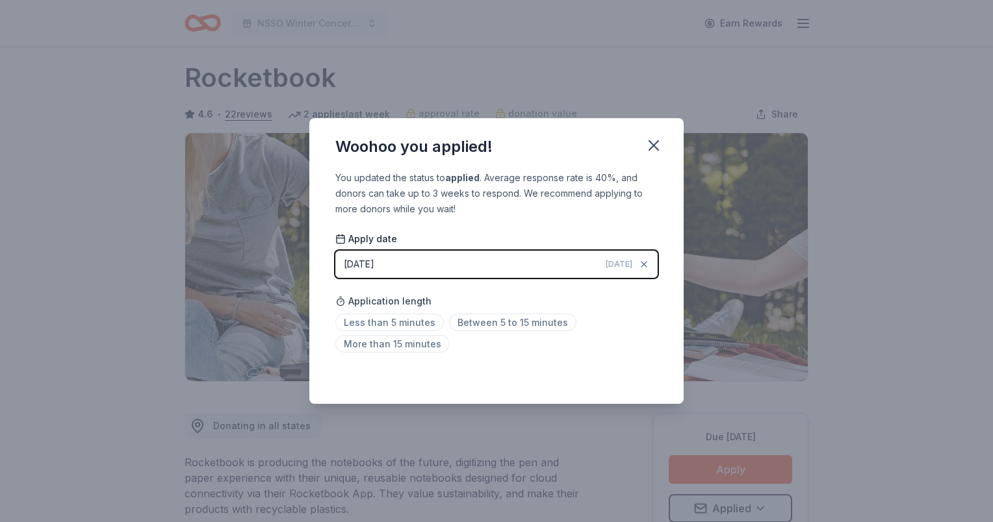
drag, startPoint x: 655, startPoint y: 147, endPoint x: 645, endPoint y: 132, distance: 18.2
click at [654, 146] on icon "button" at bounding box center [653, 145] width 9 height 9
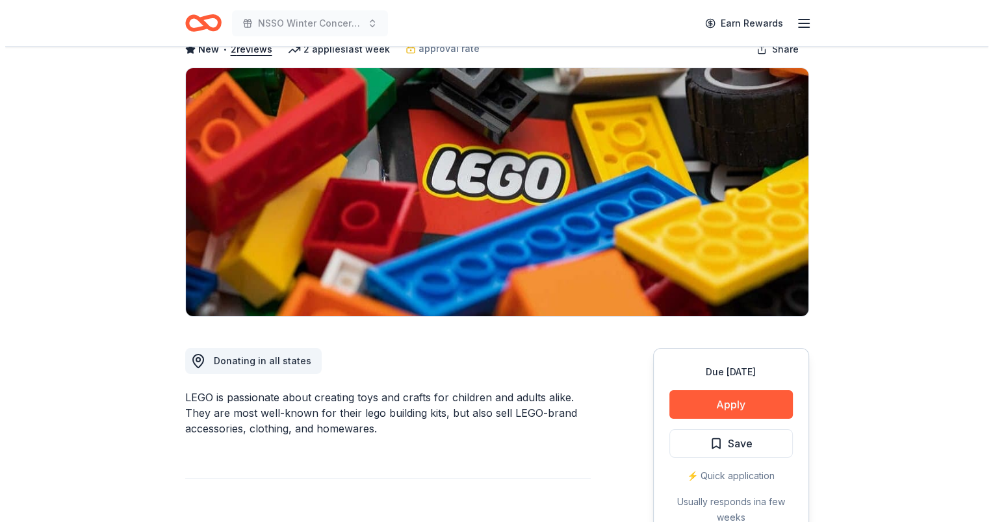
scroll to position [195, 0]
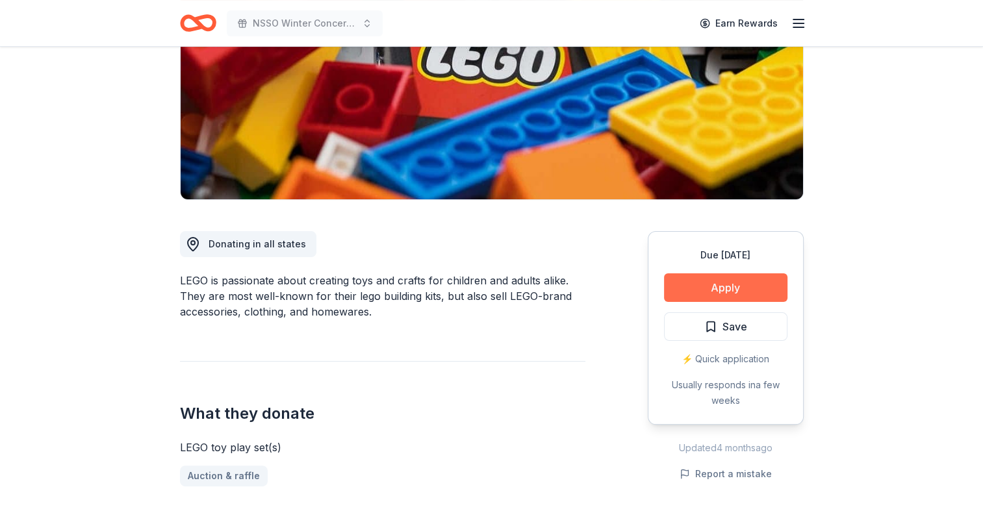
click at [712, 283] on button "Apply" at bounding box center [725, 288] width 123 height 29
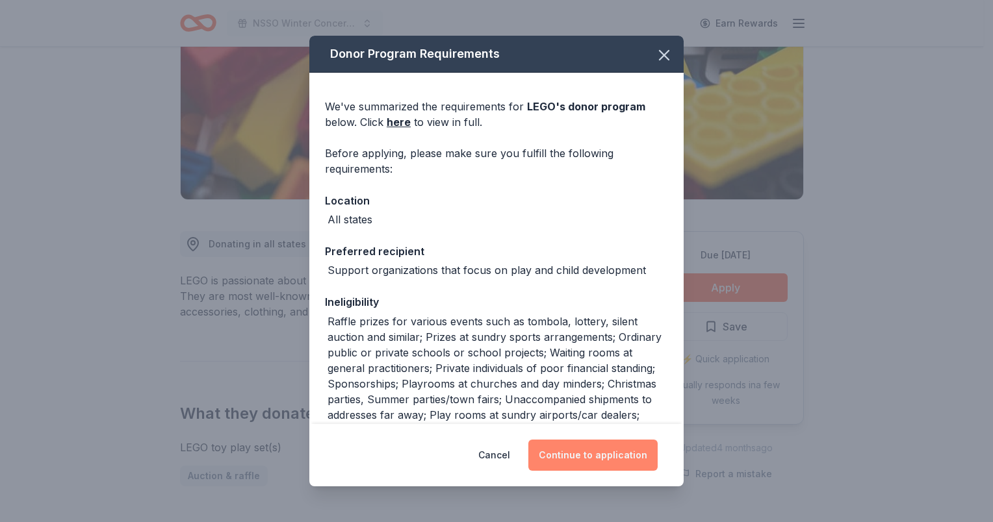
click at [586, 450] on button "Continue to application" at bounding box center [592, 455] width 129 height 31
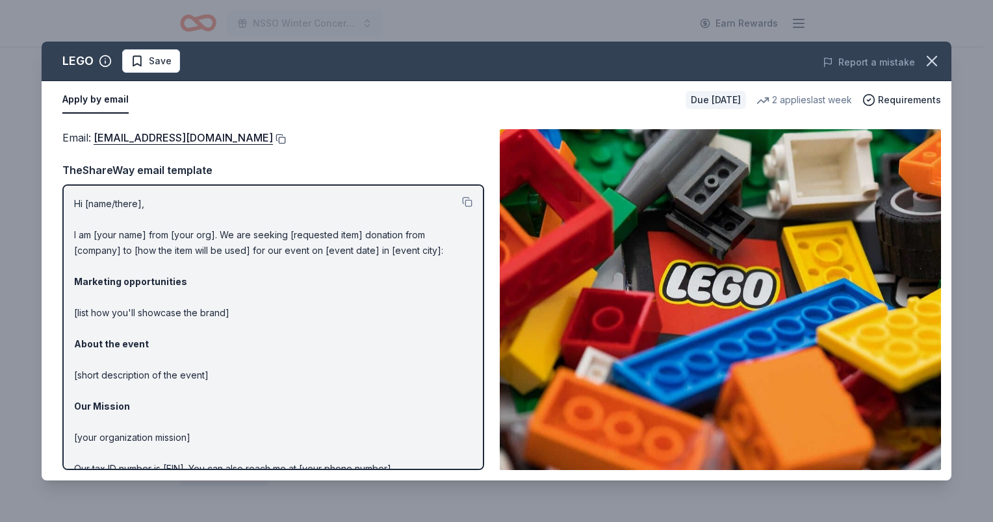
click at [273, 138] on button at bounding box center [279, 139] width 13 height 10
click at [151, 61] on span "Save" at bounding box center [160, 61] width 23 height 16
click at [159, 57] on html "NSSO Winter Concert and Raffle Earn Rewards Due [DATE] Share LEGO New • 2 revie…" at bounding box center [496, 66] width 993 height 522
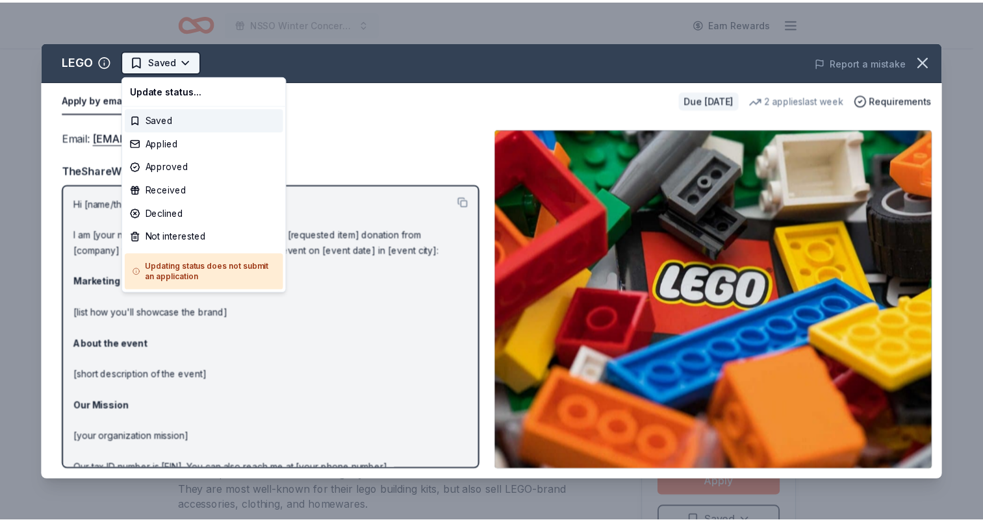
scroll to position [0, 0]
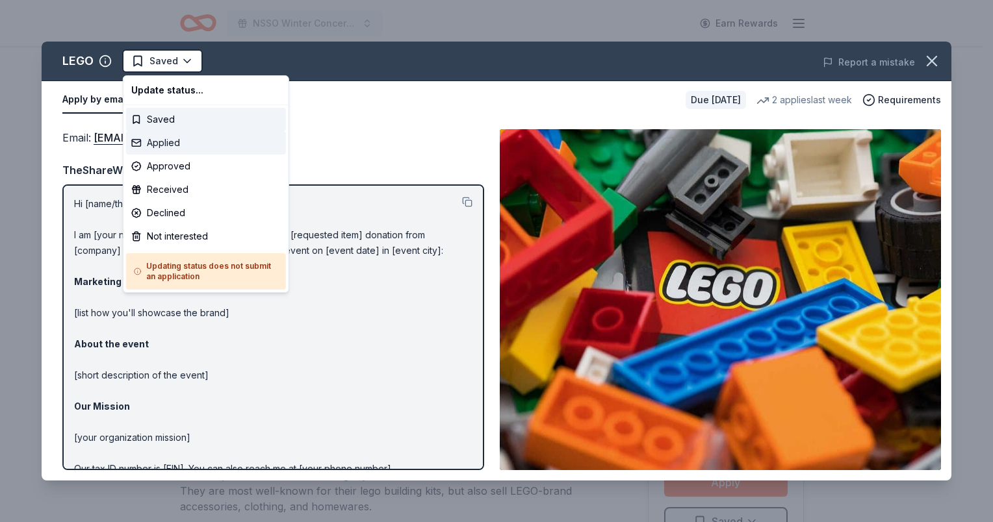
click at [164, 138] on div "Applied" at bounding box center [206, 142] width 160 height 23
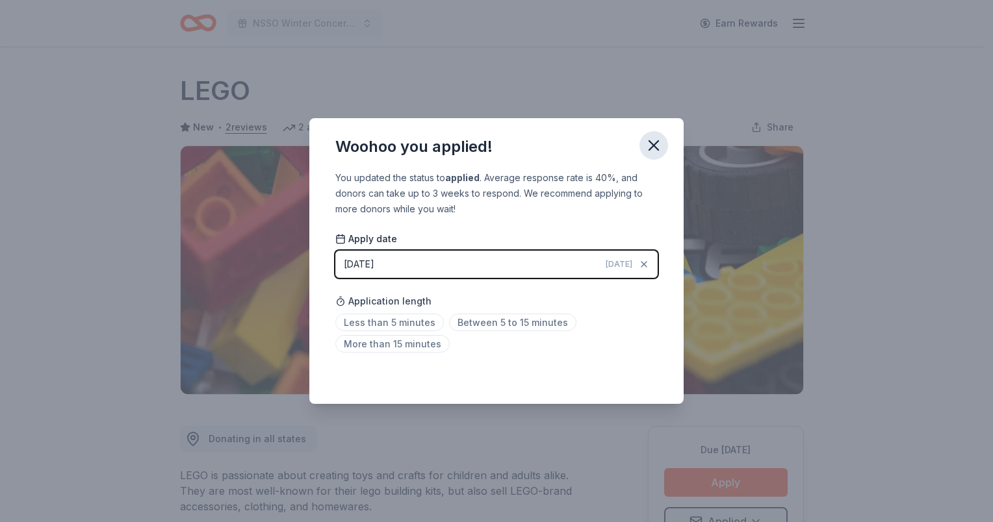
click at [659, 142] on icon "button" at bounding box center [654, 145] width 18 height 18
